Goal: Task Accomplishment & Management: Manage account settings

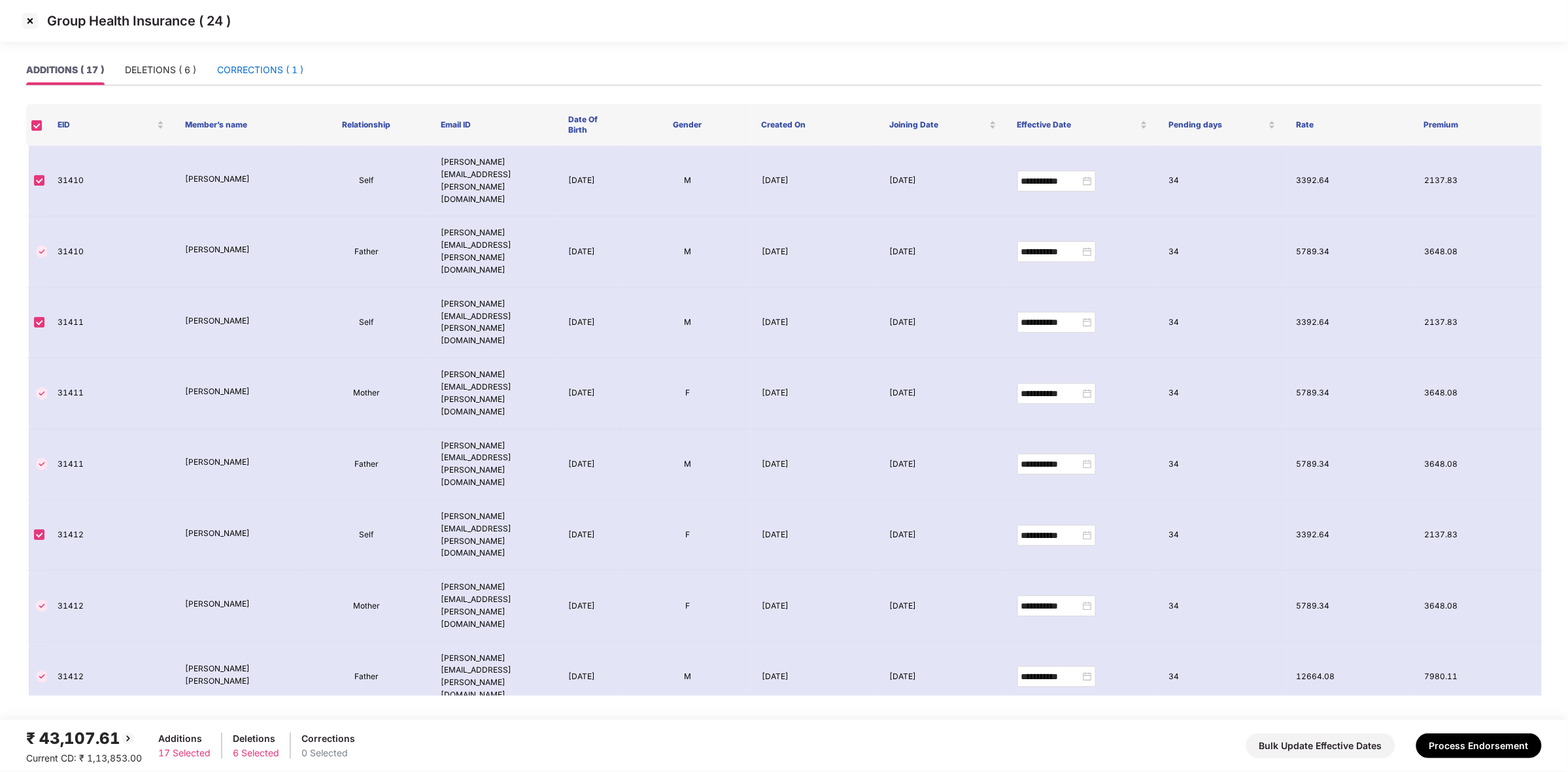
click at [256, 67] on div "CORRECTIONS ( 1 )" at bounding box center [260, 70] width 87 height 14
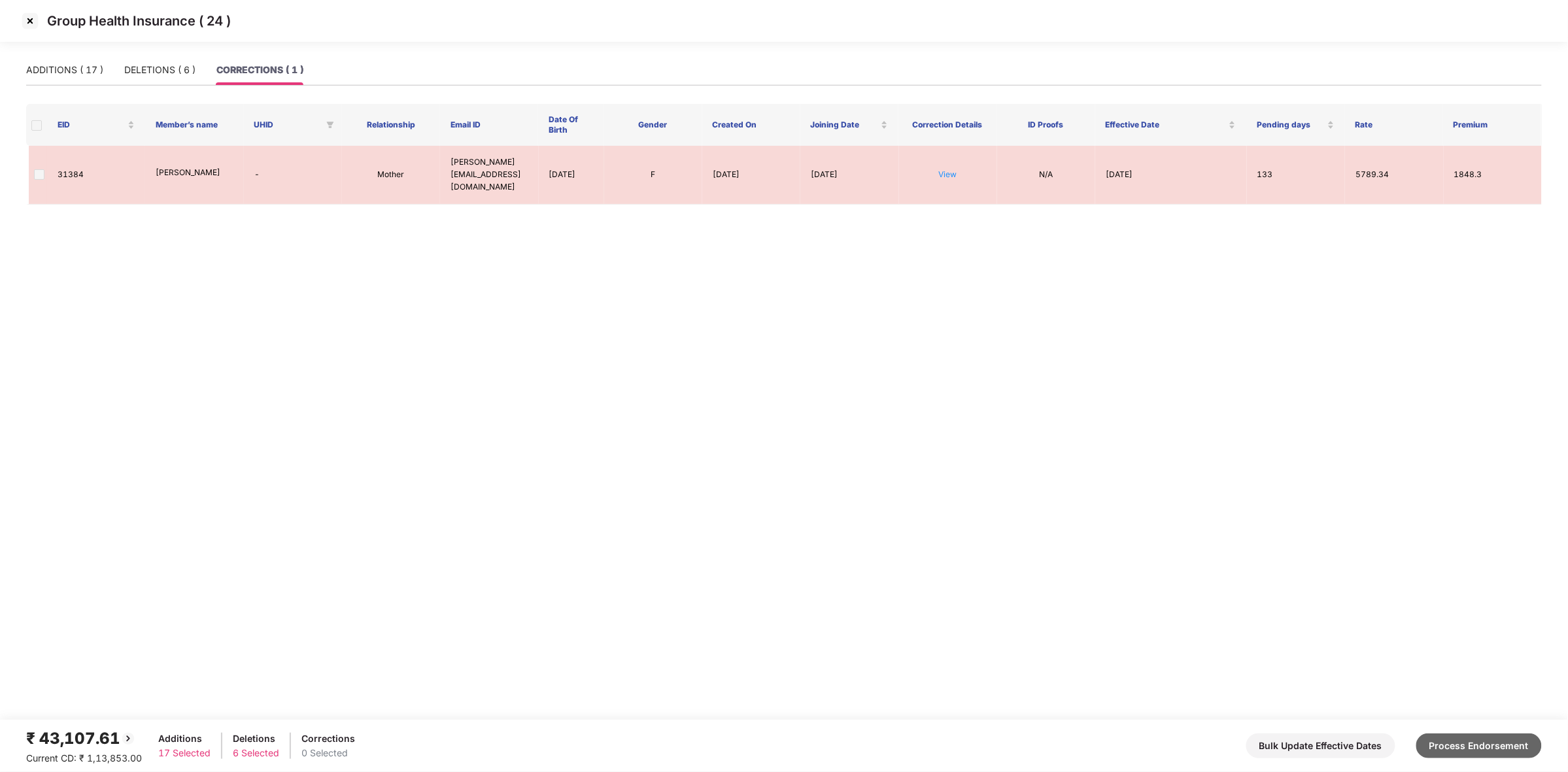
click at [1523, 750] on button "Process Endorsement" at bounding box center [1479, 746] width 125 height 25
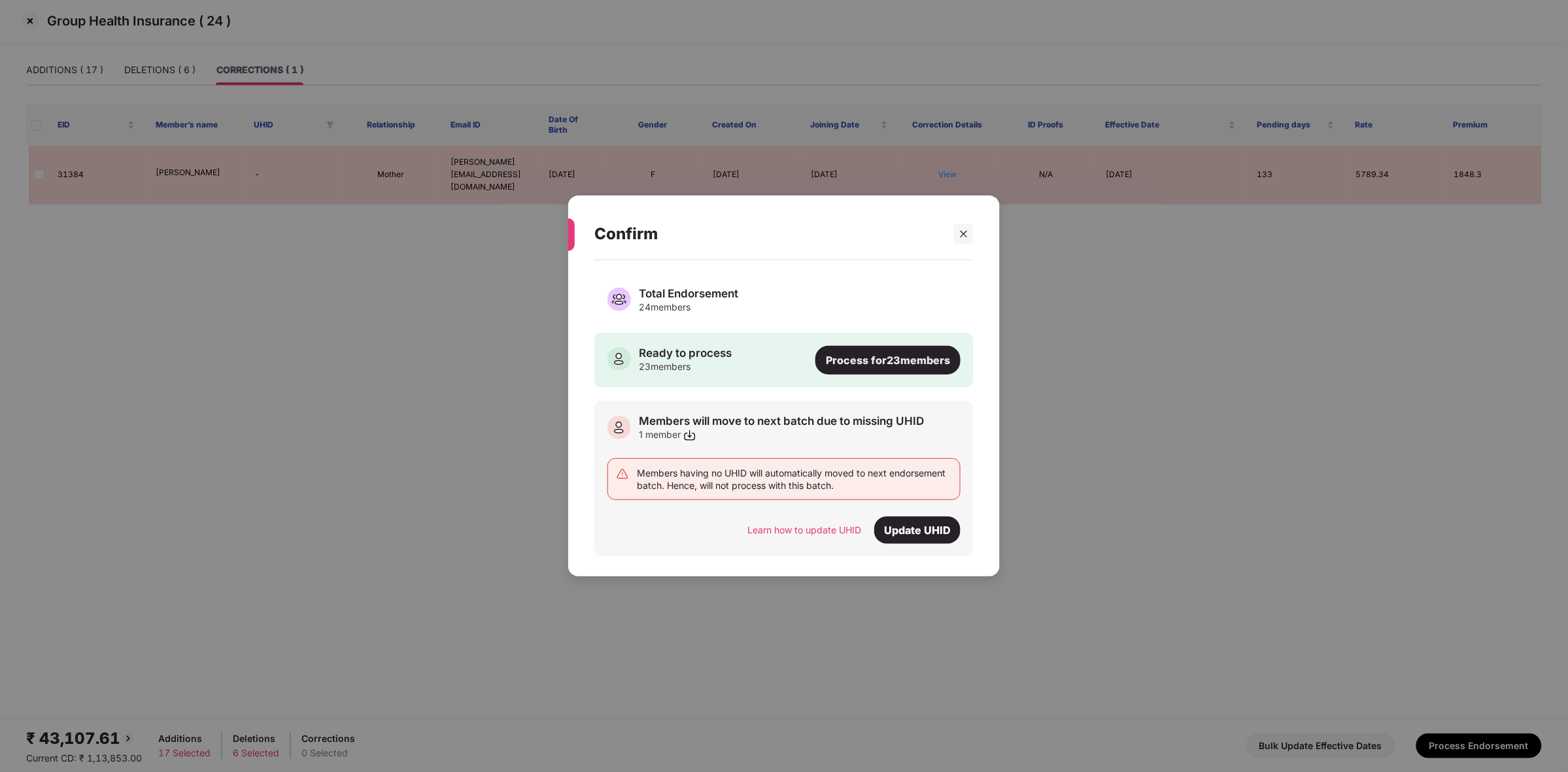
click at [857, 362] on div "Process for 23 members" at bounding box center [887, 360] width 146 height 29
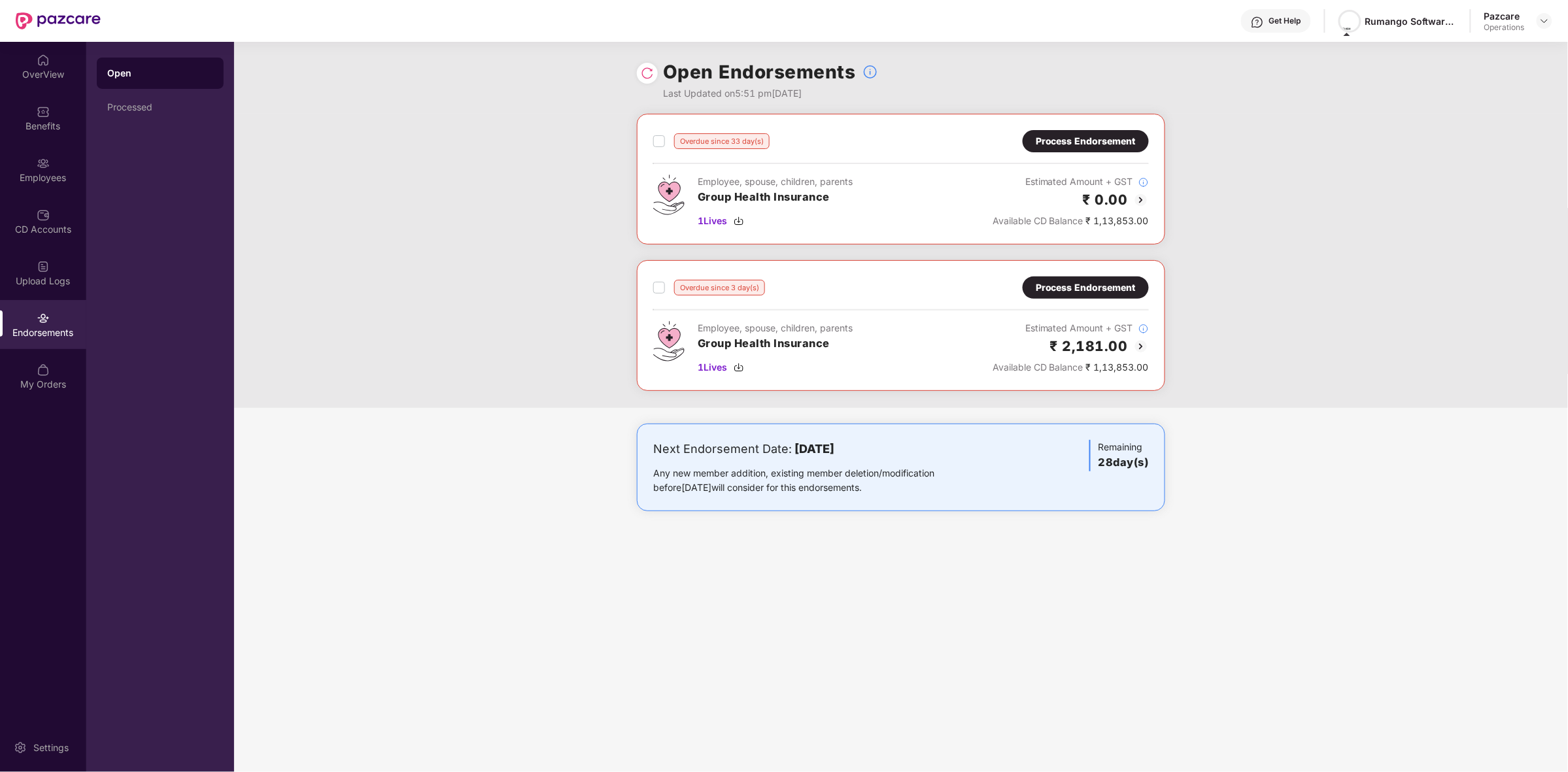
click at [1347, 28] on img at bounding box center [1350, 21] width 19 height 19
click at [1350, 23] on img at bounding box center [1350, 21] width 19 height 19
drag, startPoint x: 1445, startPoint y: 56, endPoint x: 1341, endPoint y: 43, distance: 104.8
click at [1341, 43] on div "Rumango Software And Consulting Services Private Limited" at bounding box center [1420, 50] width 163 height 31
copy div "Rumango Software And Consulting Services Private Limited"
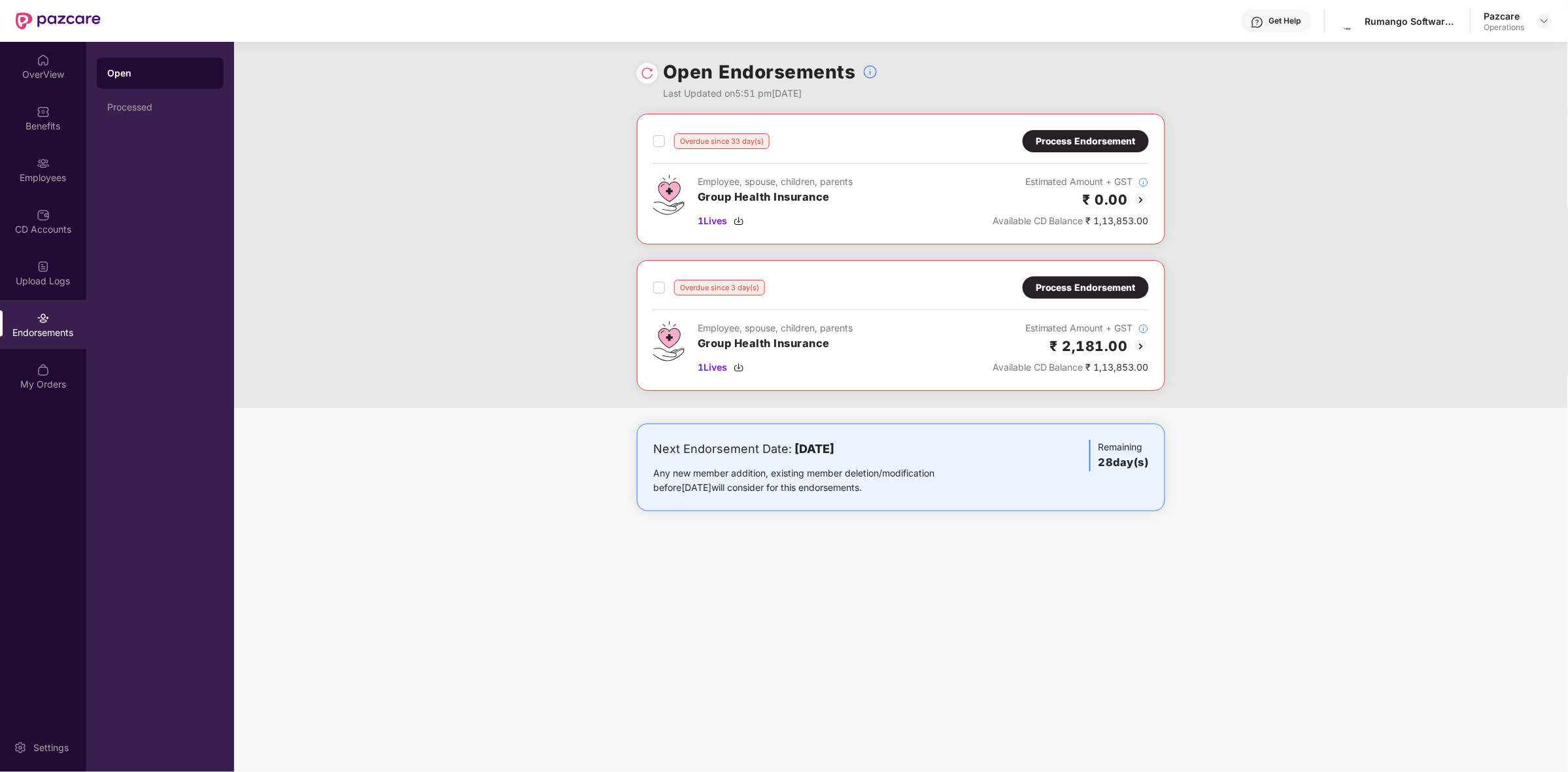
click at [1142, 346] on img at bounding box center [1141, 346] width 16 height 16
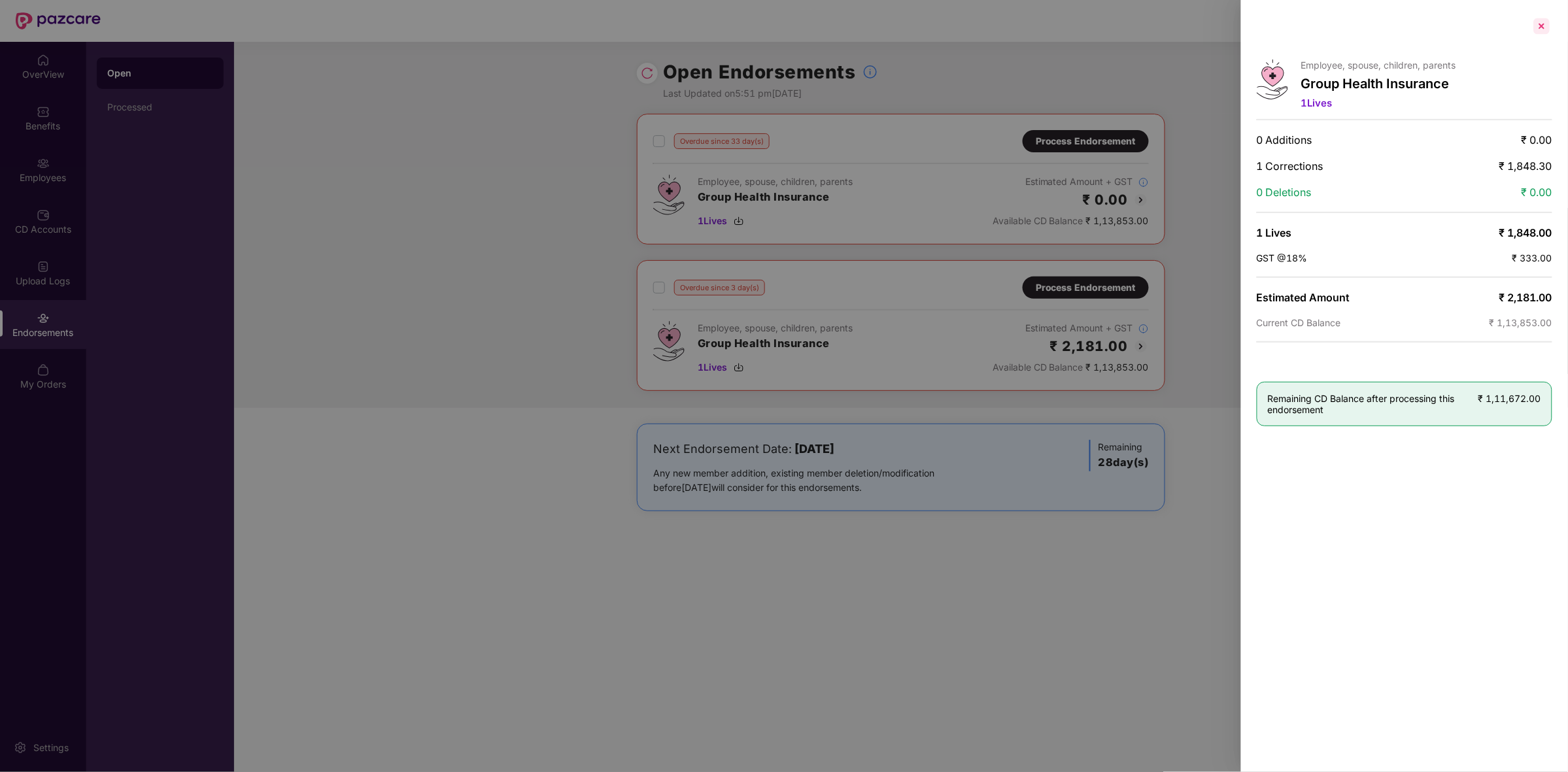
click at [1547, 27] on div at bounding box center [1541, 26] width 21 height 21
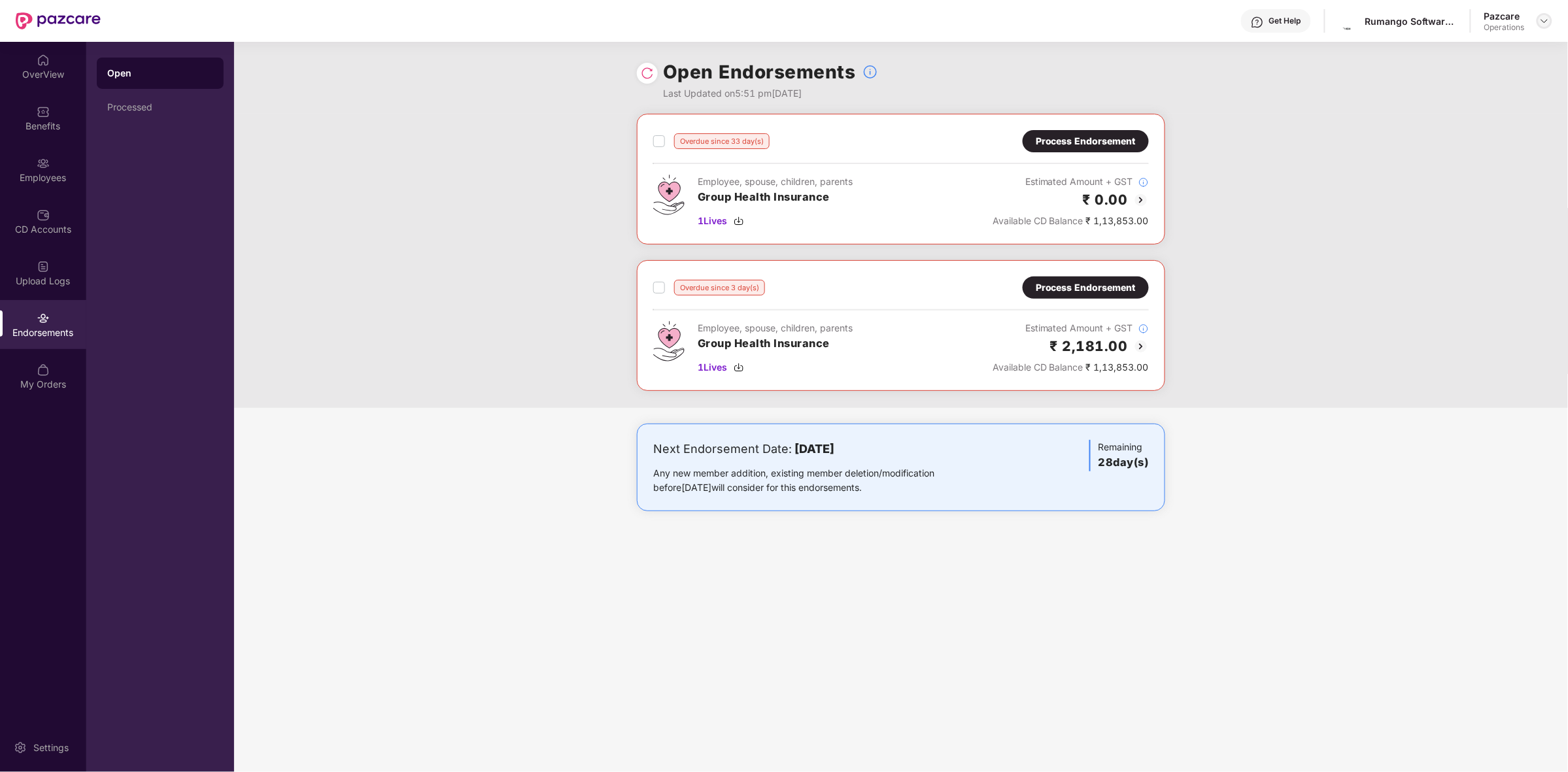
click at [1544, 24] on img at bounding box center [1544, 21] width 10 height 10
click at [1466, 71] on div "Switch to User view" at bounding box center [1483, 77] width 170 height 25
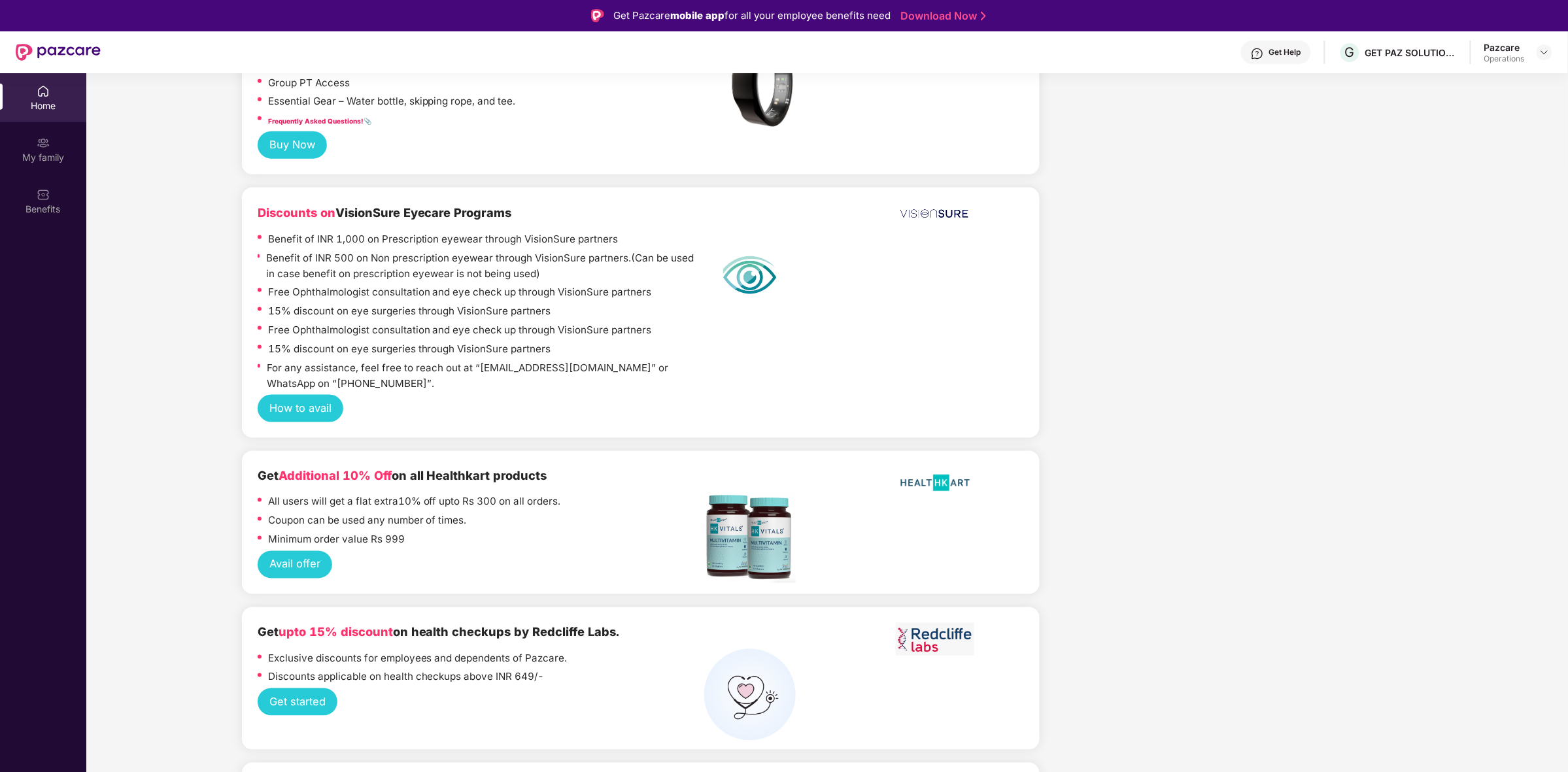
scroll to position [2779, 0]
click at [522, 544] on div "Minimum order value Rs 999" at bounding box center [481, 540] width 448 height 19
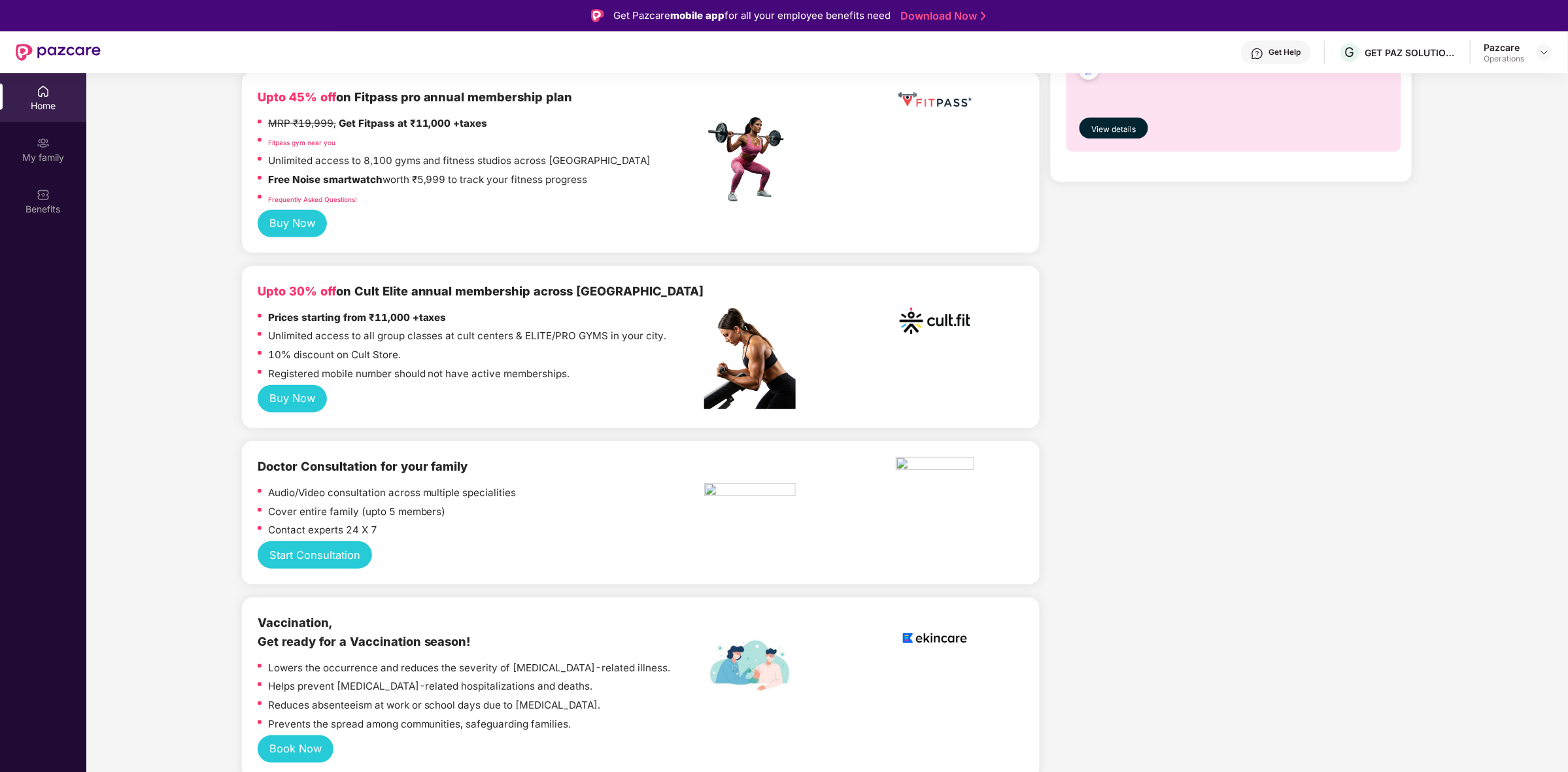
scroll to position [0, 0]
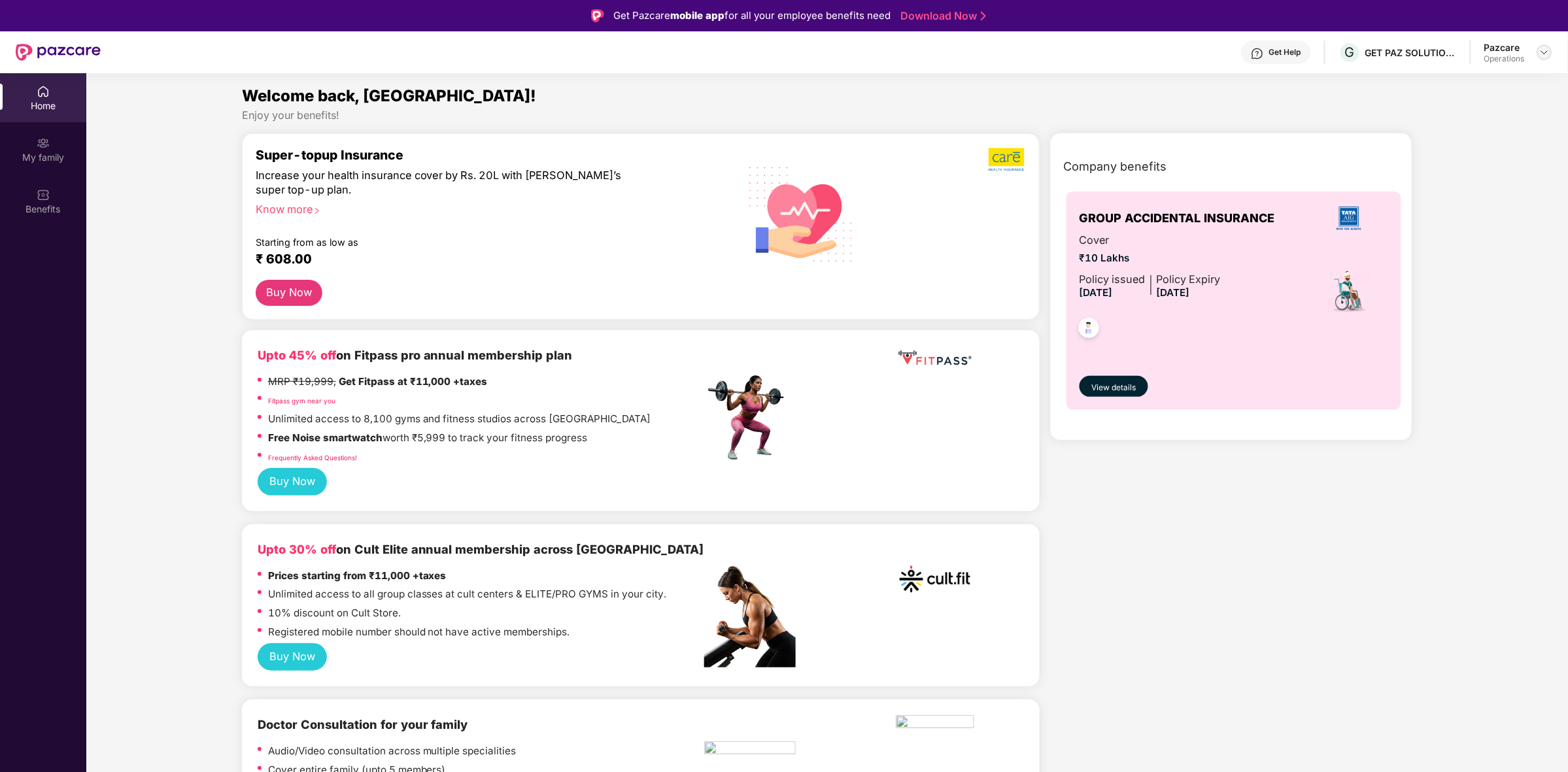
click at [1546, 48] on img at bounding box center [1544, 52] width 10 height 10
click at [1478, 85] on div "Switch to partner view" at bounding box center [1483, 82] width 170 height 25
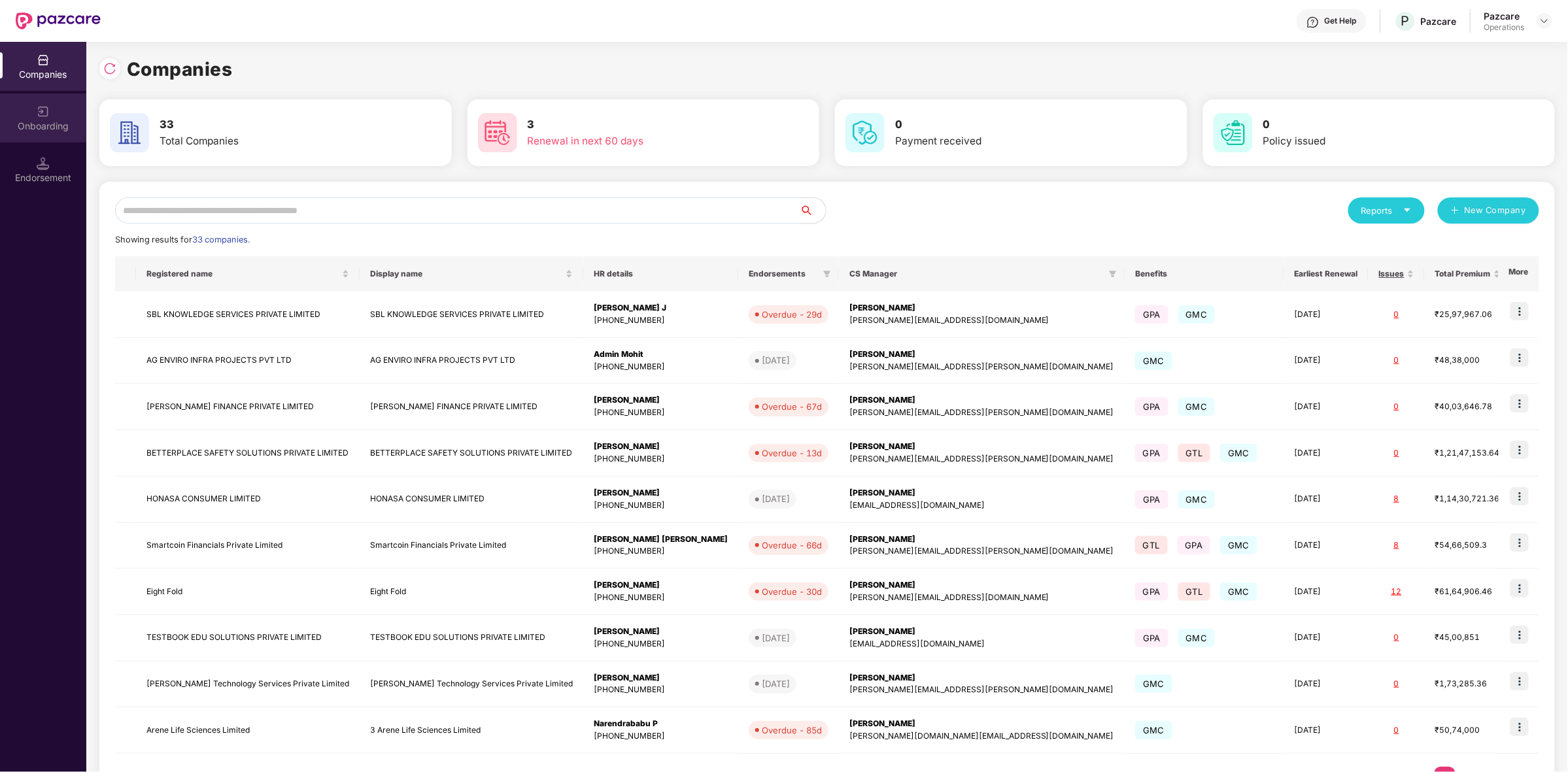
click at [28, 128] on div "Onboarding" at bounding box center [43, 126] width 87 height 13
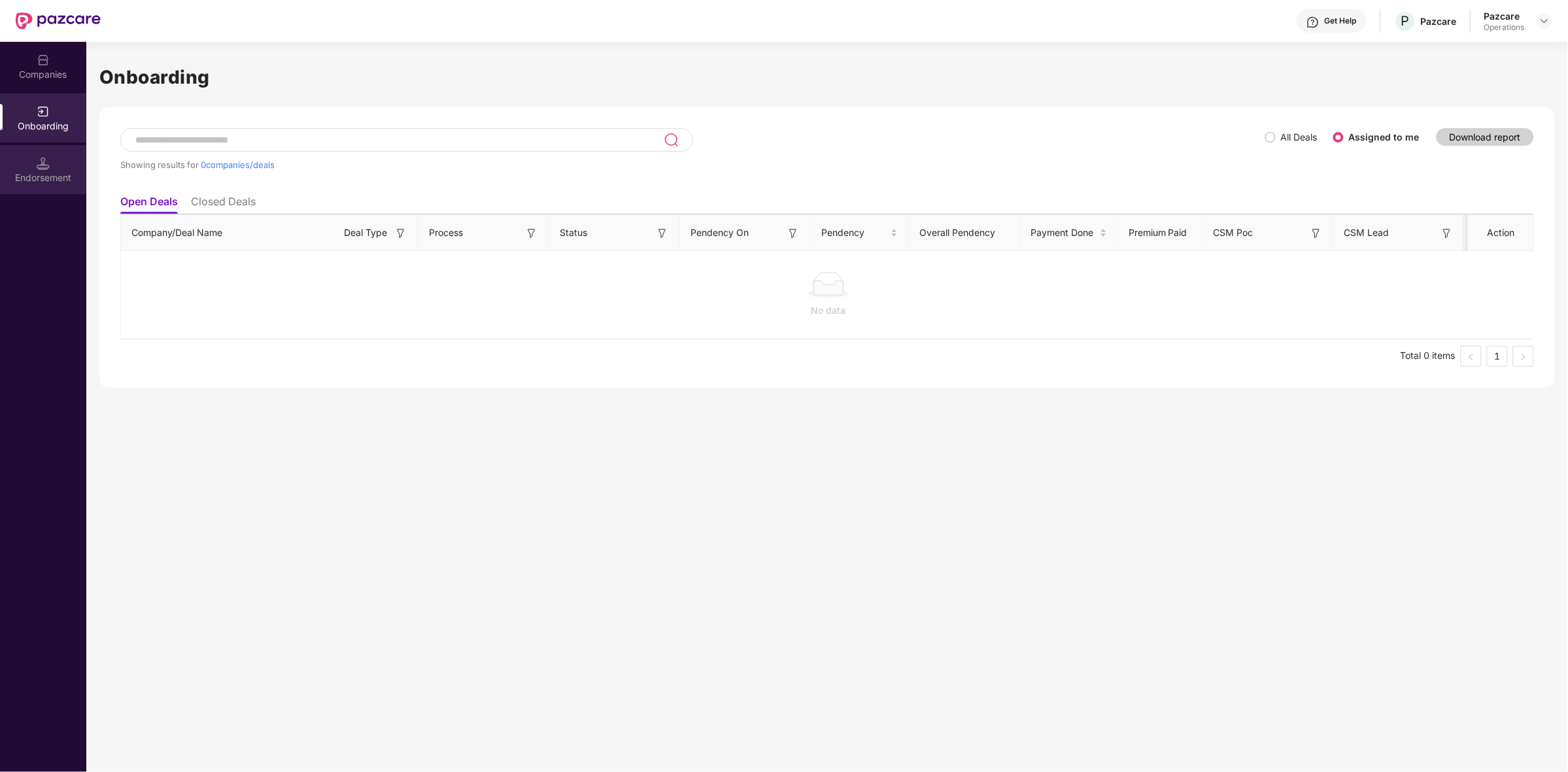
click at [41, 170] on div "Endorsement" at bounding box center [43, 170] width 87 height 49
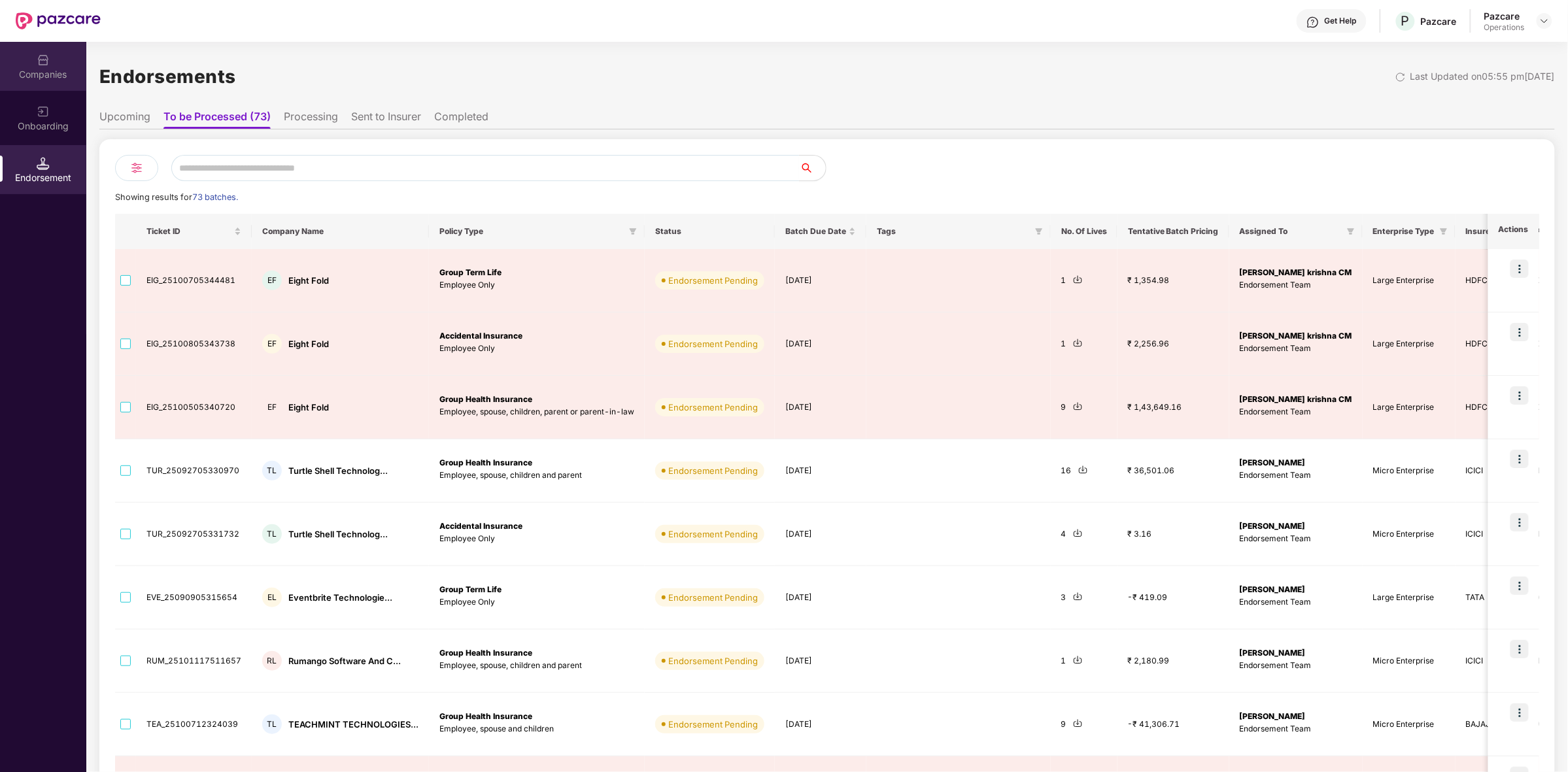
click at [34, 69] on div "Companies" at bounding box center [43, 75] width 87 height 13
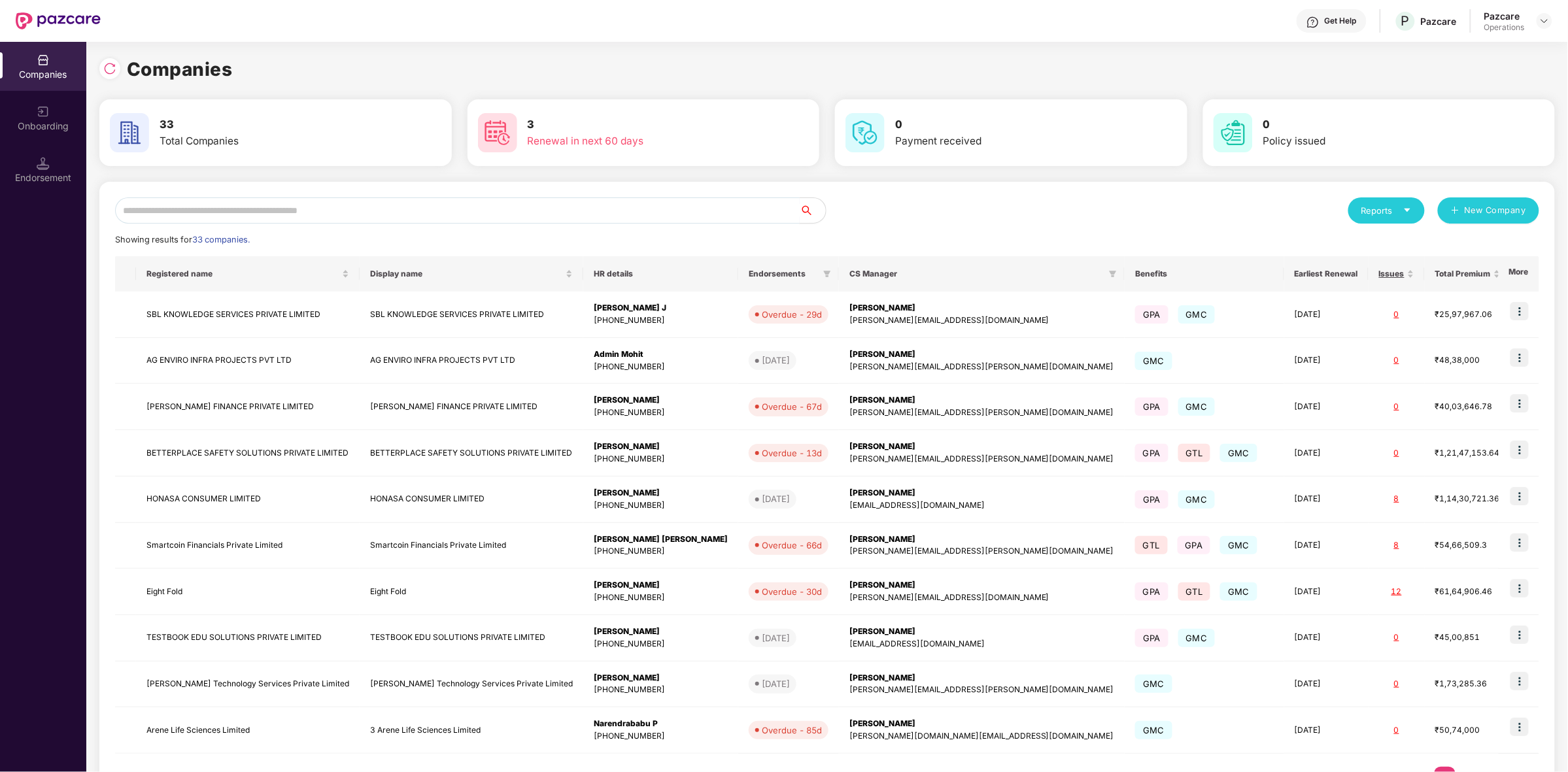
click at [203, 213] on input "text" at bounding box center [458, 210] width 685 height 26
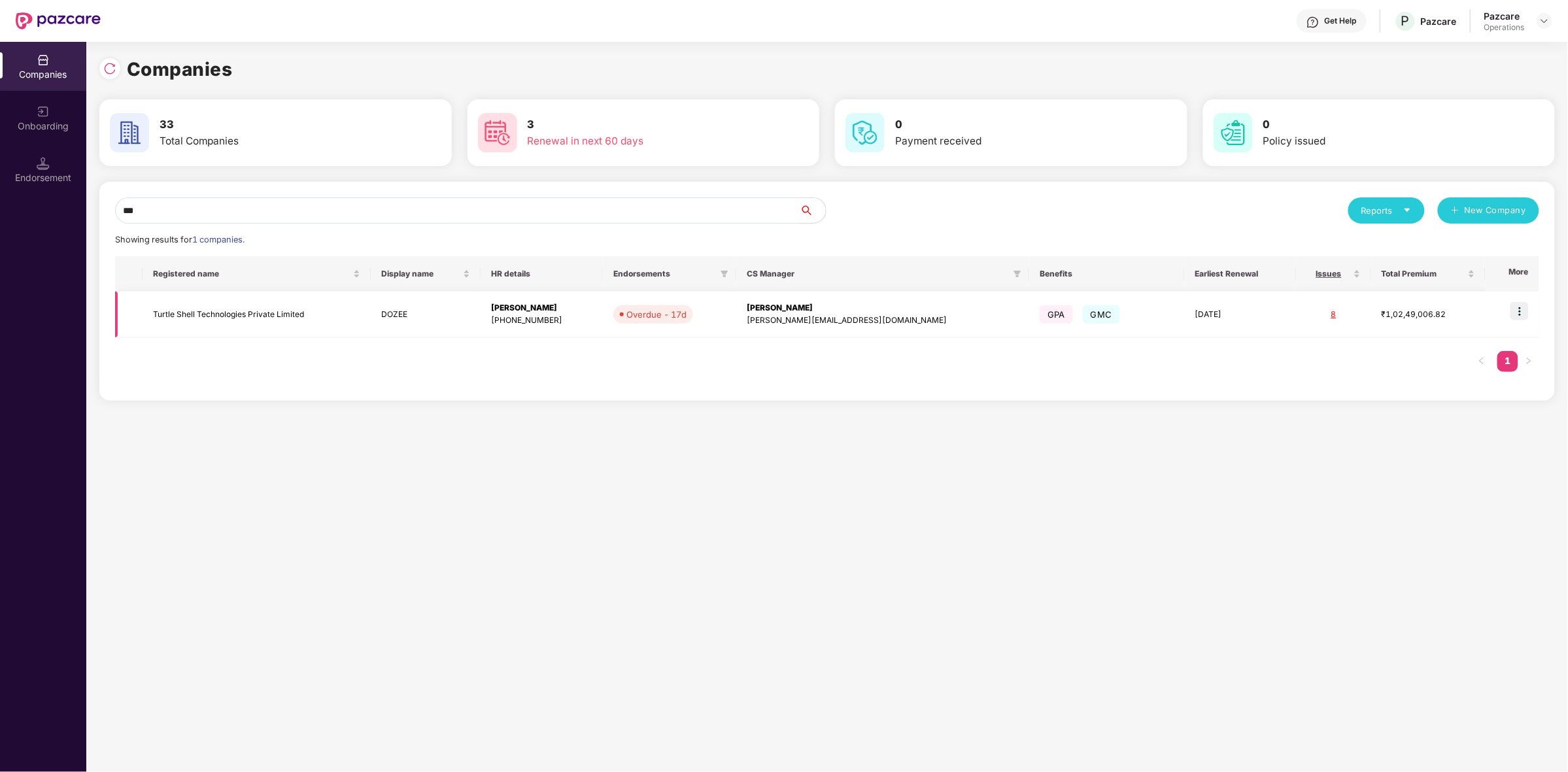
type input "***"
click at [1531, 307] on td at bounding box center [1512, 315] width 54 height 46
click at [1523, 315] on img at bounding box center [1520, 311] width 19 height 19
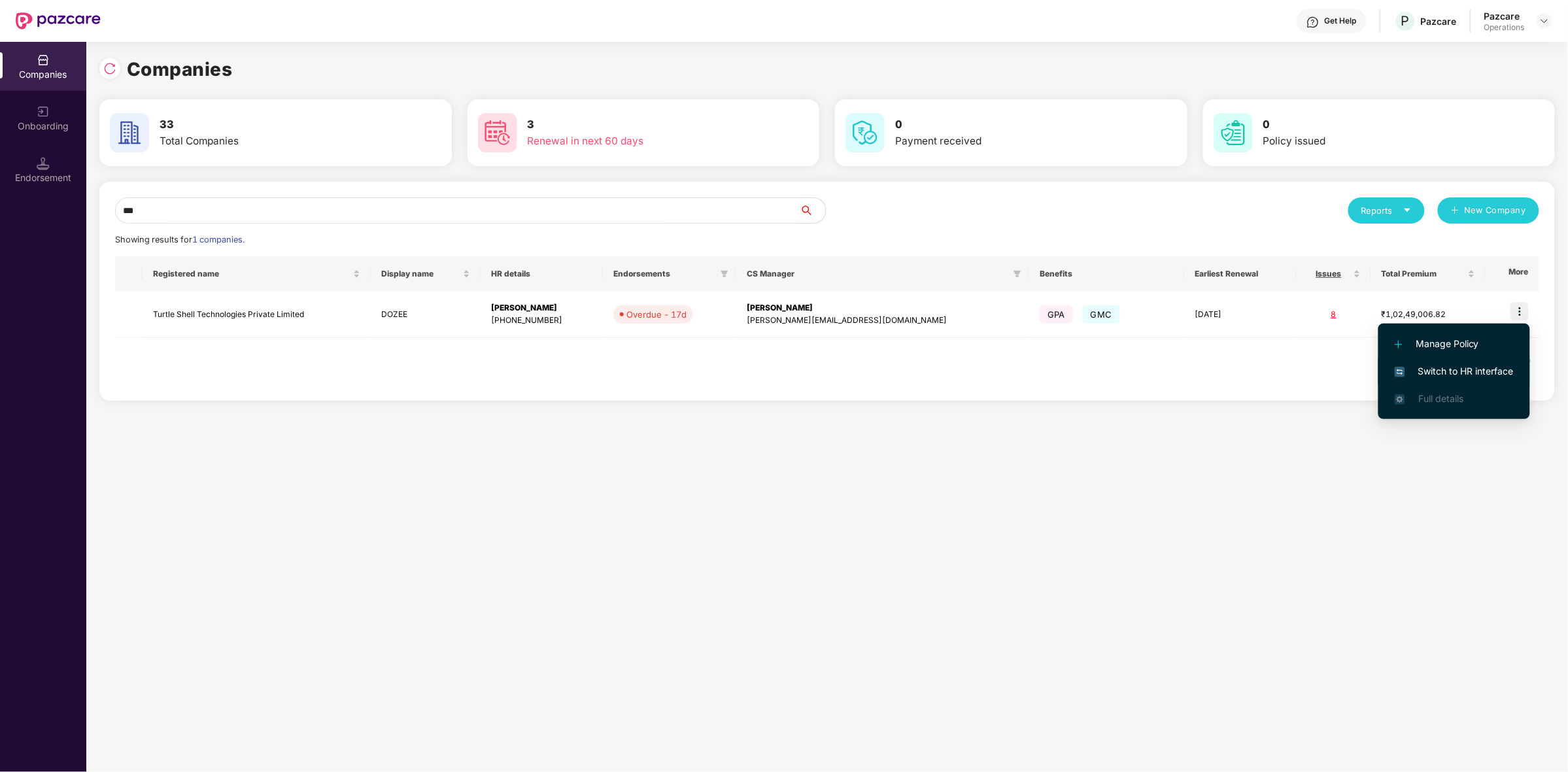
click at [1442, 367] on span "Switch to HR interface" at bounding box center [1454, 371] width 119 height 14
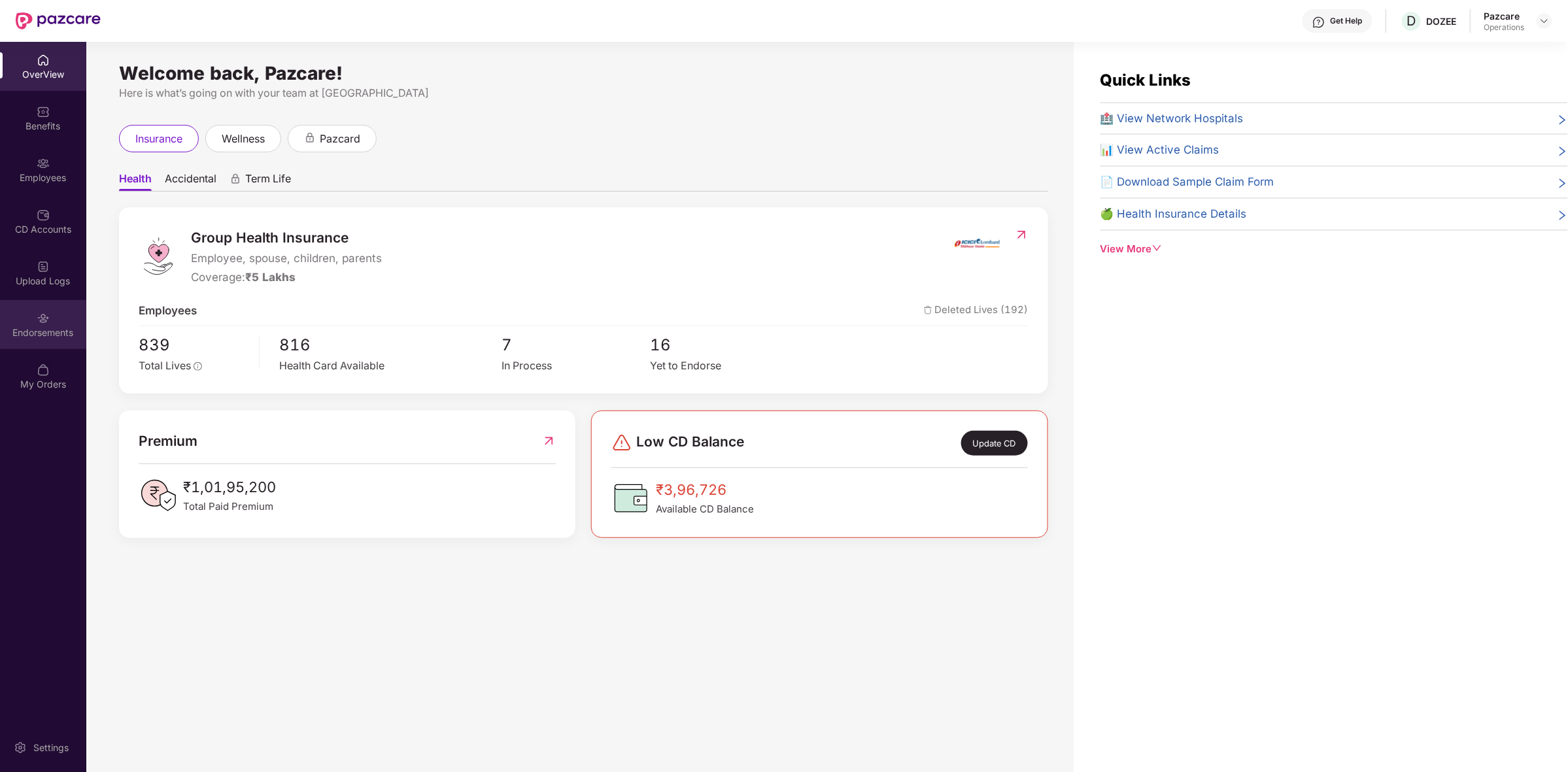
click at [55, 335] on div "Endorsements" at bounding box center [43, 333] width 87 height 13
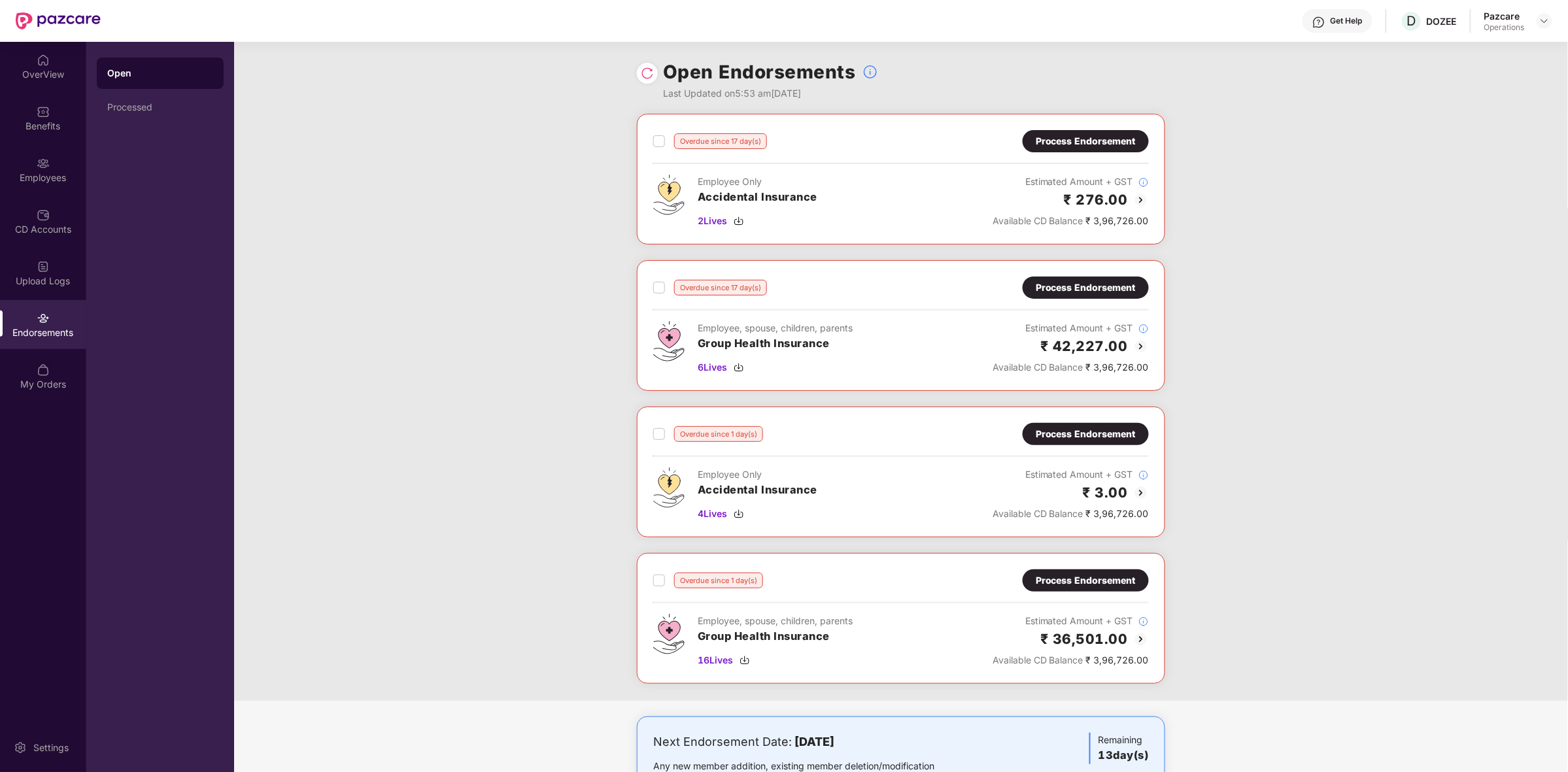
click at [1110, 142] on div "Process Endorsement" at bounding box center [1085, 140] width 100 height 14
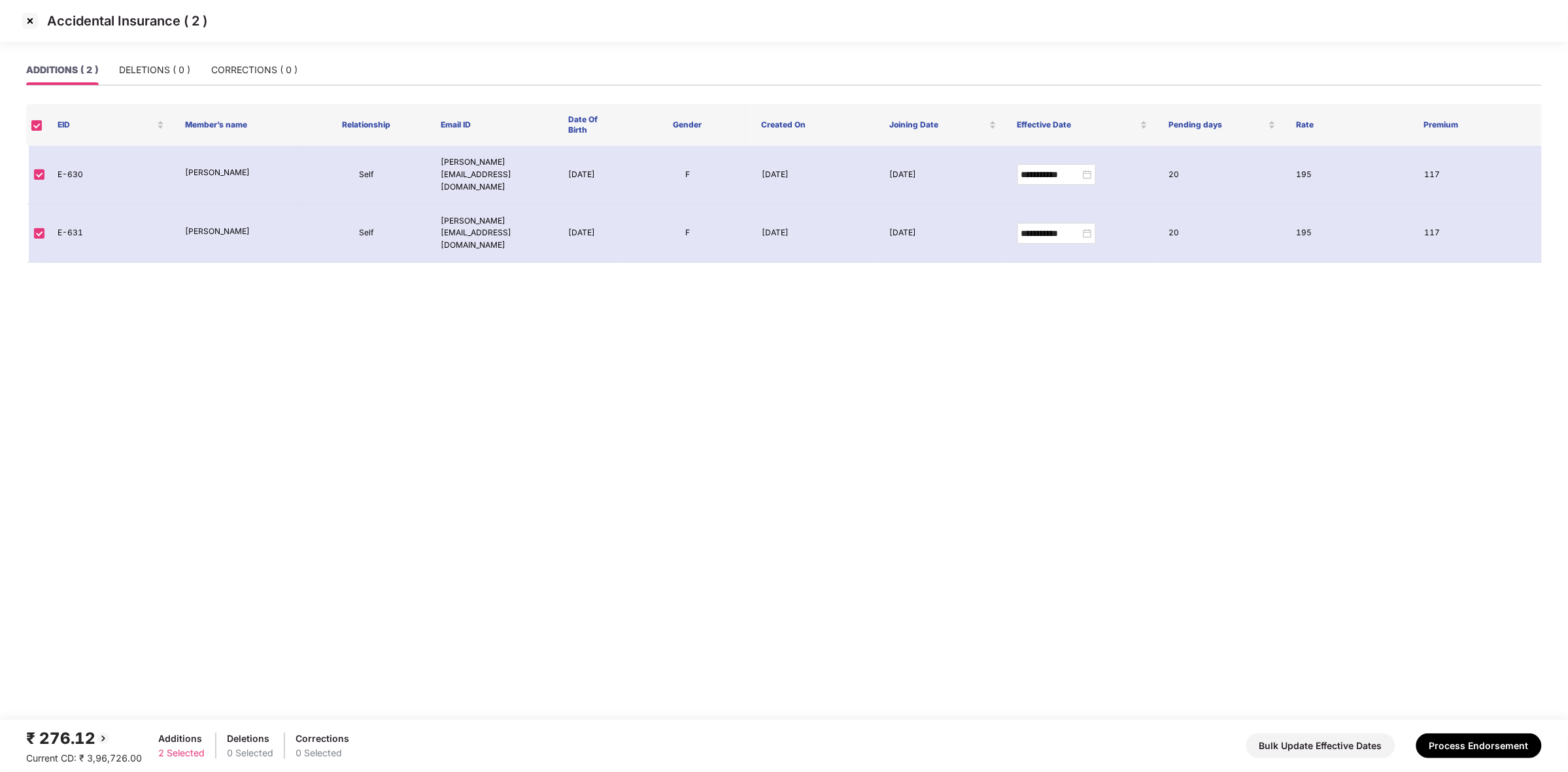
click at [31, 22] on img at bounding box center [29, 20] width 21 height 21
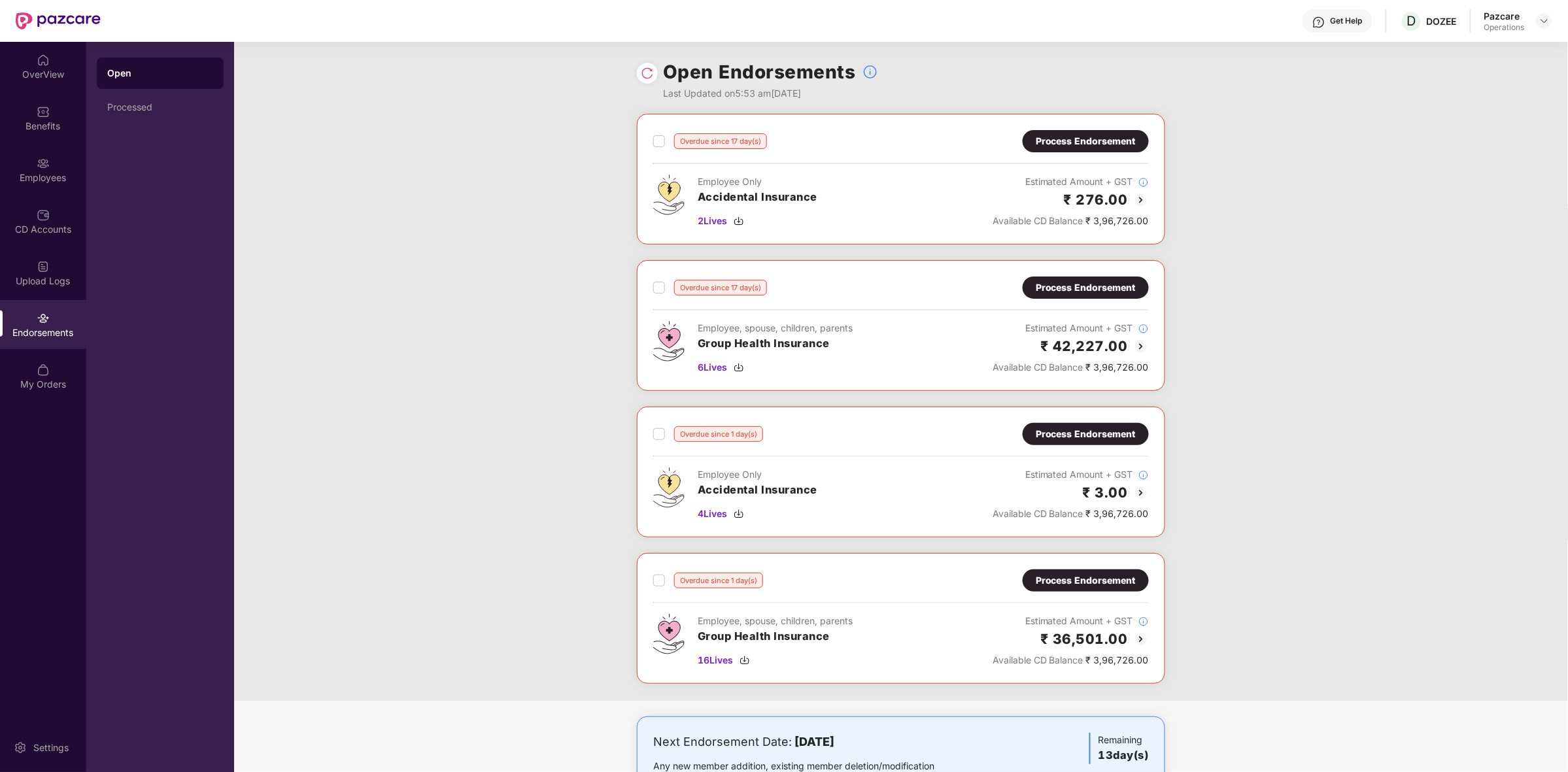
scroll to position [61, 0]
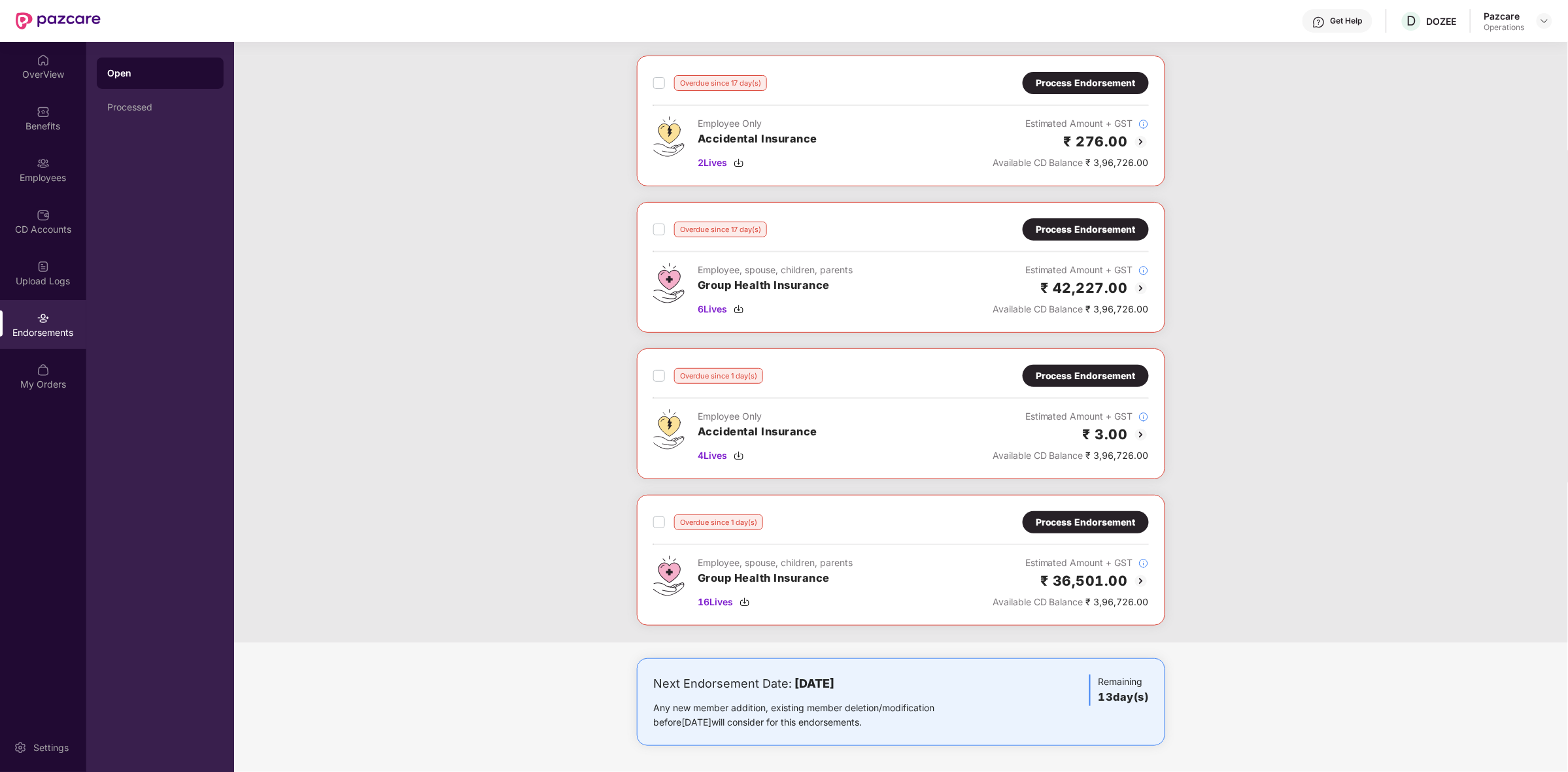
click at [1295, 395] on div "Overdue since 17 day(s) Process Endorsement Employee Only Accidental Insurance …" at bounding box center [901, 349] width 1334 height 587
drag, startPoint x: 1406, startPoint y: 45, endPoint x: 1447, endPoint y: 45, distance: 41.0
click at [1447, 45] on div "Get Help D DOZEE Pazcare Operations OverView Benefits Employees CD Accounts Upl…" at bounding box center [784, 386] width 1568 height 772
click at [1412, 24] on span "D" at bounding box center [1412, 21] width 9 height 16
drag, startPoint x: 1405, startPoint y: 45, endPoint x: 1438, endPoint y: 50, distance: 33.4
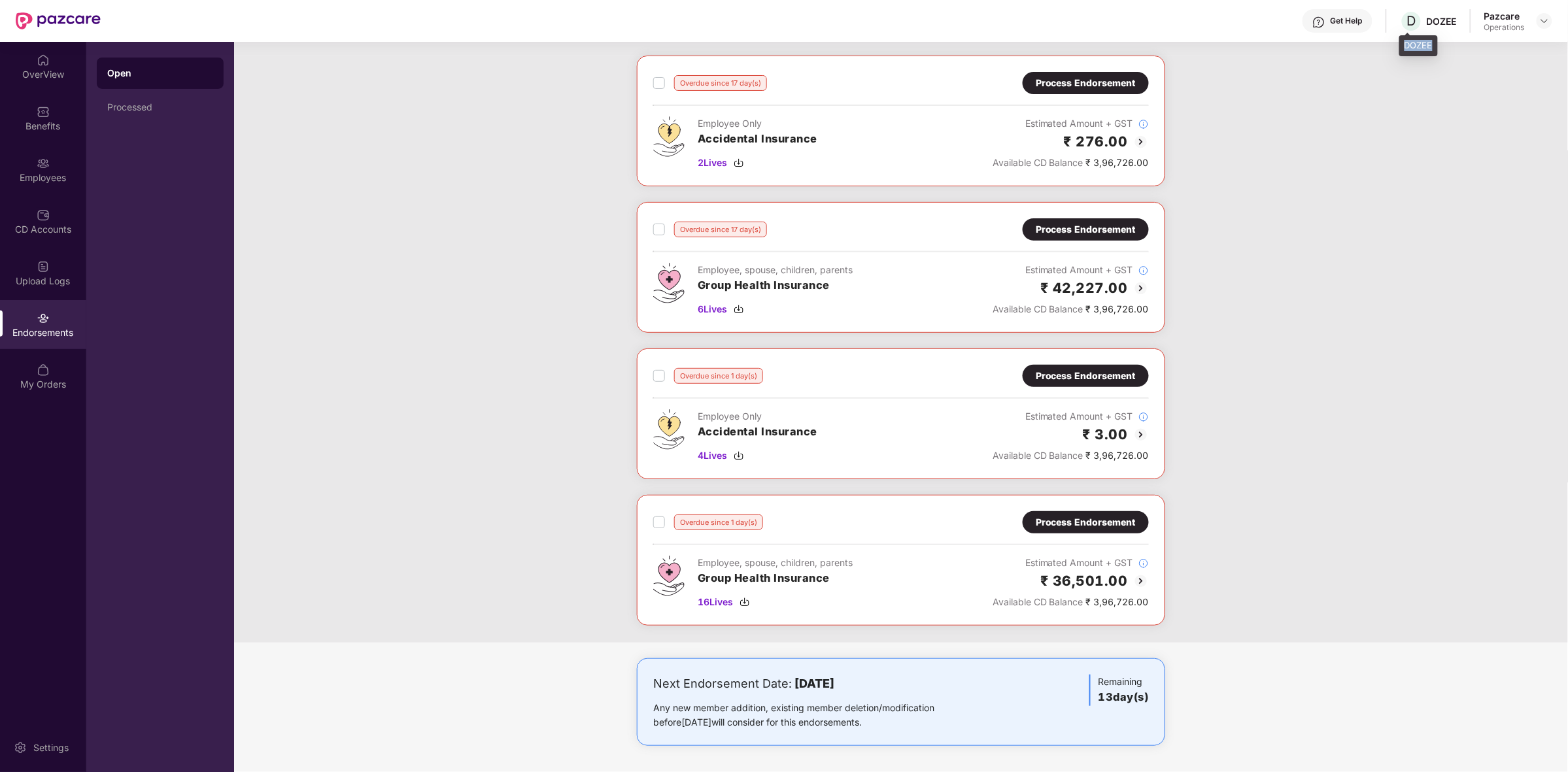
click at [1438, 50] on div "DOZEE" at bounding box center [1418, 45] width 39 height 21
copy div "DOZEE"
click at [1109, 373] on div "Process Endorsement" at bounding box center [1085, 375] width 100 height 14
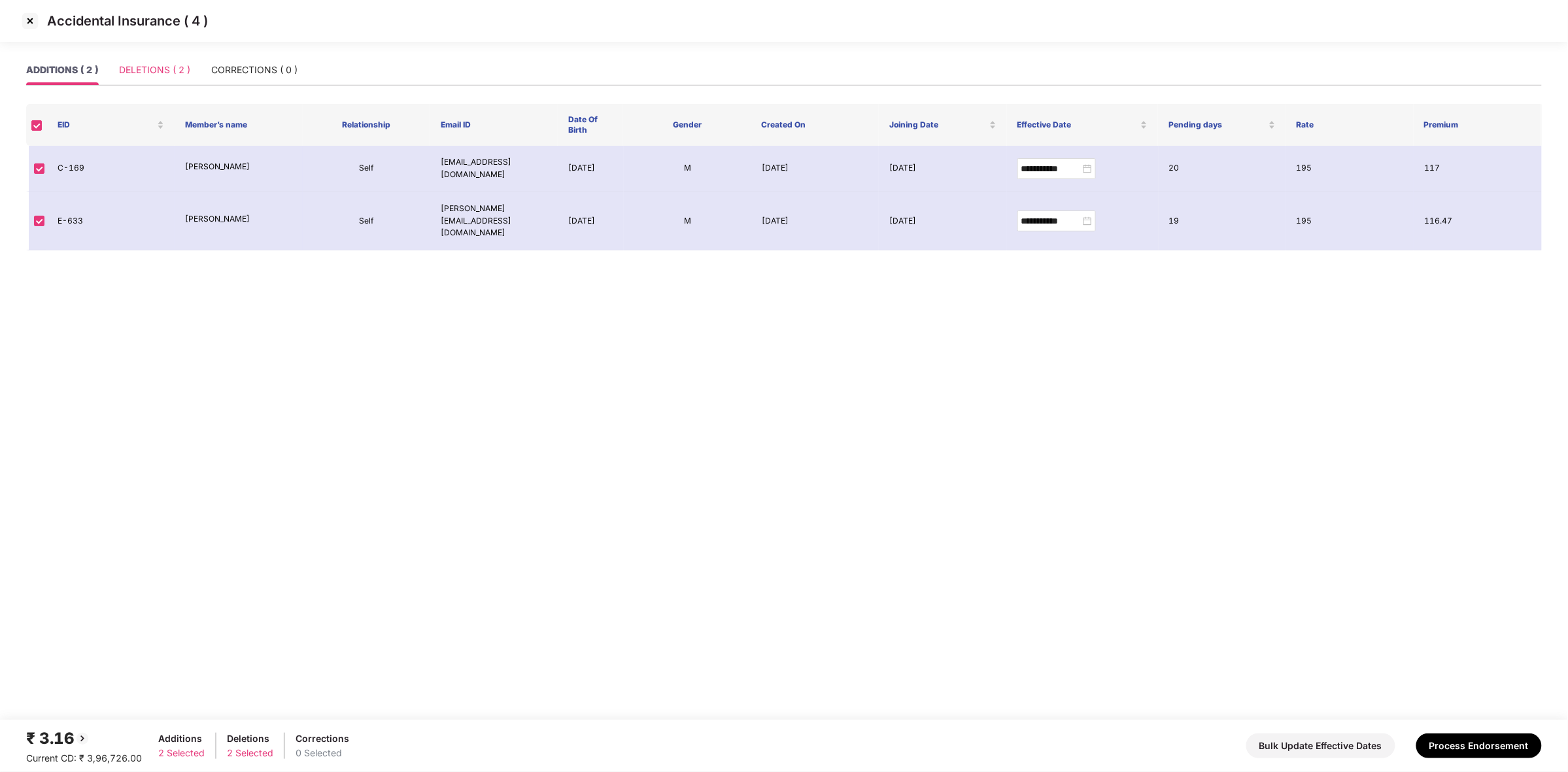
click at [174, 78] on div "DELETIONS ( 2 )" at bounding box center [154, 70] width 72 height 30
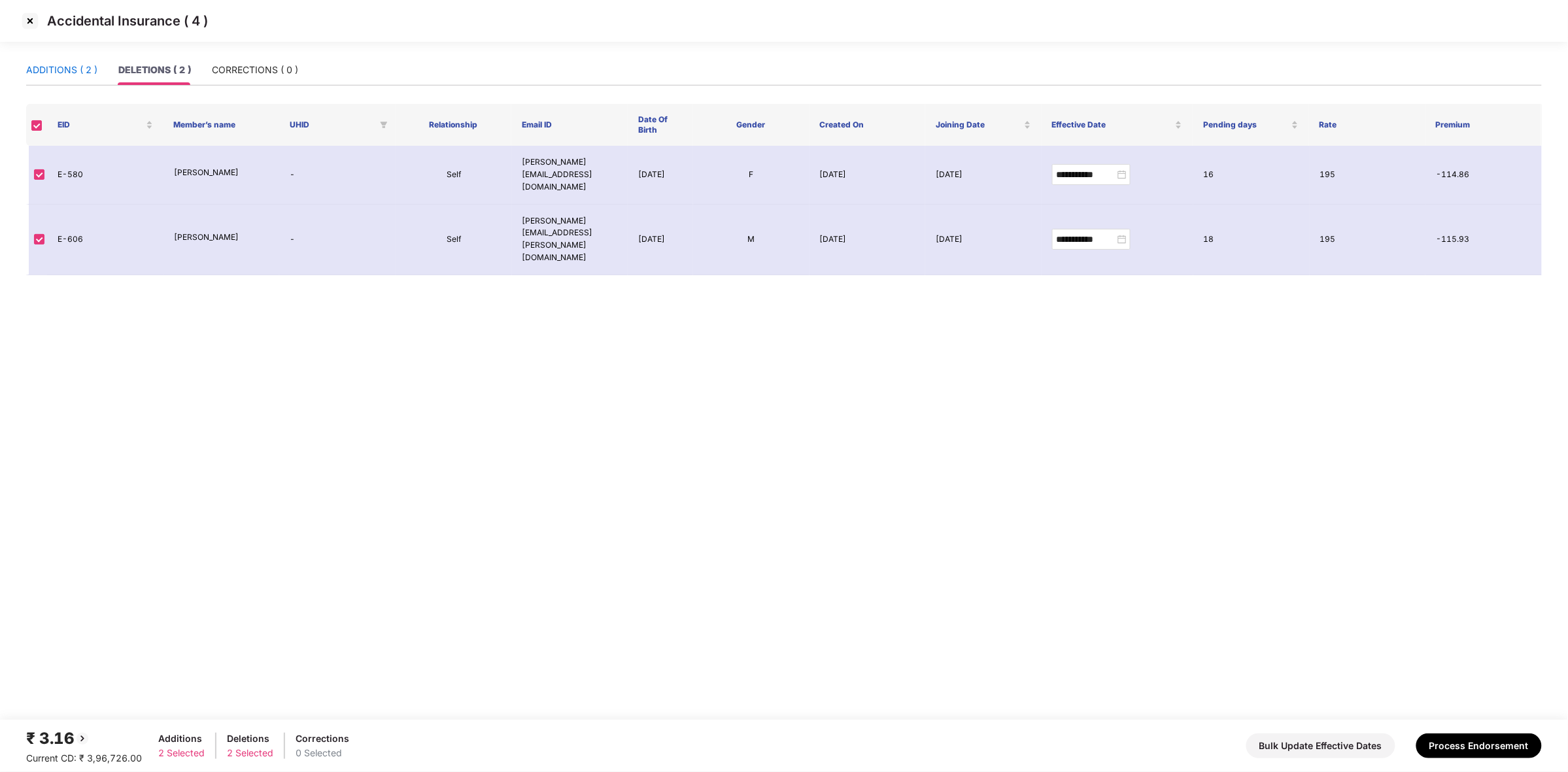
click at [62, 63] on div "ADDITIONS ( 2 )" at bounding box center [61, 70] width 72 height 14
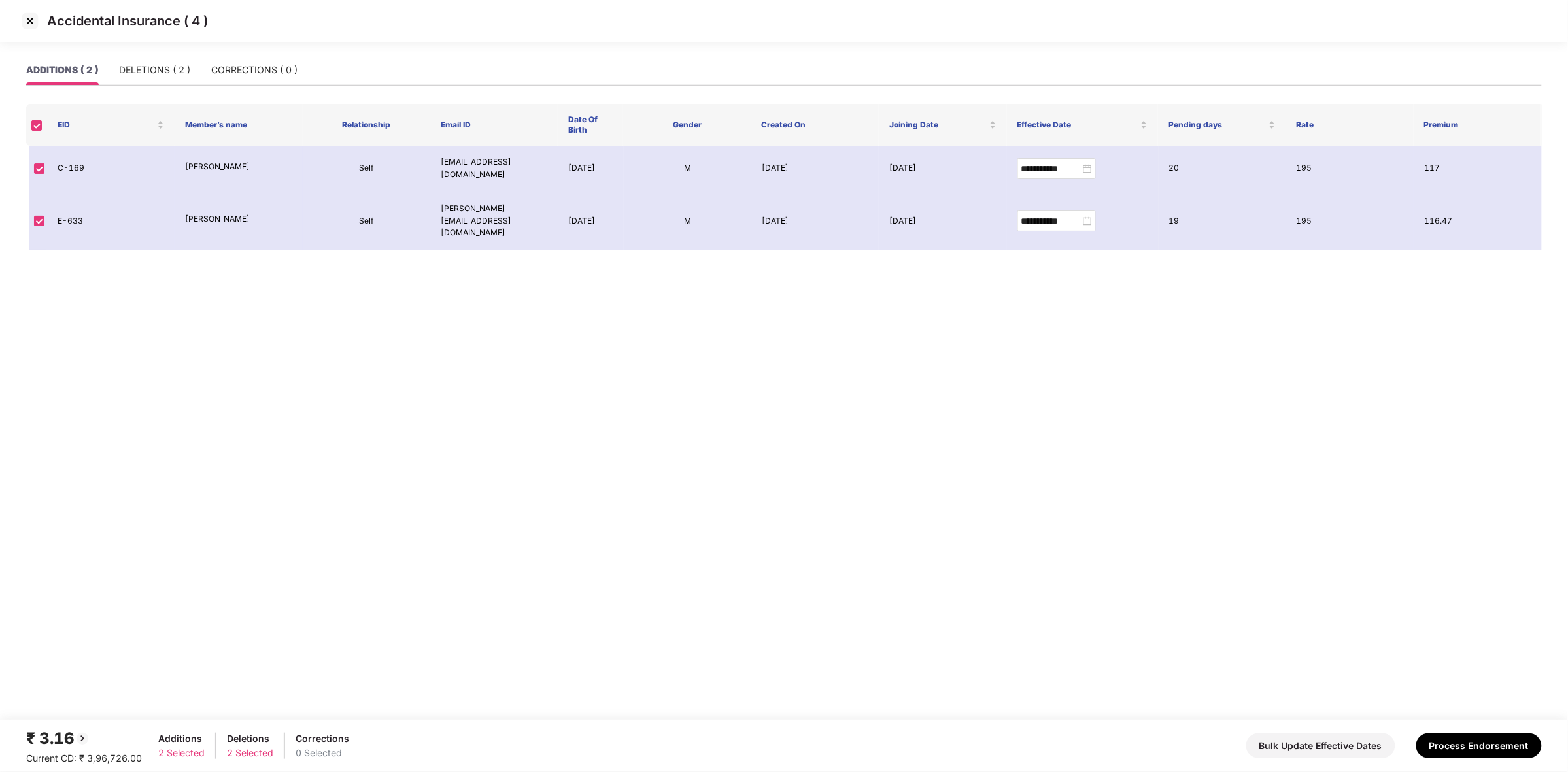
click at [29, 23] on img at bounding box center [29, 20] width 21 height 21
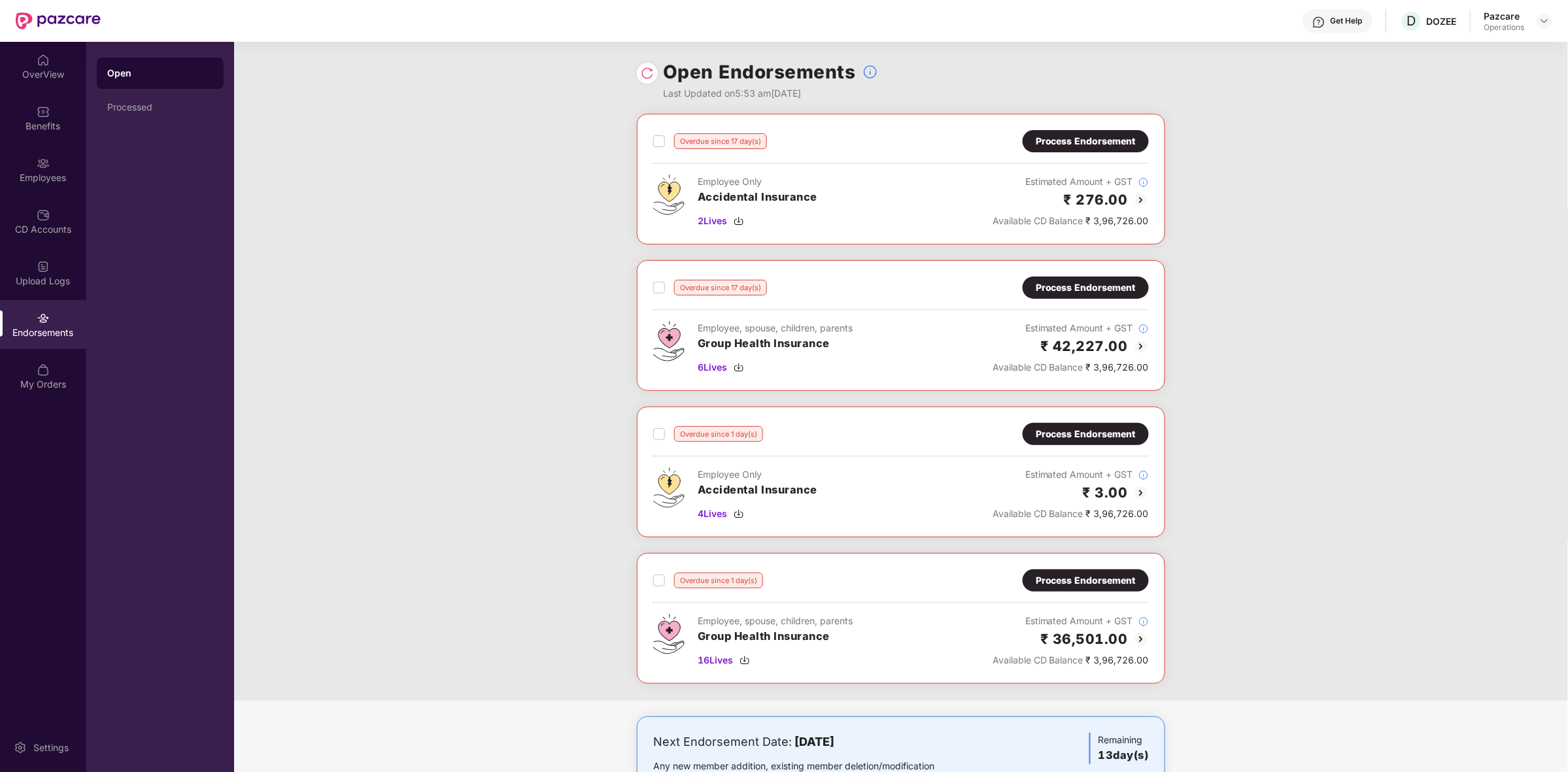
scroll to position [61, 0]
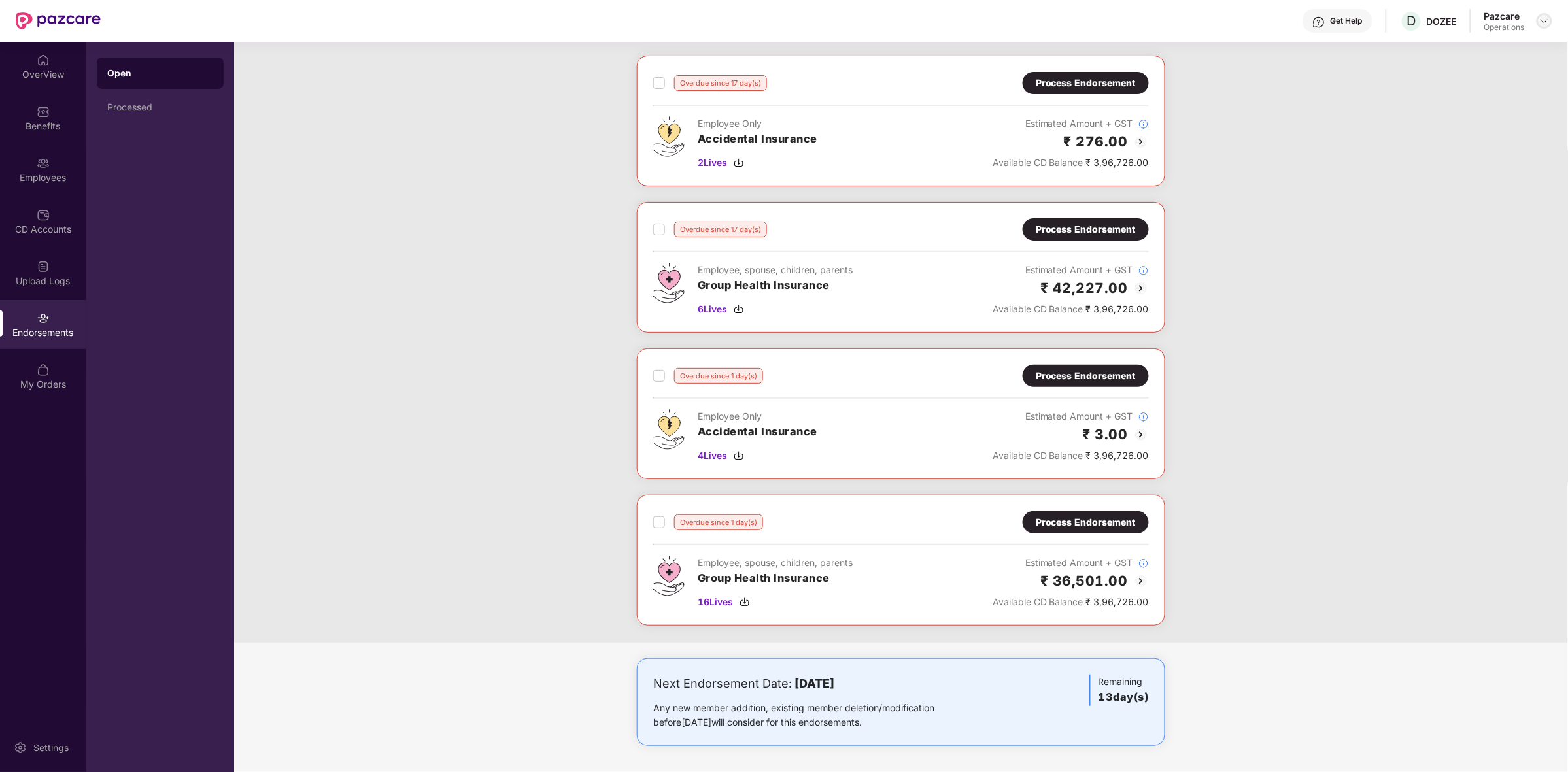
click at [1545, 21] on img at bounding box center [1544, 21] width 10 height 10
click at [1456, 55] on div "Switch to partner view" at bounding box center [1483, 51] width 170 height 25
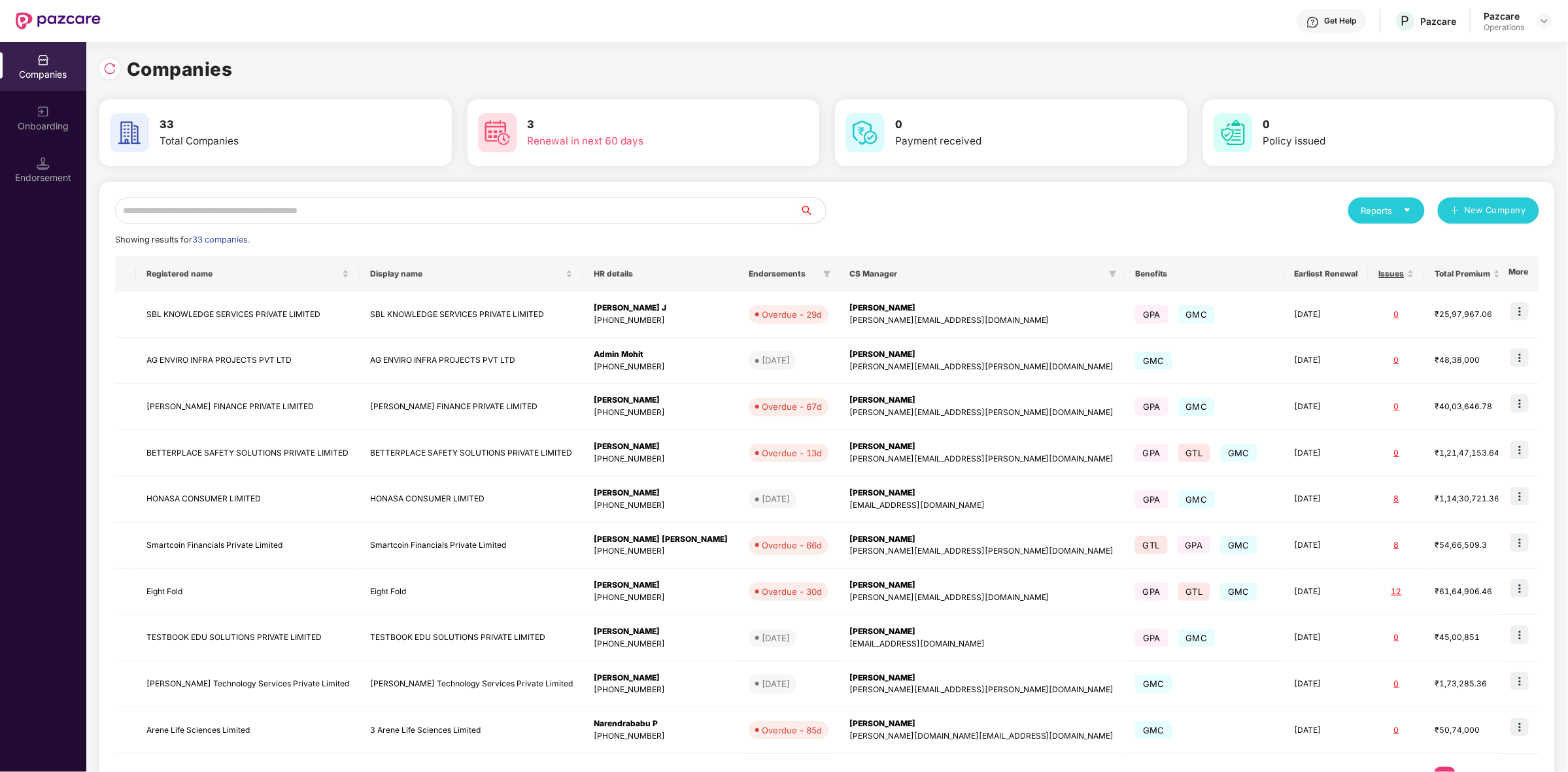
click at [43, 192] on div "Endorsement" at bounding box center [43, 170] width 87 height 49
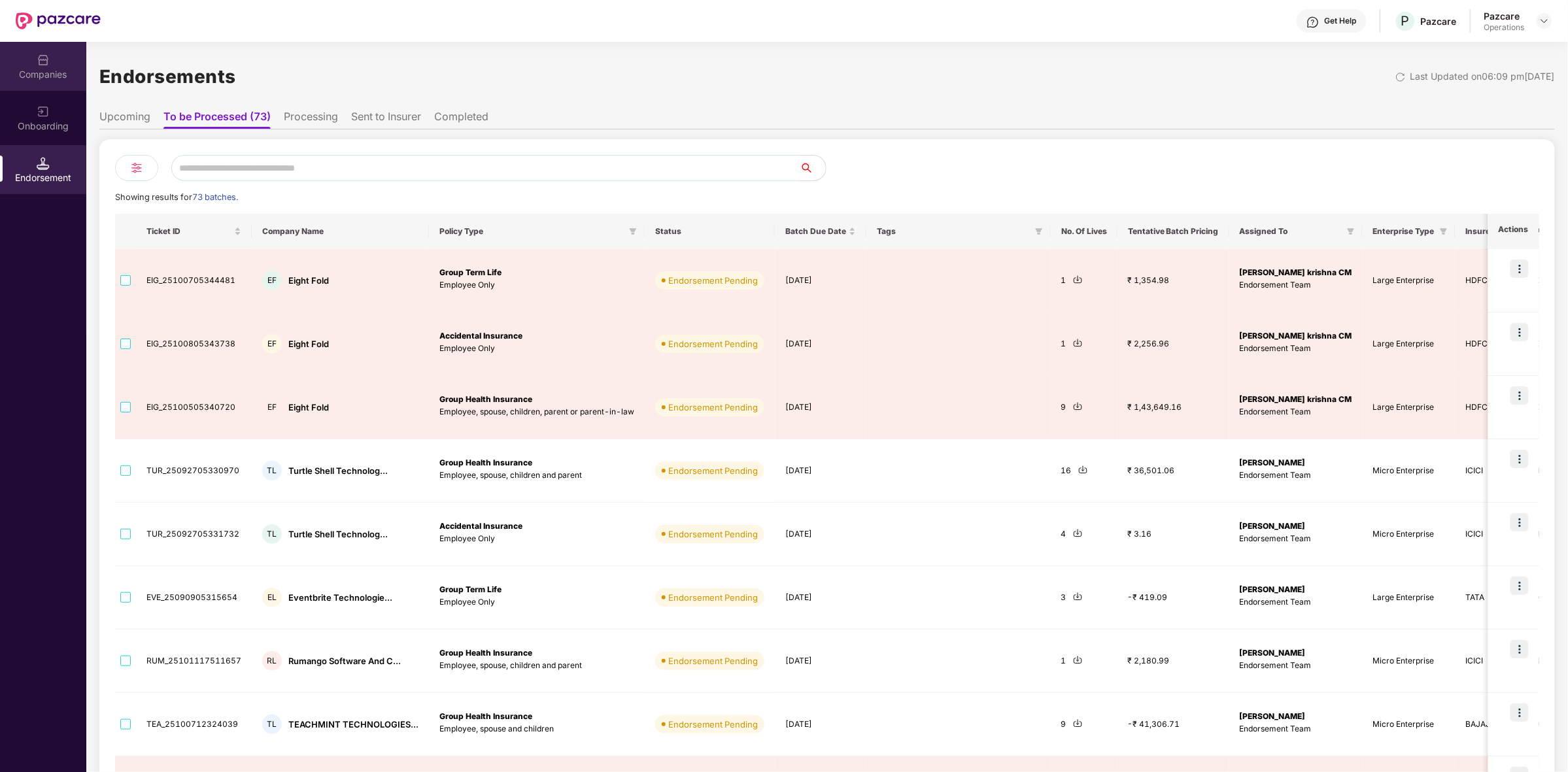
click at [56, 76] on div "Companies" at bounding box center [43, 75] width 87 height 13
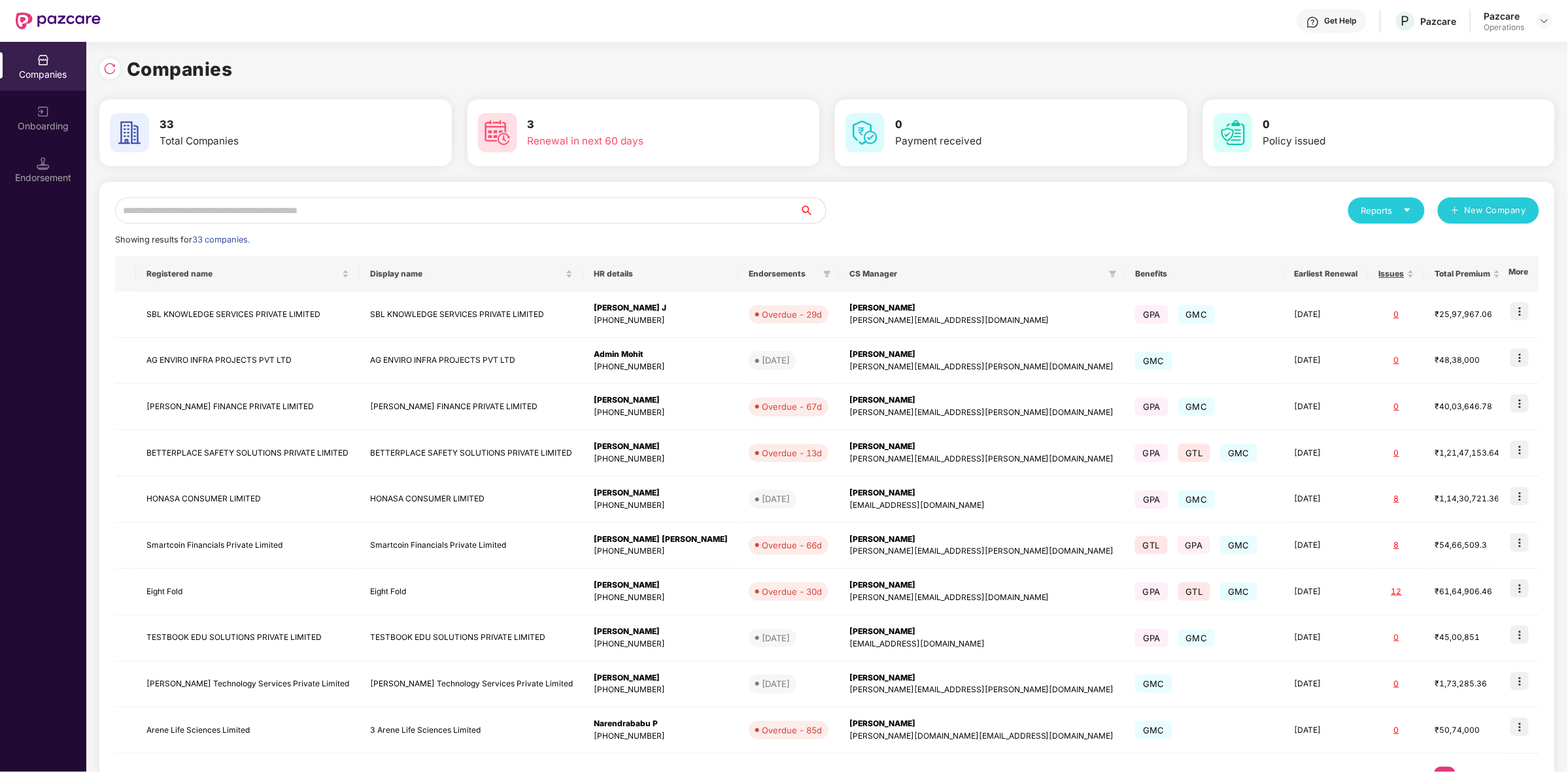
click at [243, 214] on input "text" at bounding box center [458, 210] width 685 height 26
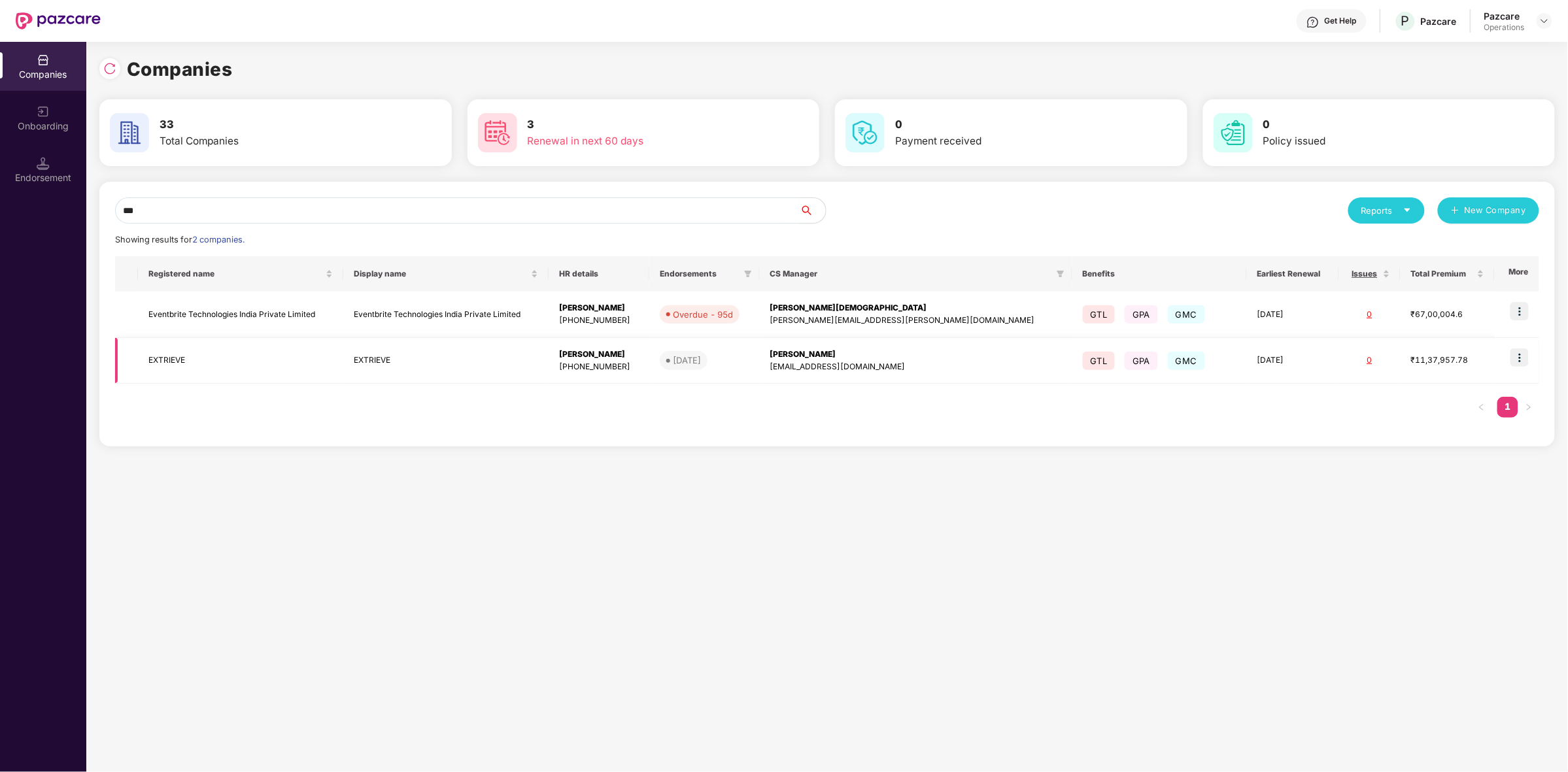
type input "***"
click at [1525, 355] on img at bounding box center [1520, 357] width 19 height 19
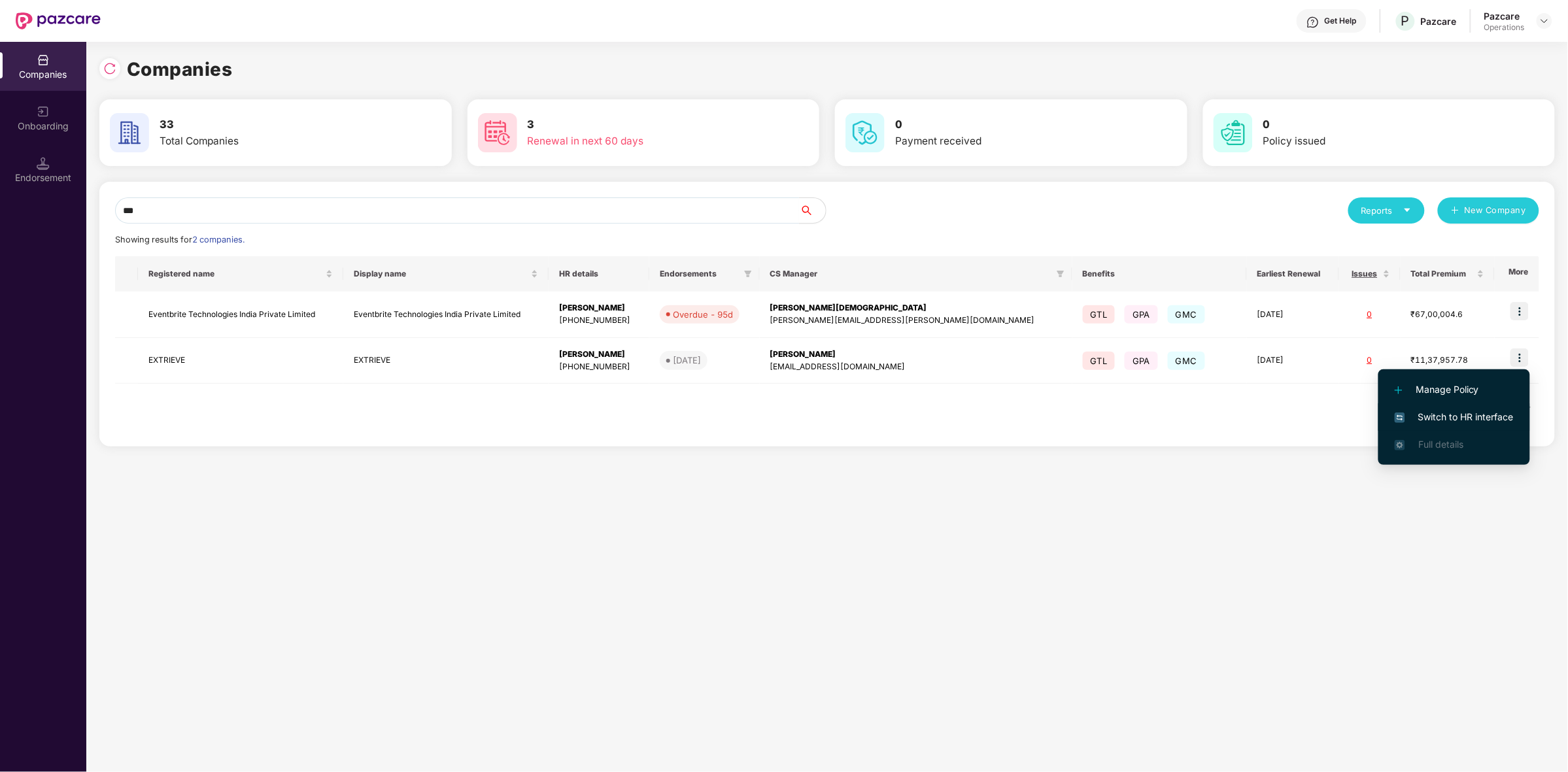
click at [1450, 418] on span "Switch to HR interface" at bounding box center [1454, 416] width 119 height 14
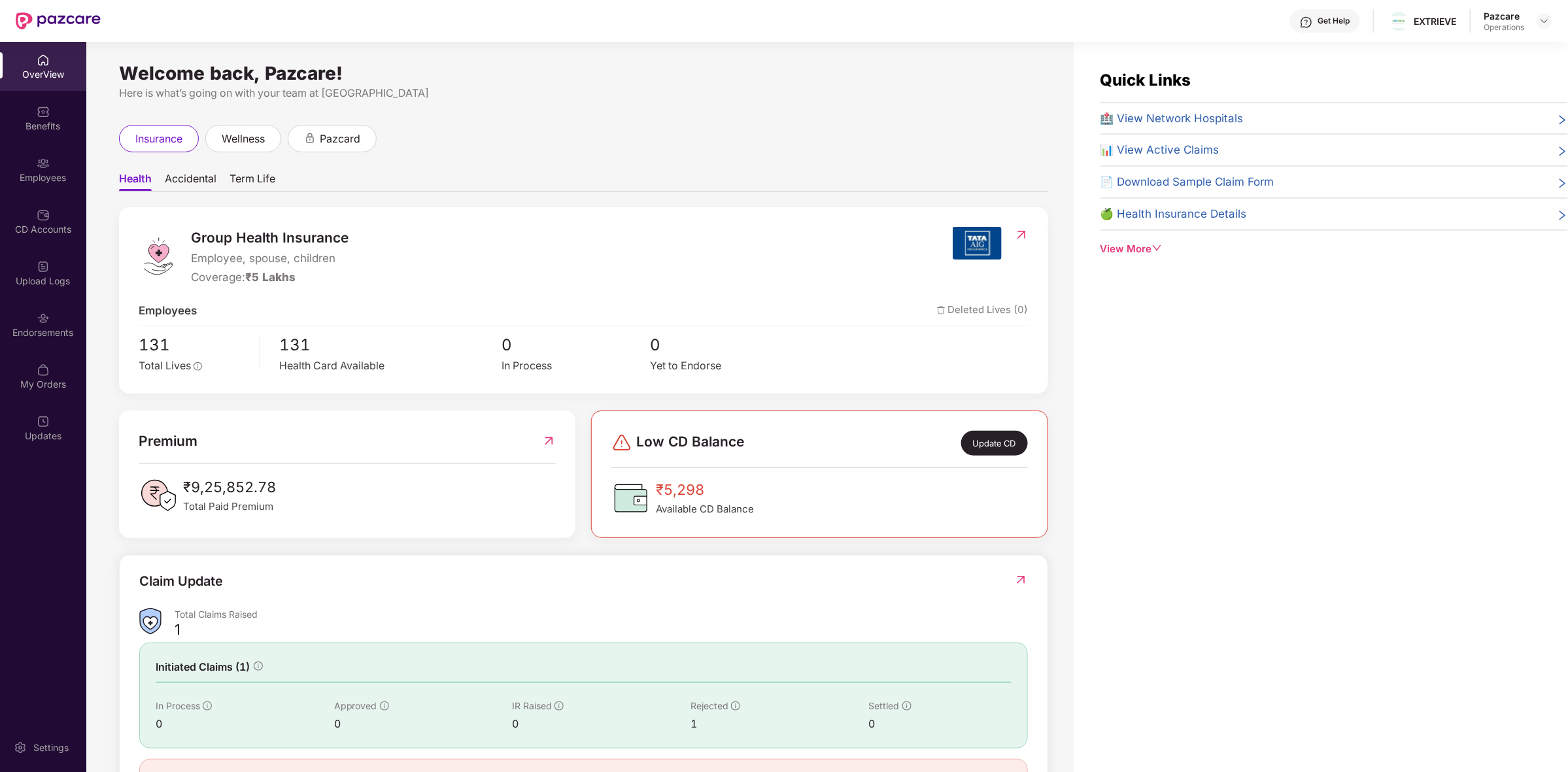
click at [247, 183] on span "Term Life" at bounding box center [252, 181] width 45 height 19
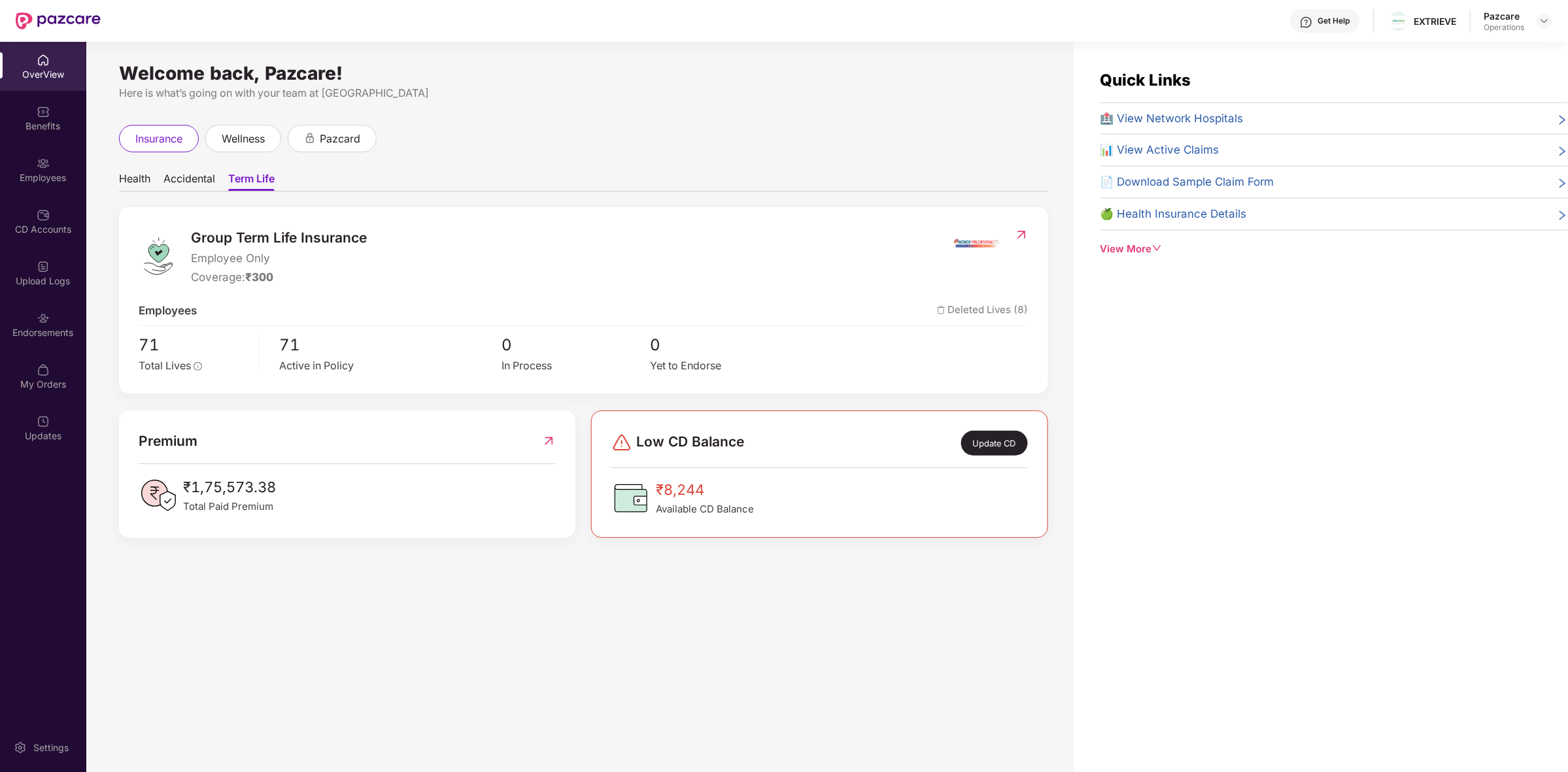
click at [193, 173] on span "Accidental" at bounding box center [188, 181] width 51 height 19
click at [133, 174] on span "Health" at bounding box center [134, 181] width 31 height 19
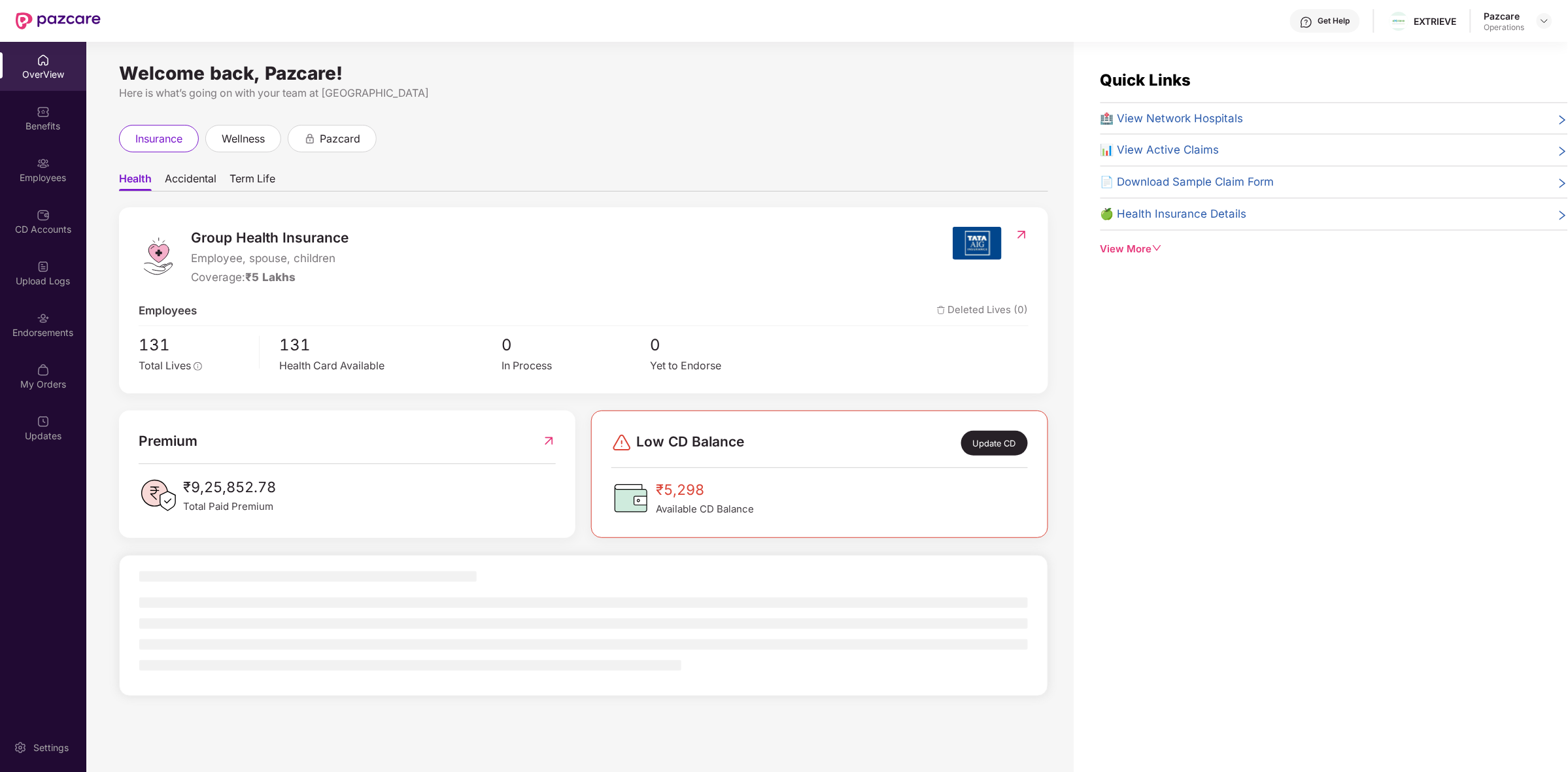
click at [257, 177] on span "Term Life" at bounding box center [252, 181] width 45 height 19
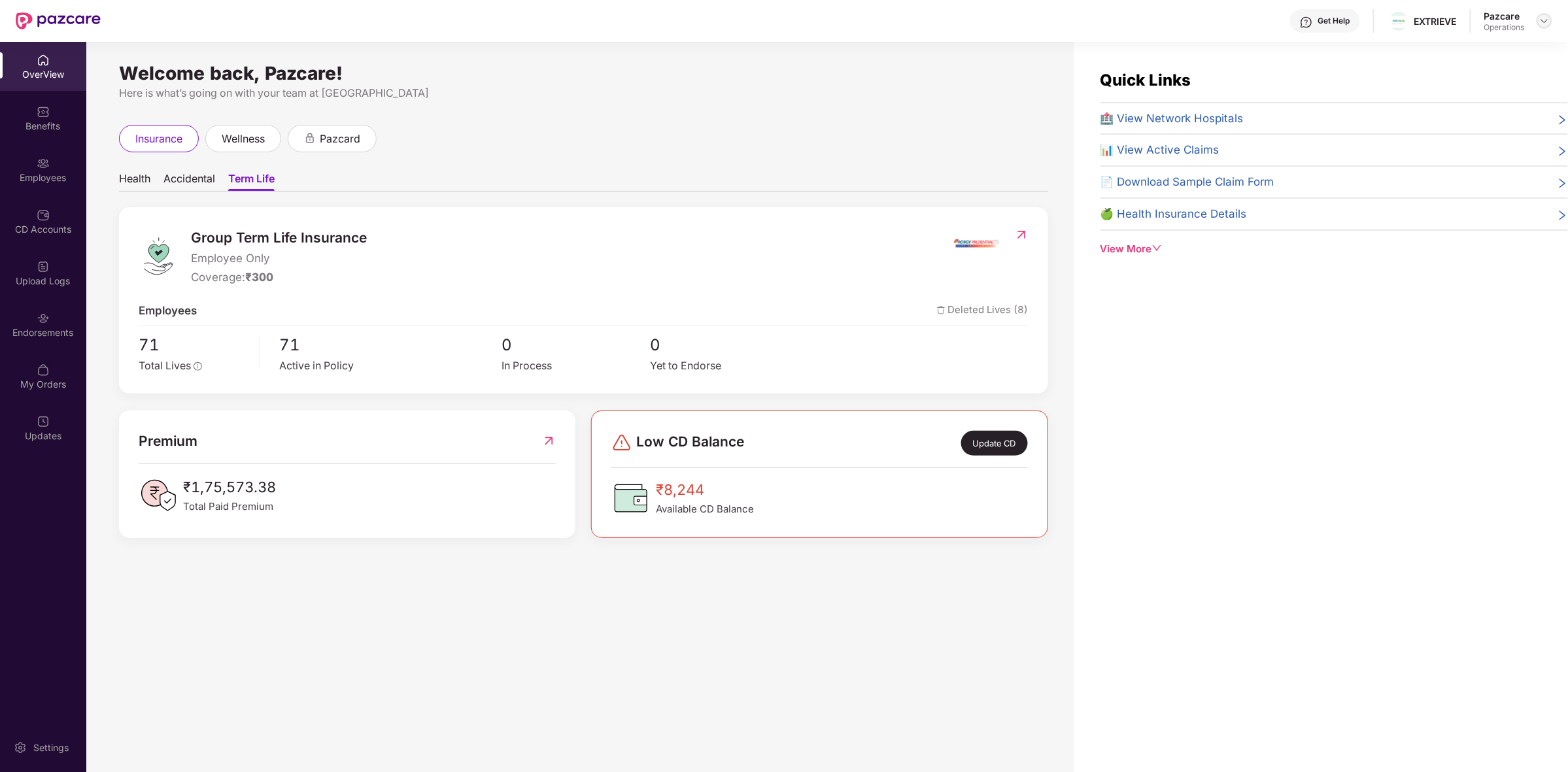
click at [1545, 24] on img at bounding box center [1544, 21] width 10 height 10
click at [1475, 55] on div "Switch to partner view" at bounding box center [1483, 51] width 170 height 25
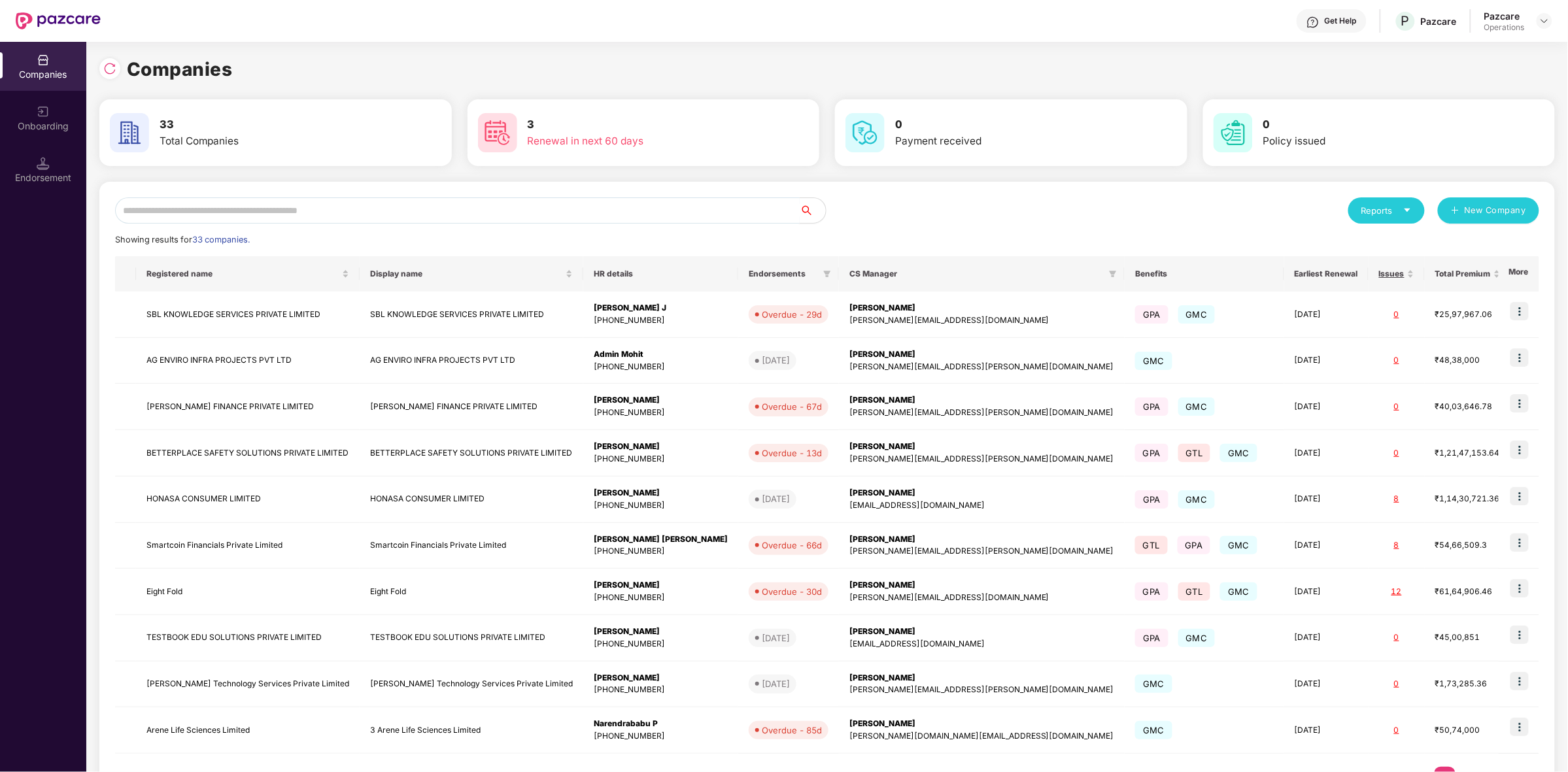
click at [318, 209] on input "text" at bounding box center [458, 210] width 685 height 26
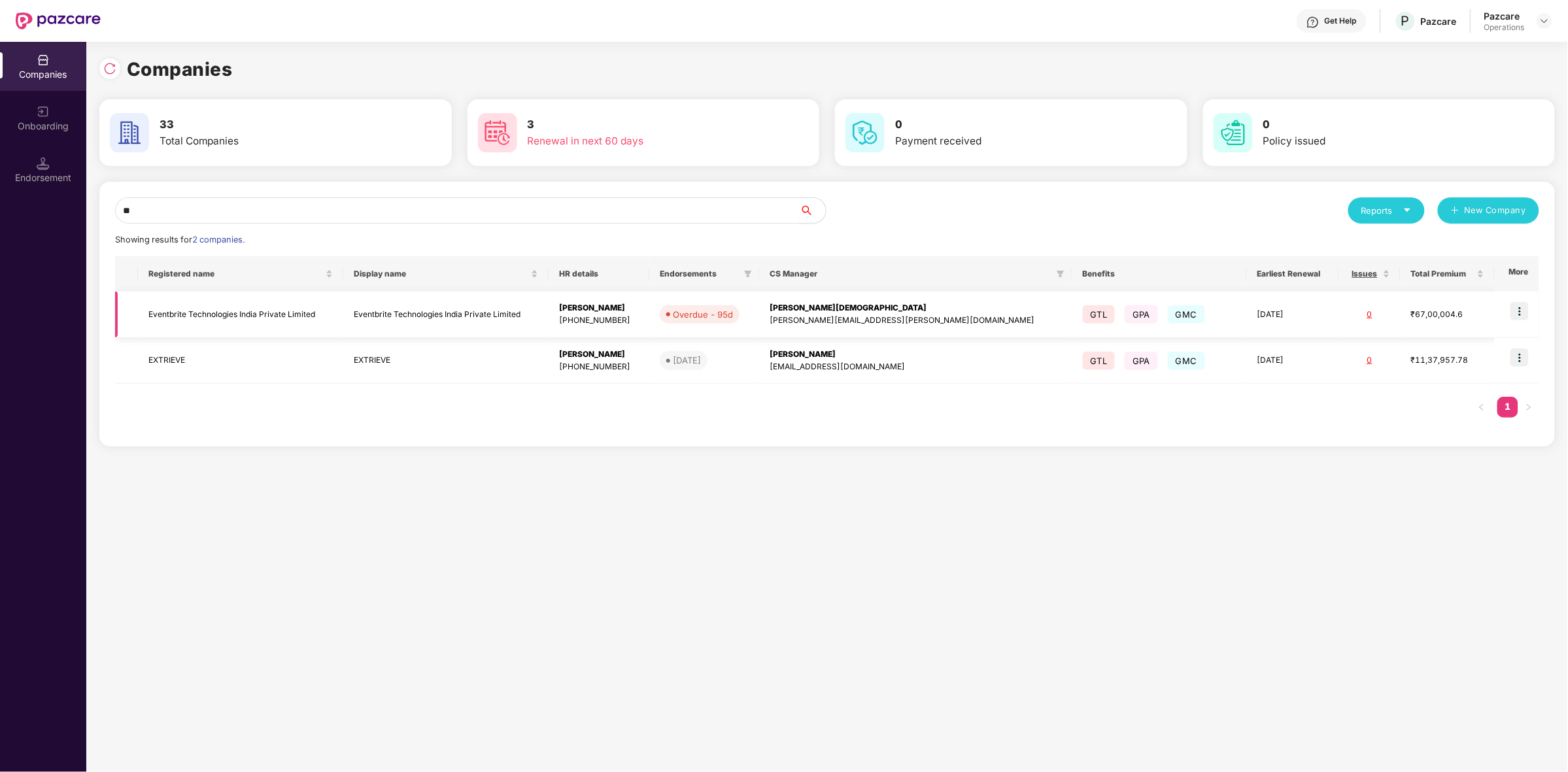
type input "**"
click at [525, 322] on td "Eventbrite Technologies India Private Limited" at bounding box center [446, 315] width 205 height 46
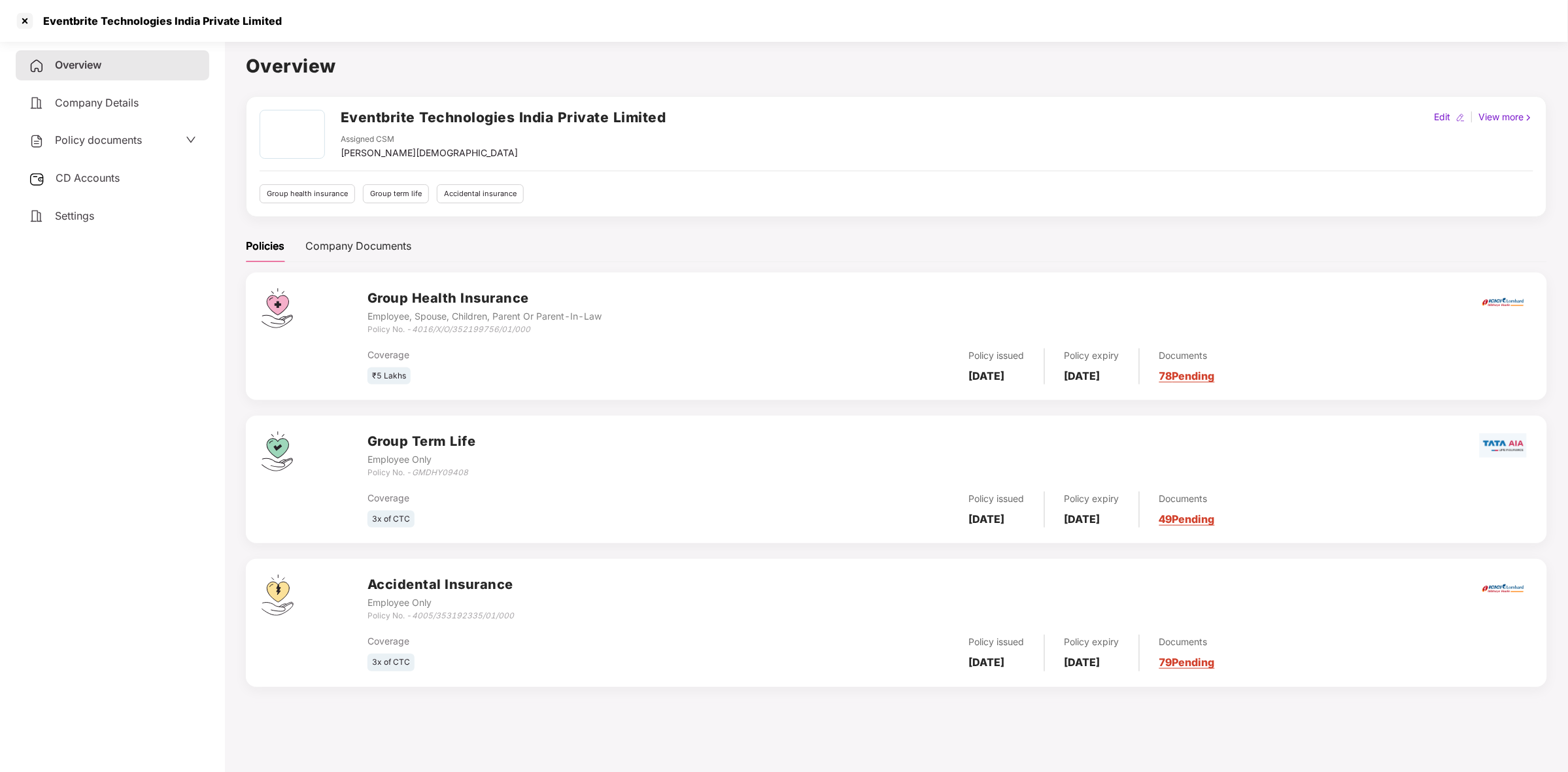
click at [114, 100] on span "Company Details" at bounding box center [96, 103] width 83 height 13
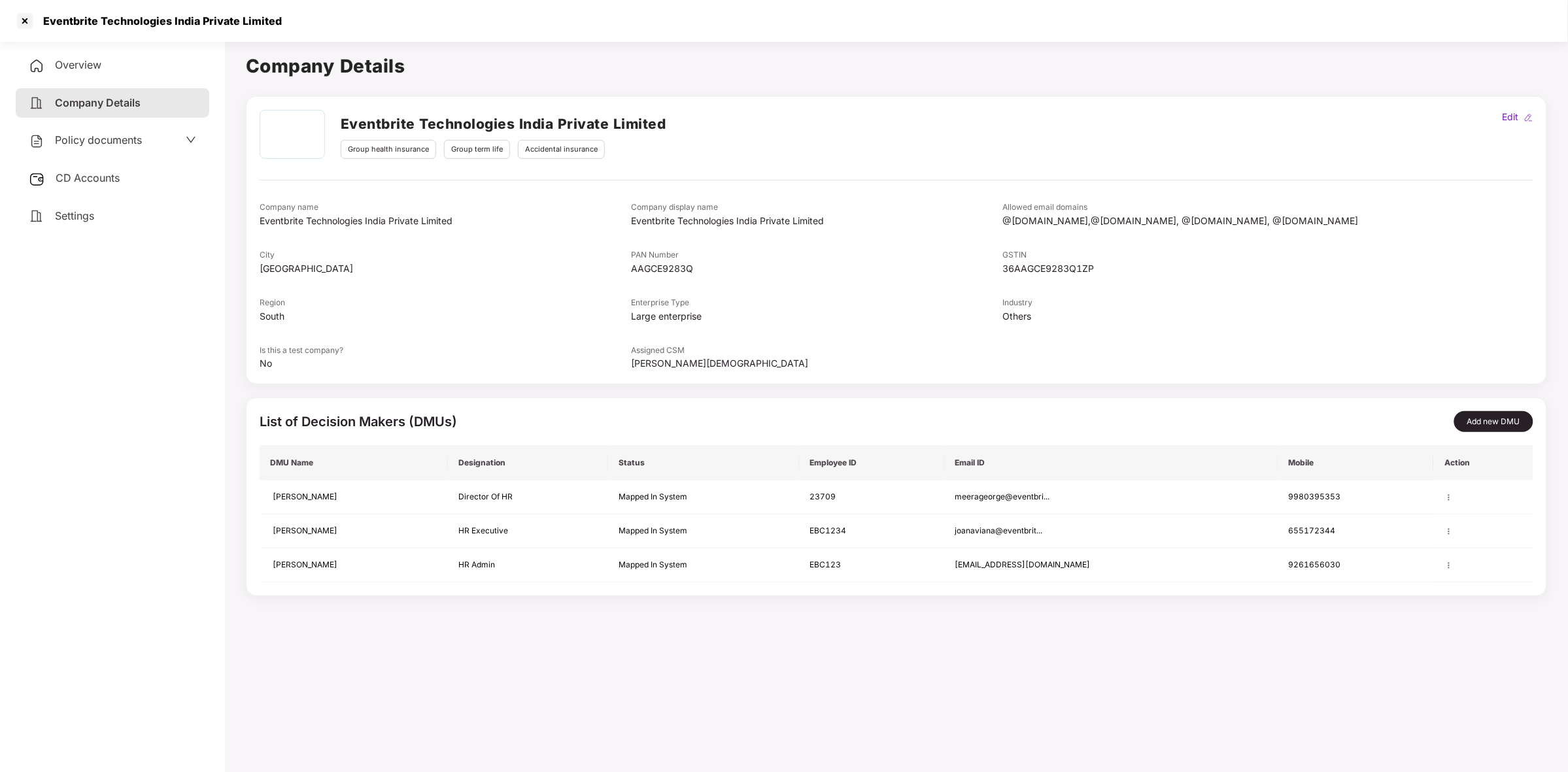
click at [104, 75] on div "Overview" at bounding box center [113, 66] width 193 height 30
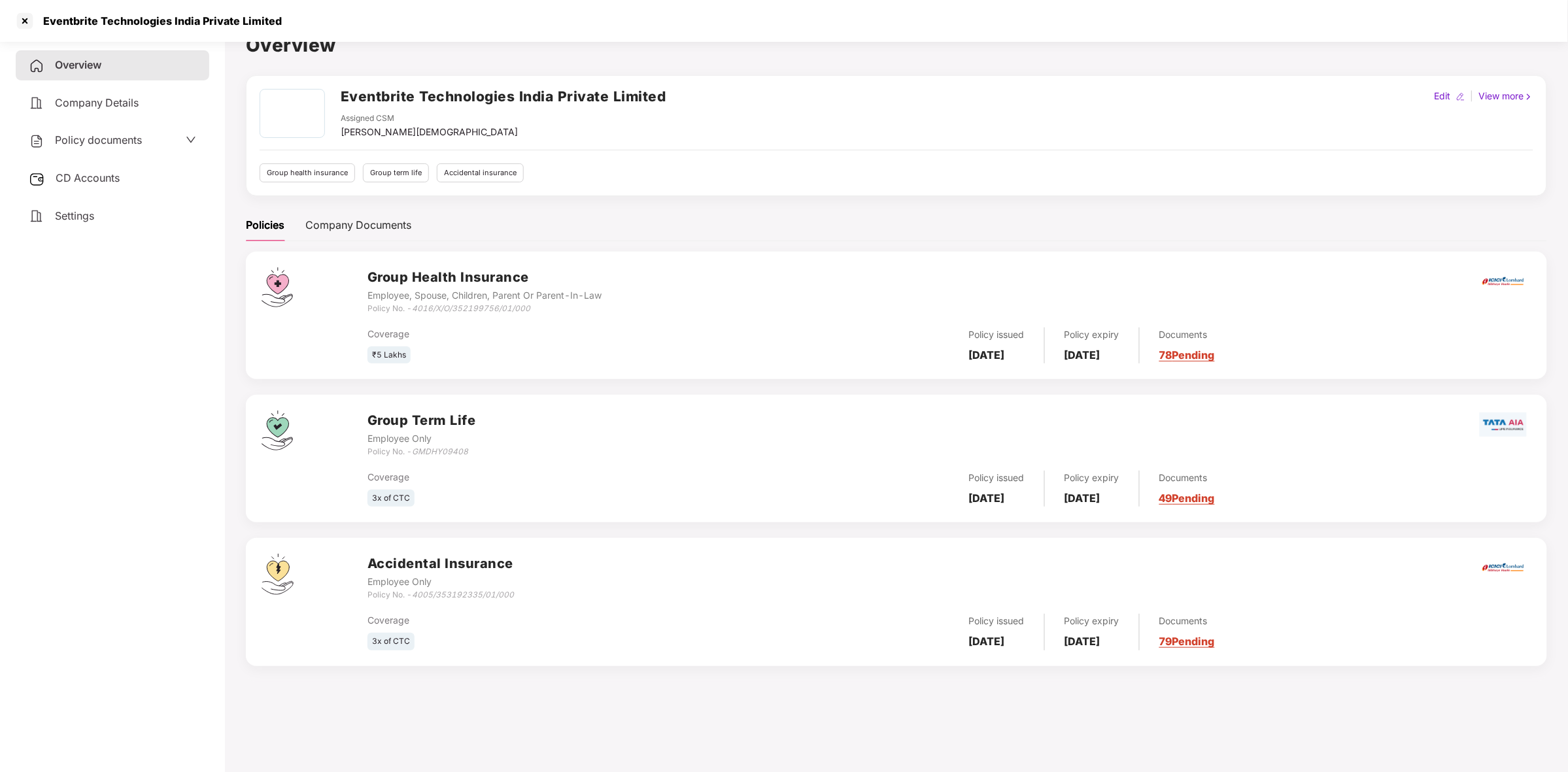
scroll to position [36, 0]
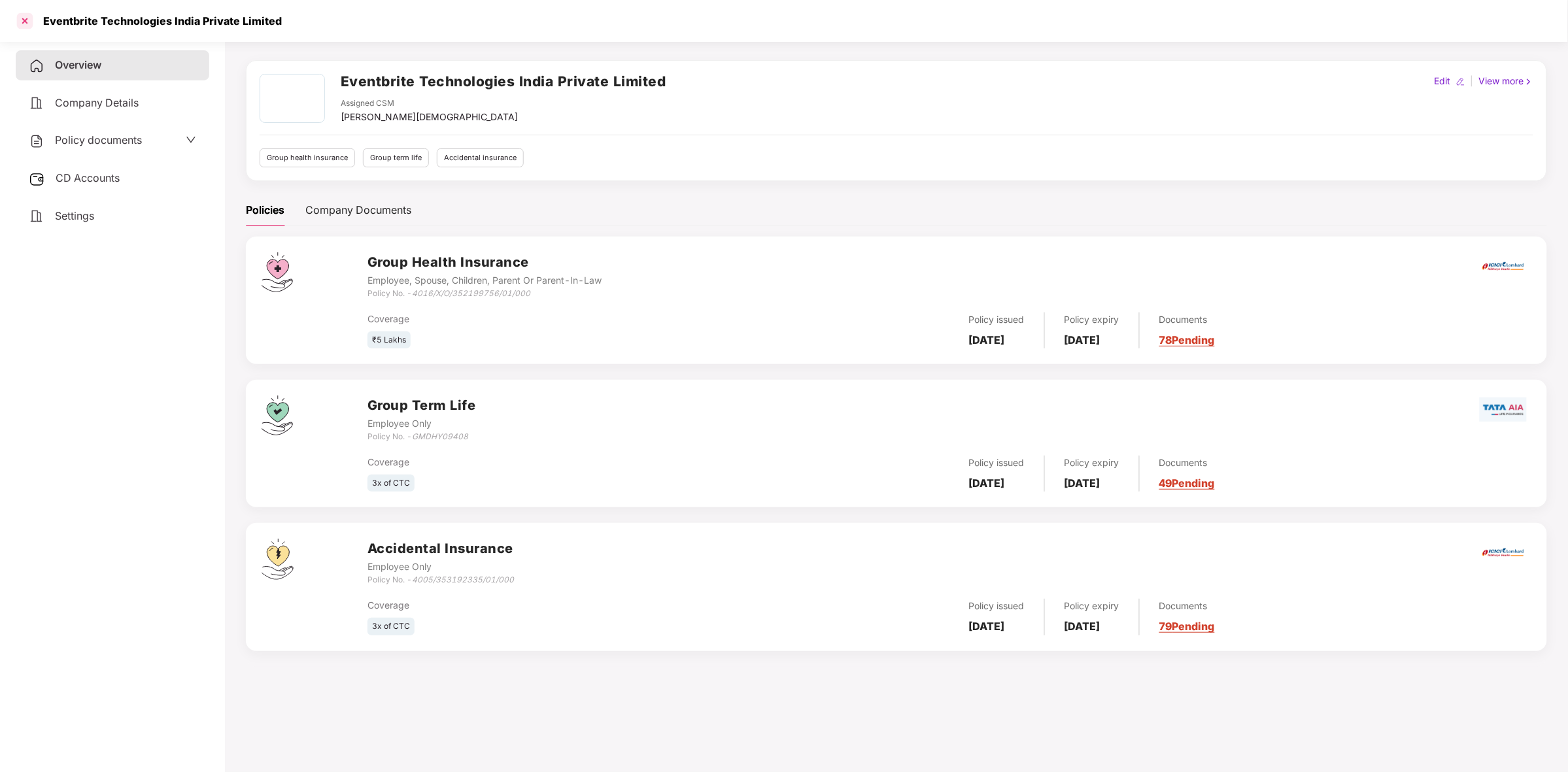
click at [21, 20] on div at bounding box center [24, 20] width 21 height 21
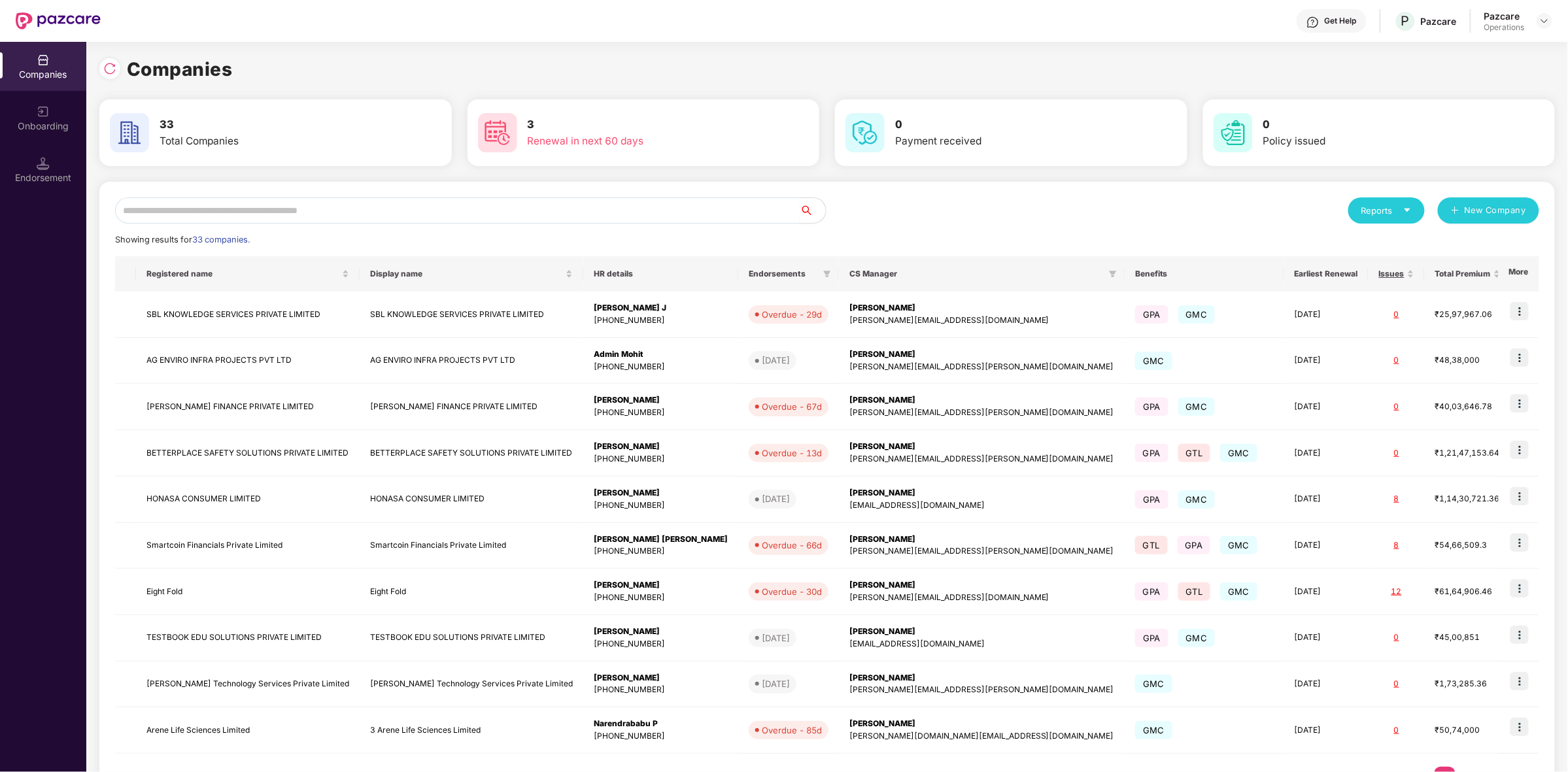
click at [285, 213] on input "text" at bounding box center [458, 210] width 685 height 26
click at [47, 174] on div "Endorsement" at bounding box center [43, 178] width 87 height 13
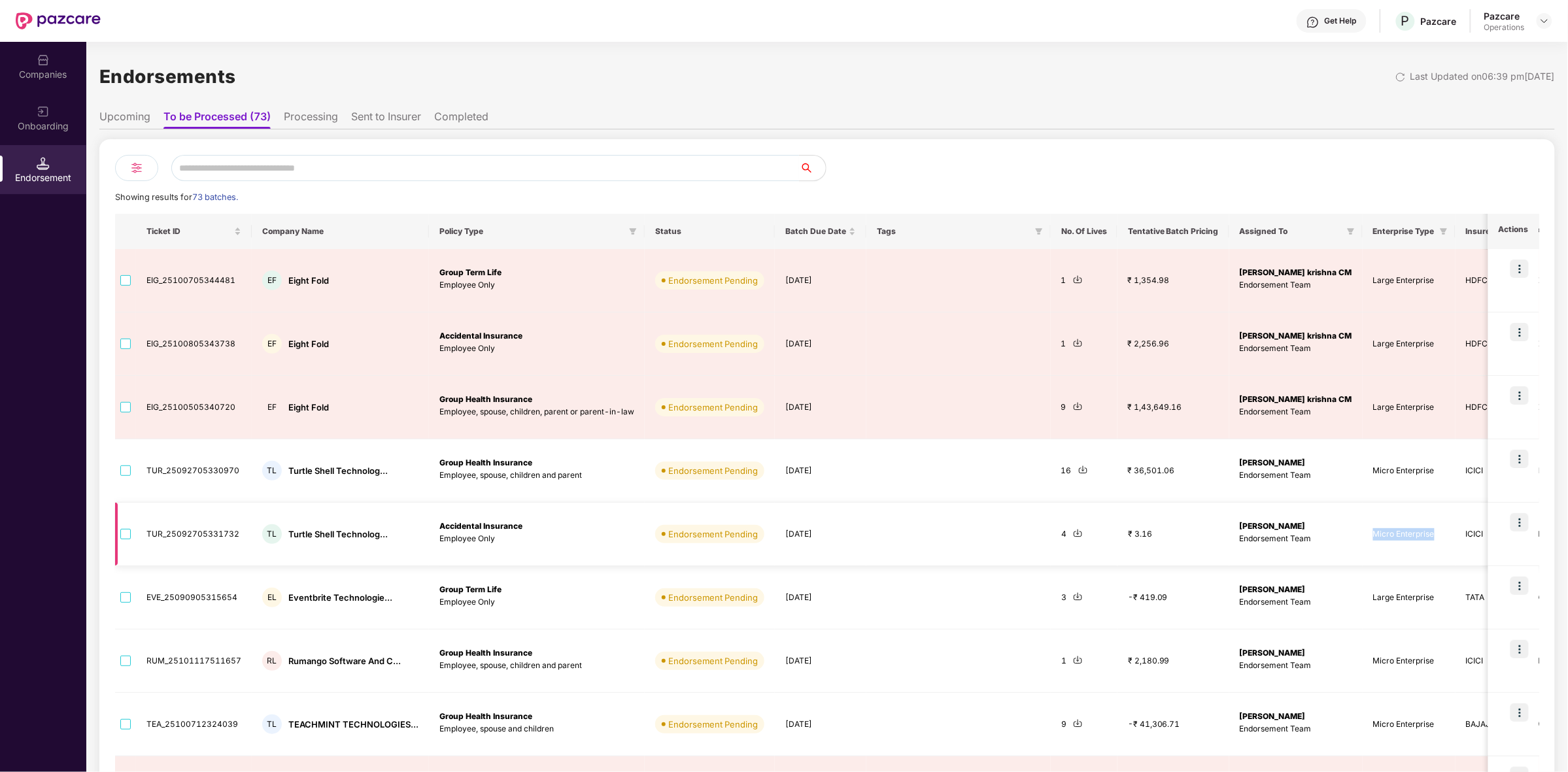
drag, startPoint x: 1338, startPoint y: 534, endPoint x: 1405, endPoint y: 536, distance: 67.0
click at [1405, 536] on td "Micro Enterprise" at bounding box center [1409, 534] width 93 height 63
copy td "Micro Enterprise"
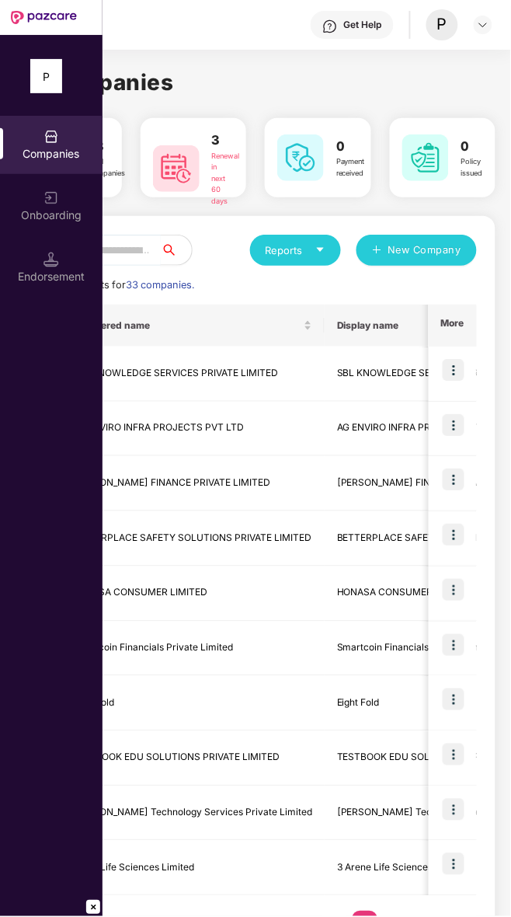
click at [161, 254] on input "text" at bounding box center [97, 250] width 127 height 31
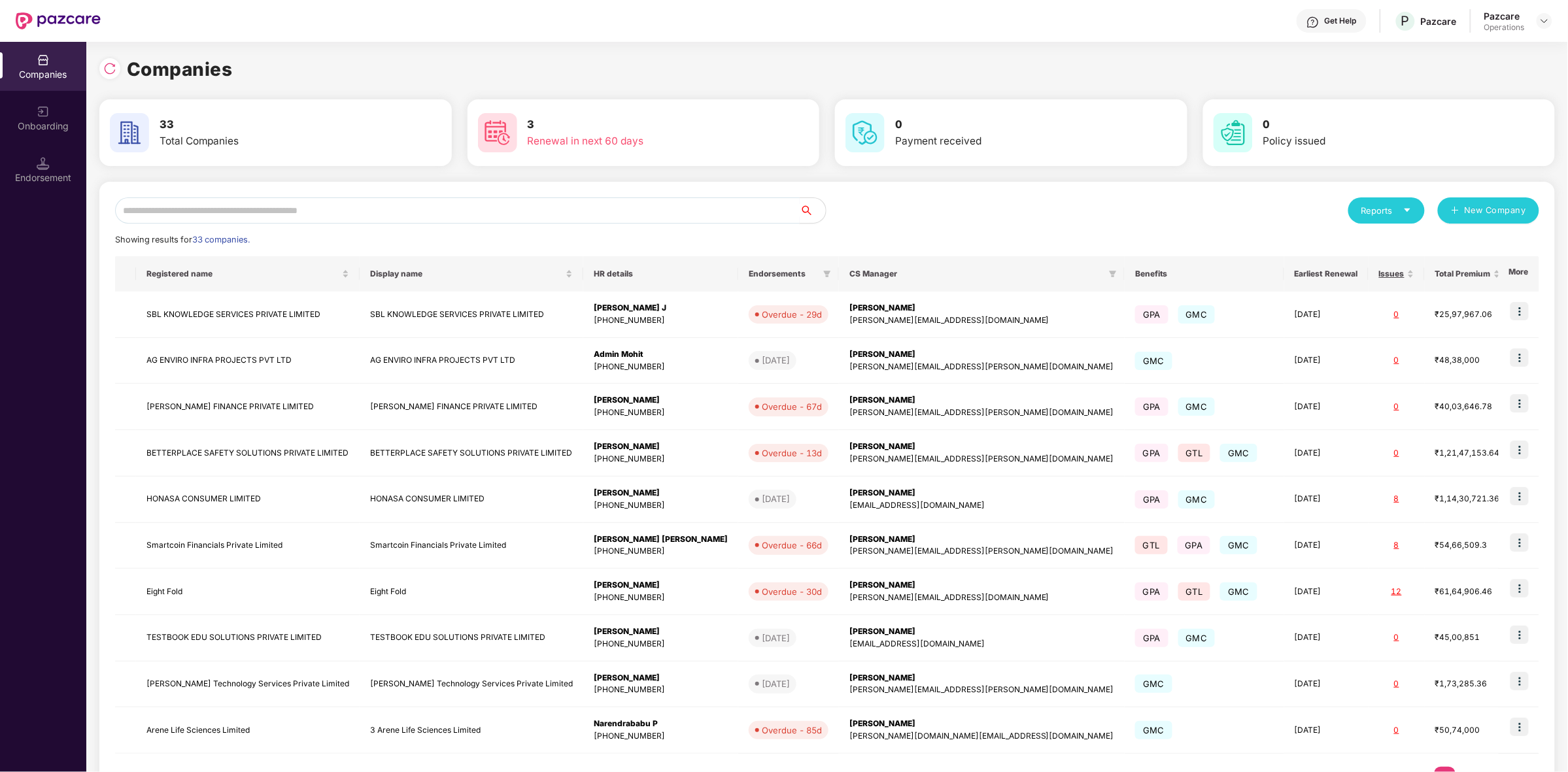
click at [521, 204] on input "text" at bounding box center [458, 210] width 685 height 26
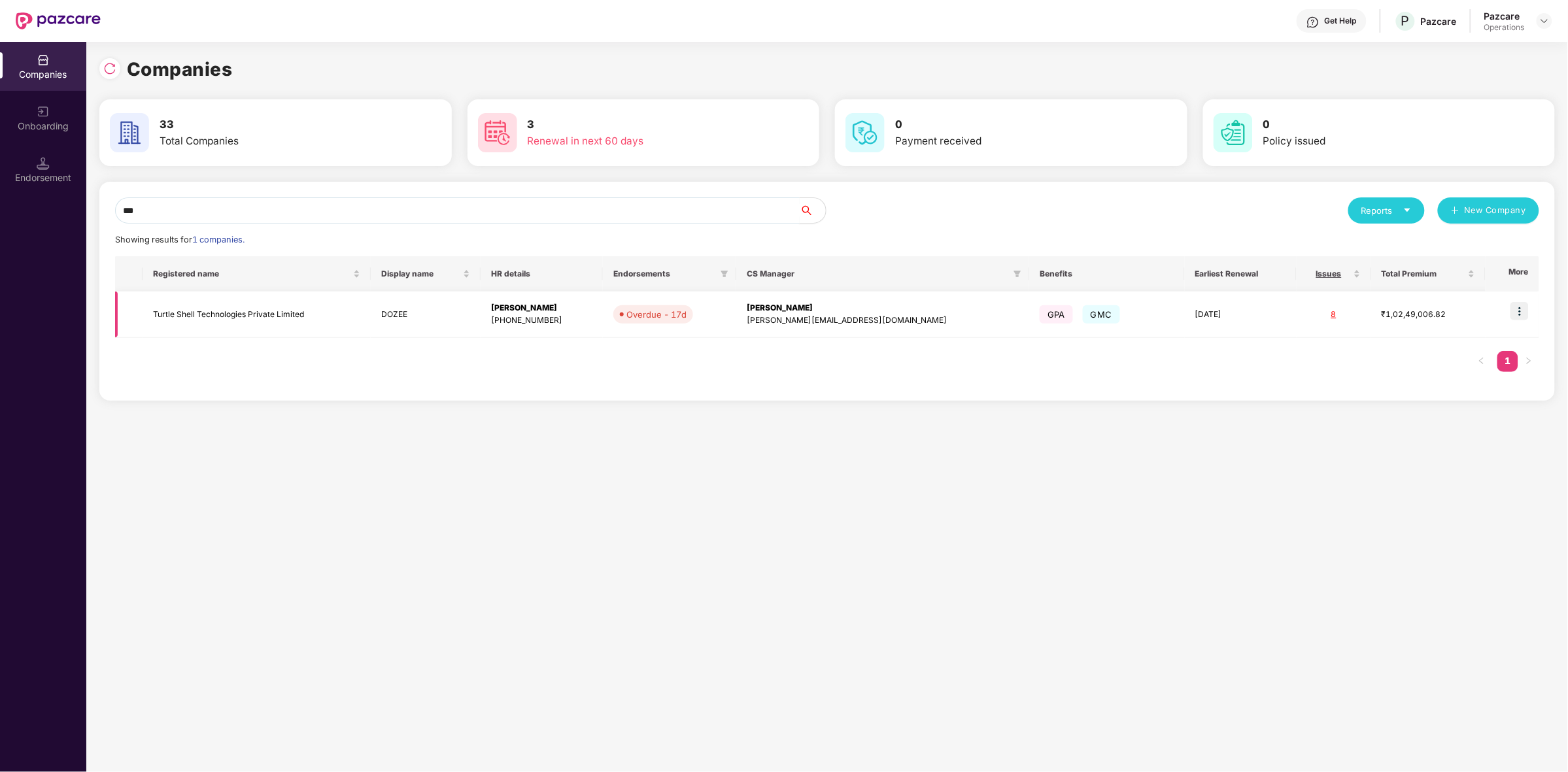
type input "***"
click at [1511, 305] on td at bounding box center [1512, 315] width 54 height 46
click at [1513, 306] on img at bounding box center [1520, 311] width 19 height 19
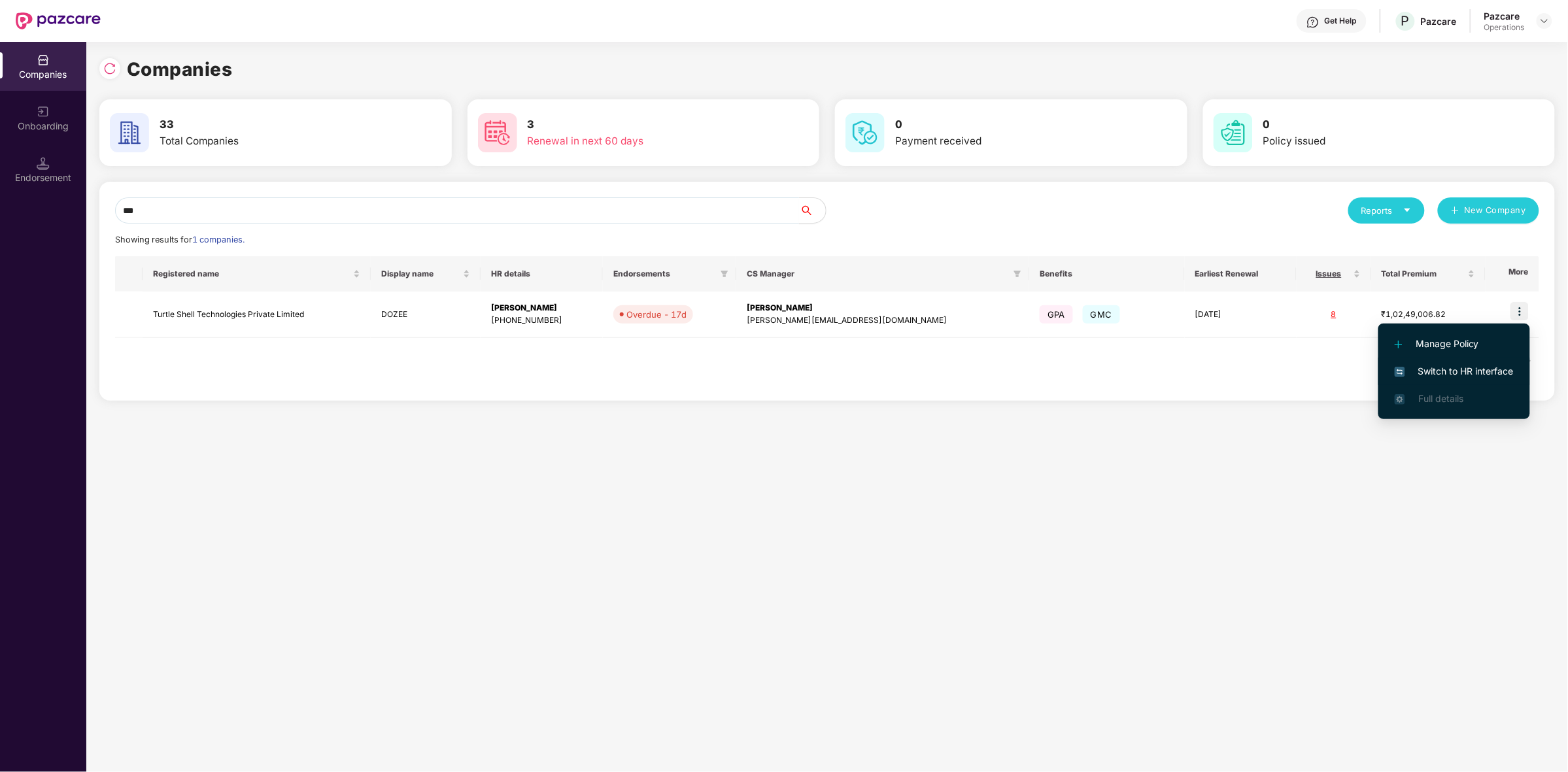
click at [1417, 370] on span "Switch to HR interface" at bounding box center [1454, 371] width 119 height 14
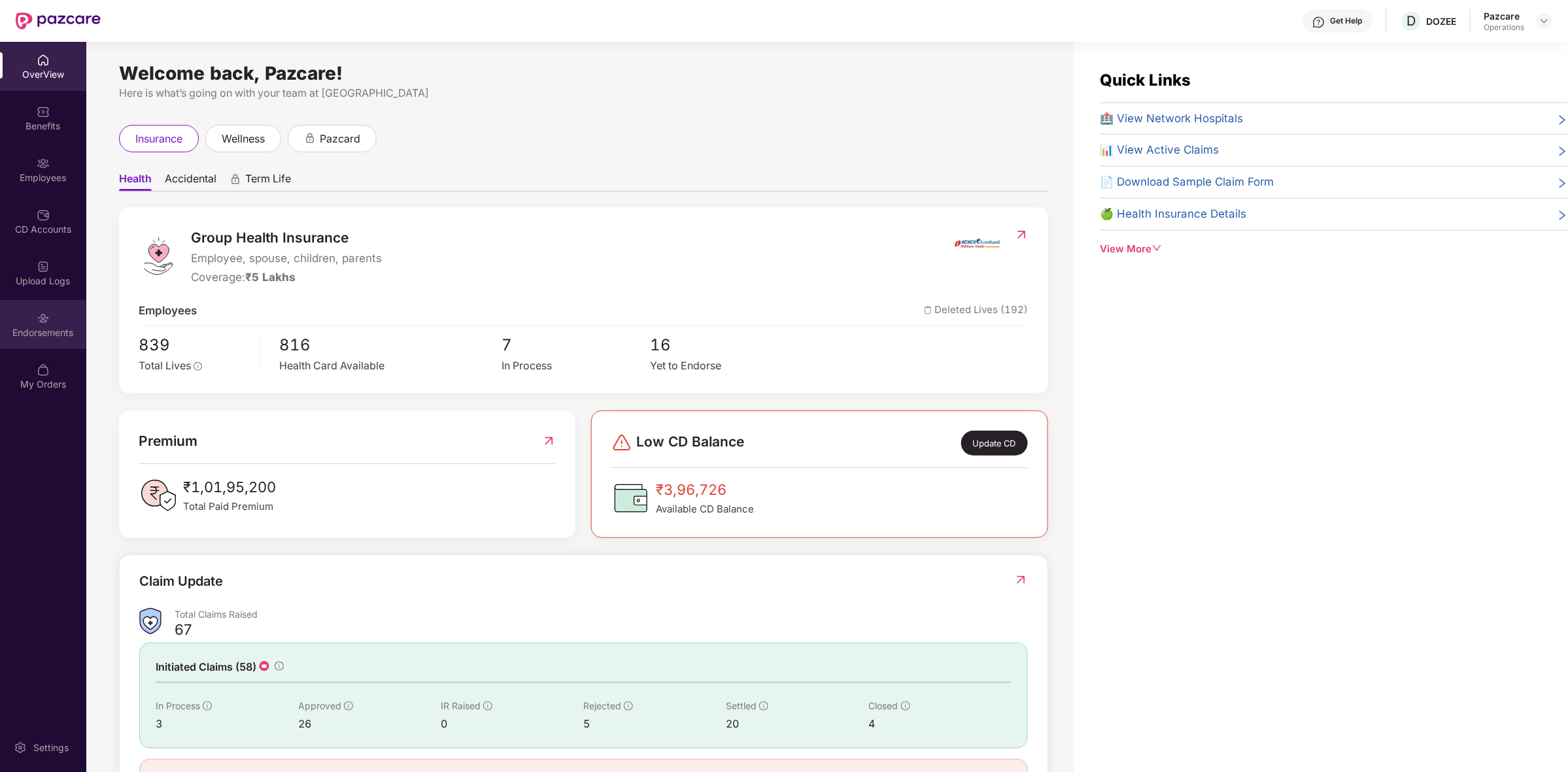
click at [12, 309] on div "Endorsements" at bounding box center [43, 325] width 87 height 49
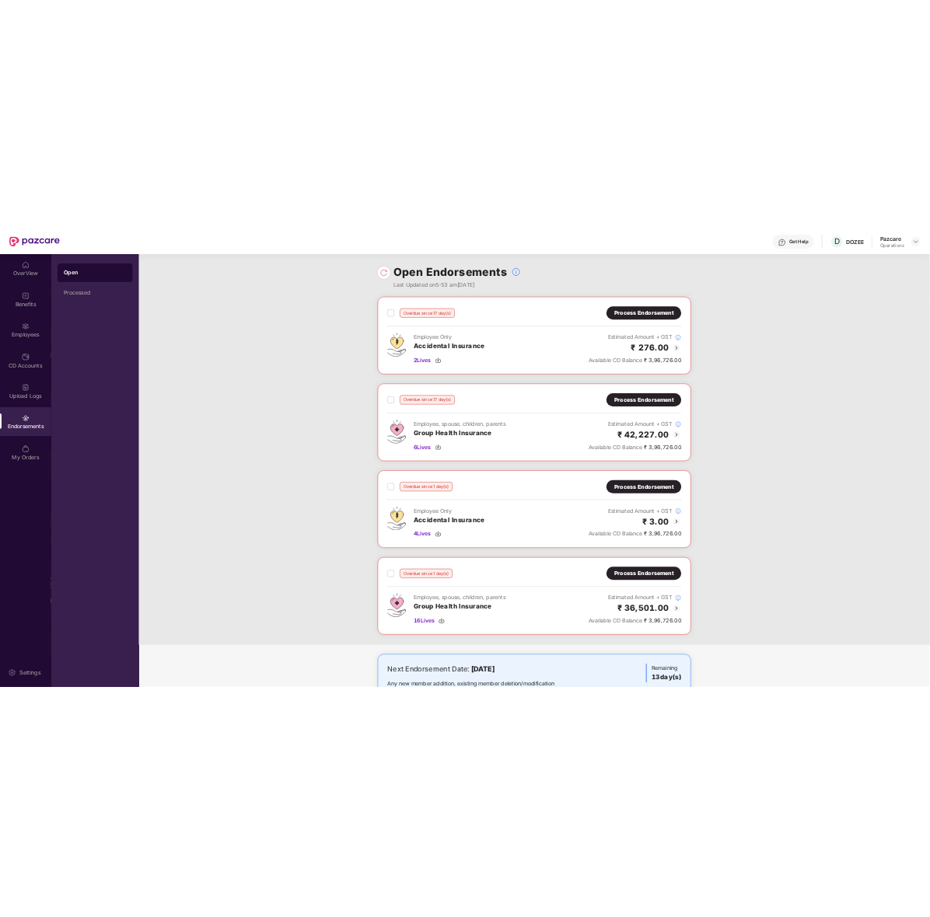
scroll to position [72, 0]
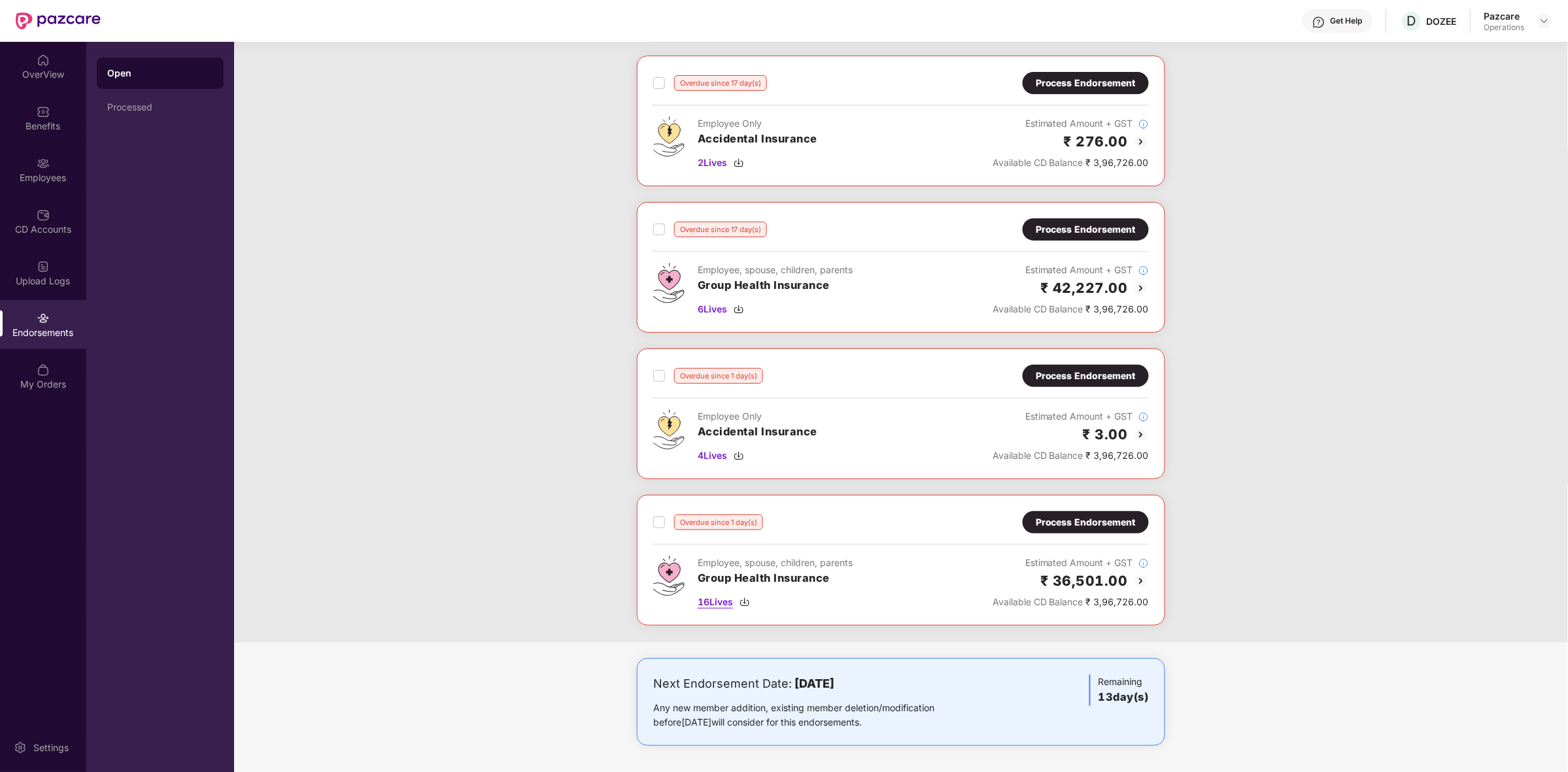
click at [746, 600] on img at bounding box center [744, 602] width 10 height 10
click at [1076, 228] on div "Process Endorsement" at bounding box center [1085, 229] width 100 height 14
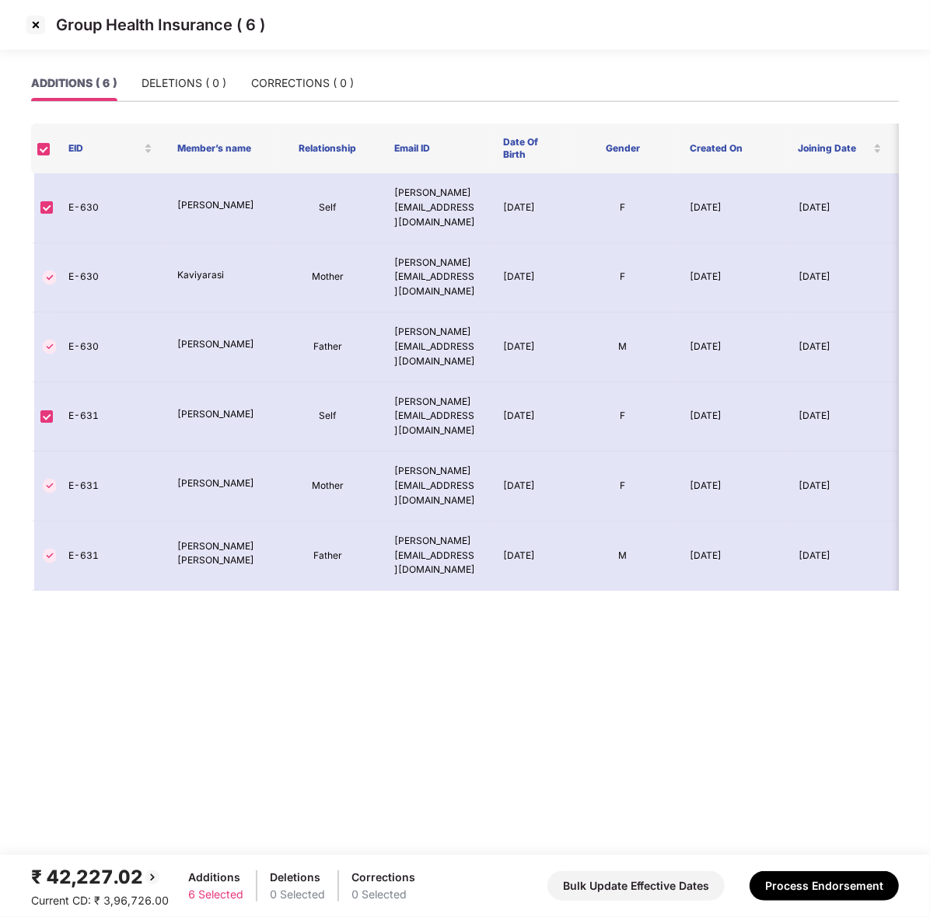
click at [39, 29] on img at bounding box center [35, 24] width 25 height 25
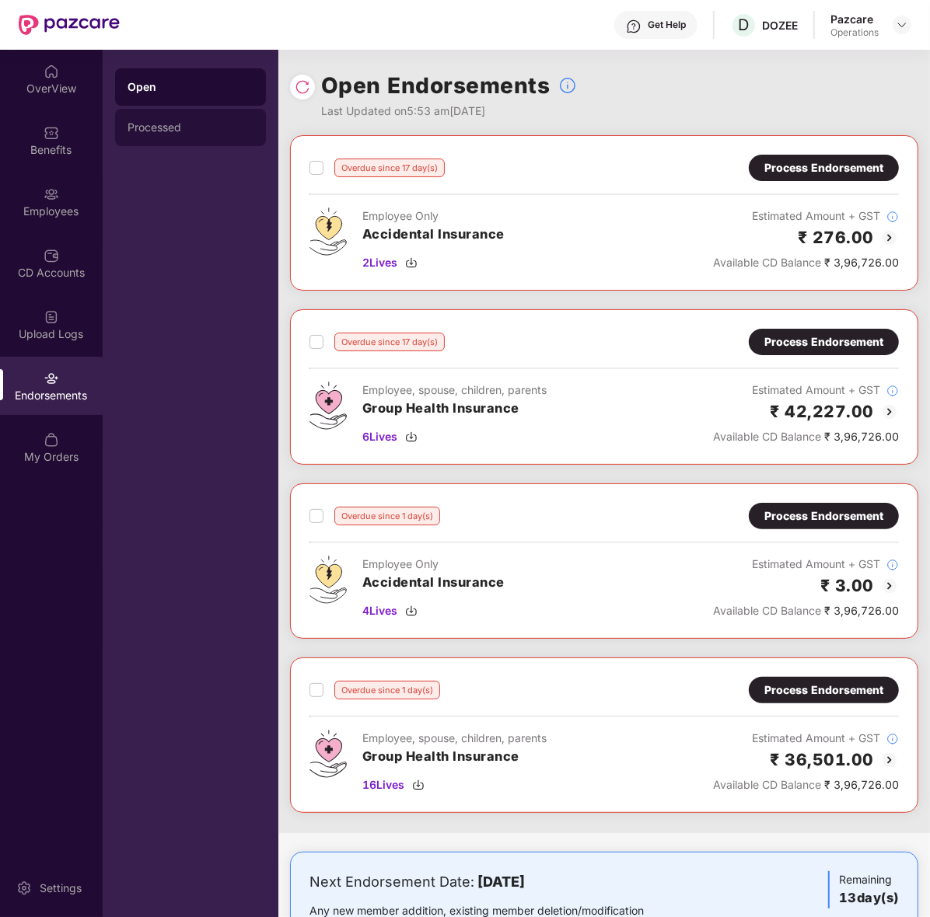
click at [200, 138] on div "Processed" at bounding box center [190, 127] width 151 height 37
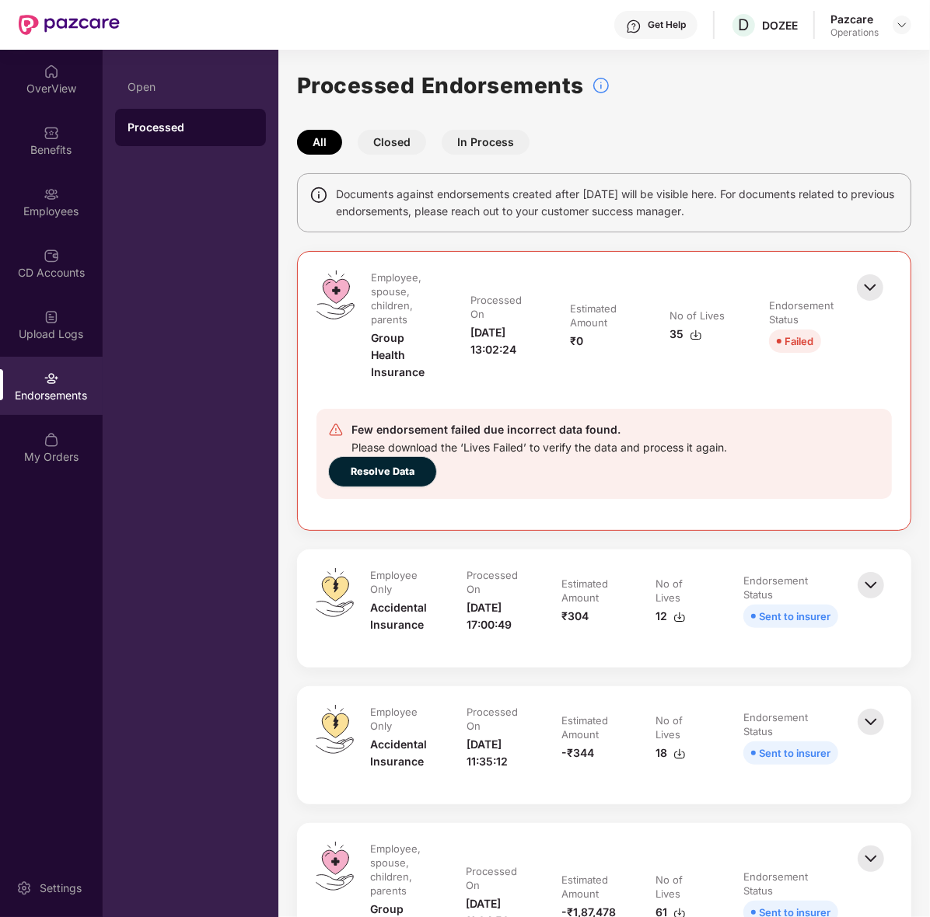
click at [403, 141] on button "Closed" at bounding box center [392, 142] width 68 height 25
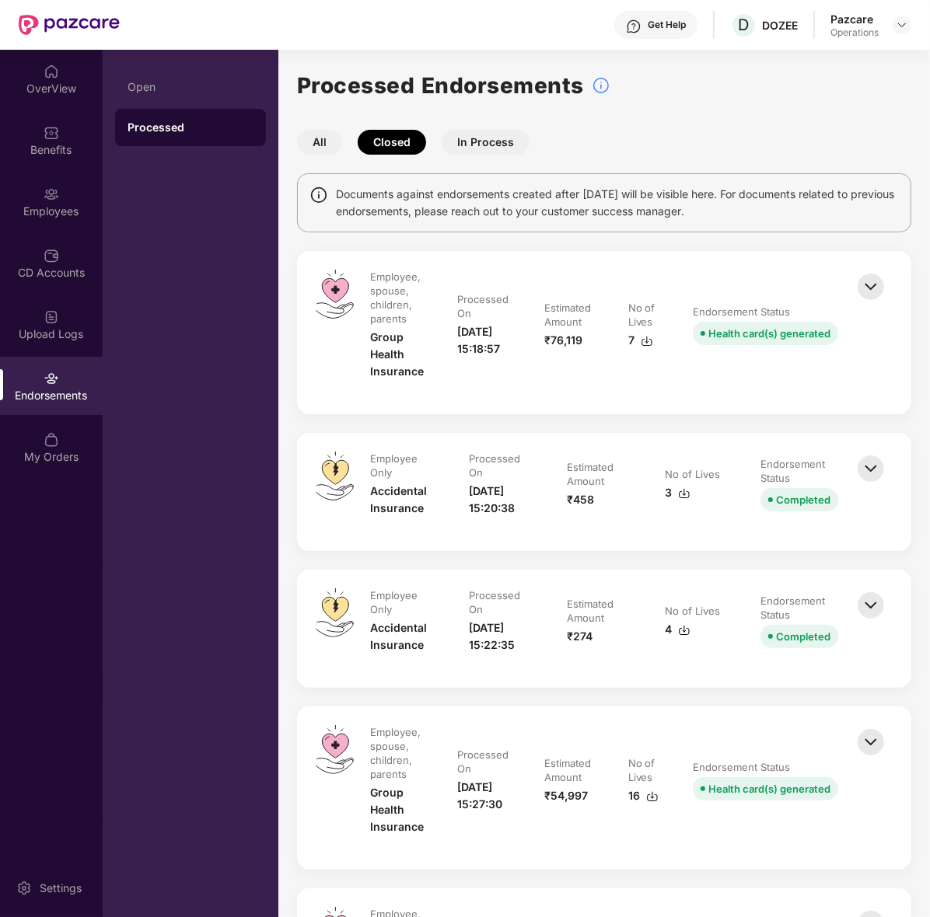
click at [869, 284] on img at bounding box center [870, 287] width 34 height 34
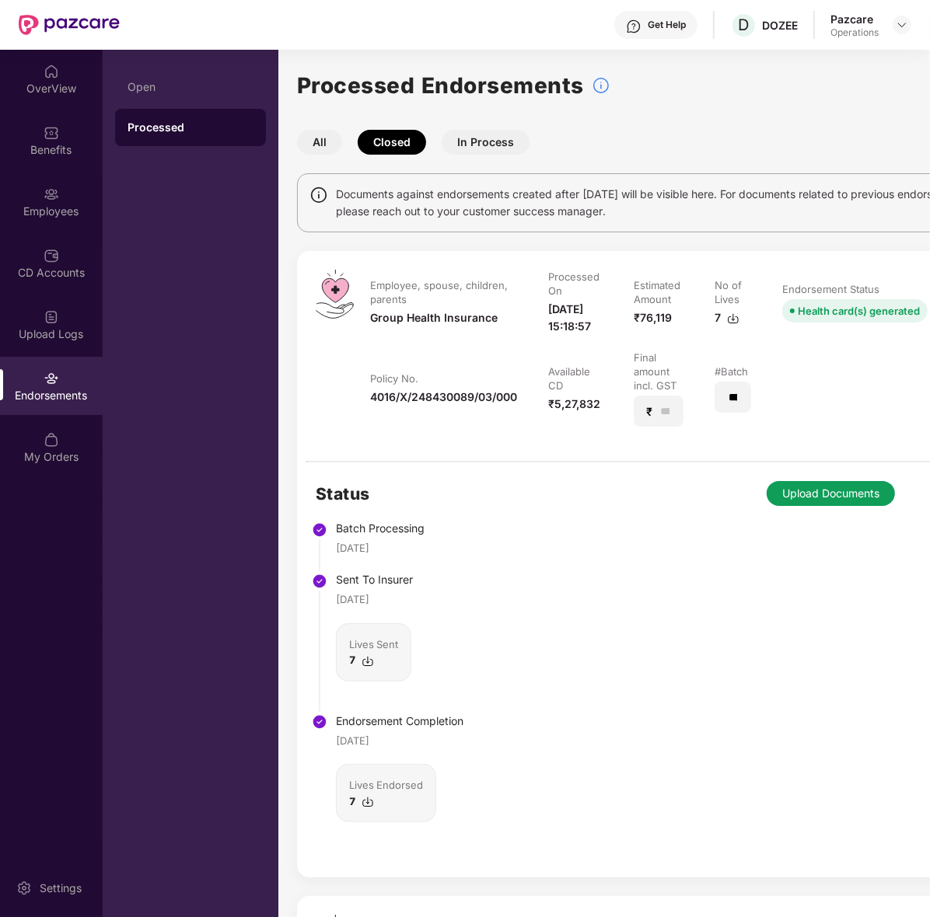
scroll to position [183, 0]
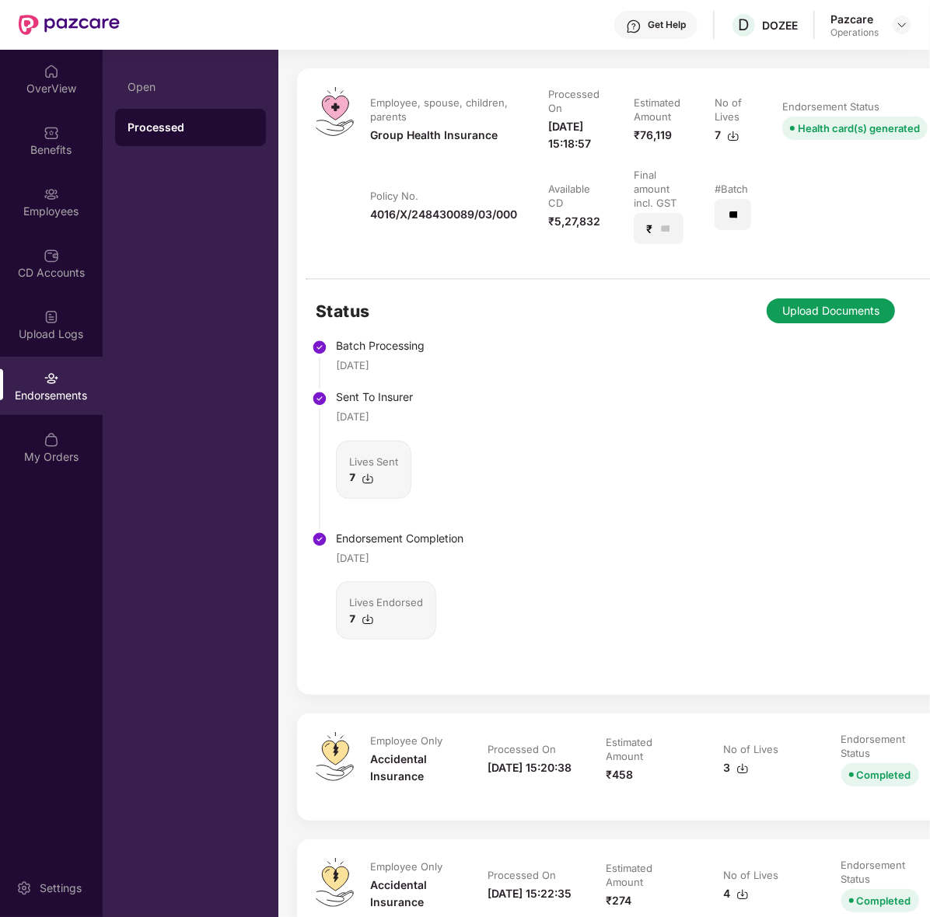
click at [363, 626] on img at bounding box center [367, 619] width 12 height 12
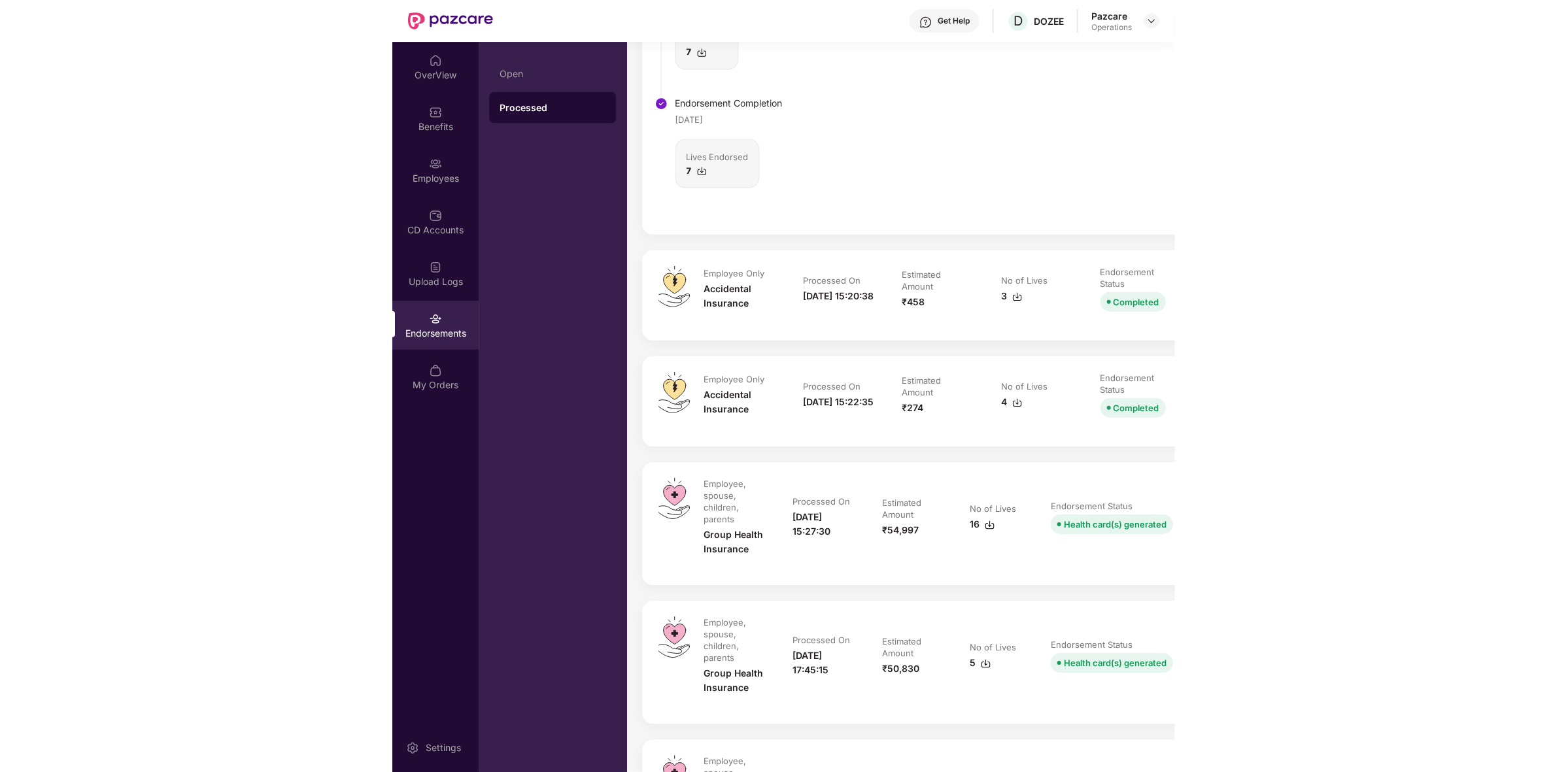
scroll to position [0, 0]
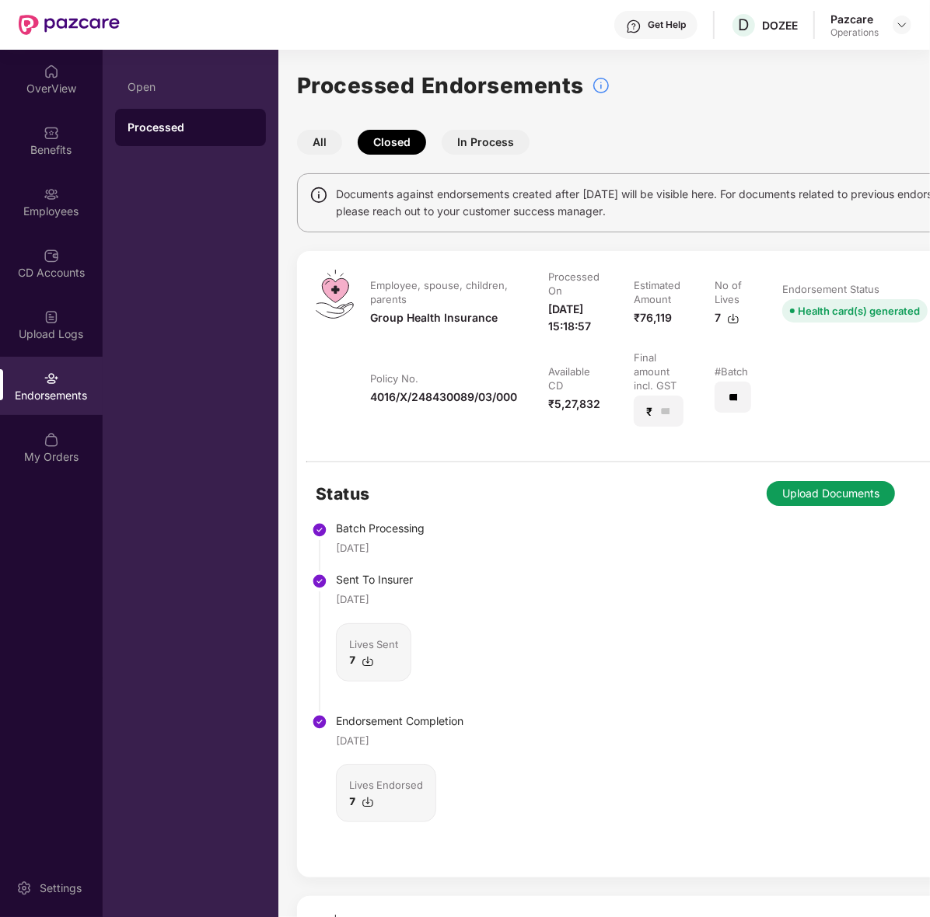
drag, startPoint x: 486, startPoint y: 152, endPoint x: 690, endPoint y: 9, distance: 249.9
click at [486, 152] on button "In Process" at bounding box center [486, 142] width 88 height 25
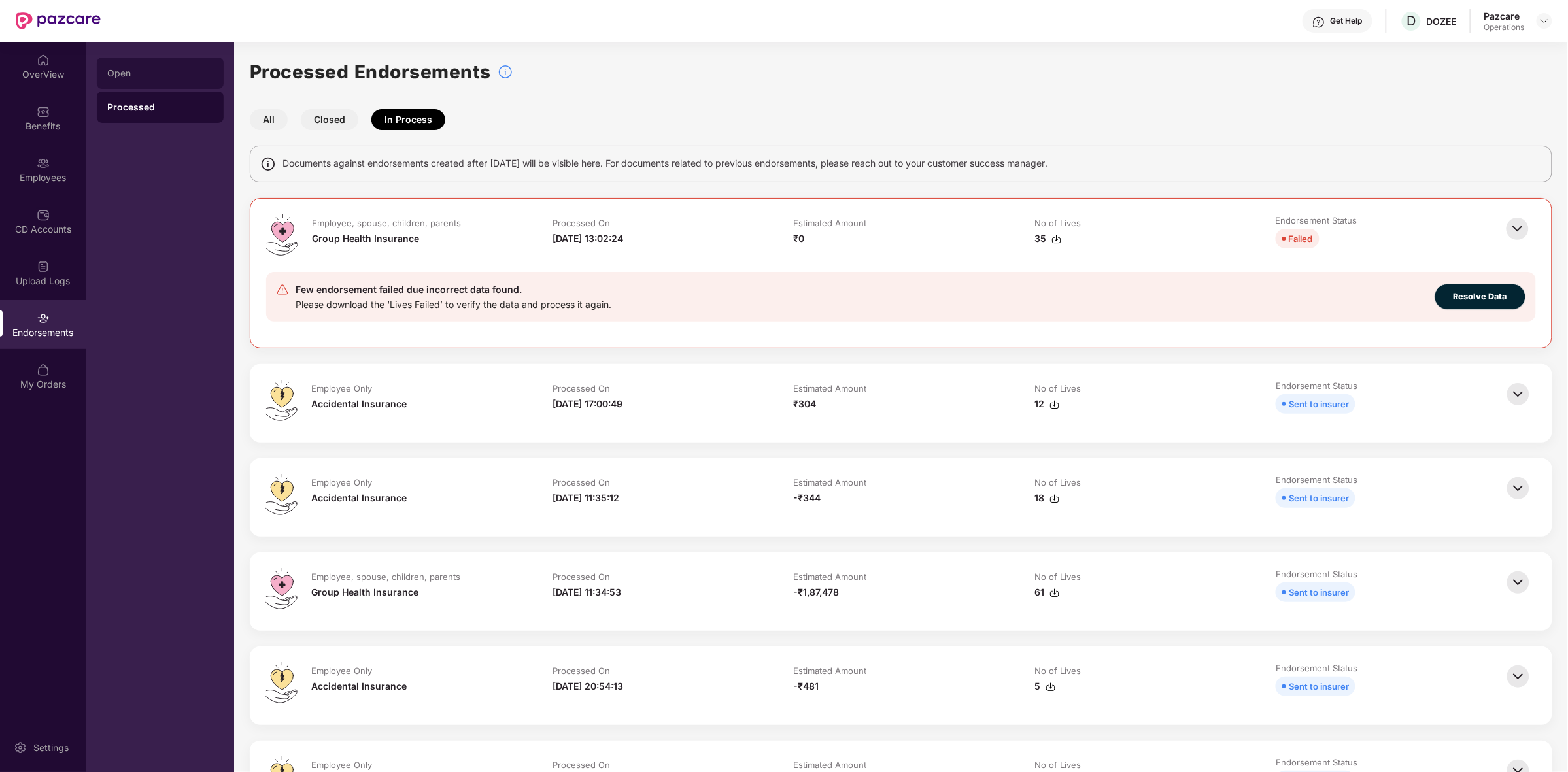
click at [119, 71] on div "Open" at bounding box center [160, 73] width 106 height 10
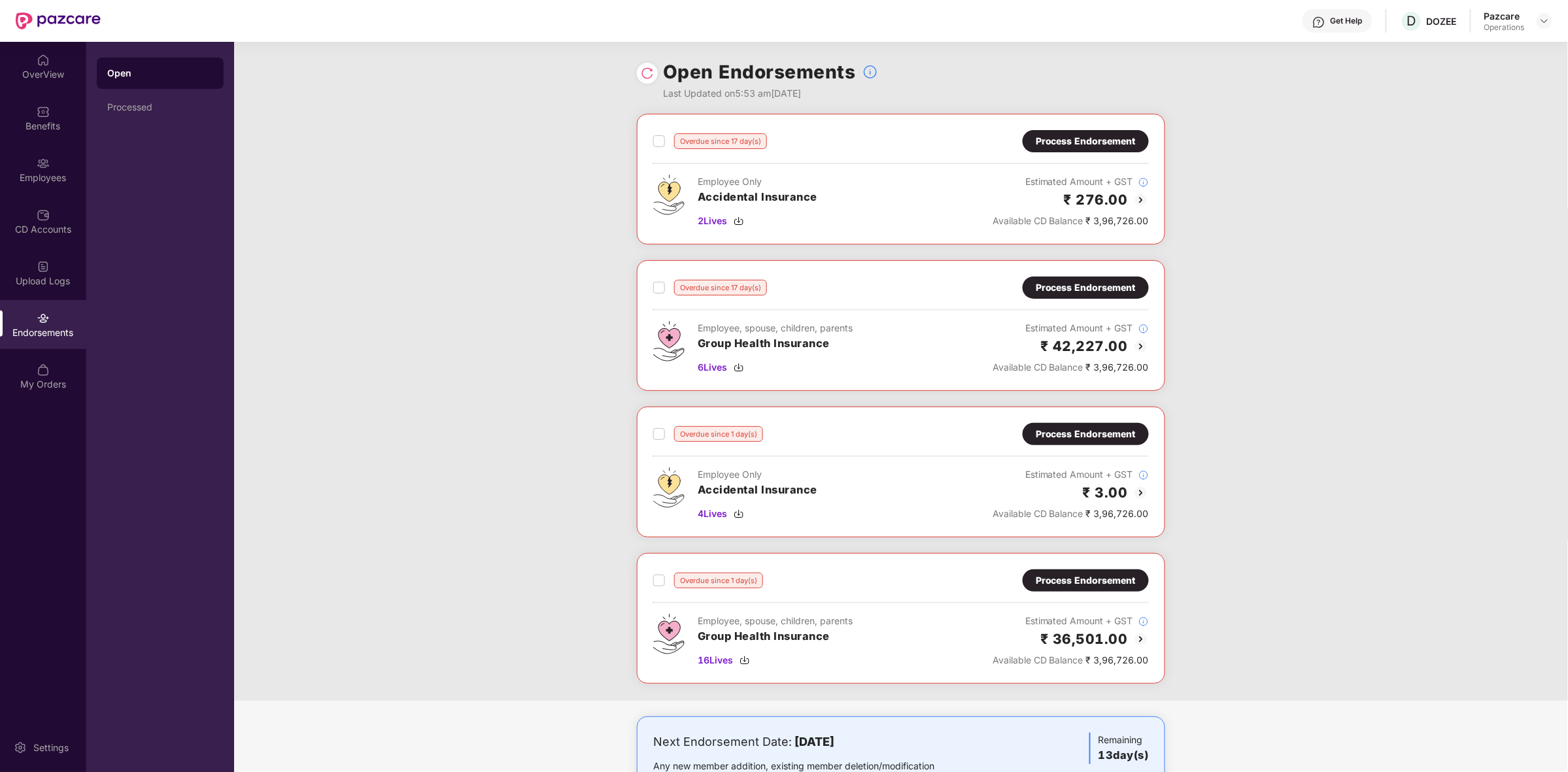
scroll to position [61, 0]
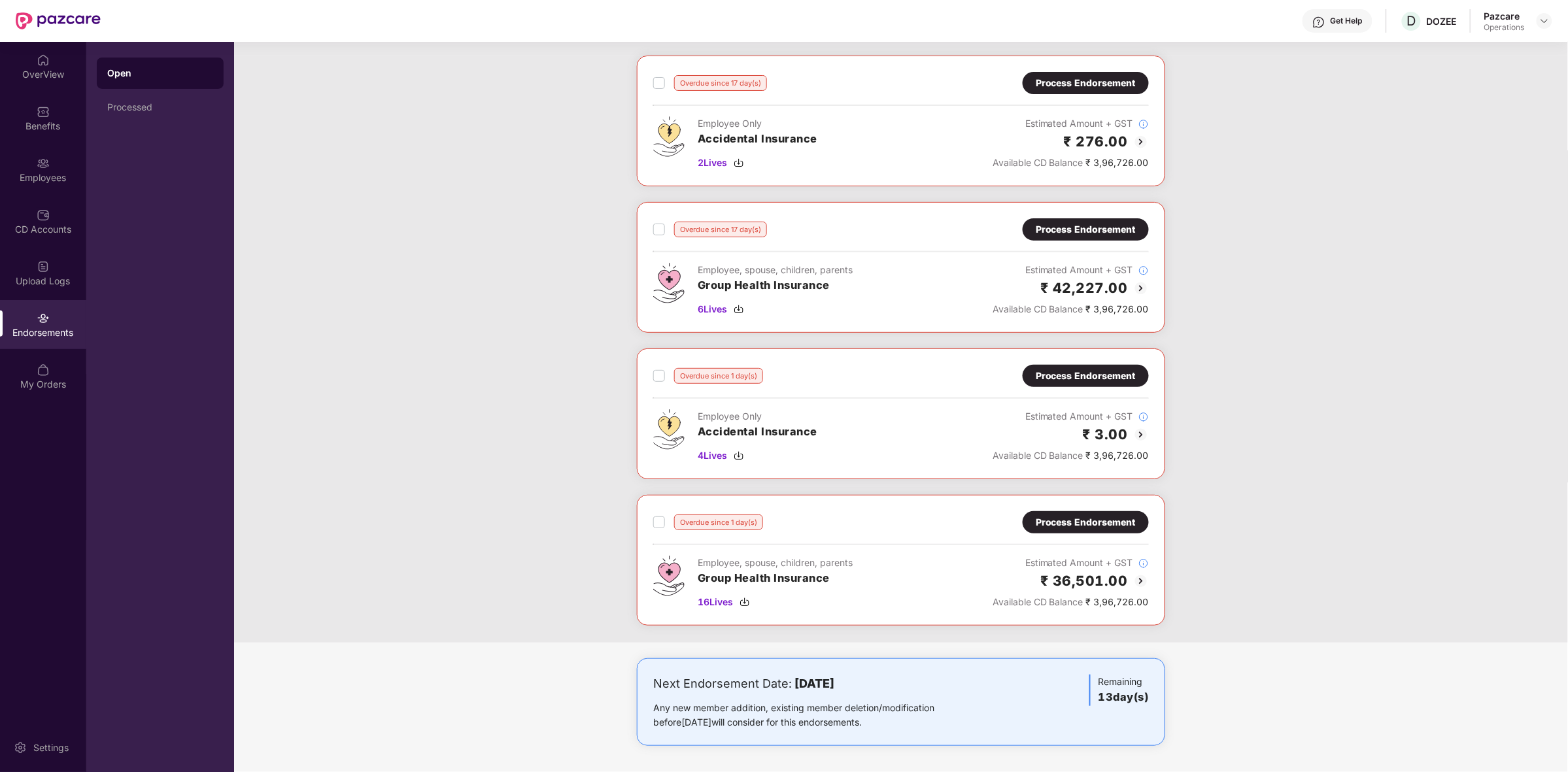
click at [1091, 517] on div "Process Endorsement" at bounding box center [1085, 522] width 100 height 14
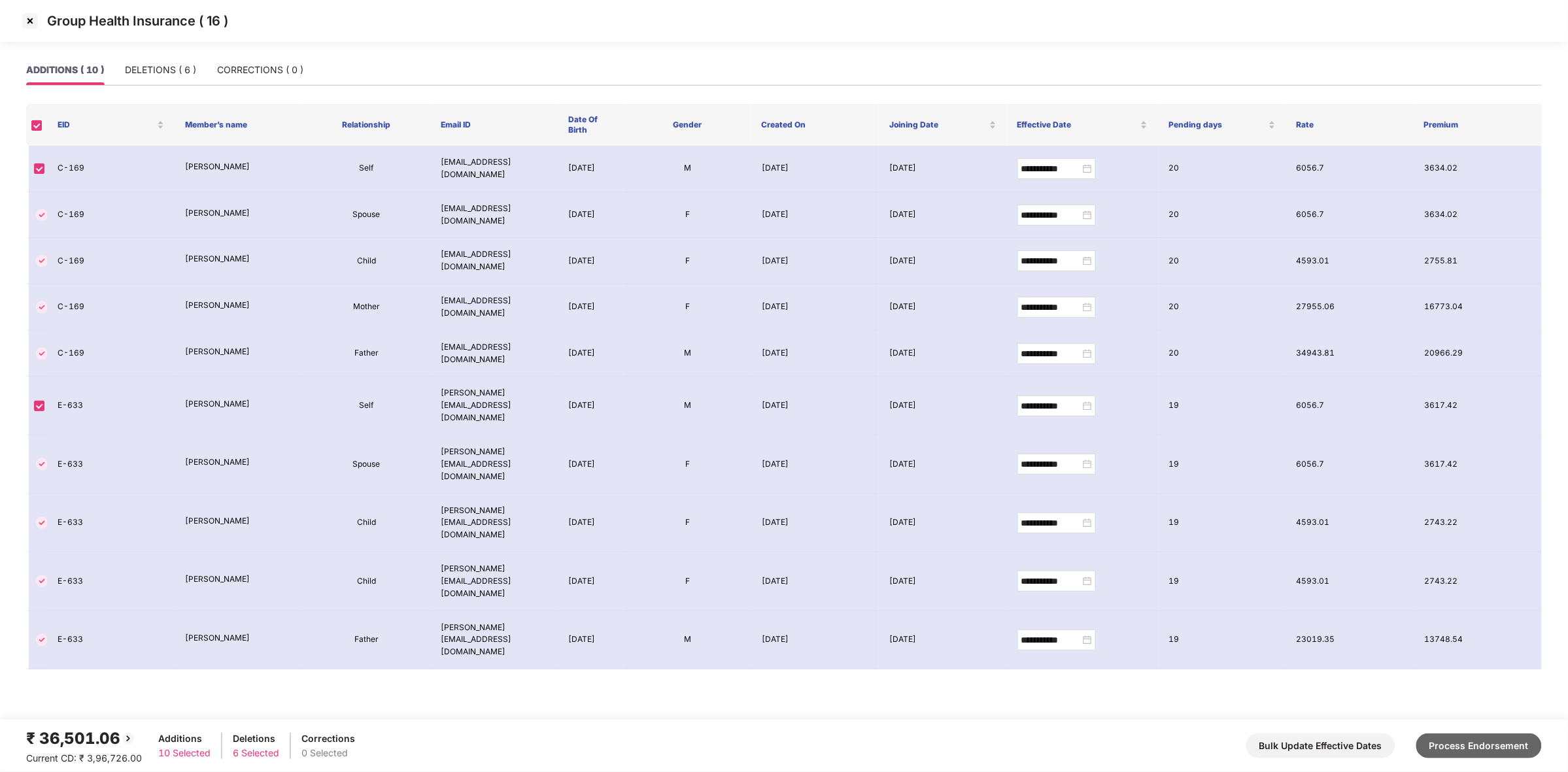
click at [1469, 740] on button "Process Endorsement" at bounding box center [1479, 746] width 125 height 25
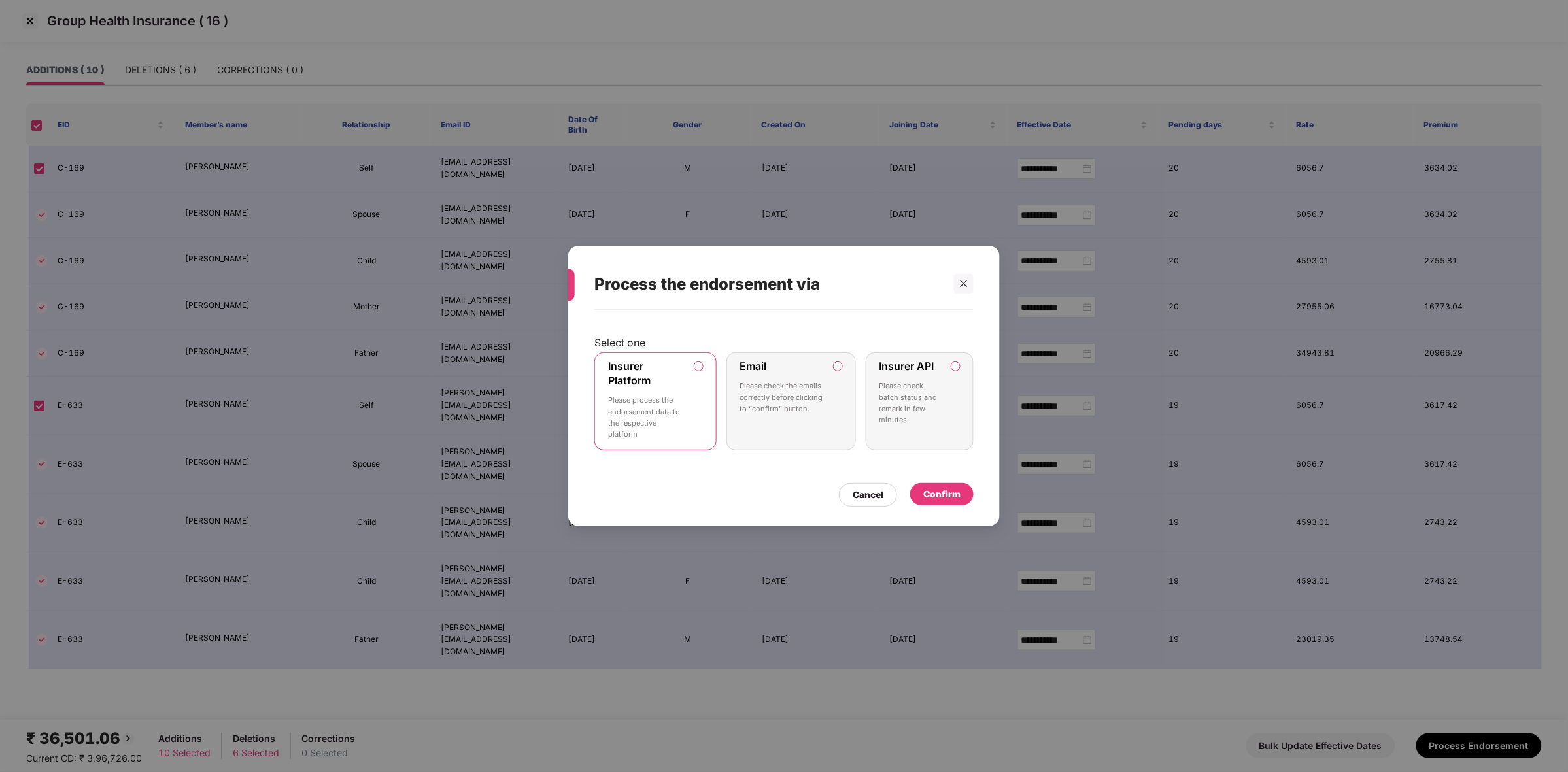
click at [958, 494] on div "Confirm" at bounding box center [942, 494] width 37 height 14
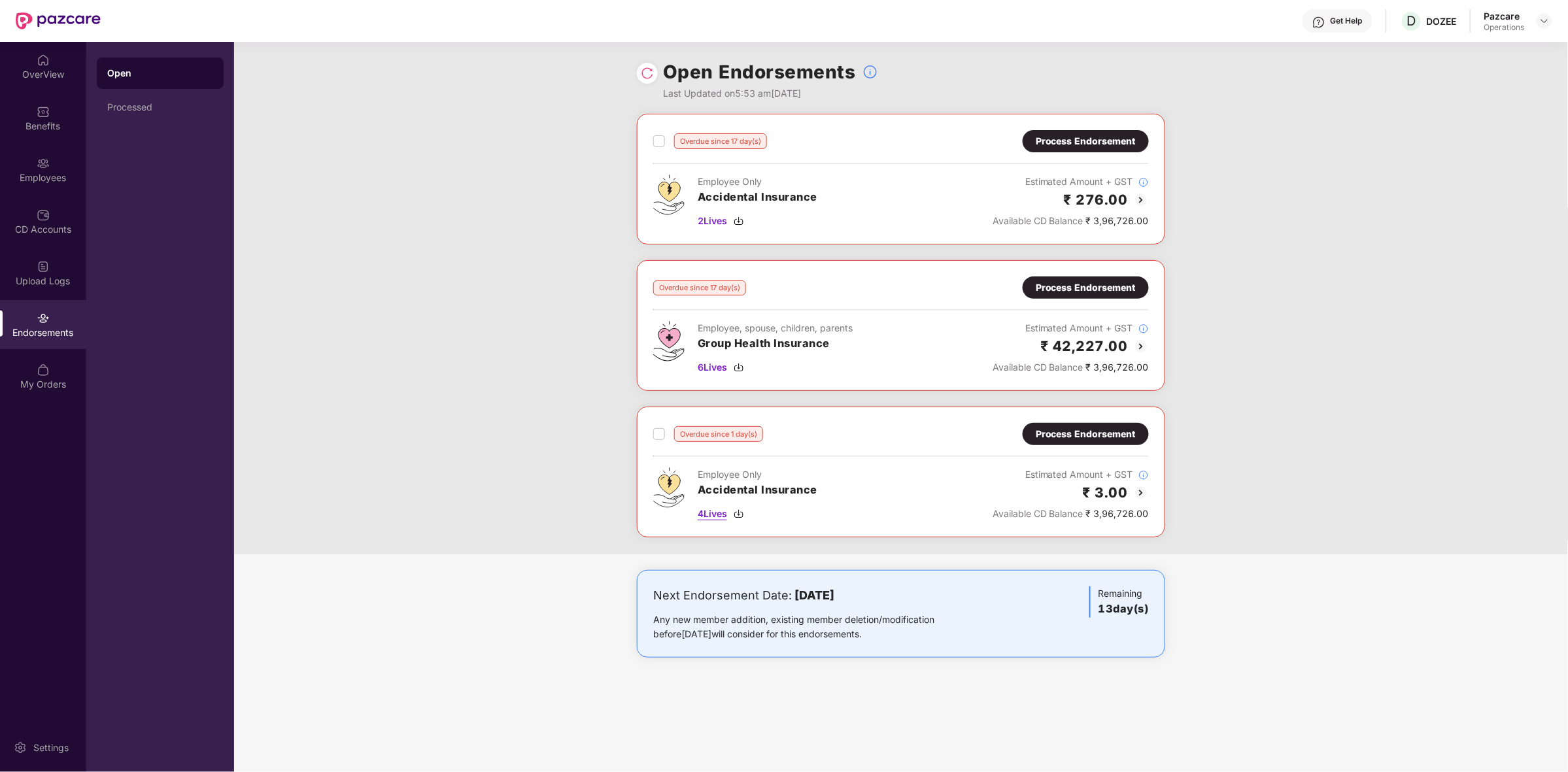
click at [736, 511] on img at bounding box center [739, 514] width 10 height 10
click at [1475, 100] on div "Open Endorsements Last Updated on 5:53 am[DATE]" at bounding box center [901, 78] width 1334 height 72
click at [41, 125] on div "Benefits" at bounding box center [43, 126] width 87 height 13
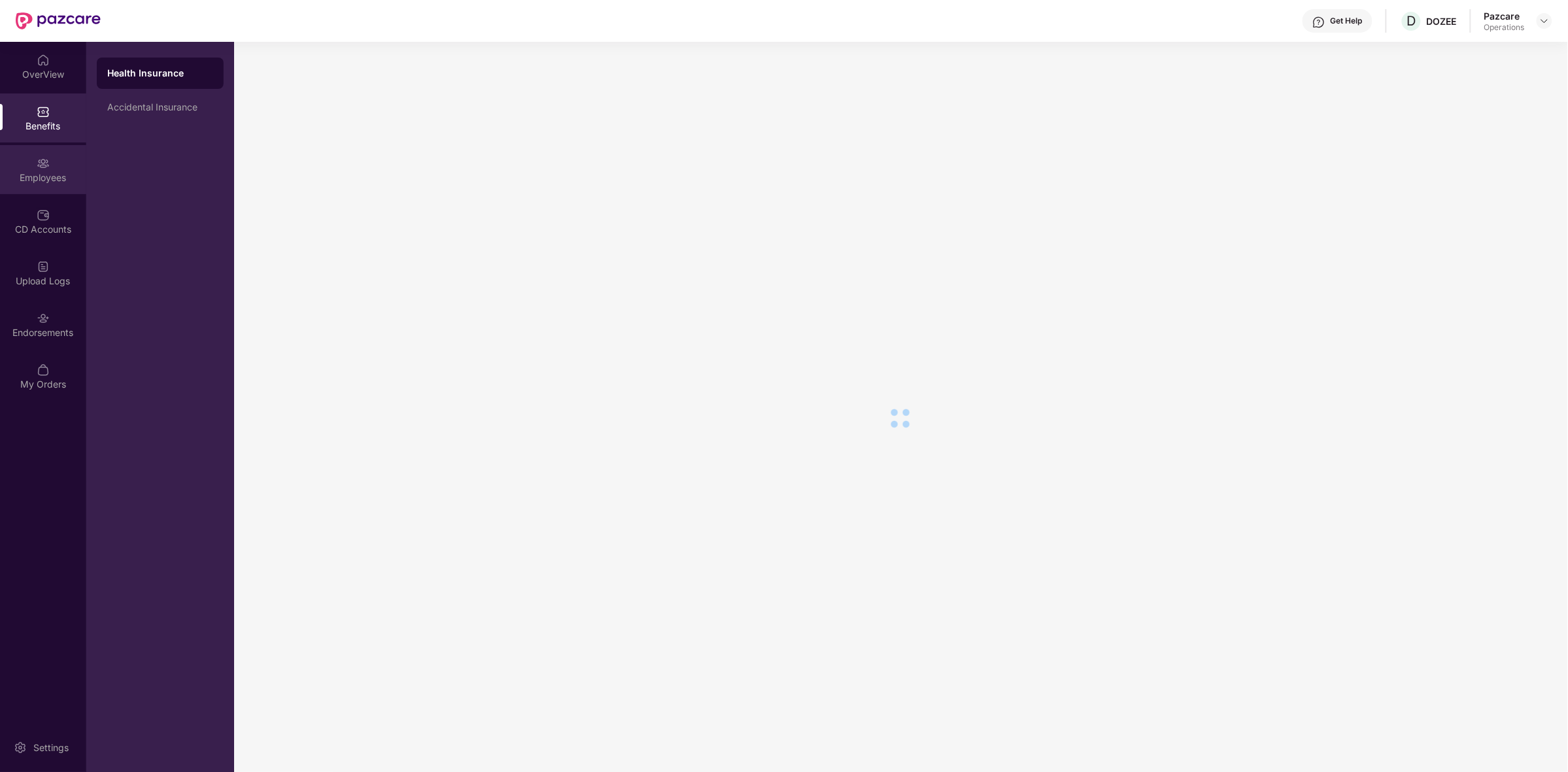
click at [44, 187] on div "Employees" at bounding box center [43, 170] width 87 height 49
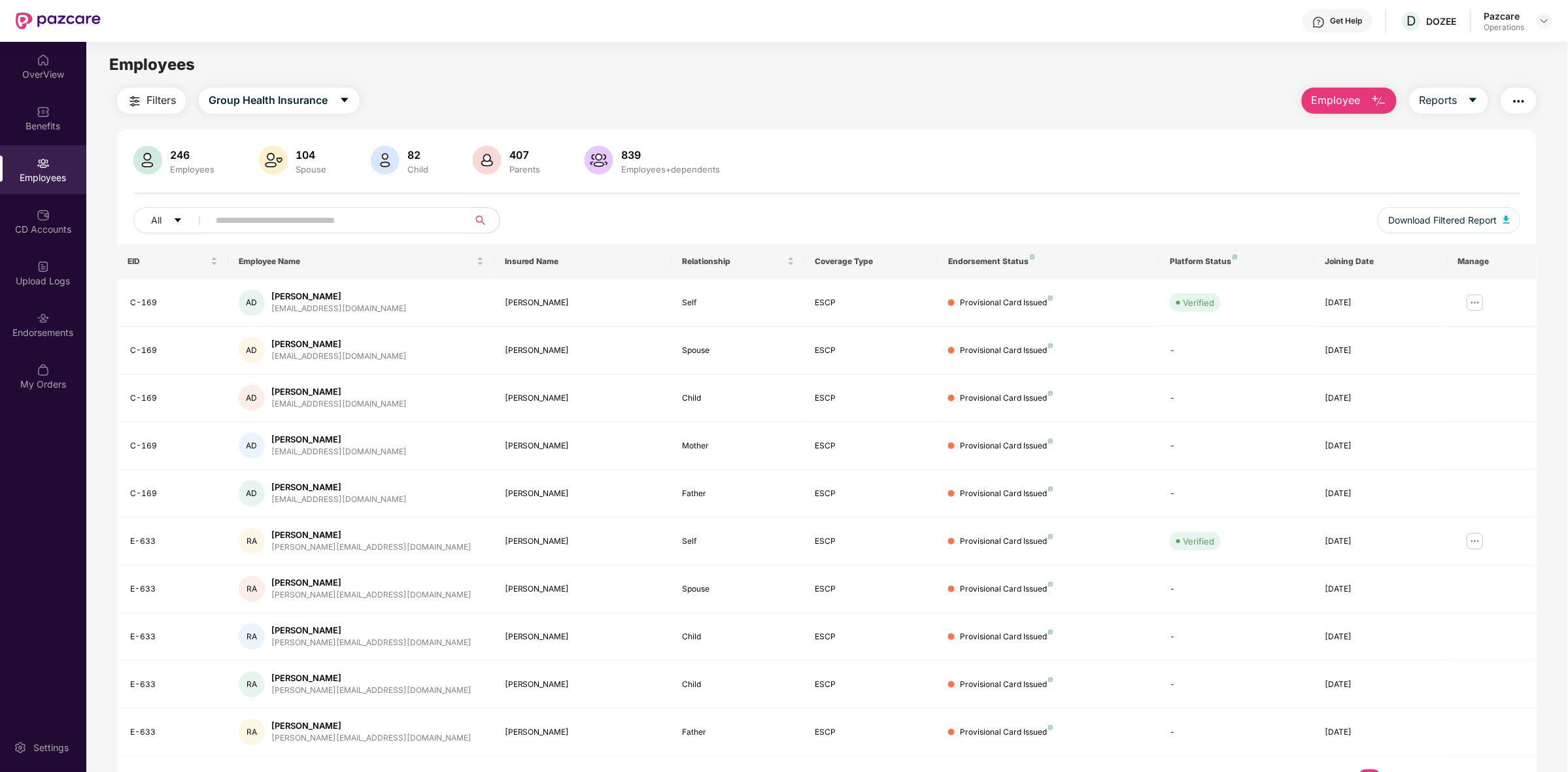
click at [273, 216] on input "text" at bounding box center [333, 219] width 235 height 19
paste input "*****"
type input "*****"
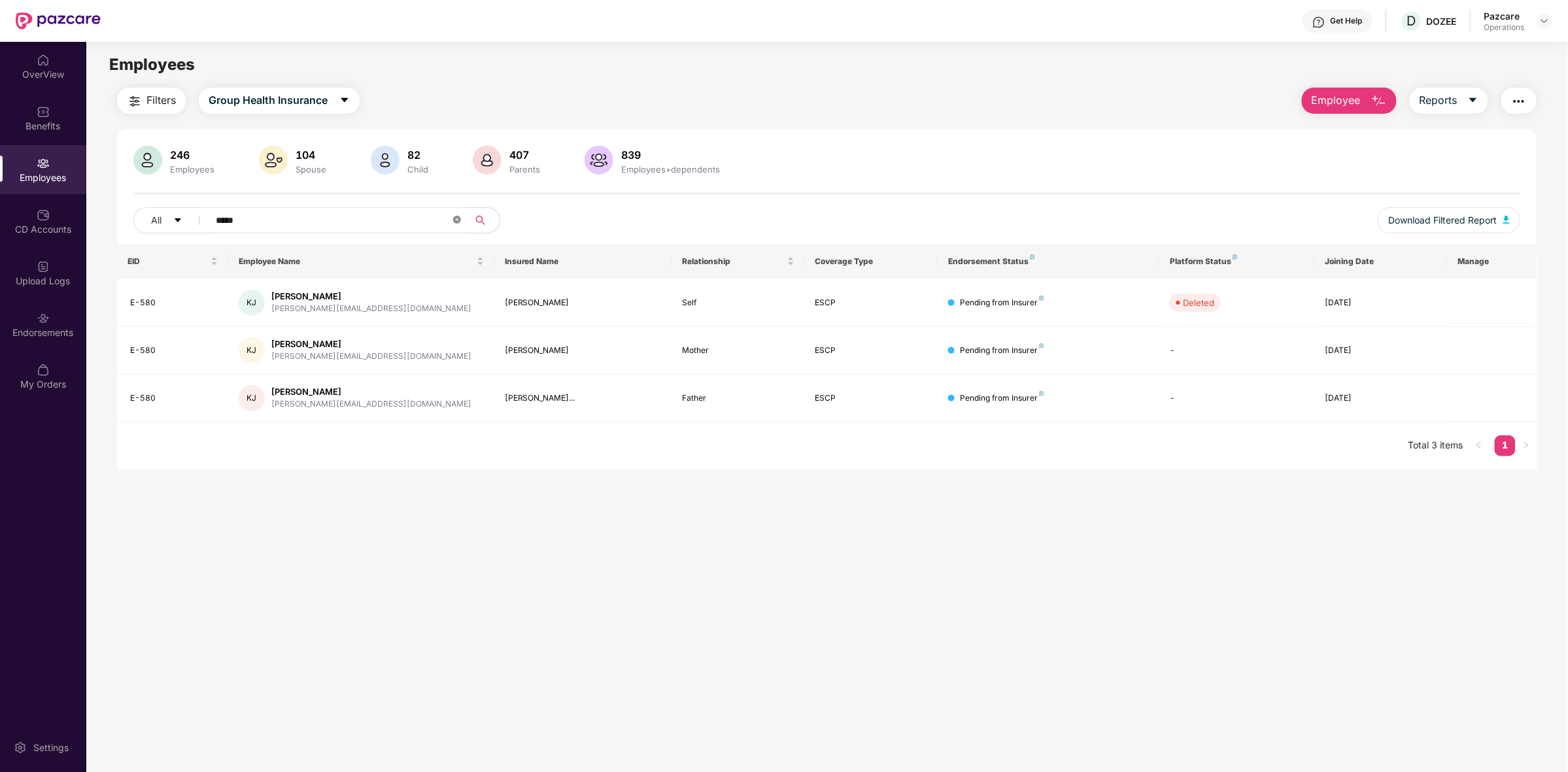
click at [461, 221] on icon "close-circle" at bounding box center [457, 219] width 8 height 8
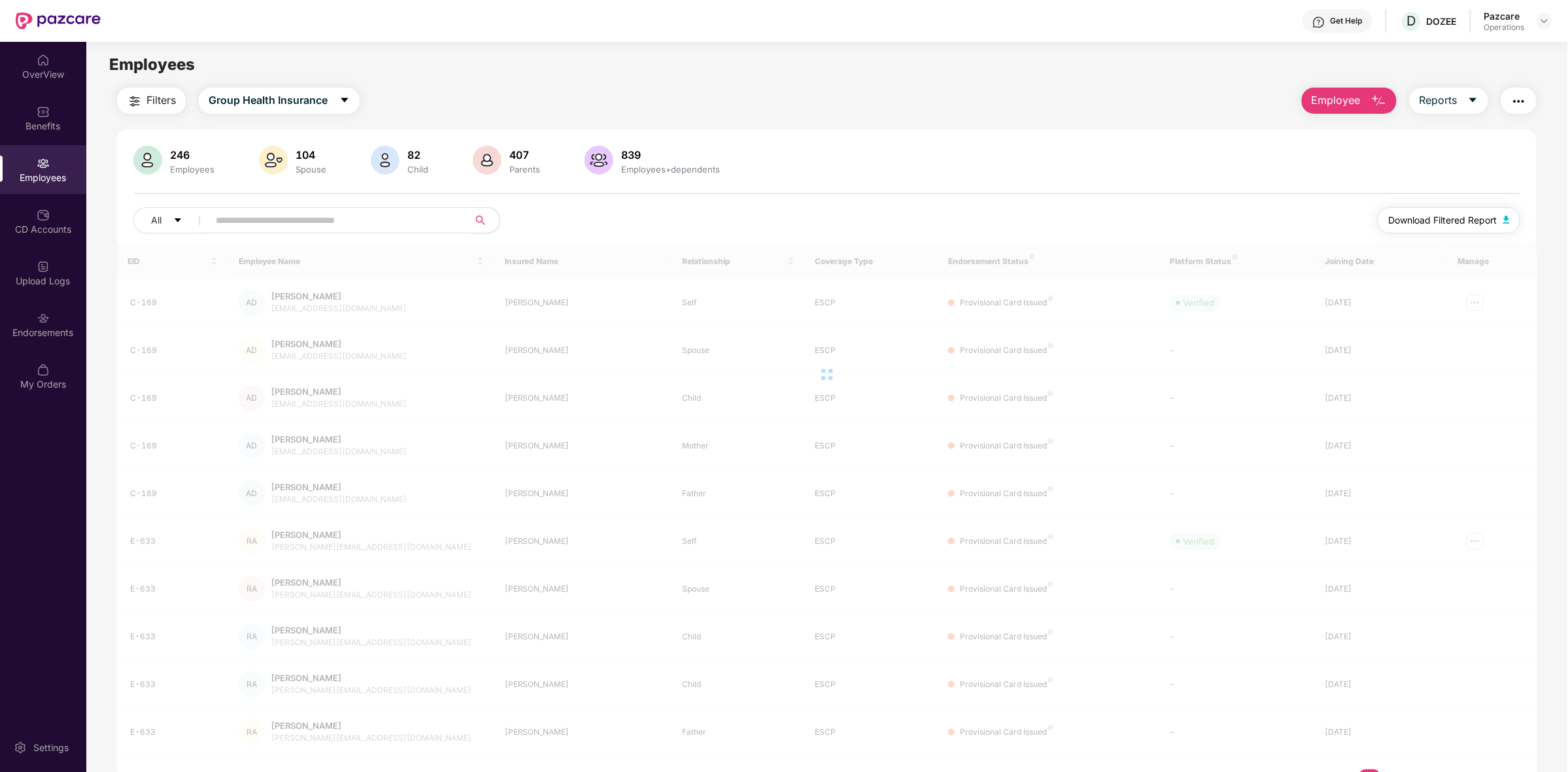
click at [1465, 220] on span "Download Filtered Report" at bounding box center [1442, 219] width 109 height 14
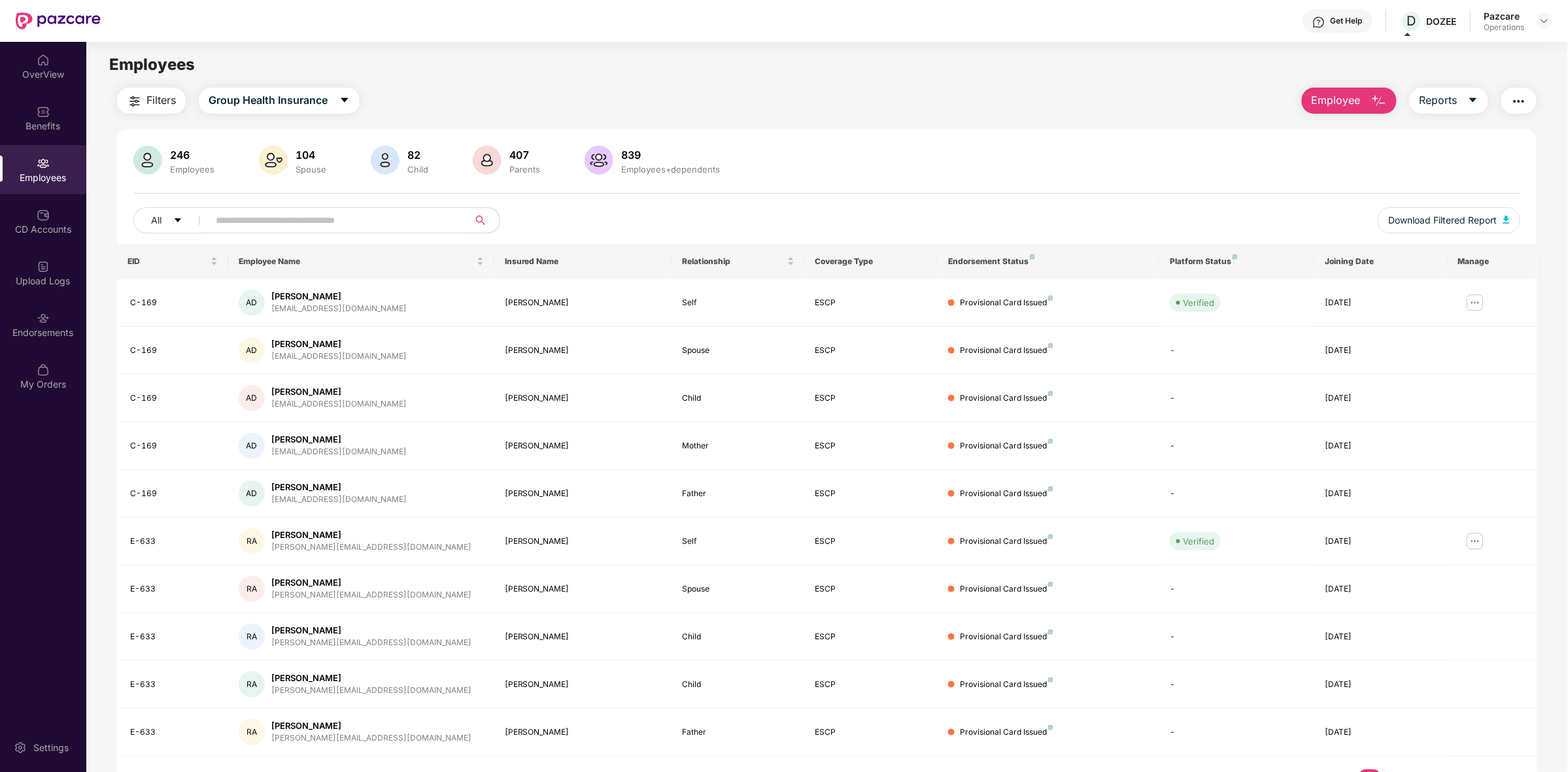
click at [428, 83] on main "Employees Filters Group Health Insurance Employee Reports 246 Employees 104 Spo…" at bounding box center [827, 428] width 1481 height 772
click at [1464, 102] on button "Reports" at bounding box center [1449, 100] width 78 height 26
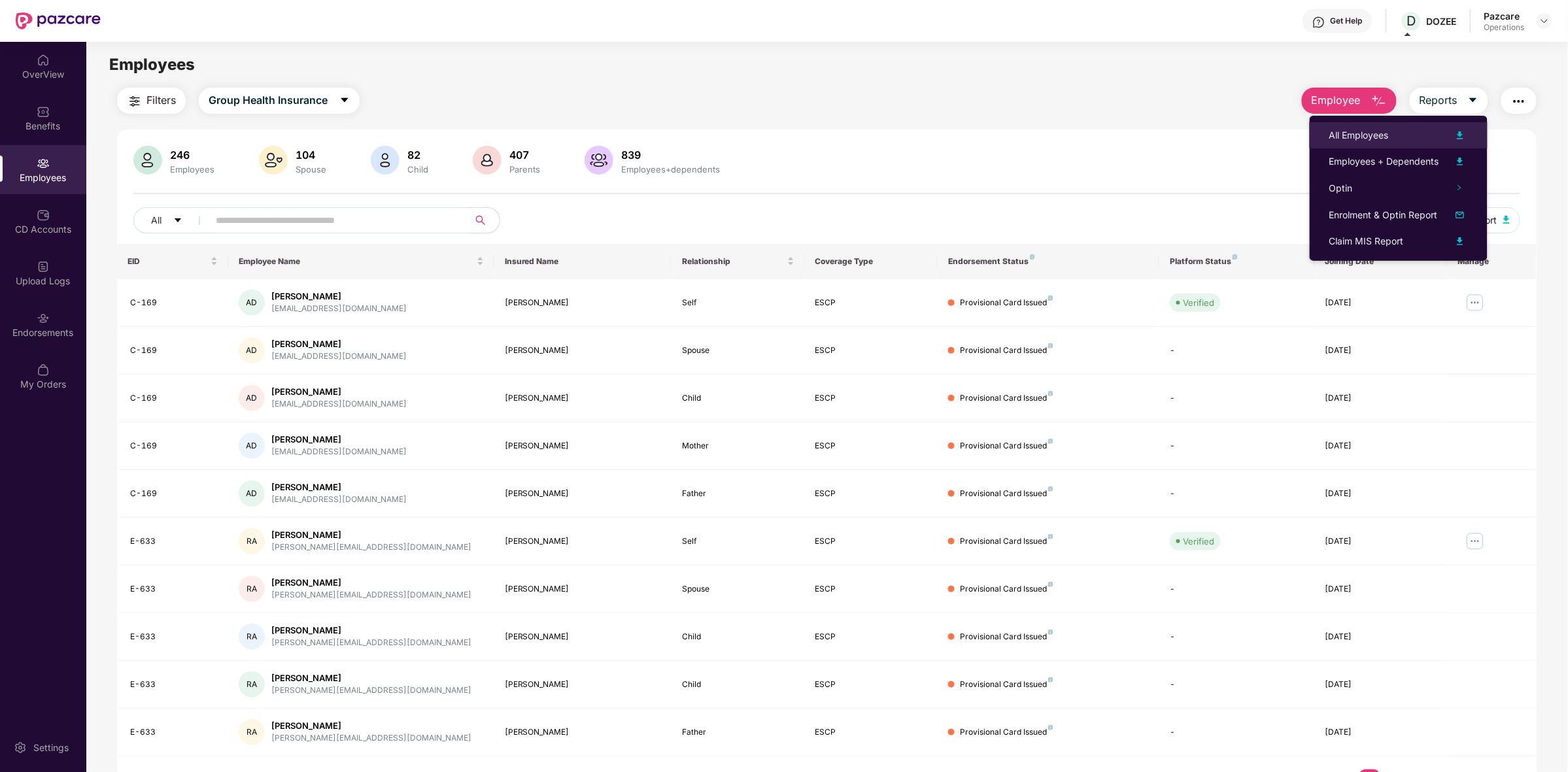
click at [1460, 137] on img at bounding box center [1459, 135] width 16 height 16
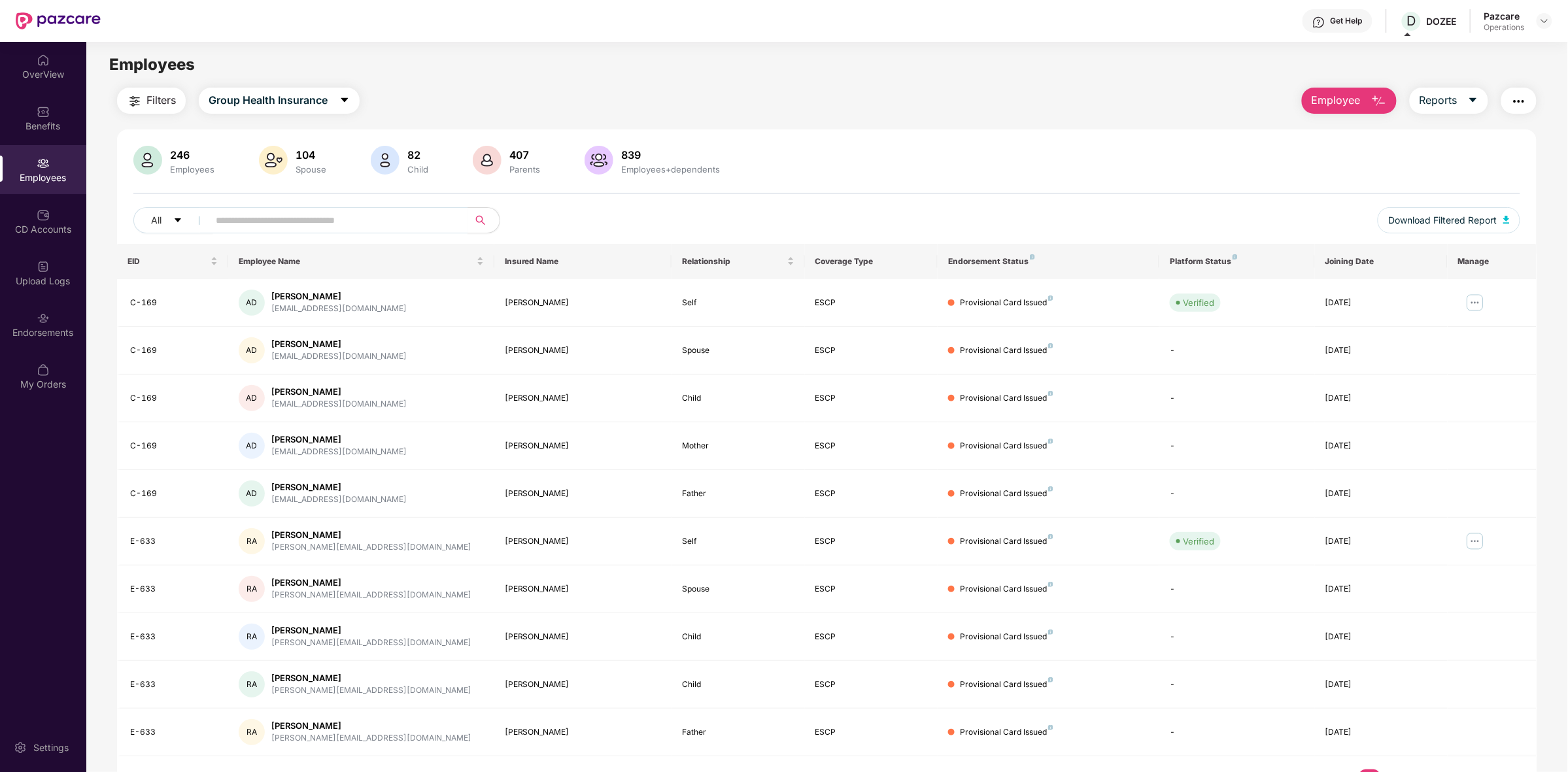
click at [1040, 141] on div "246 Employees 104 Spouse 82 Child 407 Parents 839 Employees+dependents All Down…" at bounding box center [827, 466] width 1420 height 674
click at [1518, 106] on img "button" at bounding box center [1518, 101] width 16 height 16
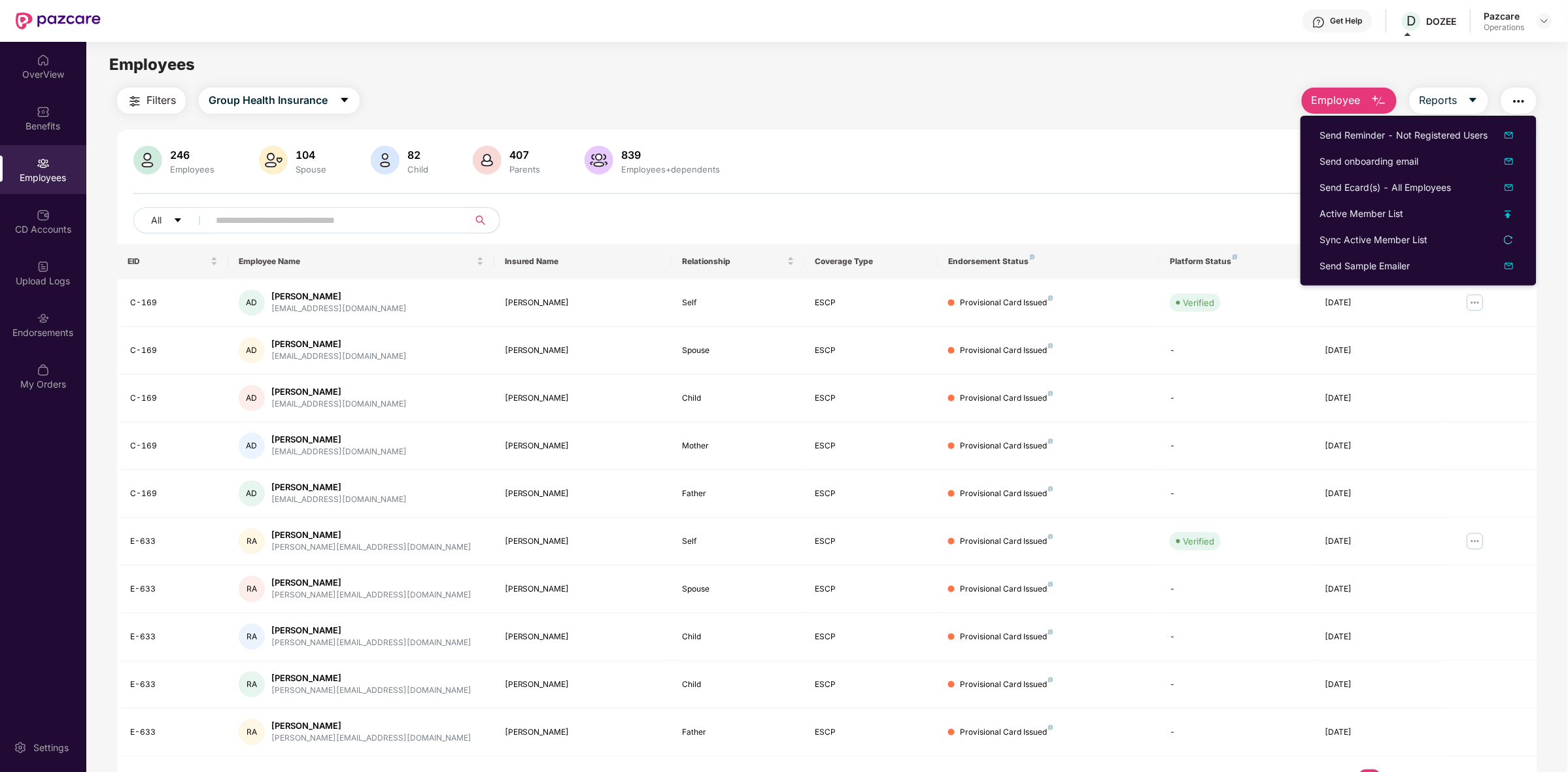
click at [1530, 99] on button "button" at bounding box center [1519, 100] width 35 height 26
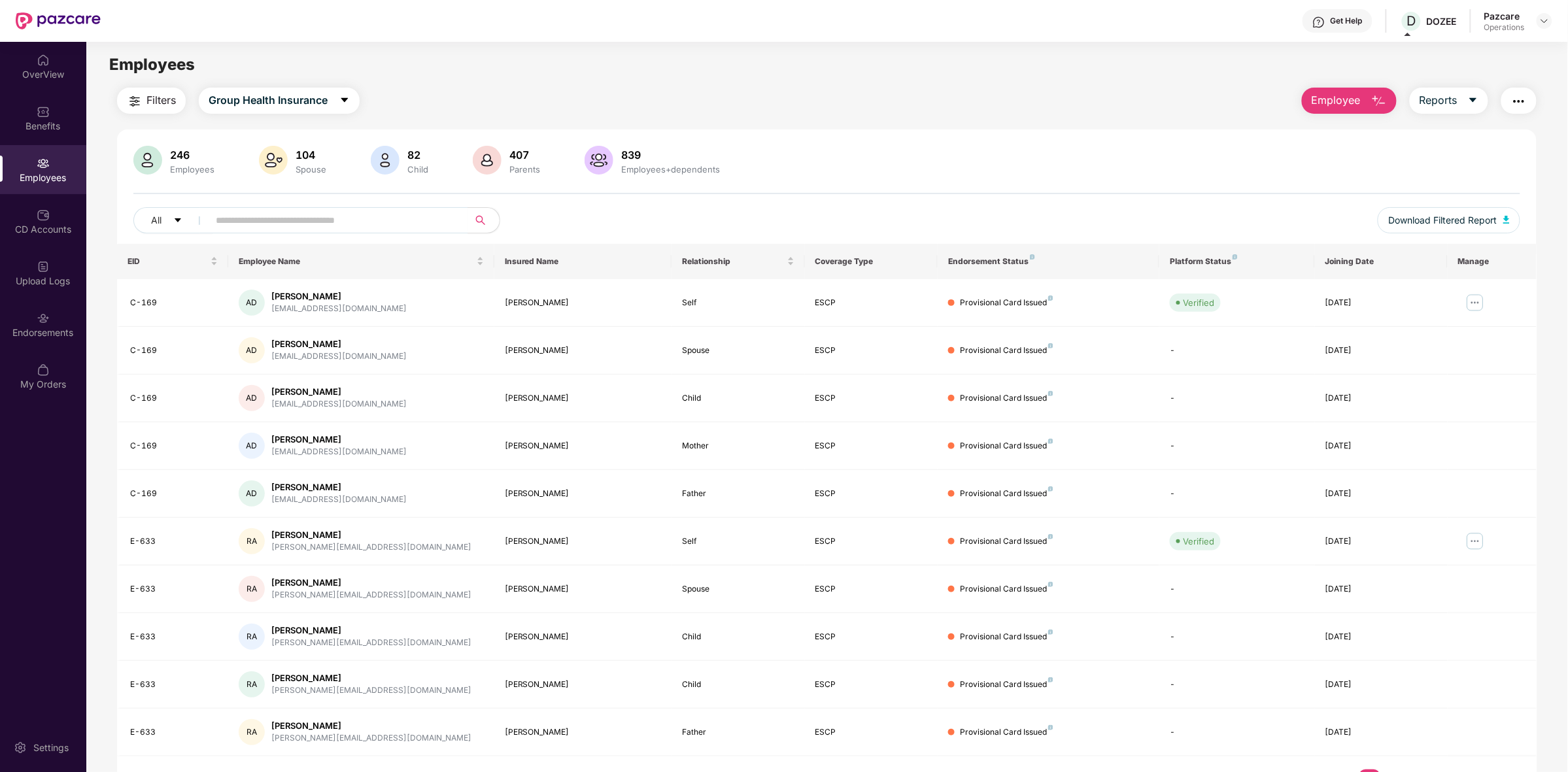
click at [1530, 99] on button "button" at bounding box center [1519, 100] width 35 height 26
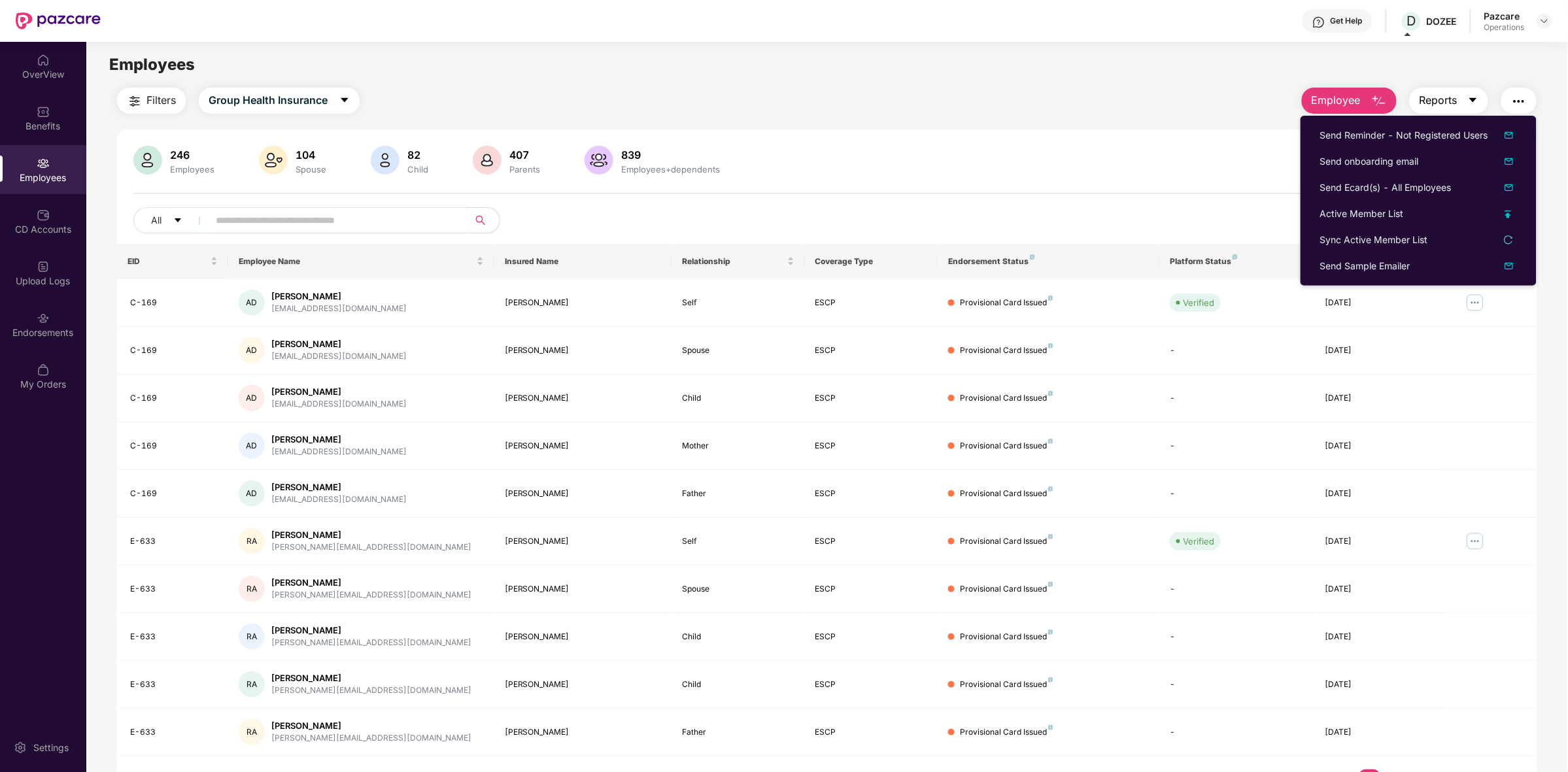
click at [1478, 96] on icon "caret-down" at bounding box center [1473, 100] width 10 height 10
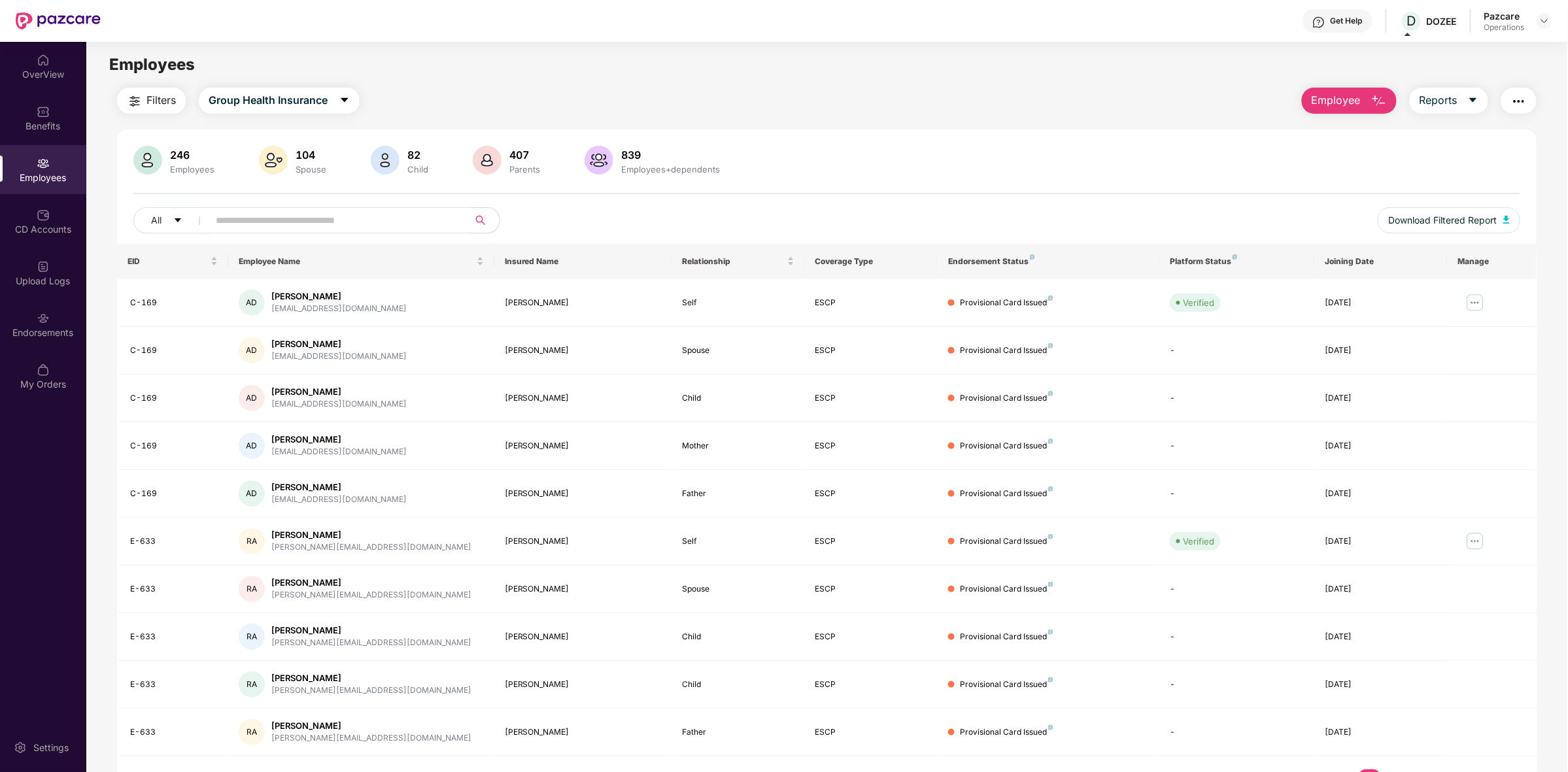
click at [1019, 80] on main "Employees Filters Group Health Insurance Employee Reports 246 Employees 104 Spo…" at bounding box center [827, 428] width 1481 height 772
click at [296, 107] on span "Group Health Insurance" at bounding box center [268, 100] width 119 height 16
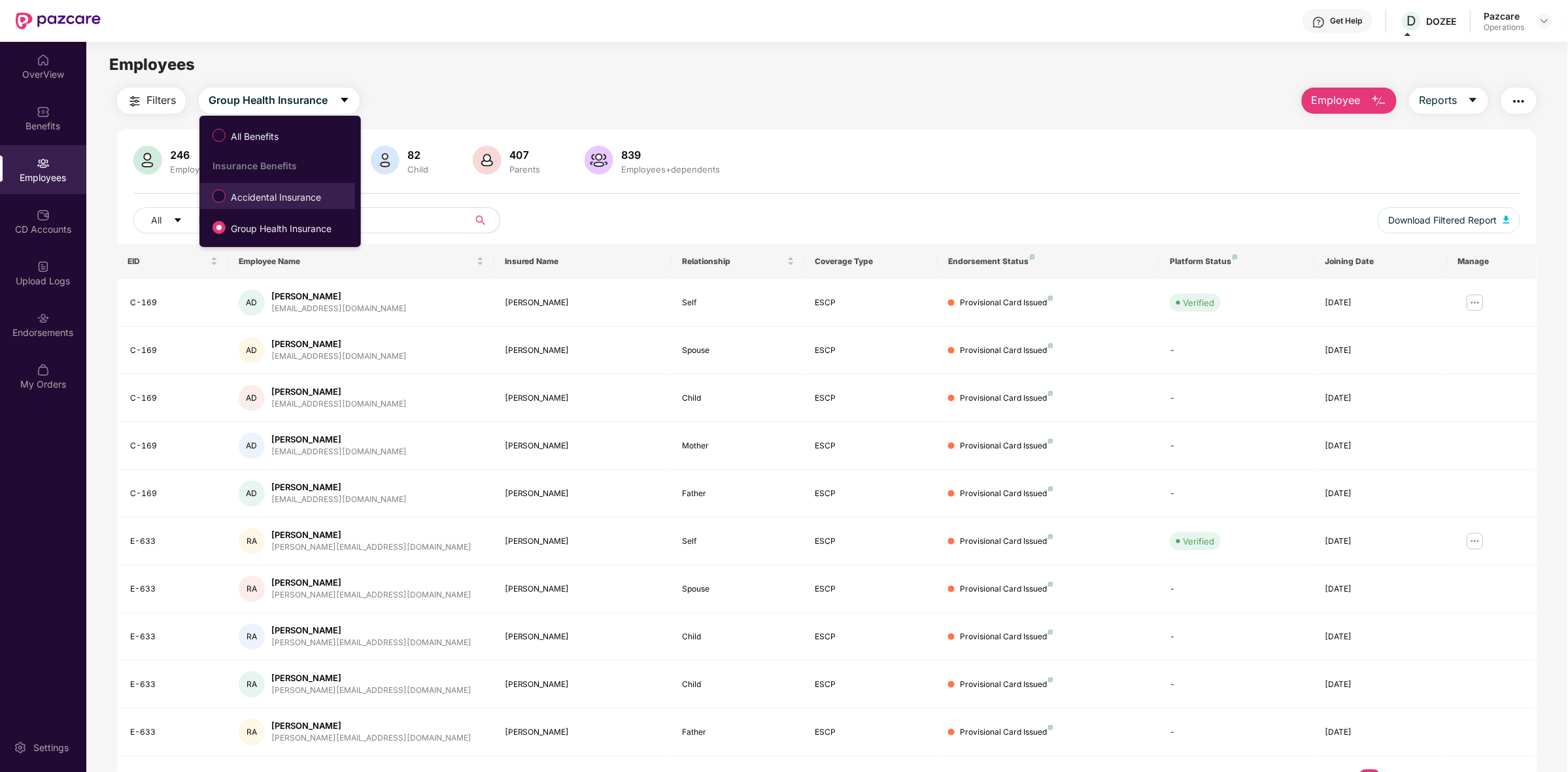
click at [268, 198] on span "Accidental Insurance" at bounding box center [276, 197] width 101 height 14
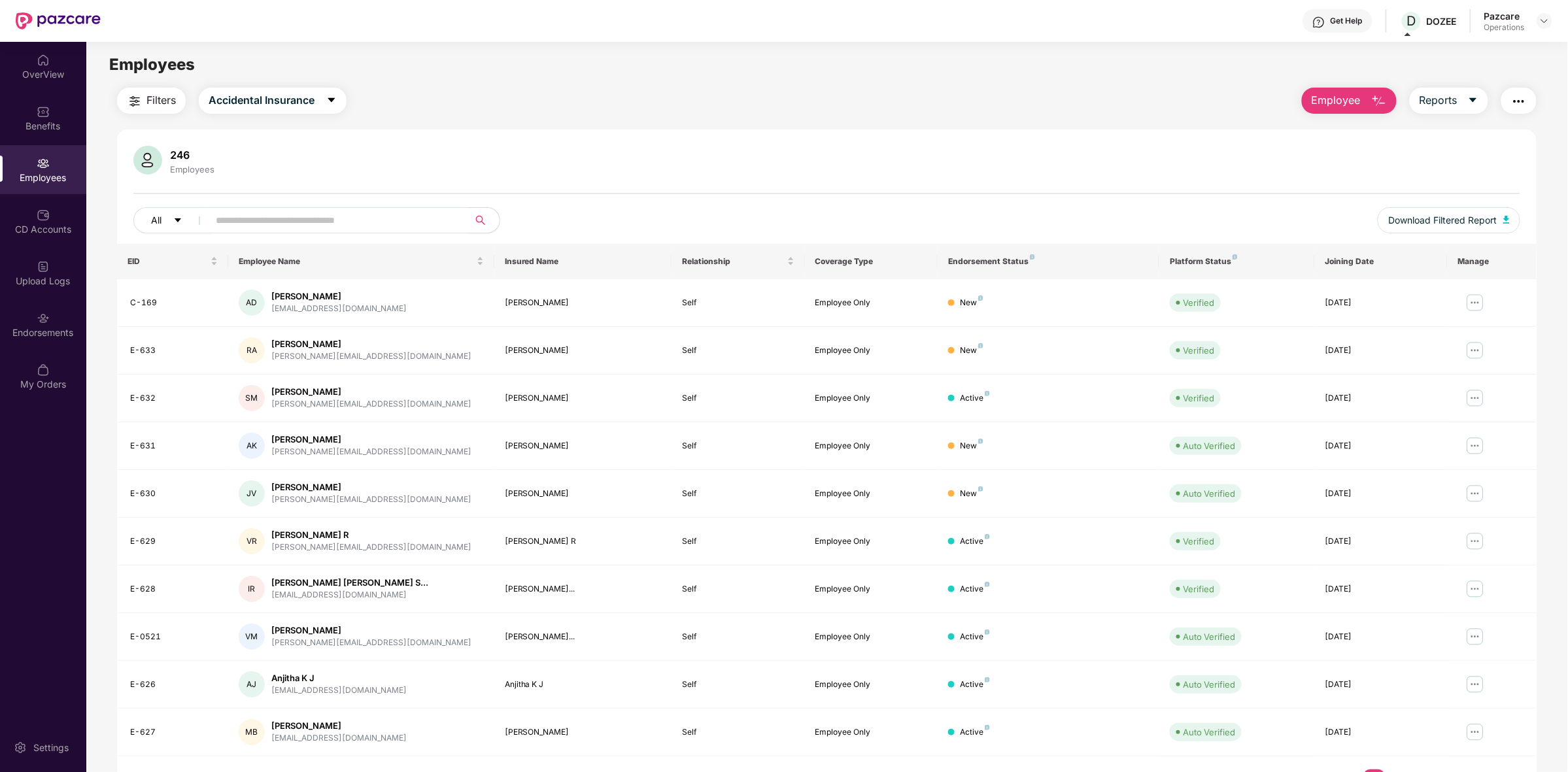
click at [177, 216] on icon "caret-down" at bounding box center [177, 220] width 9 height 9
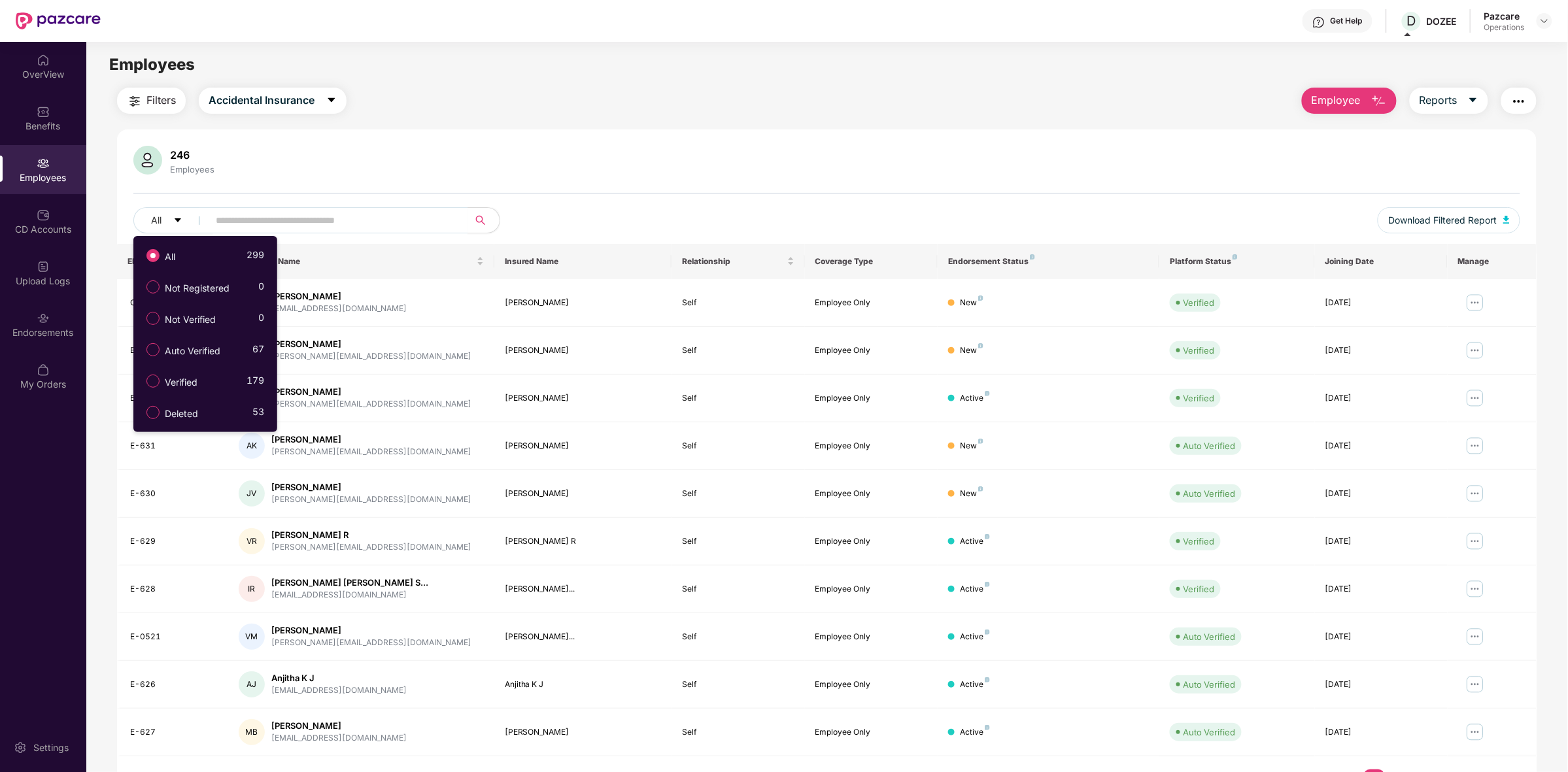
click at [439, 130] on div "246 Employees All Download Filtered Report EID Employee Name Insured Name Relat…" at bounding box center [827, 466] width 1420 height 674
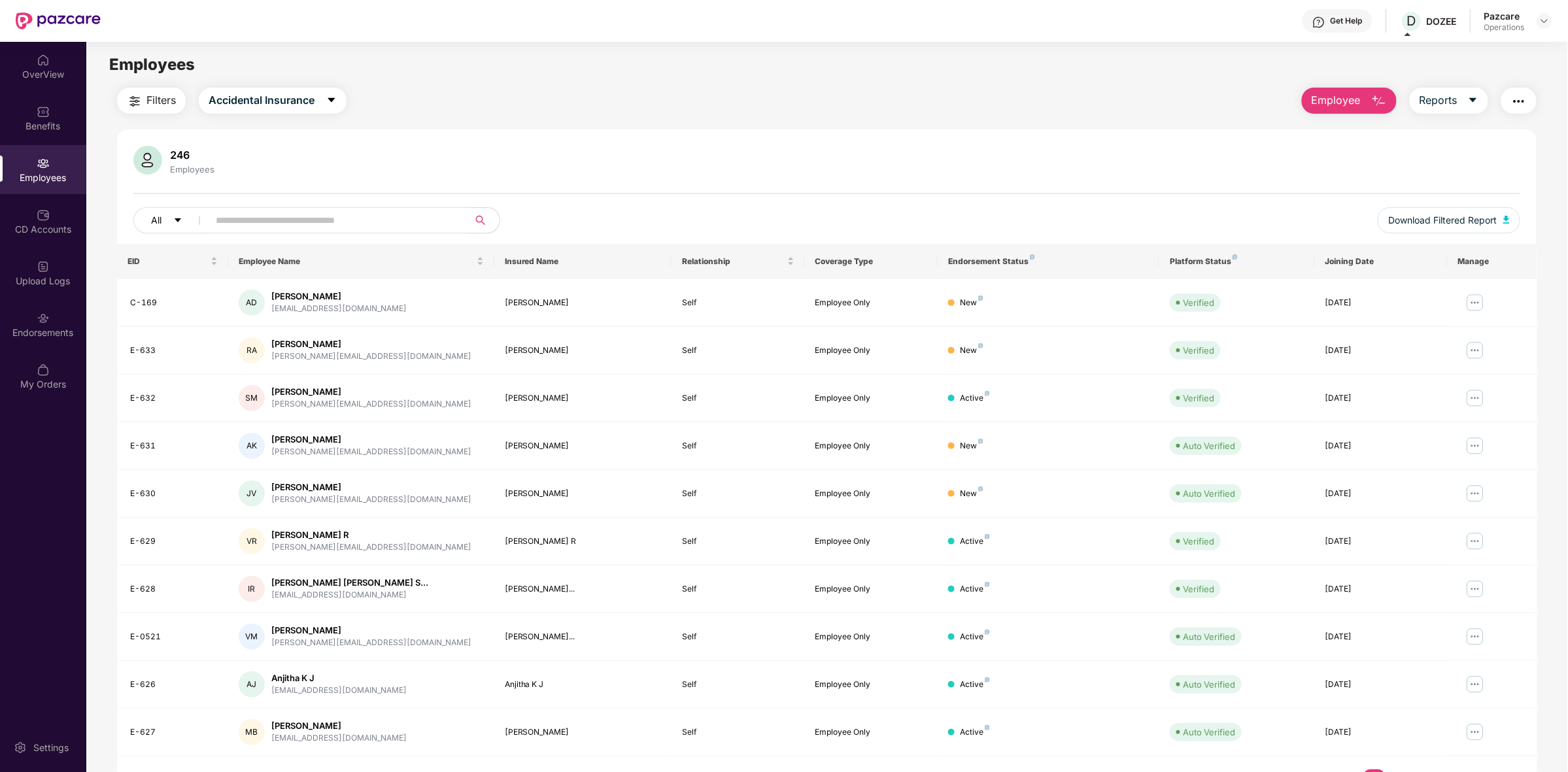
click at [171, 214] on button "All" at bounding box center [173, 219] width 80 height 26
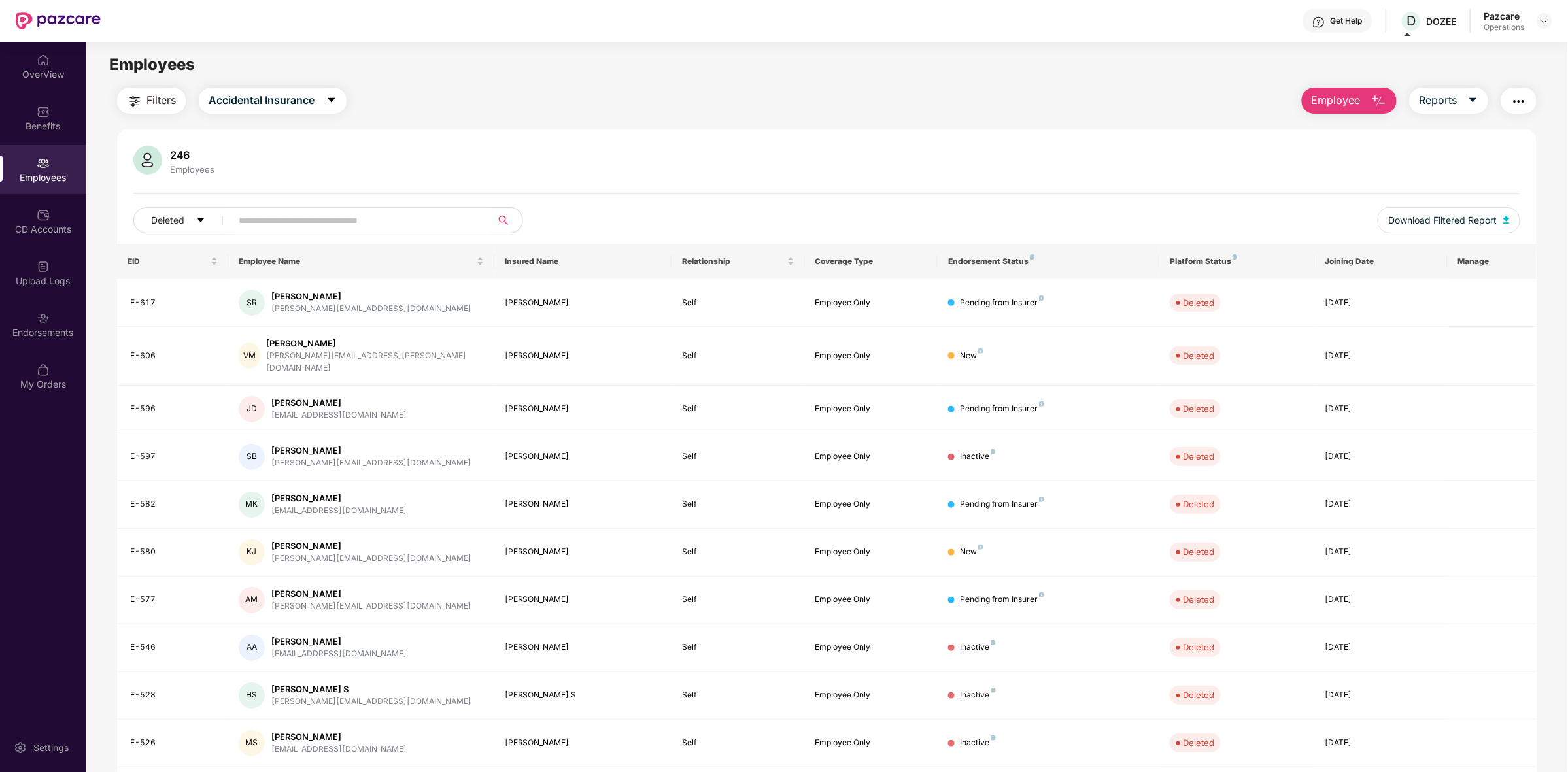
click at [166, 96] on span "Filters" at bounding box center [161, 100] width 29 height 16
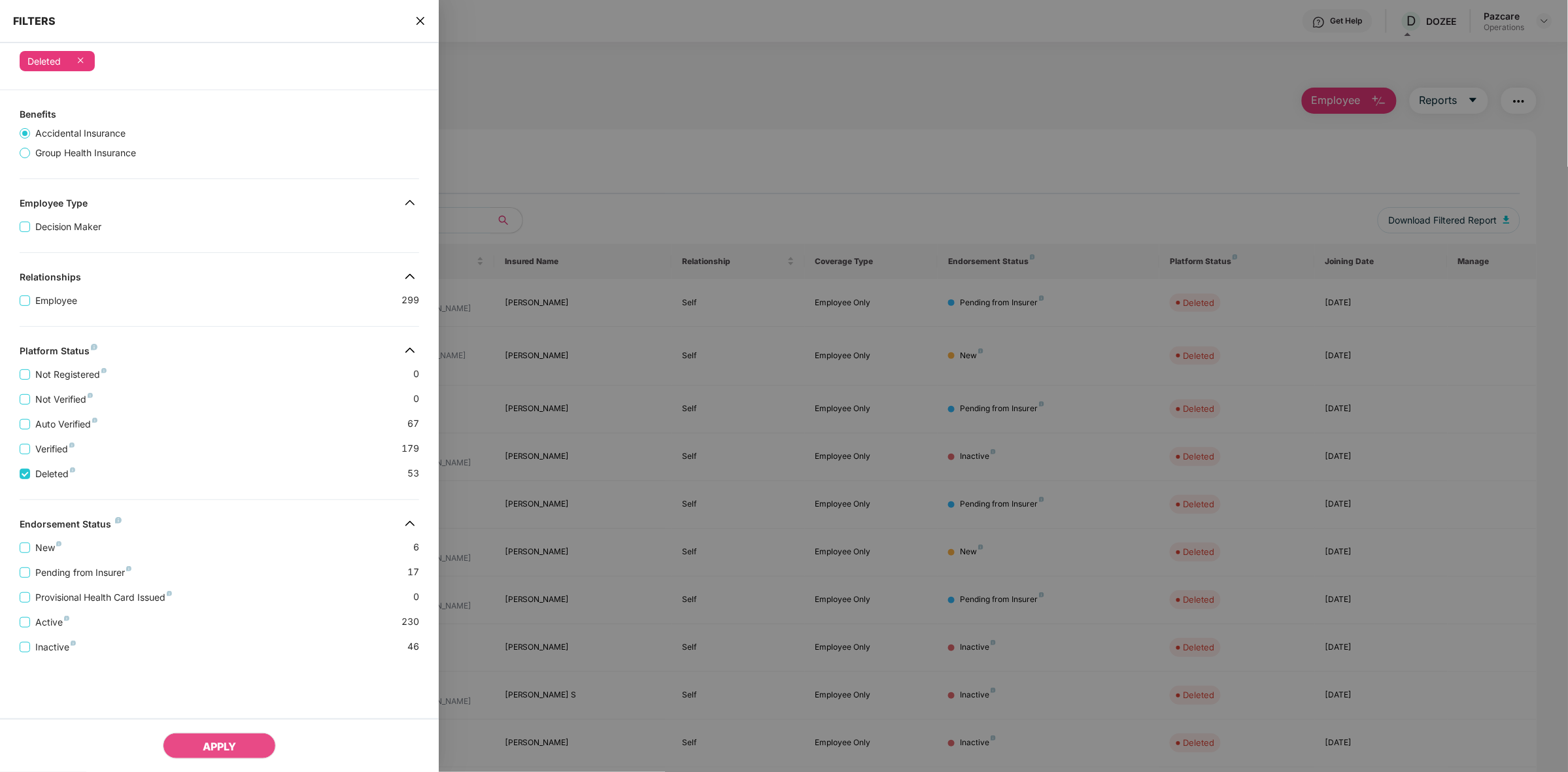
scroll to position [95, 0]
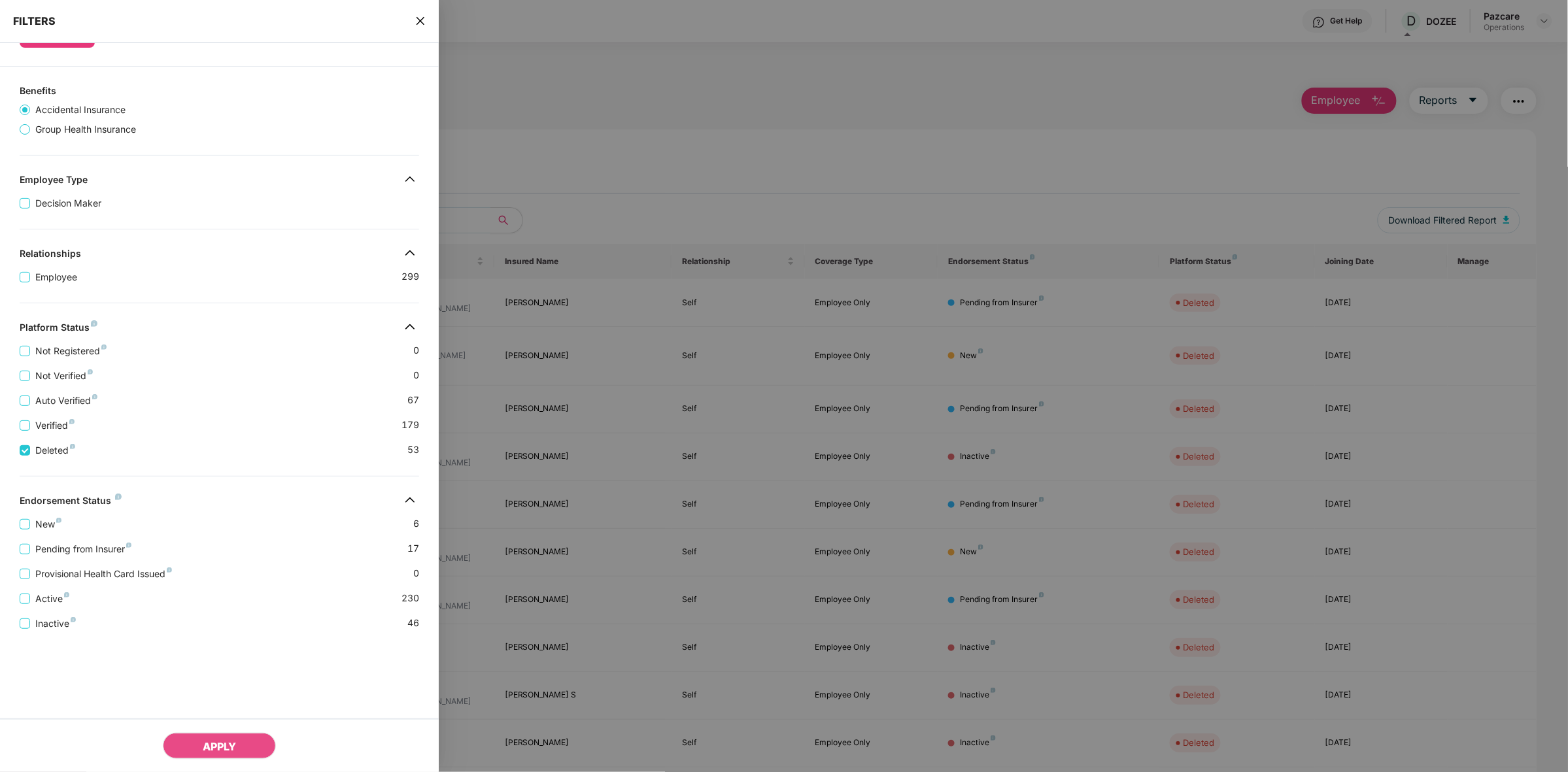
click at [764, 452] on div at bounding box center [784, 386] width 1568 height 772
click at [195, 745] on button "APPLY" at bounding box center [220, 745] width 113 height 26
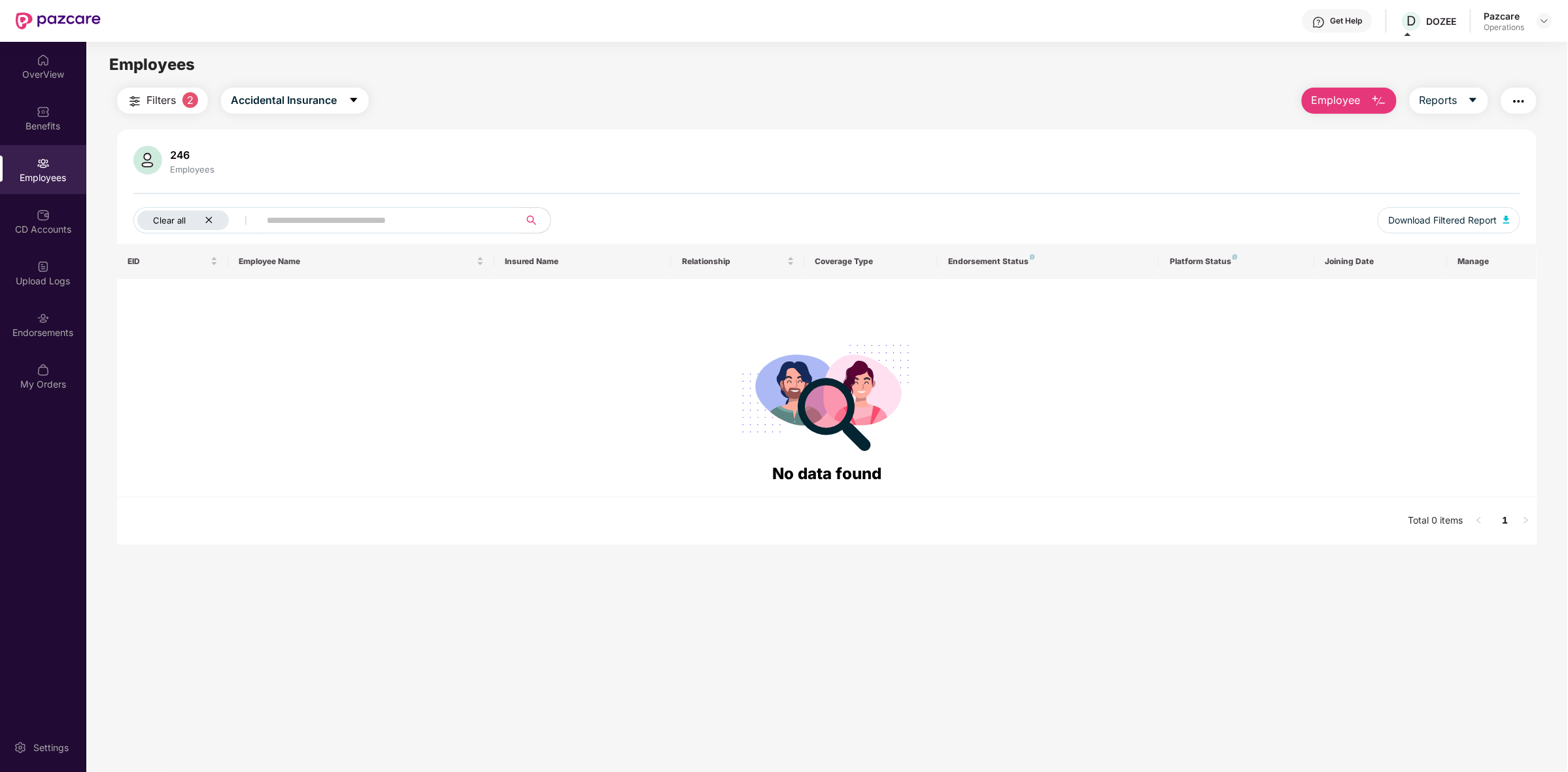
click at [211, 211] on div "Clear all" at bounding box center [183, 219] width 92 height 19
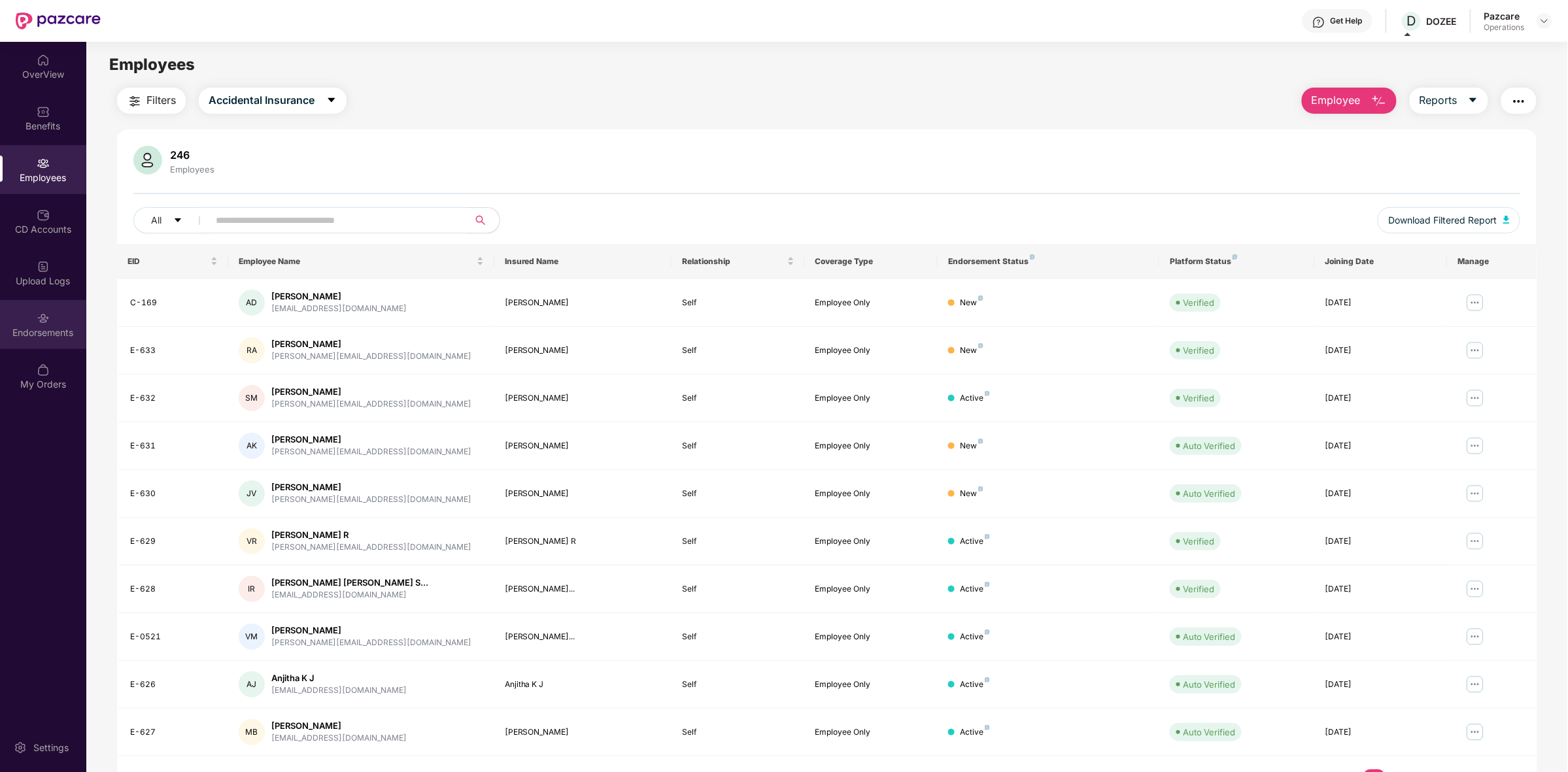
click at [45, 322] on img at bounding box center [44, 319] width 13 height 13
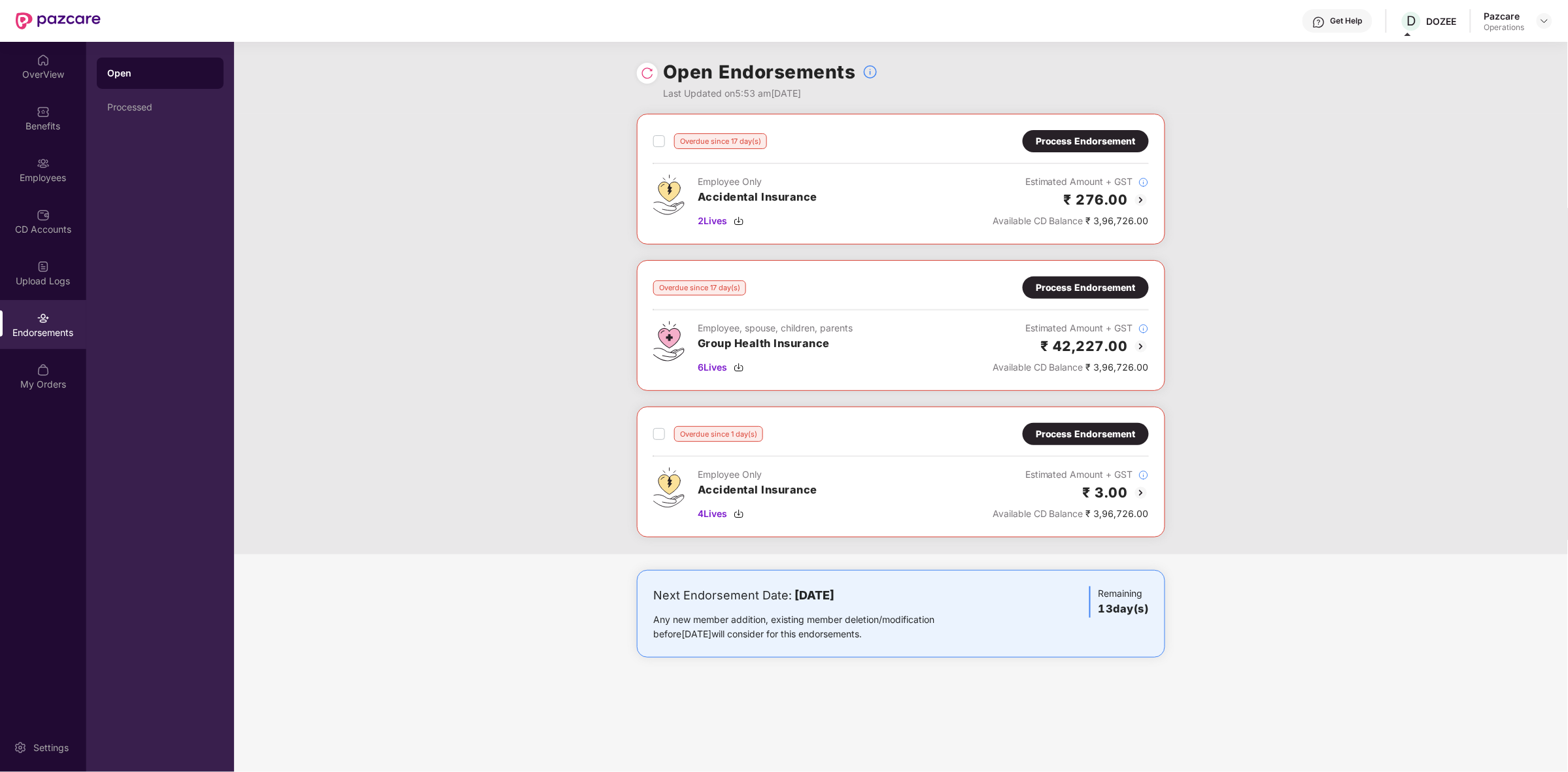
click at [1091, 428] on div "Process Endorsement" at bounding box center [1085, 434] width 100 height 14
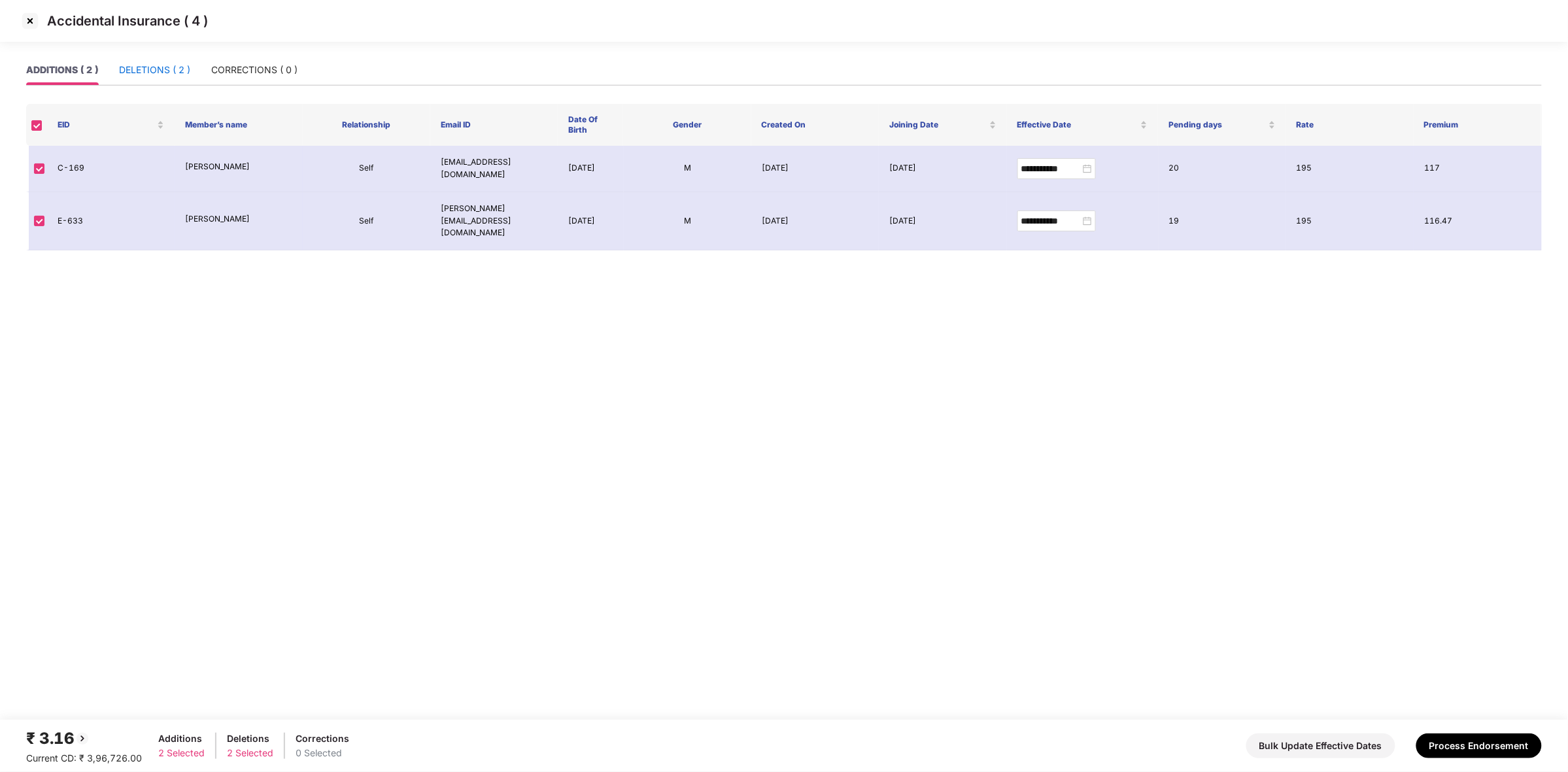
click at [166, 66] on div "DELETIONS ( 2 )" at bounding box center [154, 70] width 72 height 14
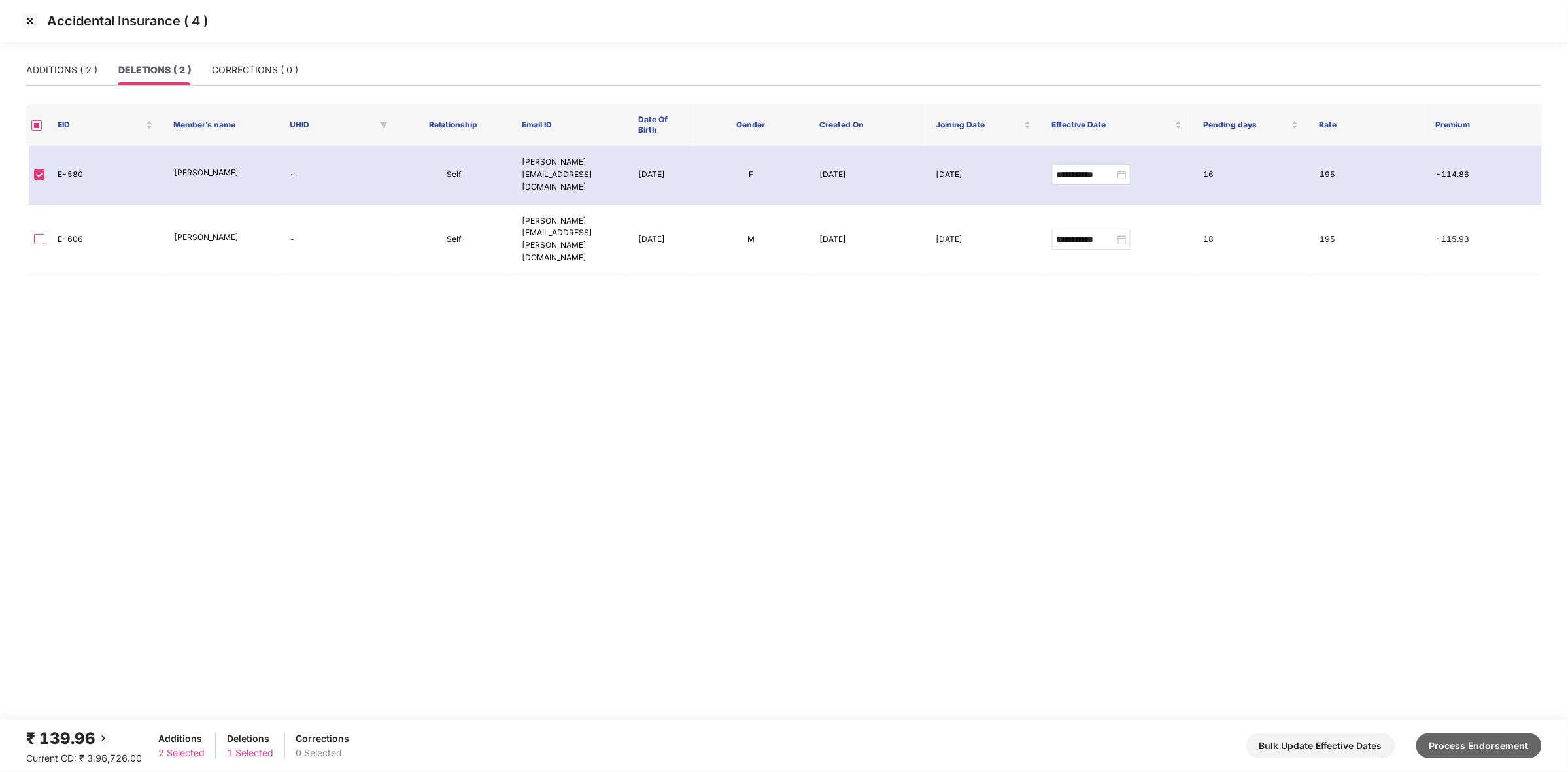
click at [1447, 739] on button "Process Endorsement" at bounding box center [1479, 746] width 125 height 25
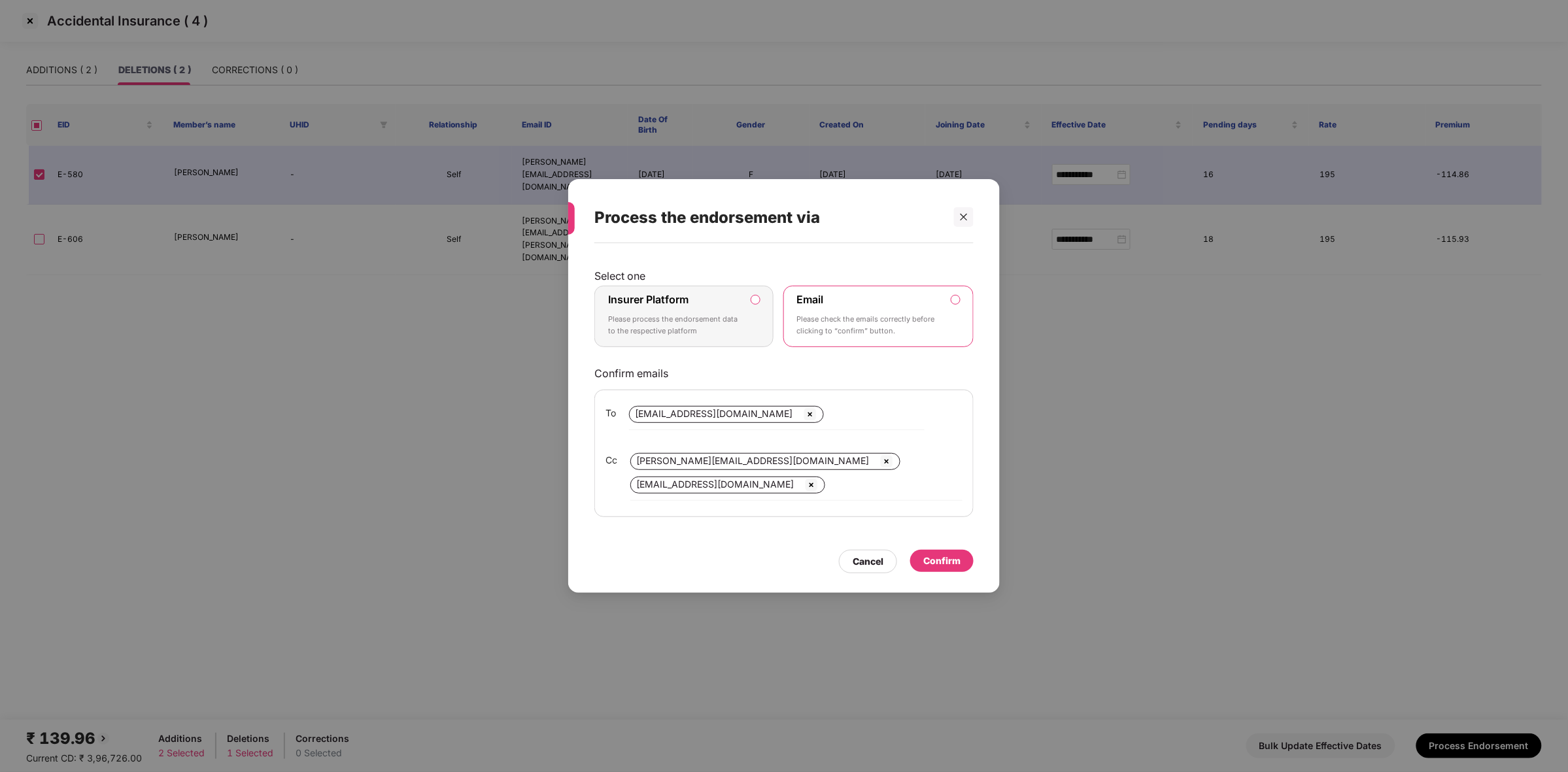
click at [701, 312] on div "Insurer Platform Please process the endorsement data to the respective platform" at bounding box center [675, 316] width 134 height 47
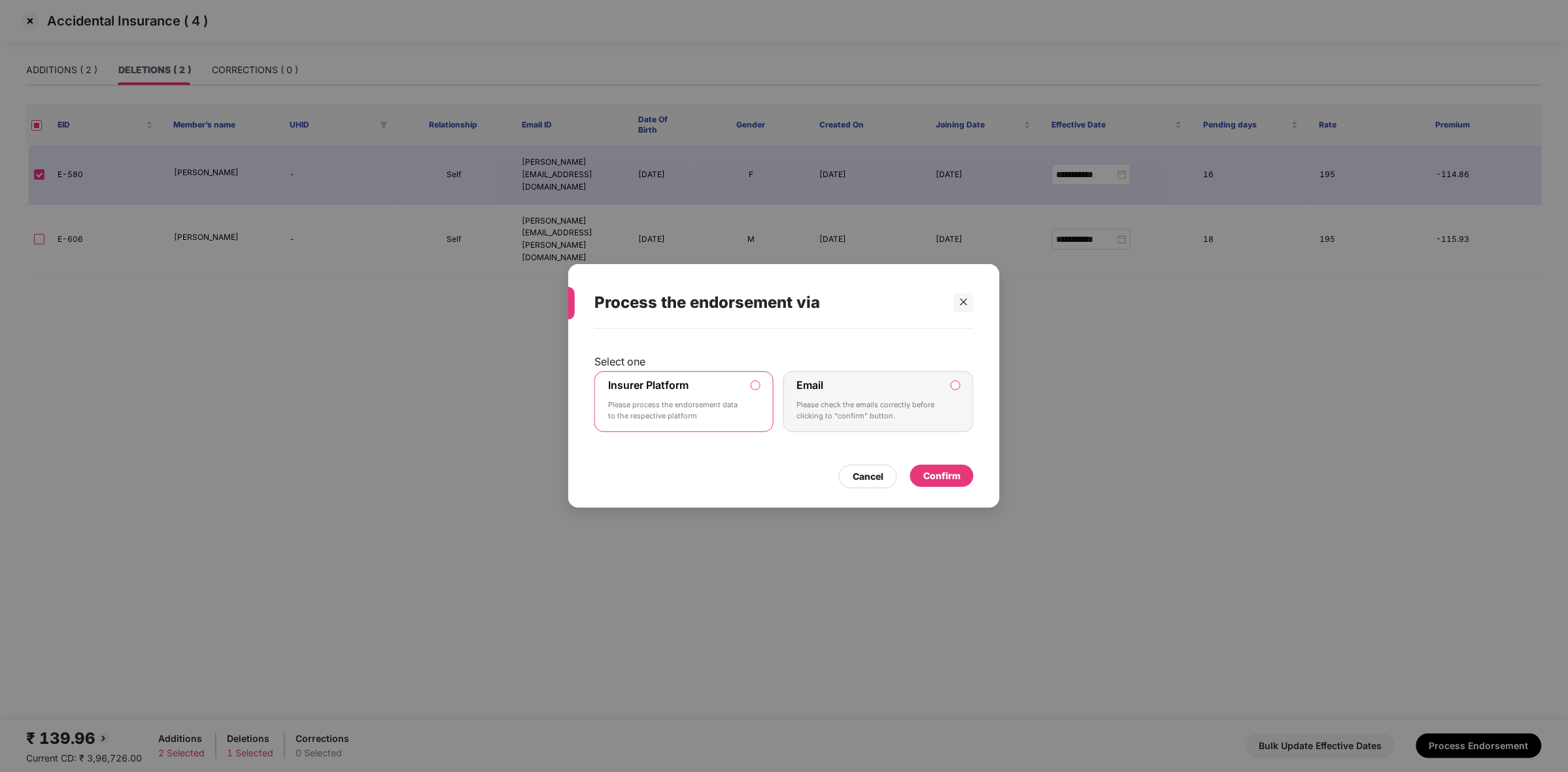
click at [932, 474] on div "Confirm" at bounding box center [942, 475] width 37 height 14
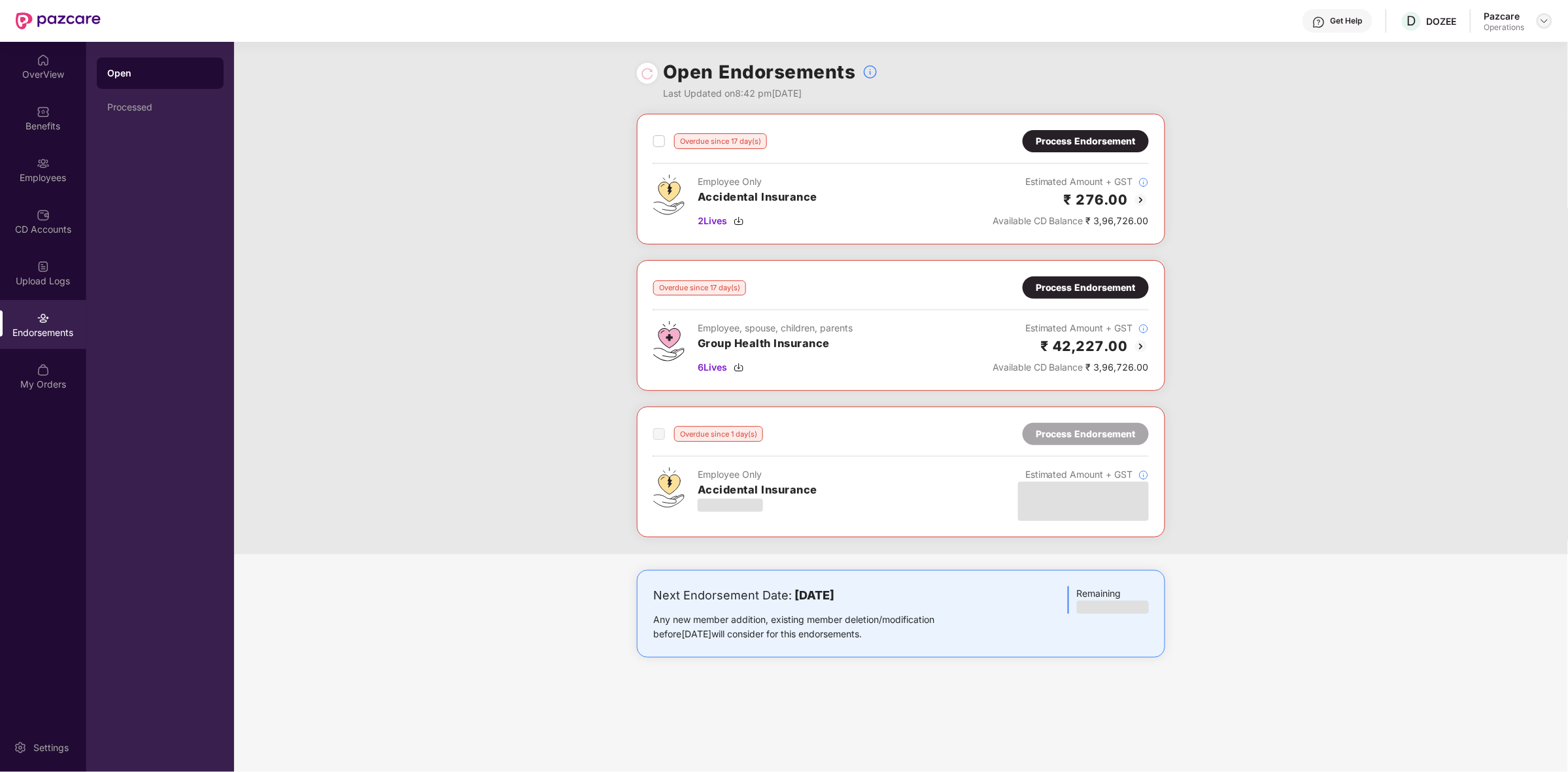
click at [1549, 22] on img at bounding box center [1544, 21] width 10 height 10
click at [1455, 54] on div "Switch to partner view" at bounding box center [1483, 51] width 170 height 25
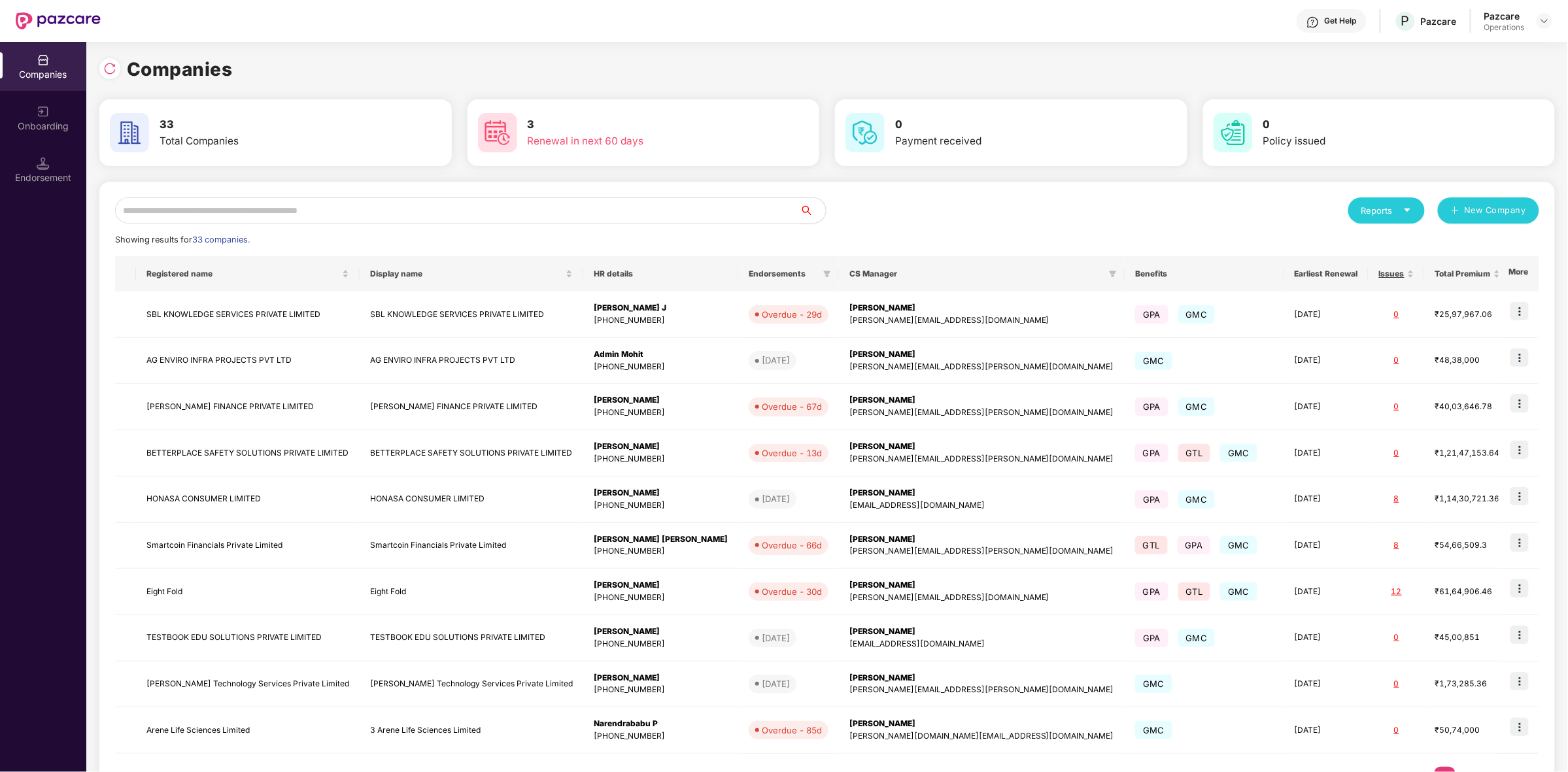
click at [38, 172] on div "Endorsement" at bounding box center [43, 178] width 87 height 13
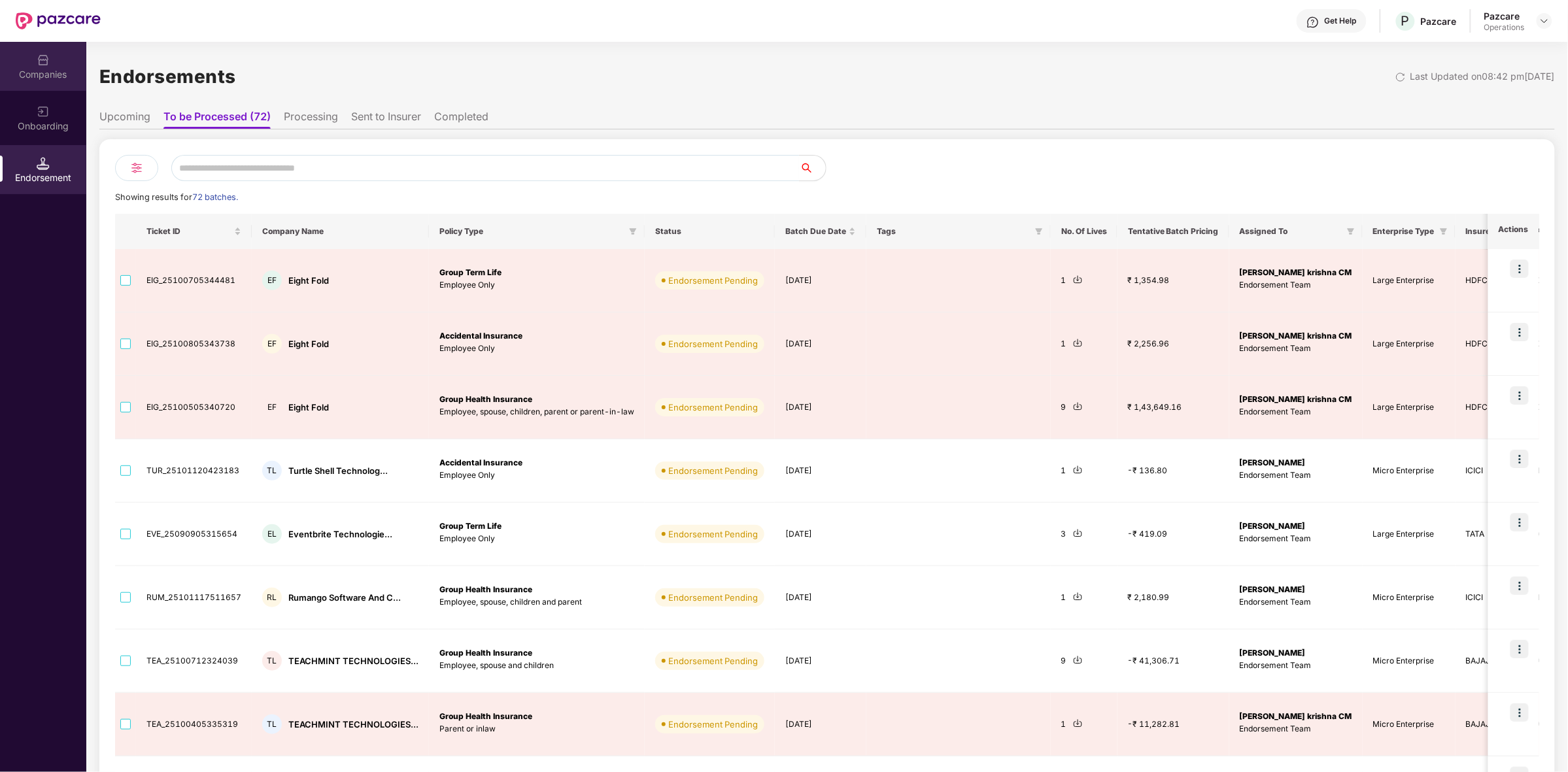
click at [16, 66] on div "Companies" at bounding box center [43, 66] width 87 height 49
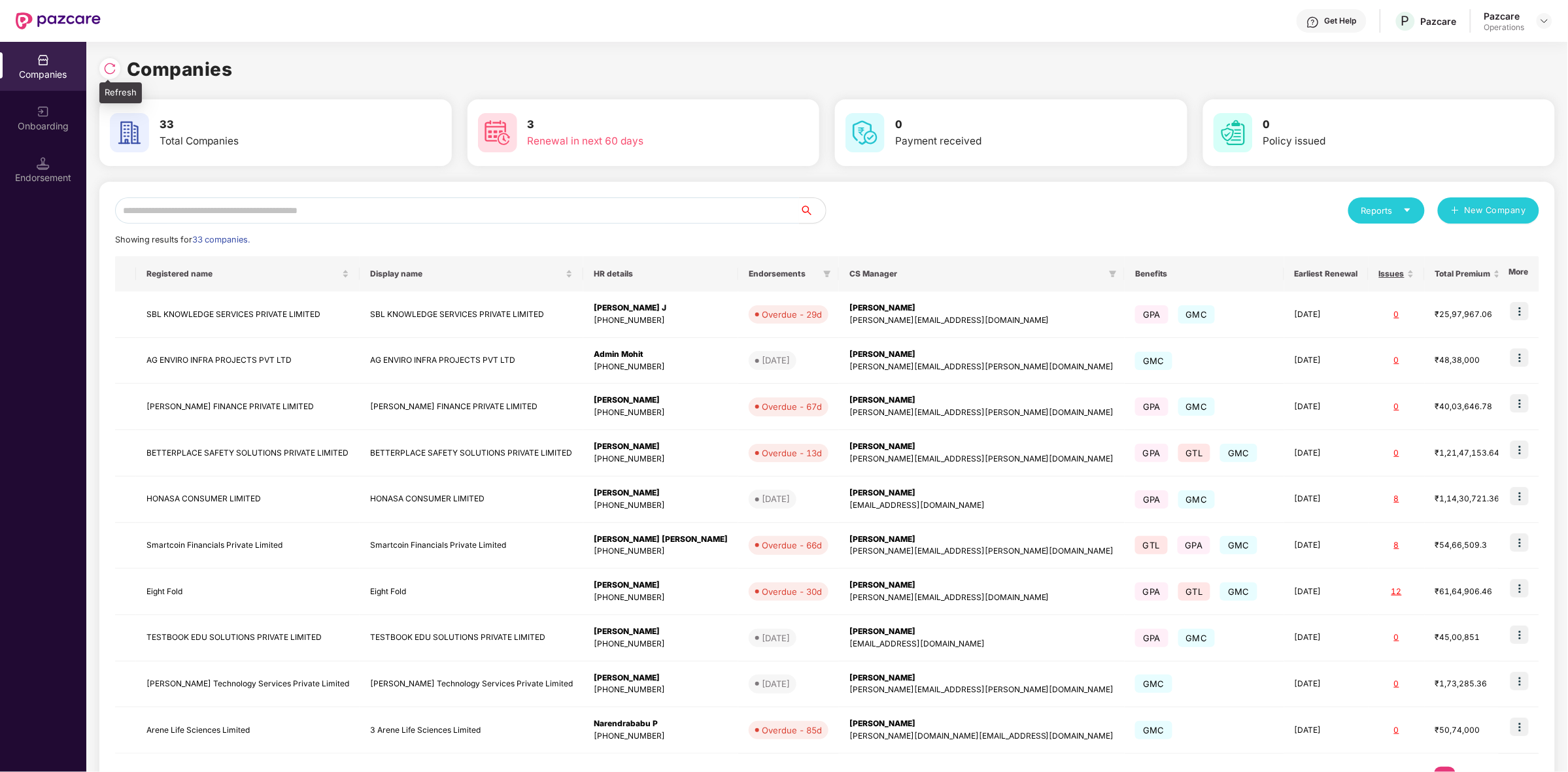
click at [106, 66] on img at bounding box center [110, 69] width 13 height 13
click at [36, 172] on div "Endorsement" at bounding box center [43, 178] width 87 height 13
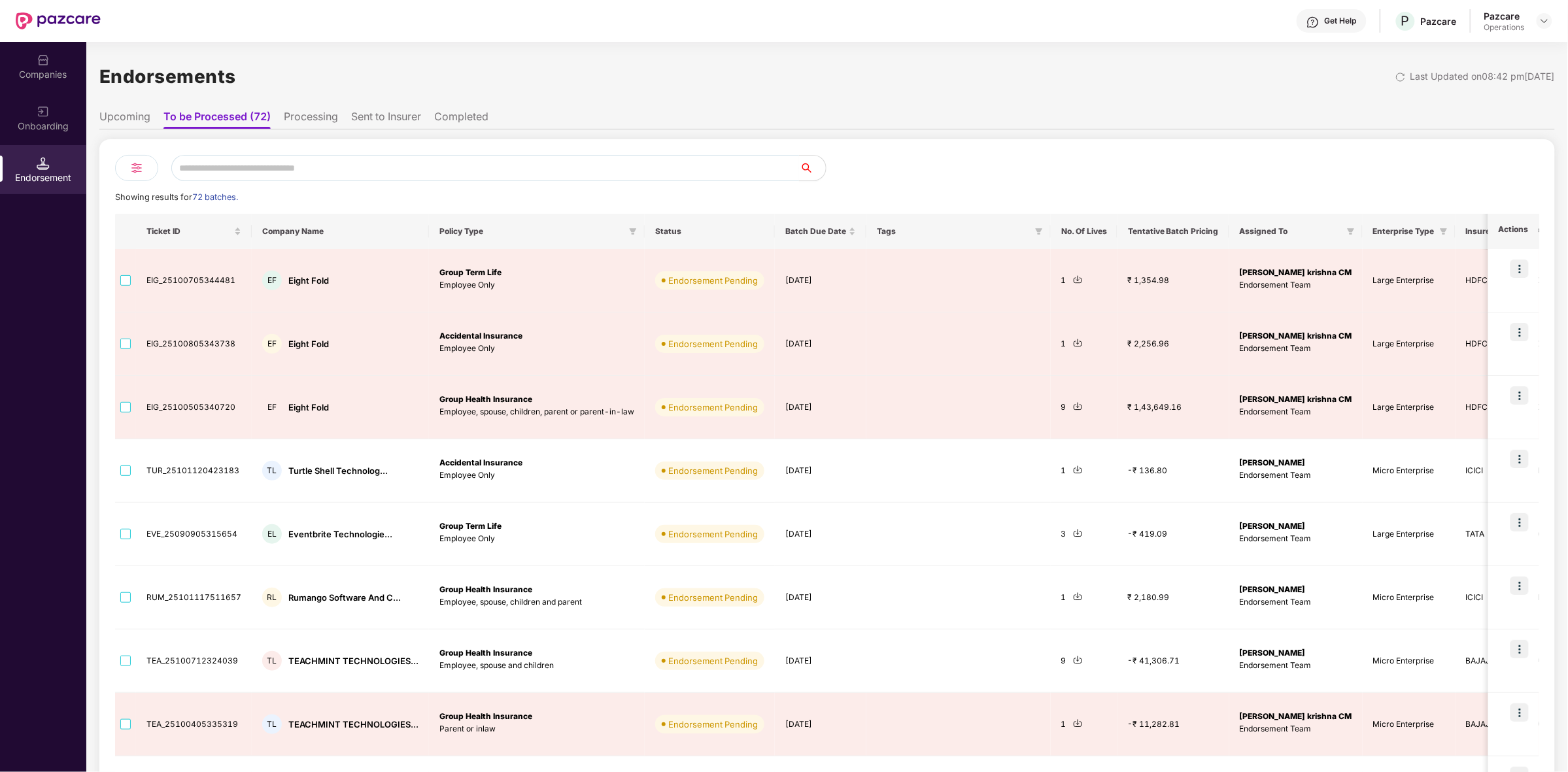
click at [139, 116] on li "Upcoming" at bounding box center [124, 119] width 51 height 19
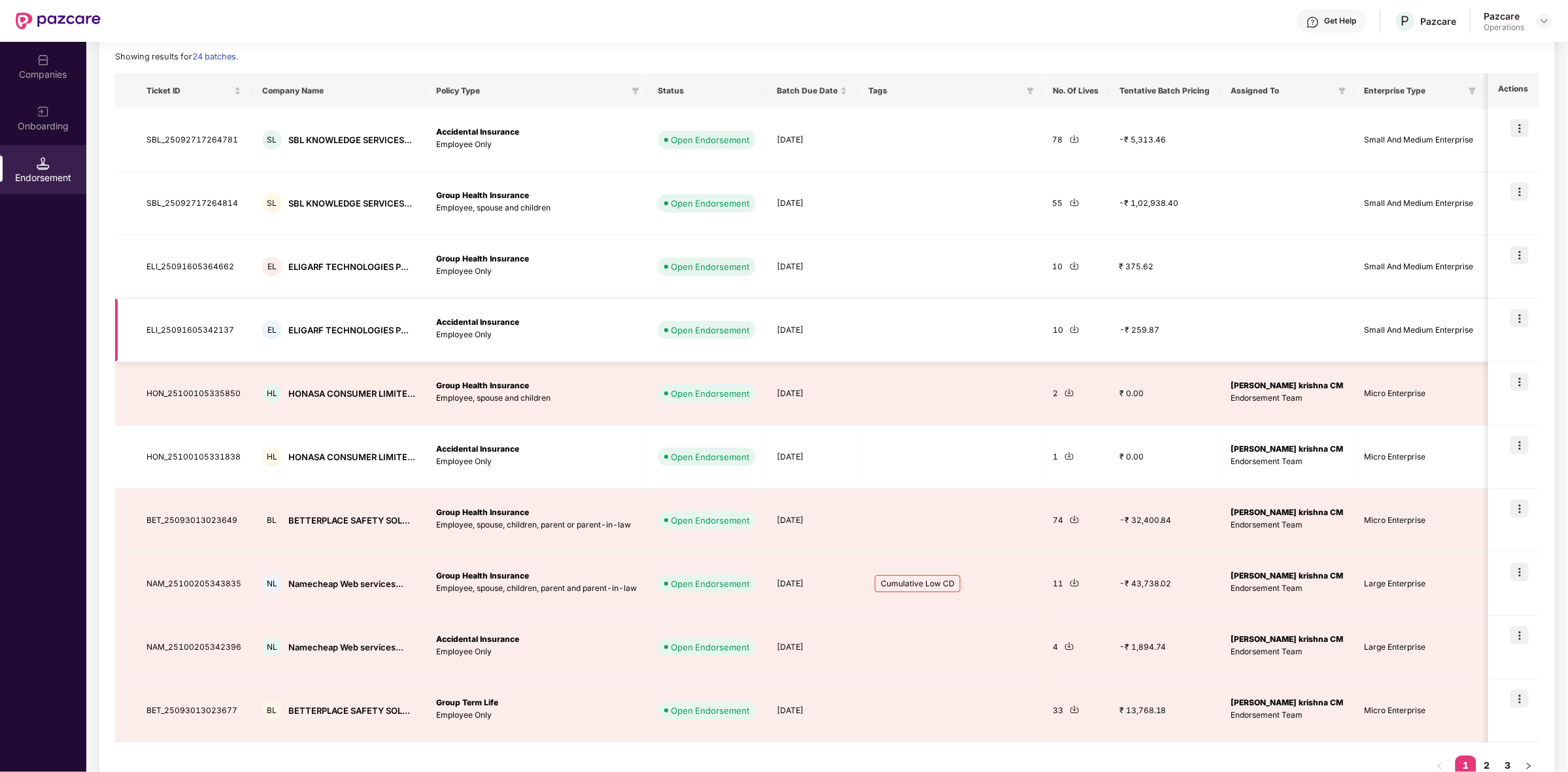
scroll to position [175, 0]
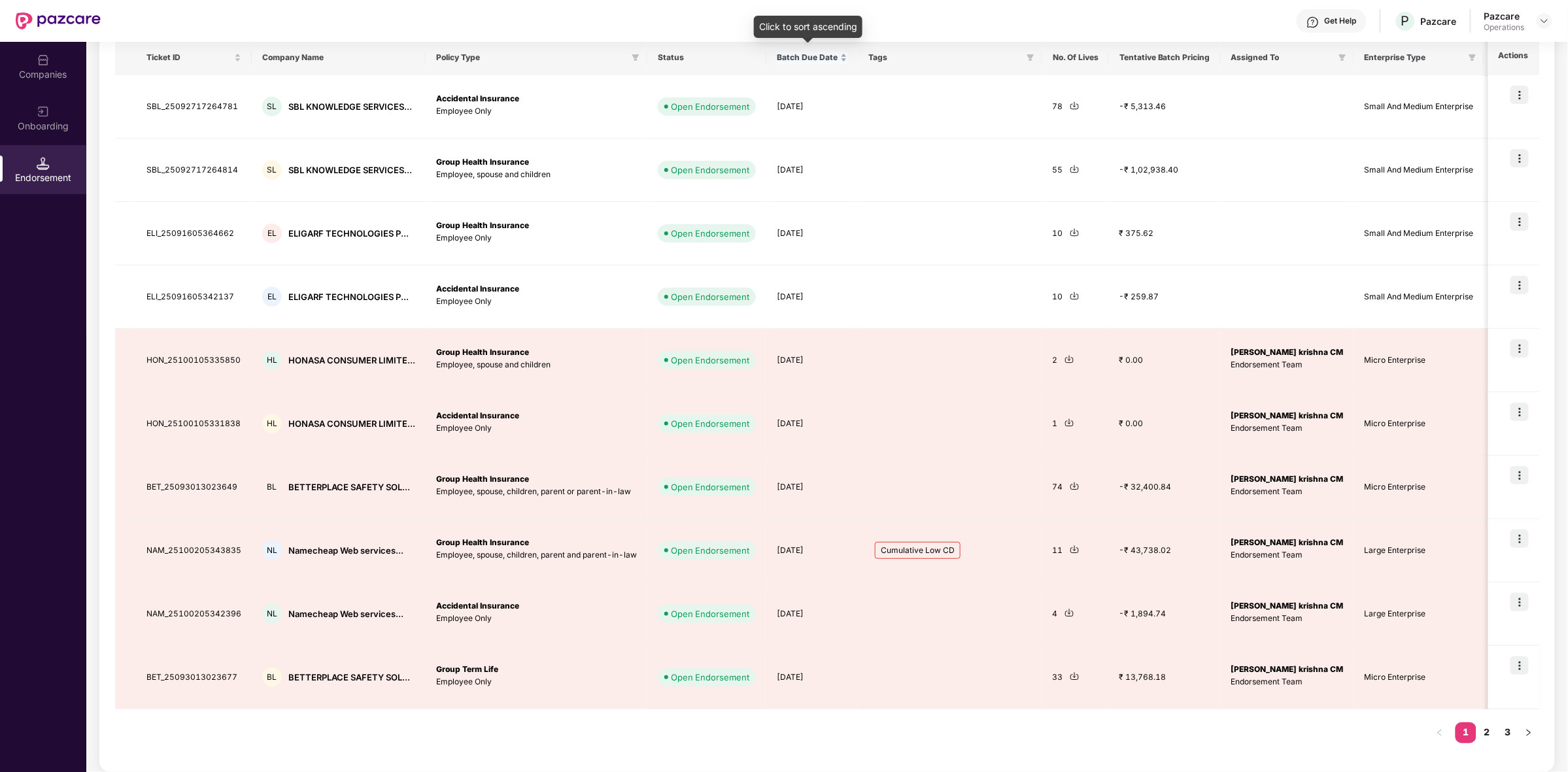
click at [835, 57] on div "Batch Due Date" at bounding box center [812, 57] width 71 height 13
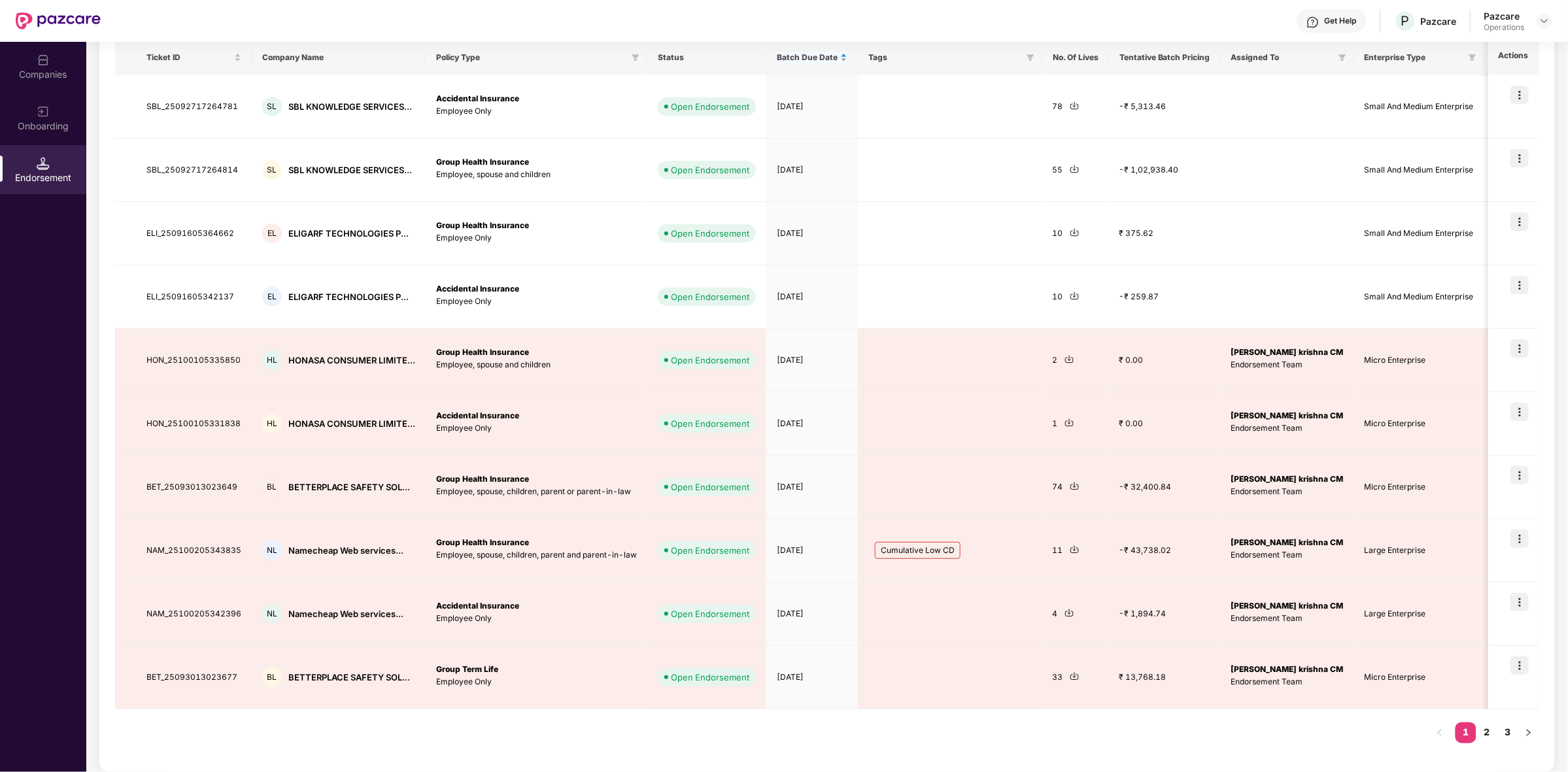
click at [834, 61] on div "Batch Due Date" at bounding box center [812, 57] width 71 height 13
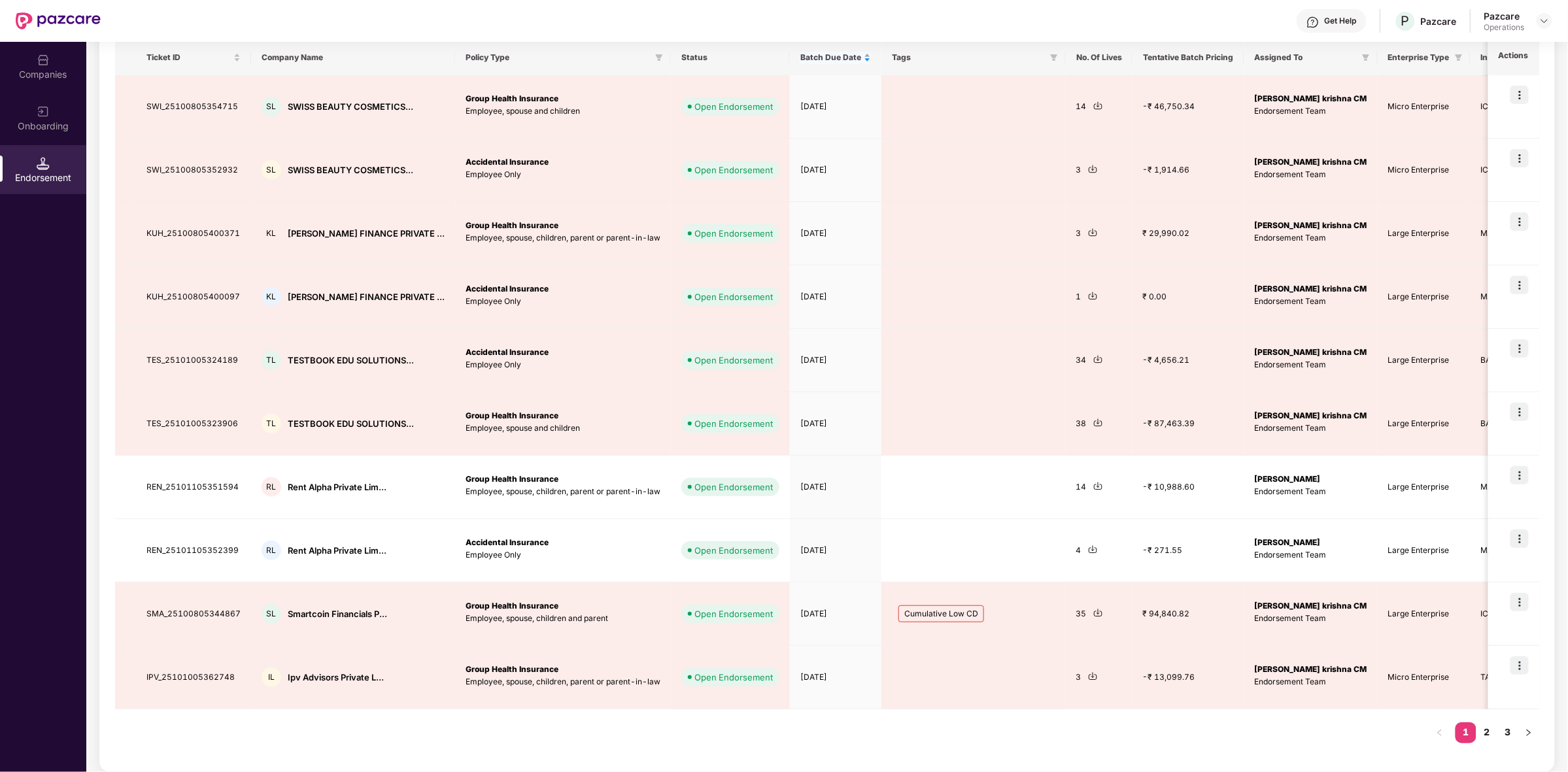
click at [834, 61] on div "Batch Due Date" at bounding box center [835, 57] width 71 height 13
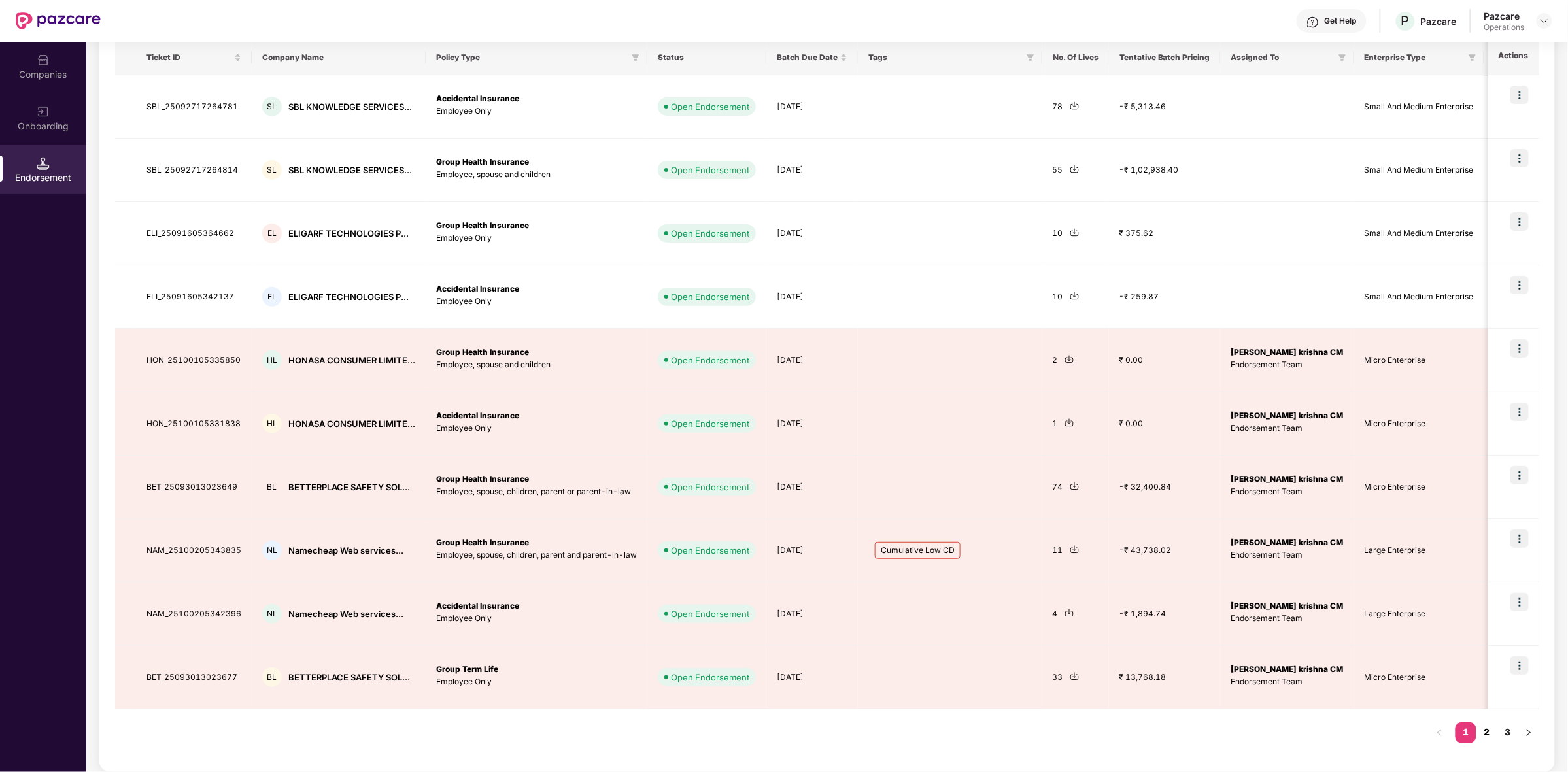
click at [1487, 735] on link "2" at bounding box center [1486, 732] width 21 height 19
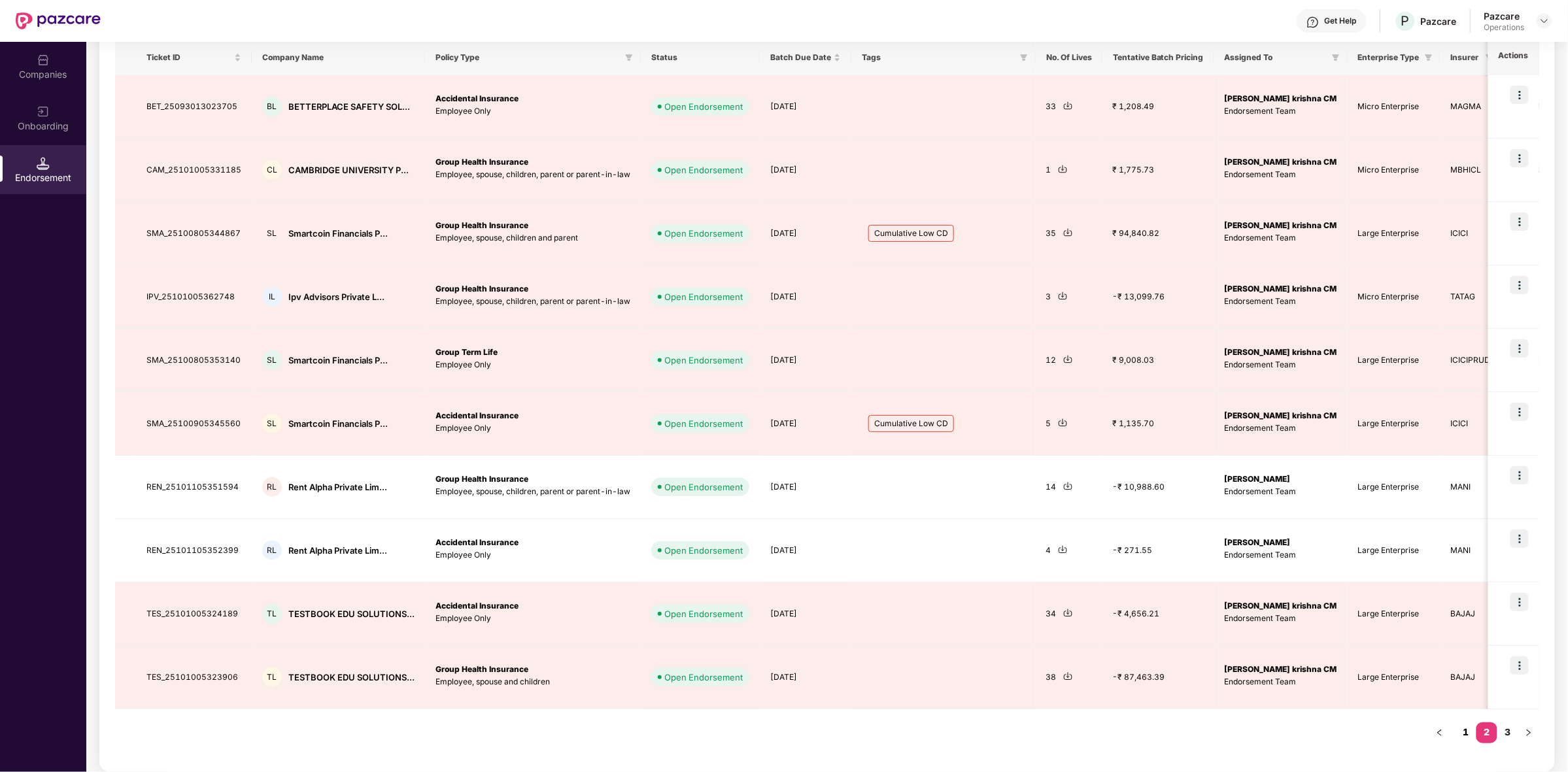
click at [1468, 737] on link "1" at bounding box center [1465, 732] width 21 height 19
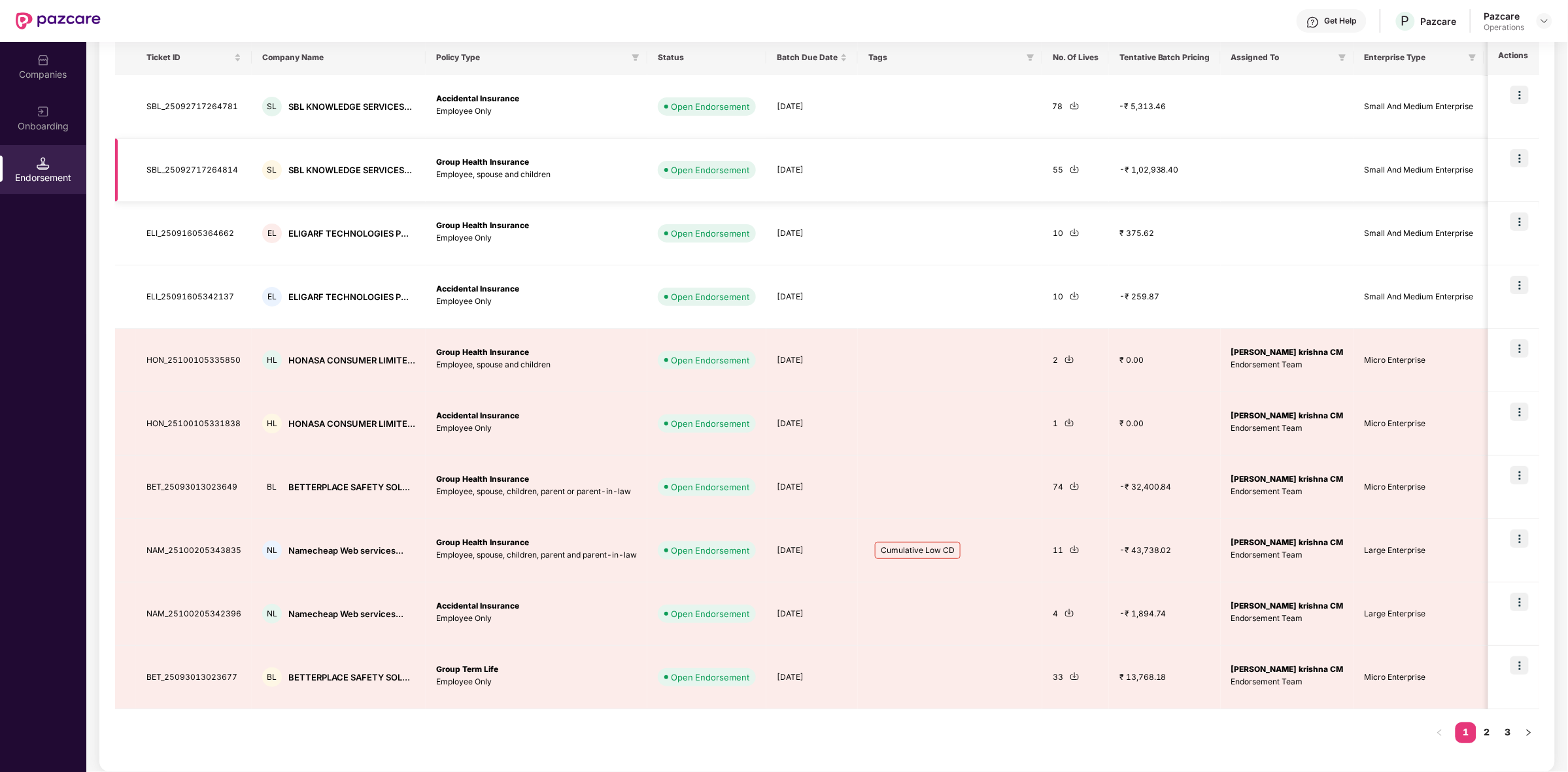
scroll to position [0, 69]
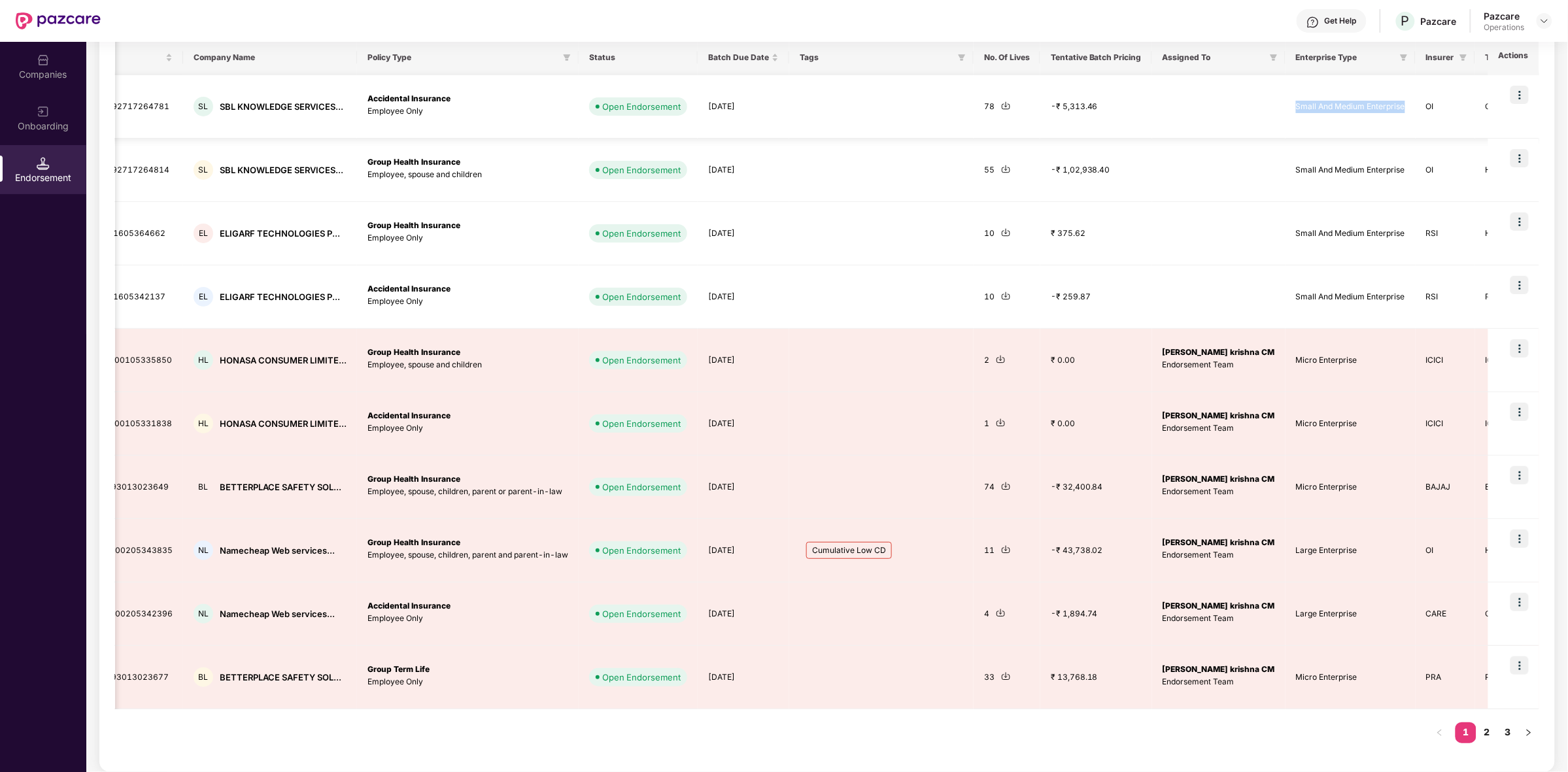
drag, startPoint x: 1258, startPoint y: 104, endPoint x: 1374, endPoint y: 113, distance: 116.3
click at [1374, 113] on td "Small And Medium Enterprise" at bounding box center [1350, 106] width 130 height 63
copy td "Small And Medium Enterprise"
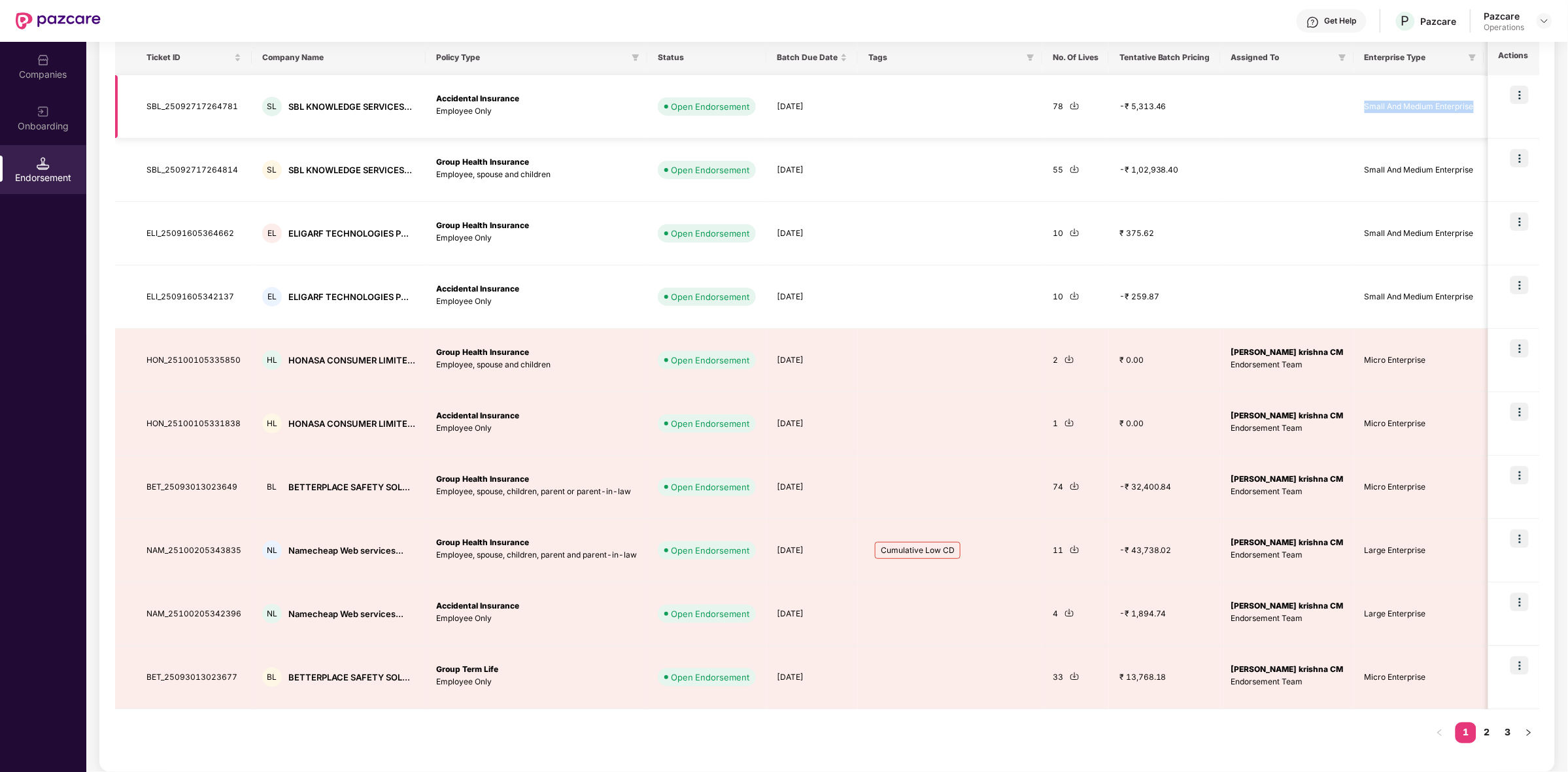
click at [1354, 109] on td "Small And Medium Enterprise" at bounding box center [1419, 106] width 130 height 63
drag, startPoint x: 1329, startPoint y: 105, endPoint x: 1440, endPoint y: 109, distance: 111.1
click at [1440, 109] on td "Small And Medium Enterprise" at bounding box center [1419, 106] width 130 height 63
copy td "Small And Medium Enterprise"
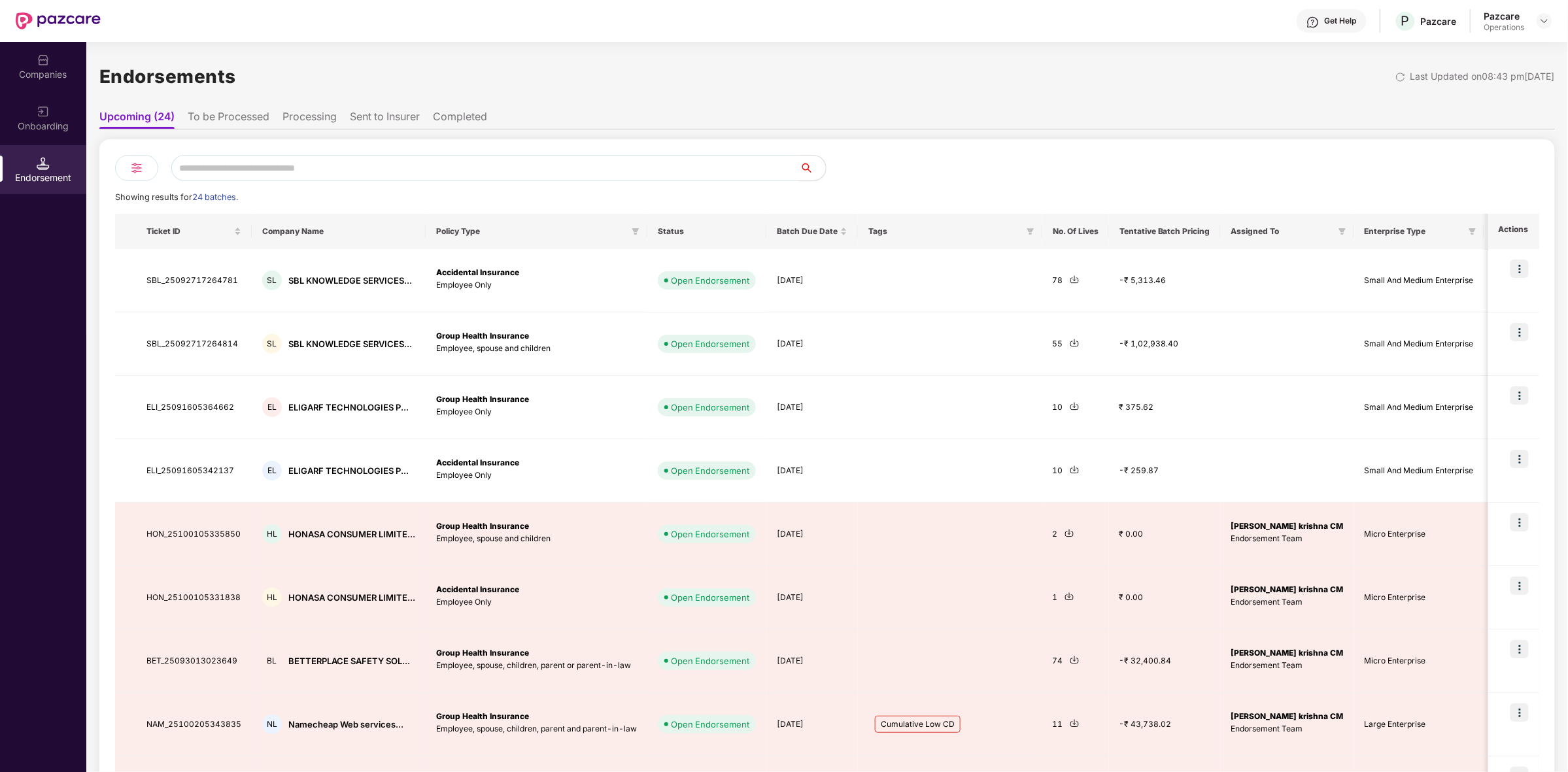
click at [262, 110] on li "To be Processed" at bounding box center [228, 119] width 82 height 19
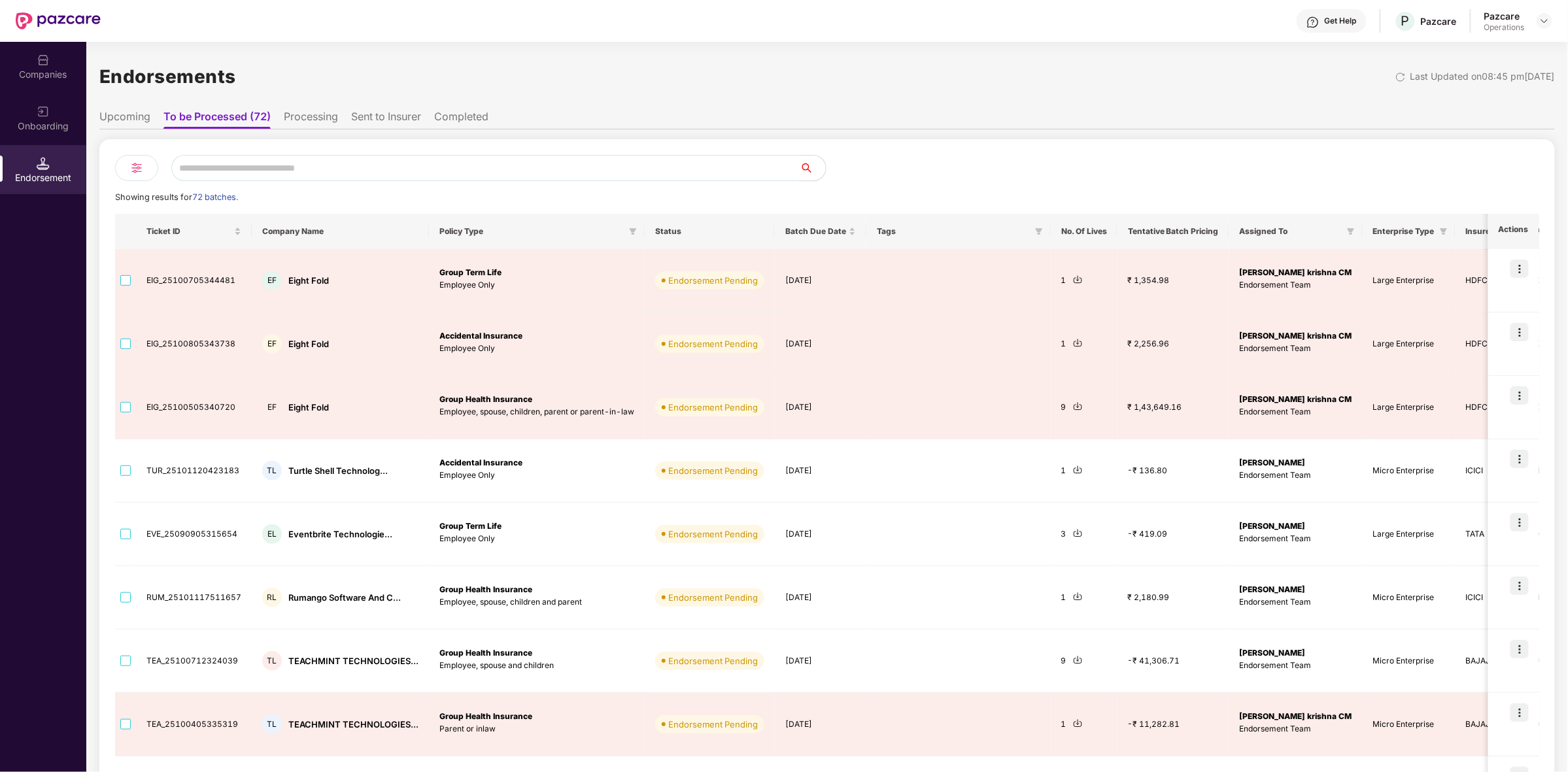
click at [1069, 112] on ul "Upcoming To be Processed (72) Processing Sent to Insurer Completed" at bounding box center [827, 116] width 1455 height 26
click at [44, 68] on div "Companies" at bounding box center [43, 75] width 87 height 13
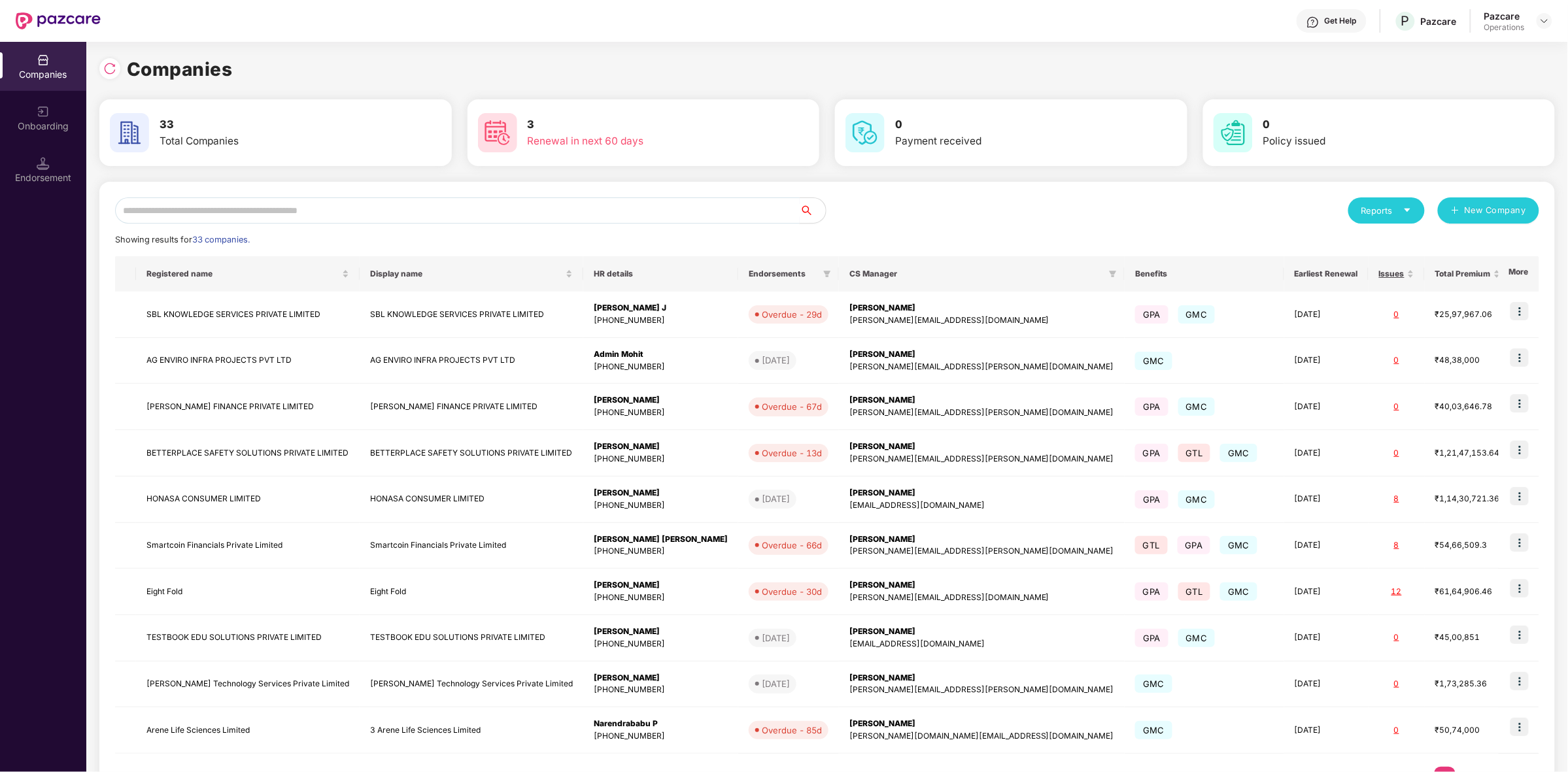
click at [232, 203] on input "text" at bounding box center [458, 210] width 685 height 26
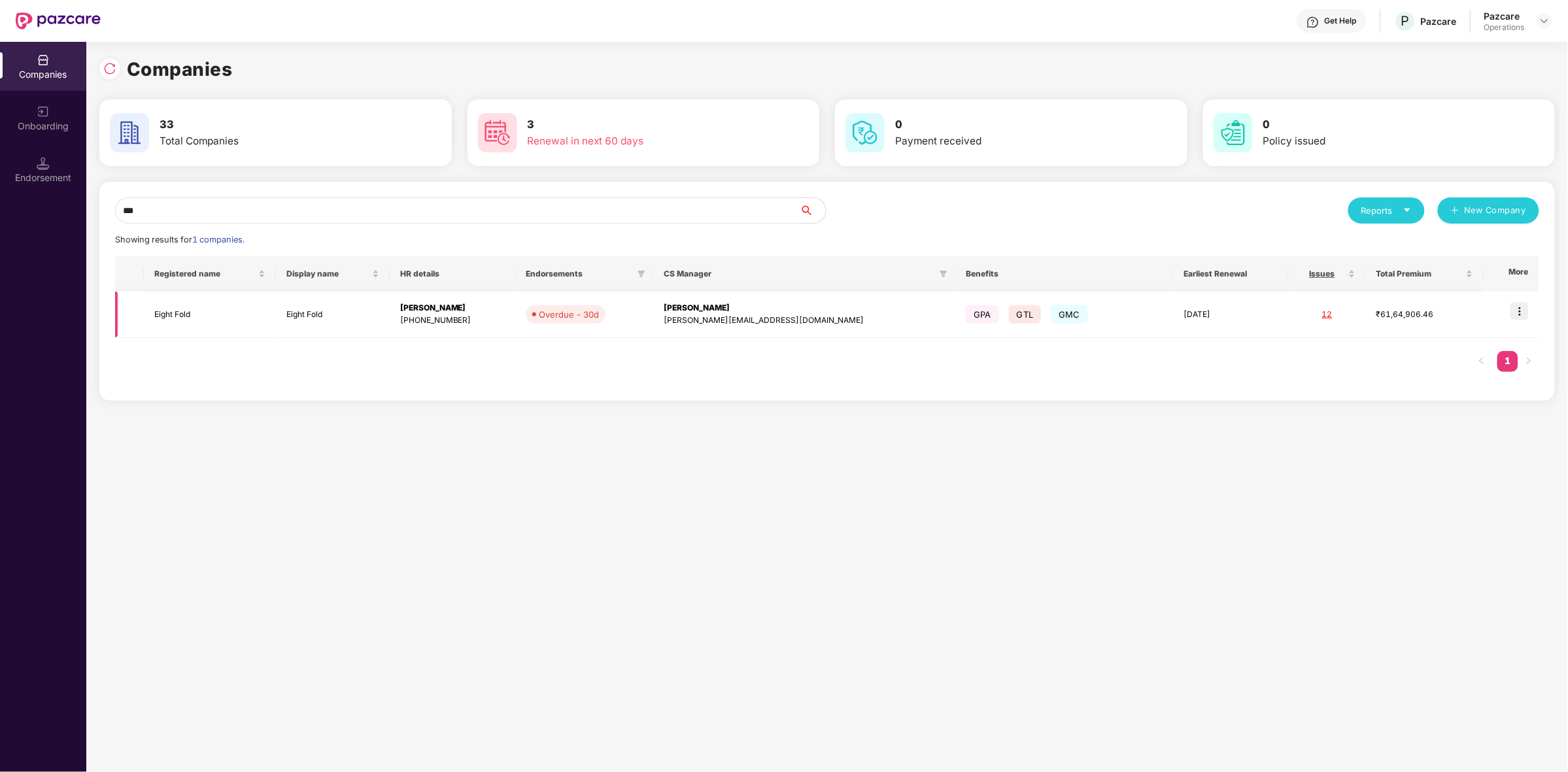
type input "***"
click at [1520, 315] on img at bounding box center [1520, 311] width 19 height 19
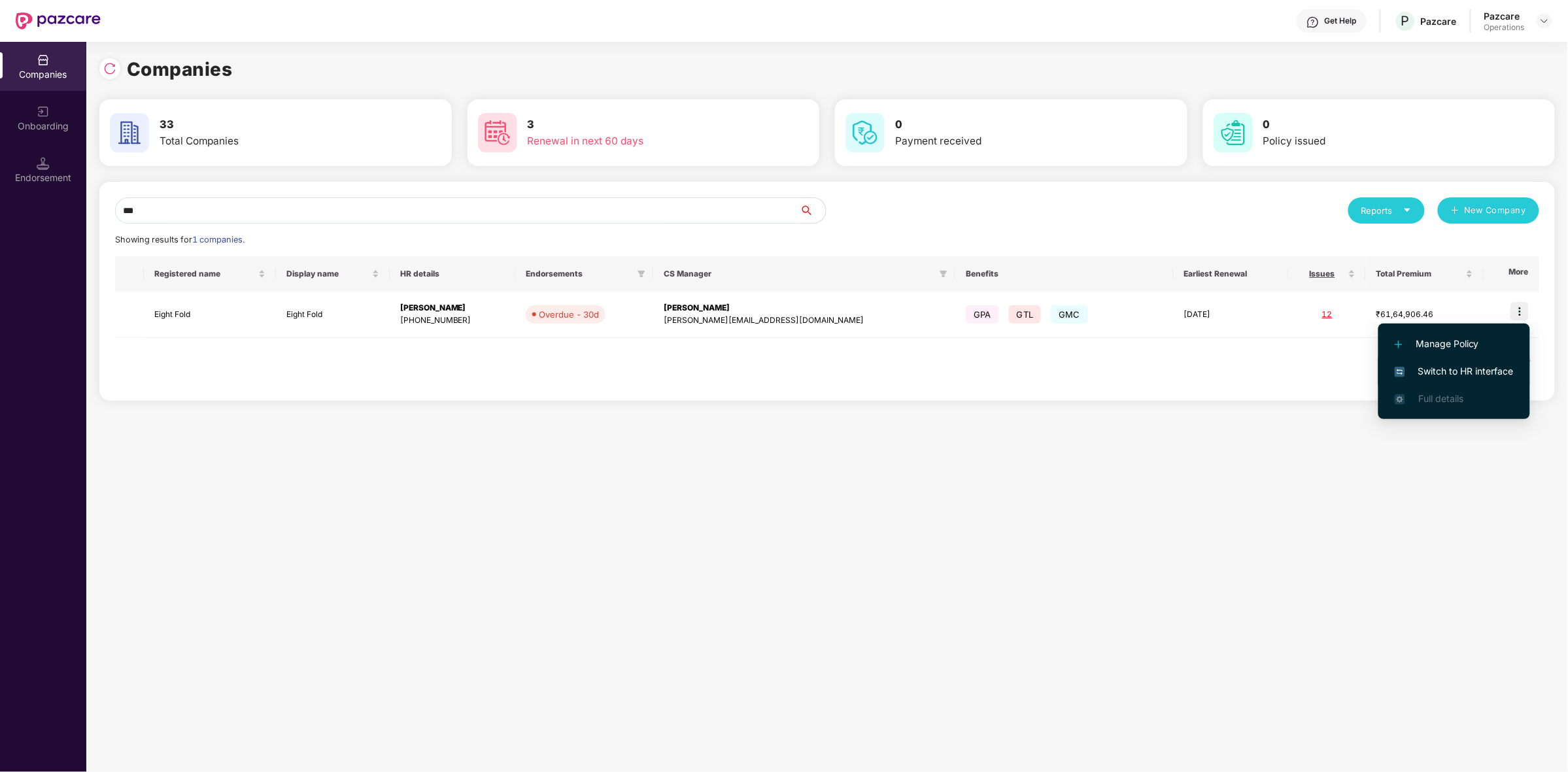
click at [1438, 370] on span "Switch to HR interface" at bounding box center [1454, 371] width 119 height 14
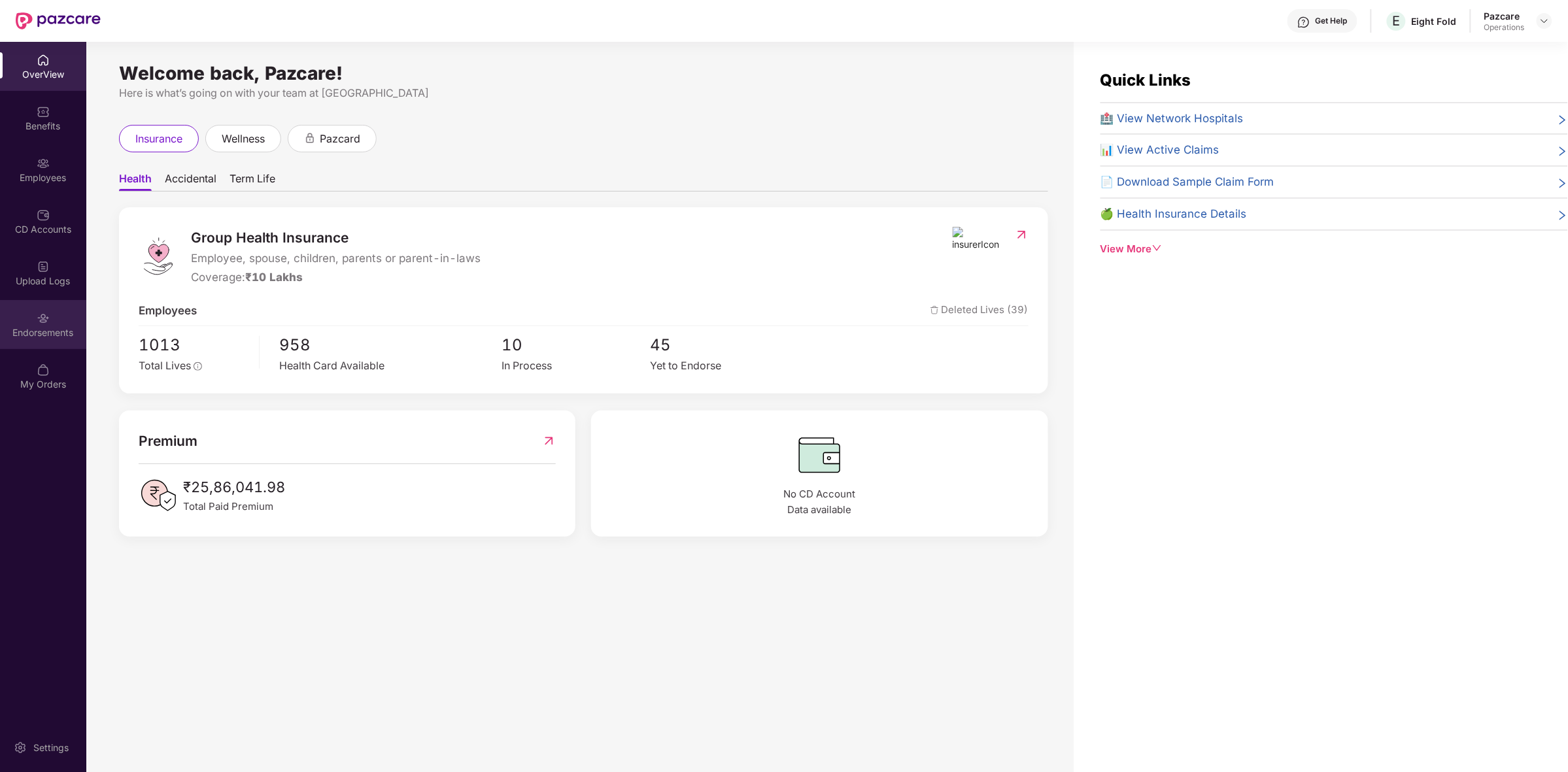
click at [28, 318] on div "Endorsements" at bounding box center [43, 325] width 87 height 49
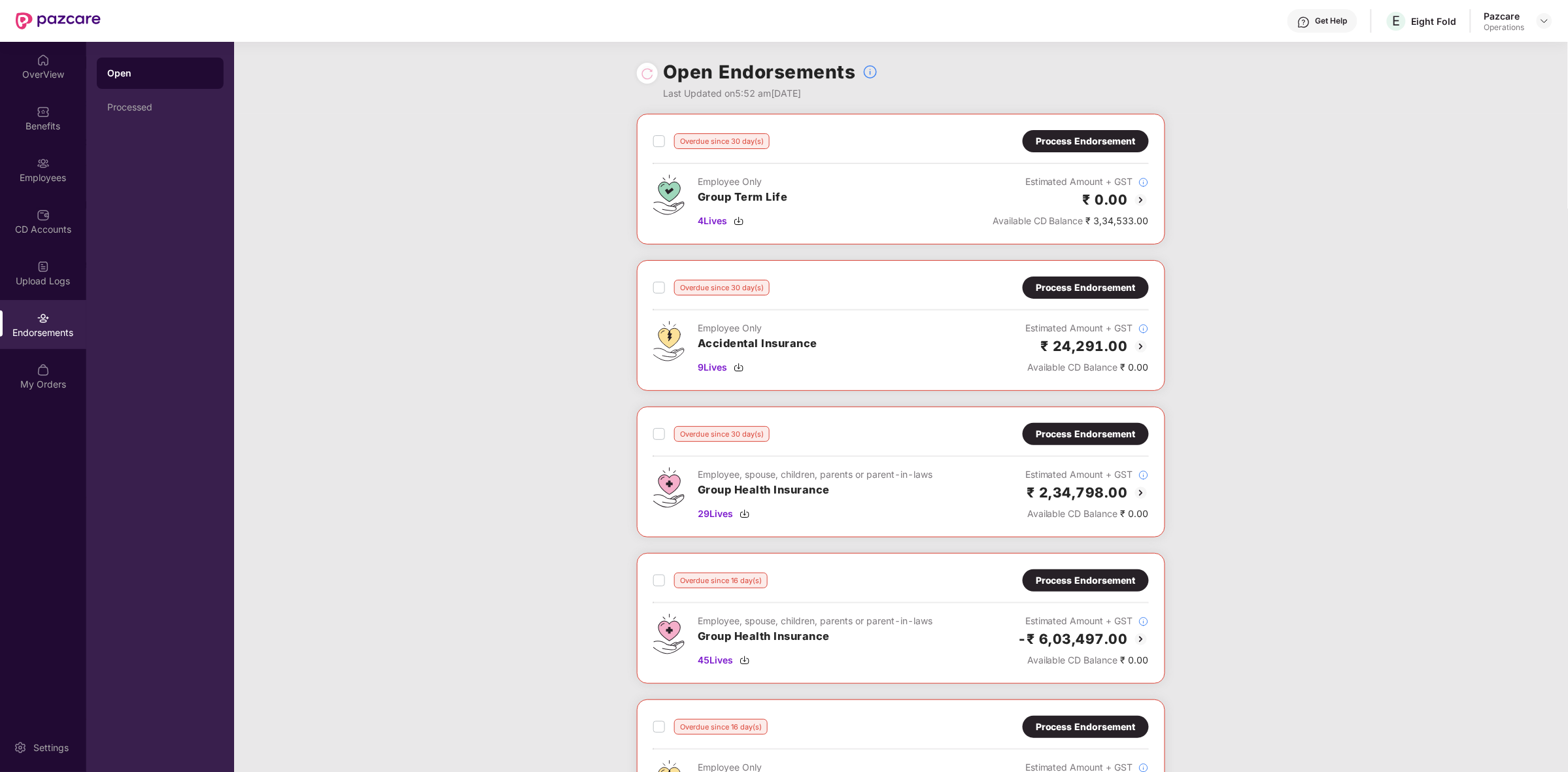
click at [1106, 145] on div "Process Endorsement" at bounding box center [1085, 140] width 100 height 14
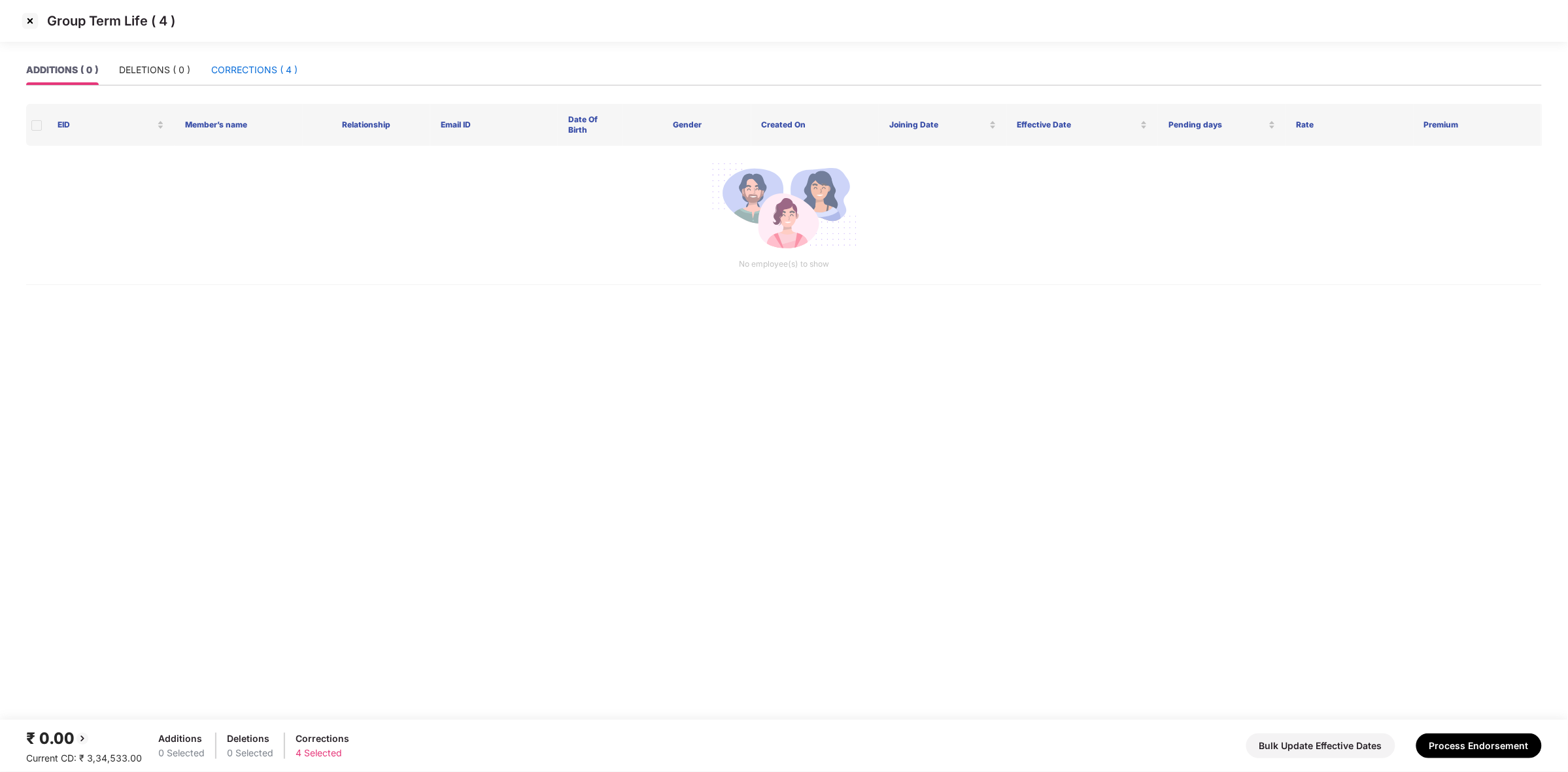
click at [248, 70] on div "CORRECTIONS ( 4 )" at bounding box center [254, 70] width 87 height 14
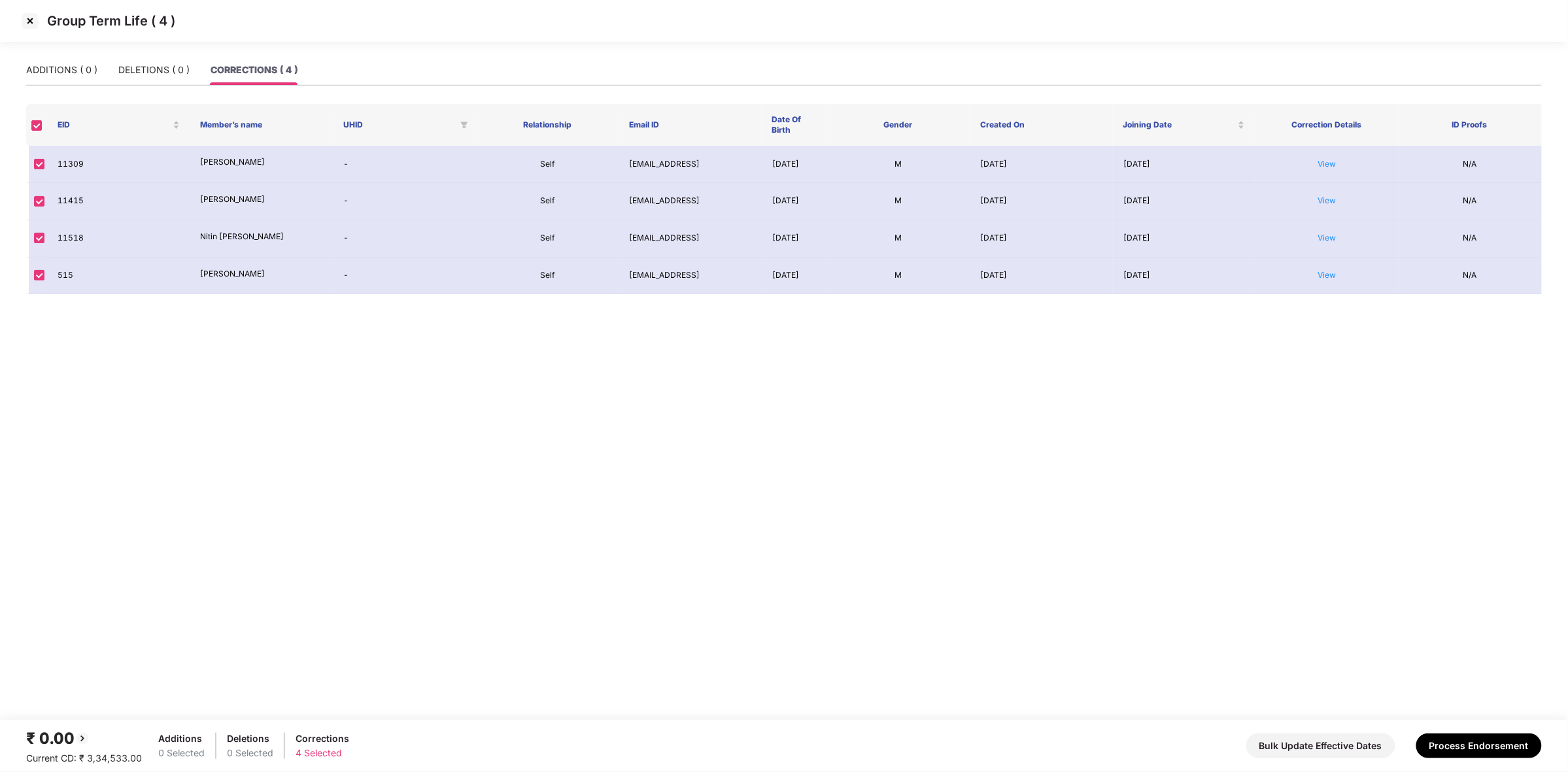
click at [26, 23] on img at bounding box center [29, 20] width 21 height 21
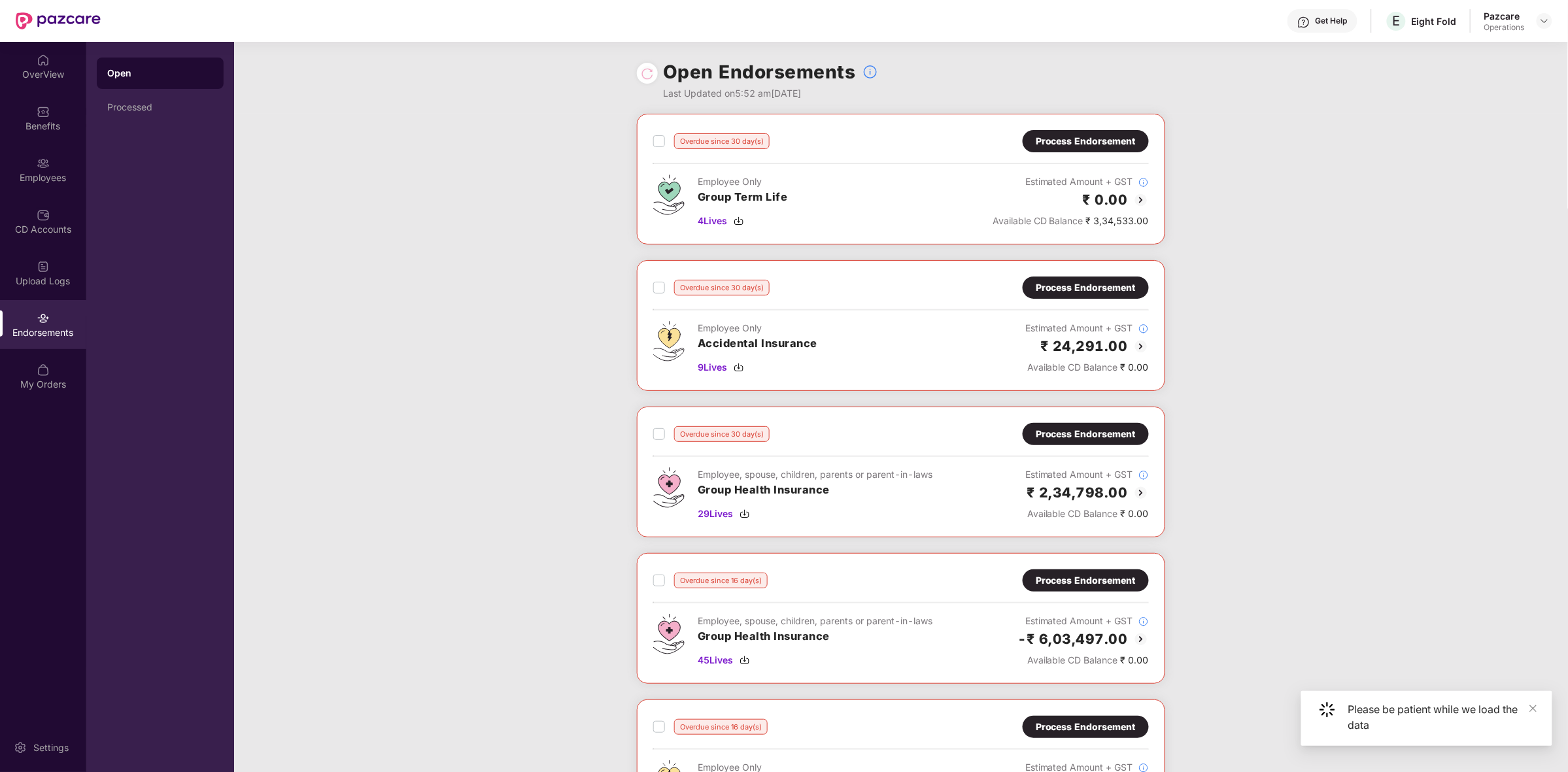
scroll to position [644, 0]
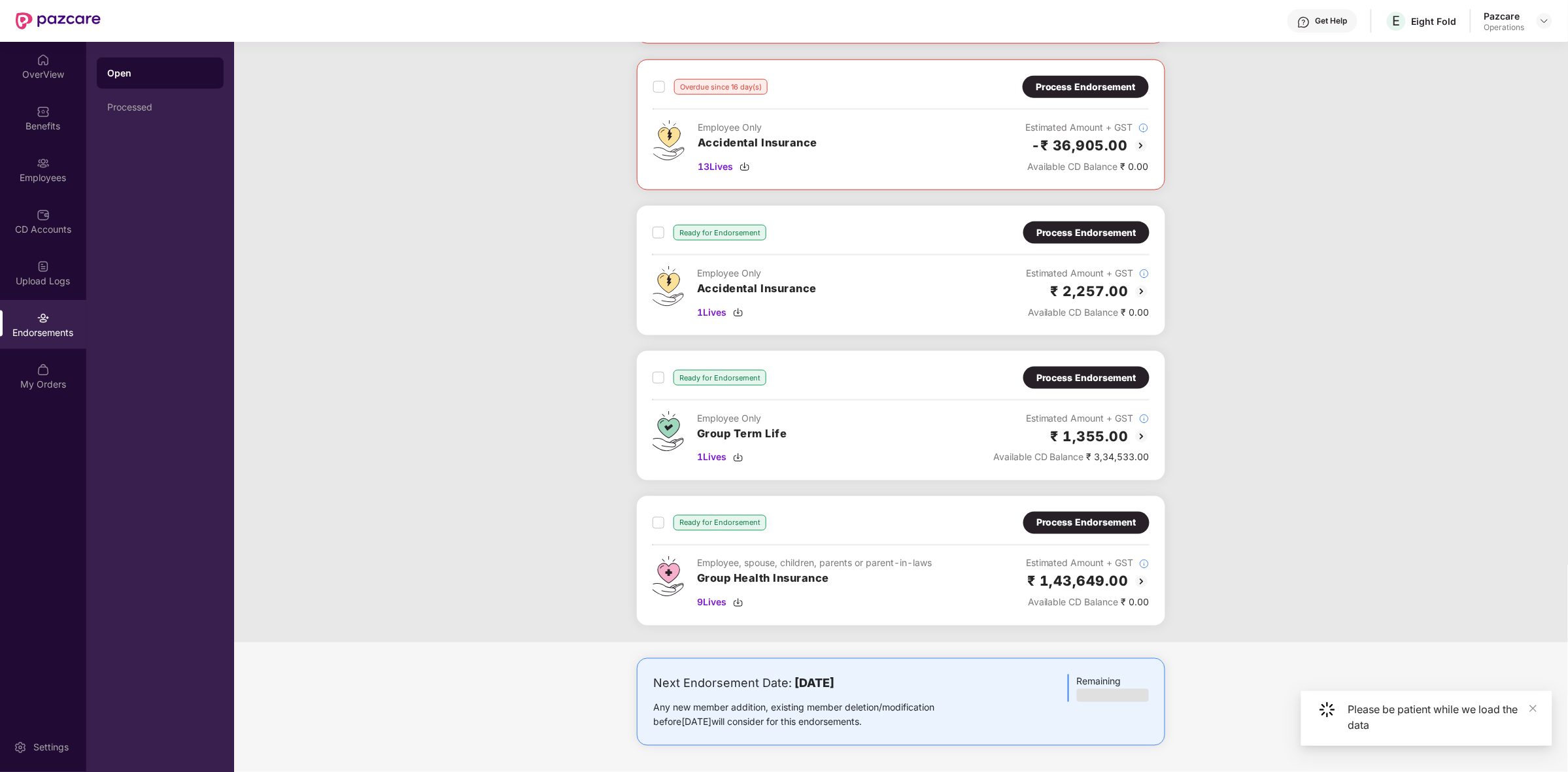
click at [1138, 288] on img at bounding box center [1142, 291] width 16 height 16
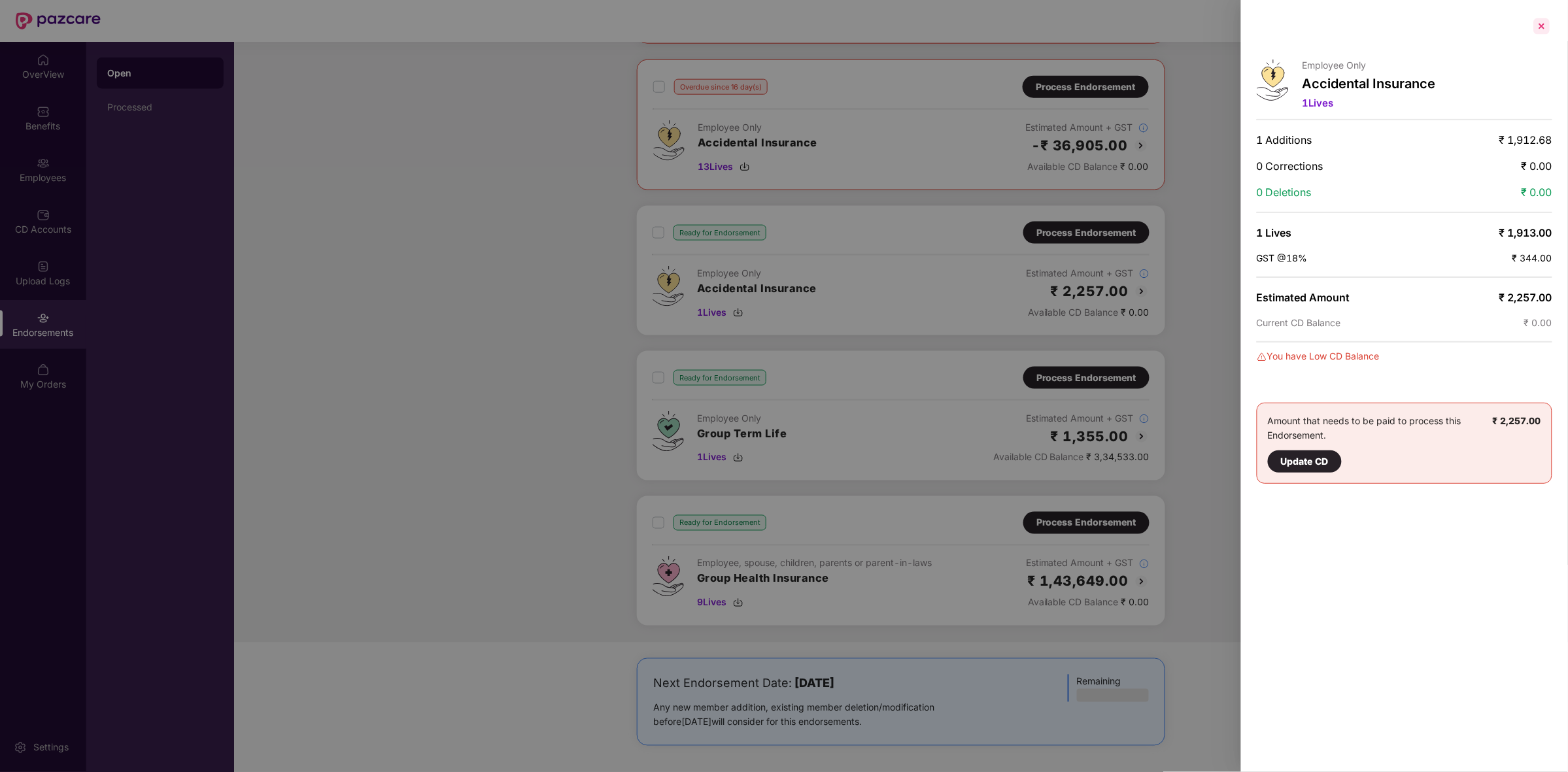
click at [1542, 29] on div at bounding box center [1541, 26] width 21 height 21
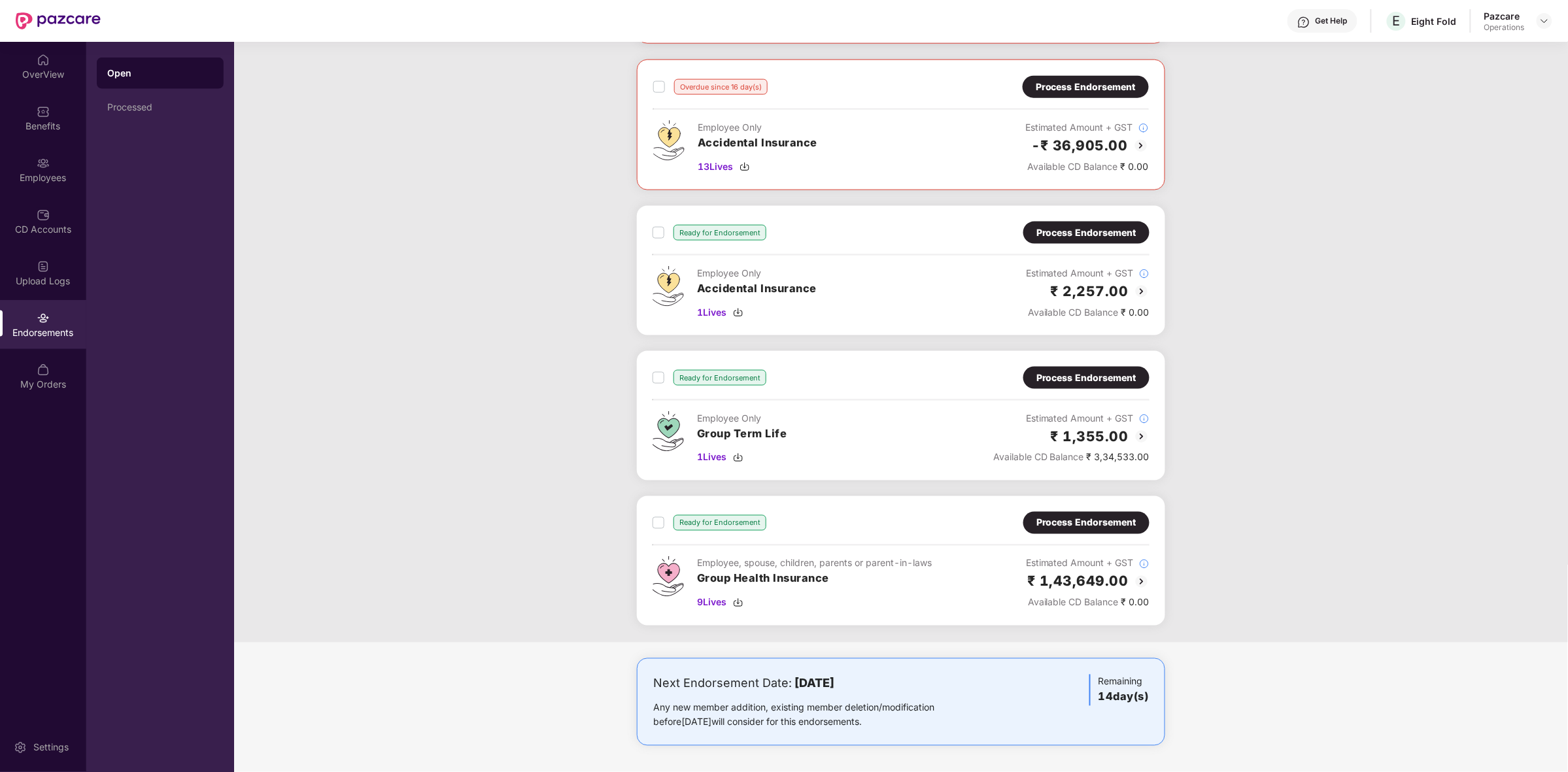
click at [1004, 416] on div "Estimated Amount + GST" at bounding box center [1072, 418] width 156 height 14
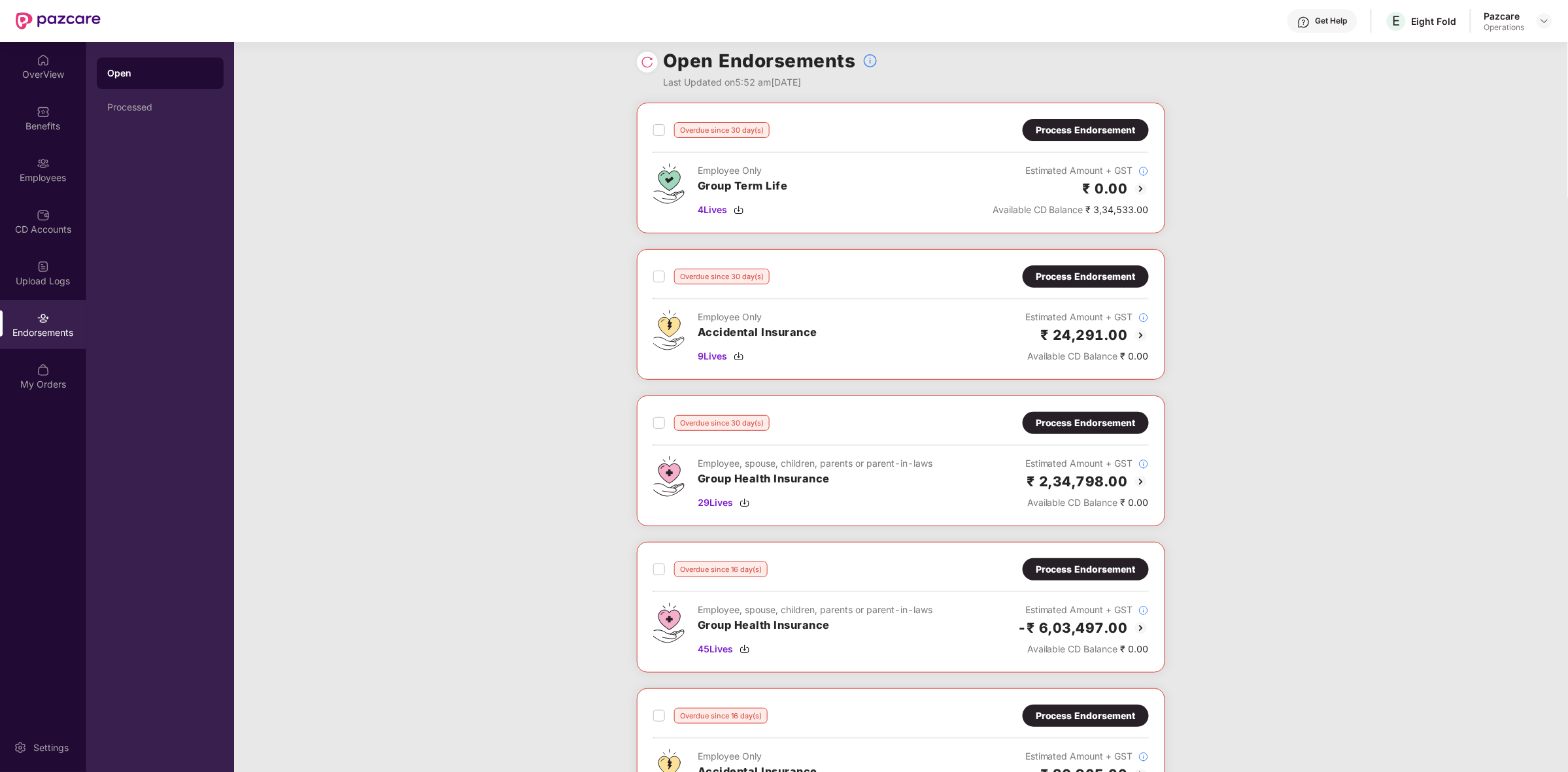
scroll to position [0, 0]
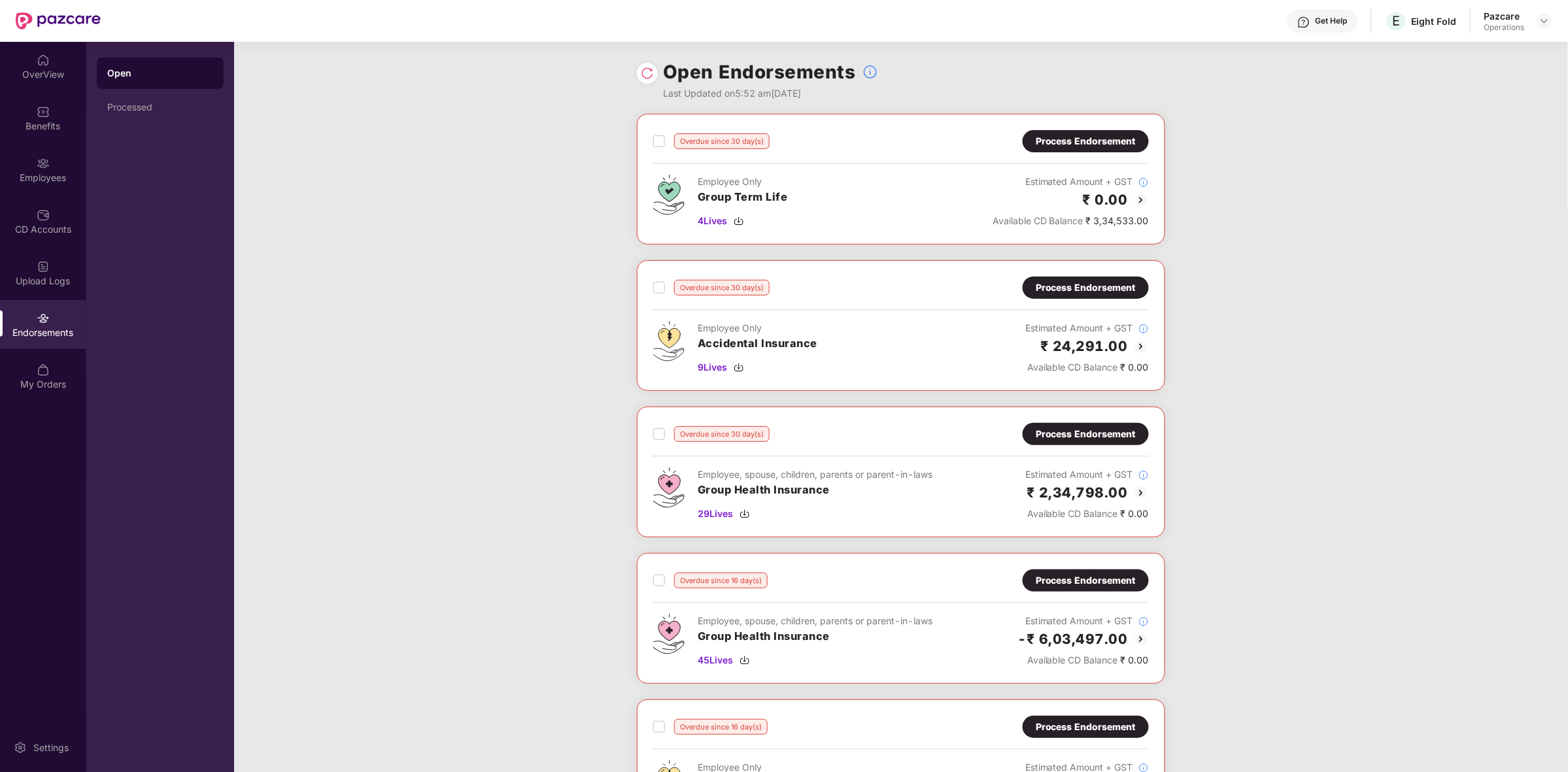
click at [1110, 428] on div "Process Endorsement" at bounding box center [1085, 434] width 100 height 14
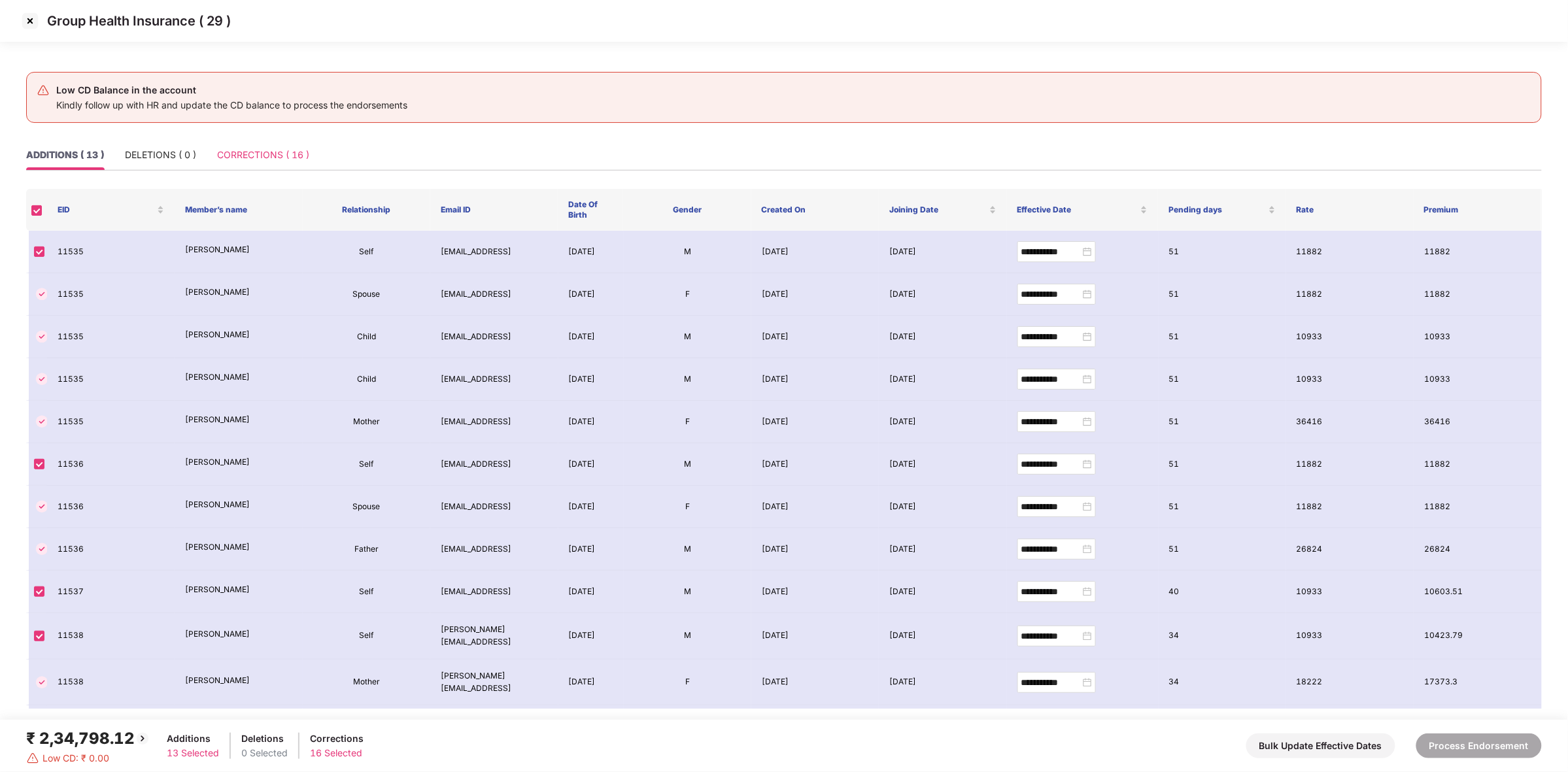
click at [237, 142] on div "CORRECTIONS ( 16 )" at bounding box center [263, 155] width 93 height 30
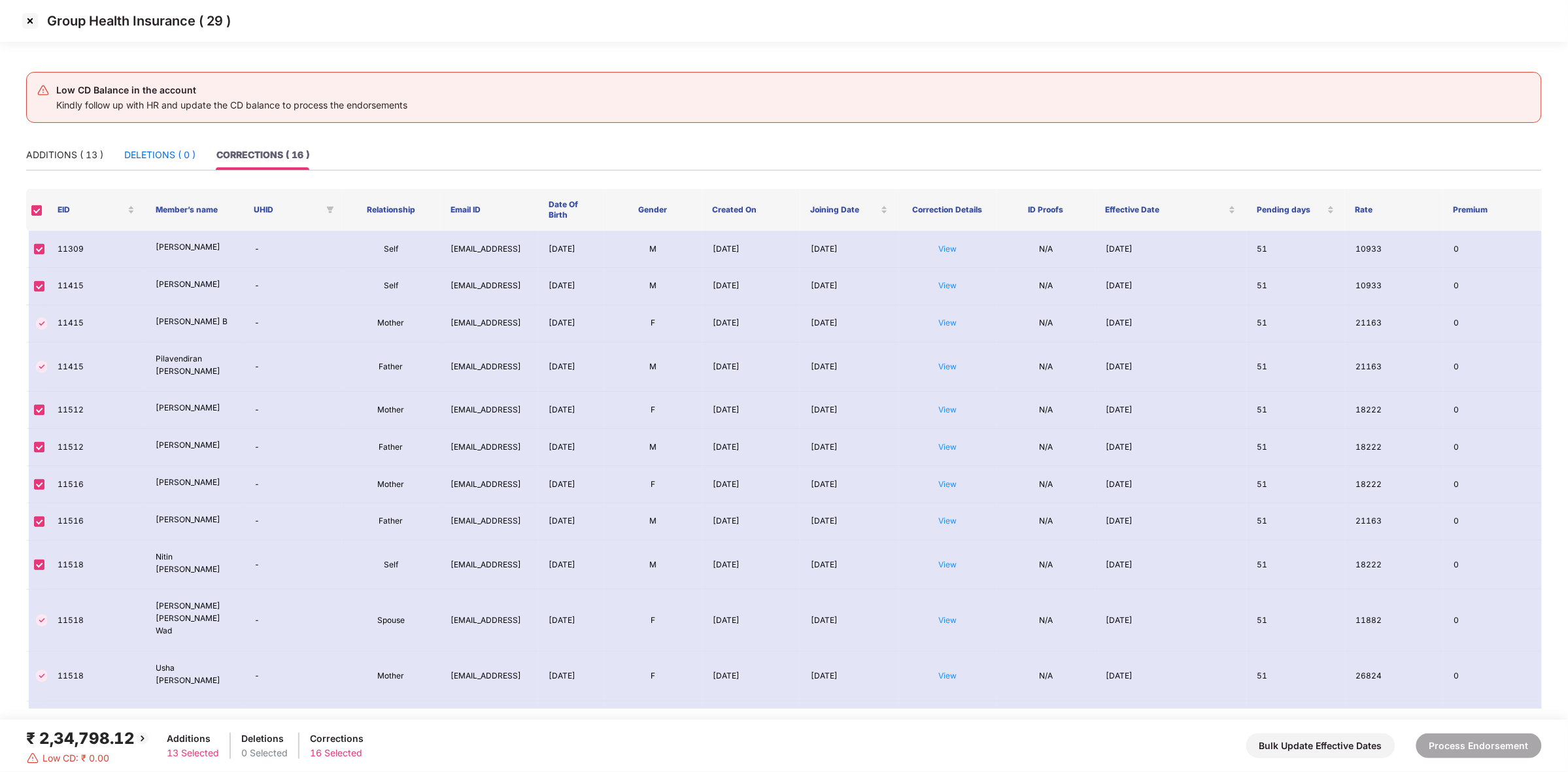
click at [135, 151] on div "DELETIONS ( 0 )" at bounding box center [160, 155] width 72 height 14
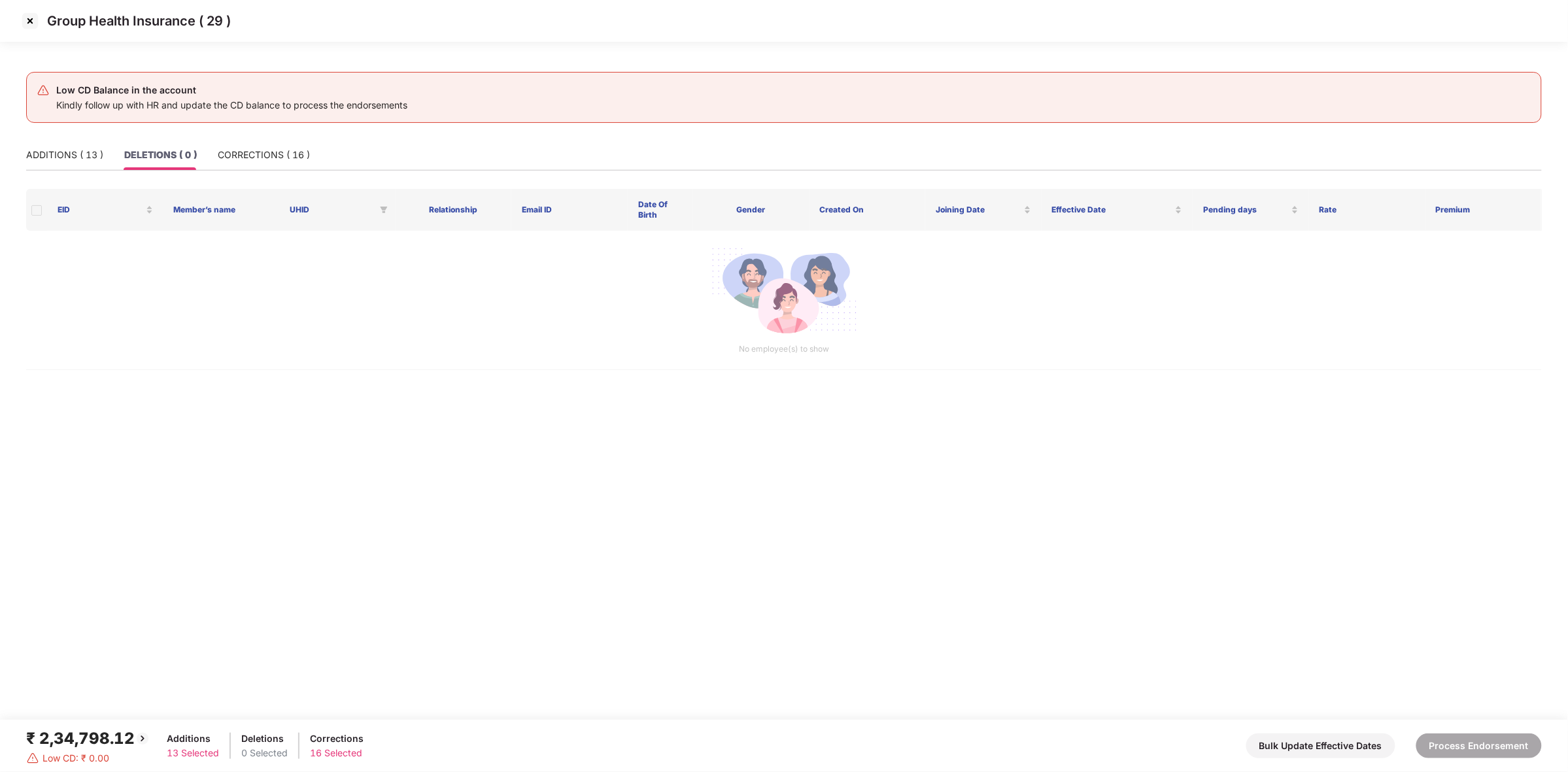
click at [33, 23] on img at bounding box center [29, 20] width 21 height 21
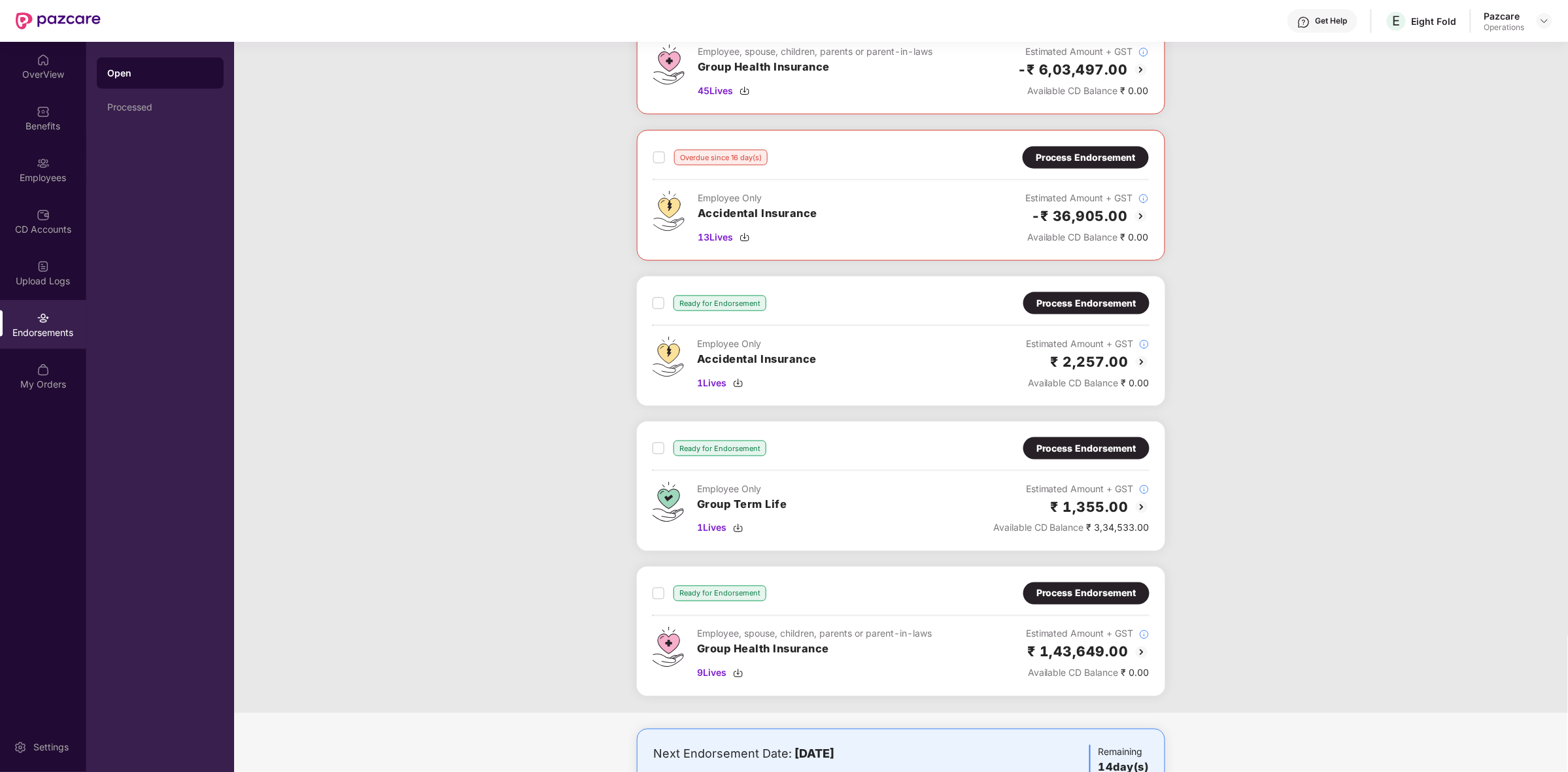
scroll to position [572, 0]
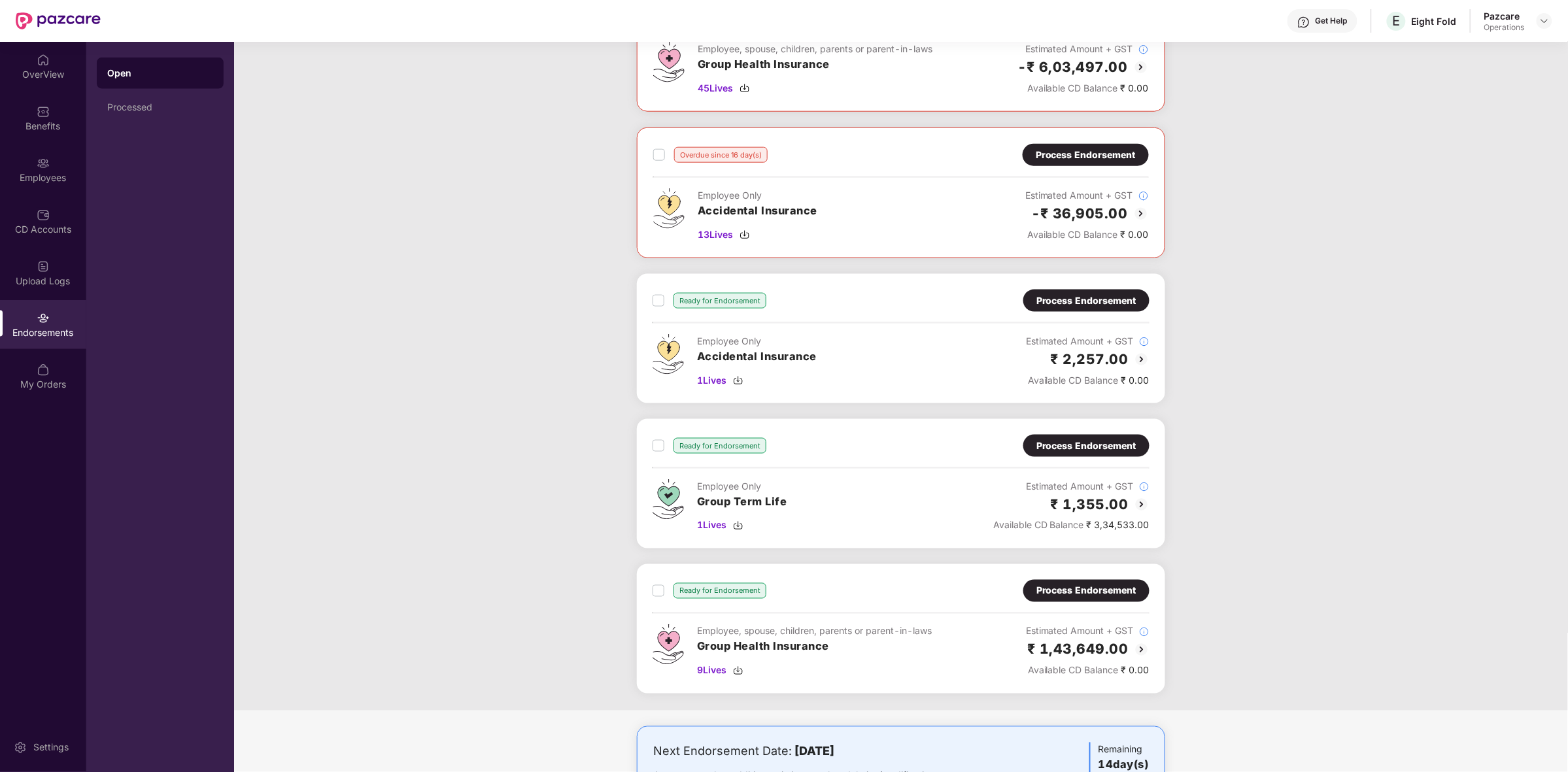
click at [1073, 589] on div "Process Endorsement" at bounding box center [1086, 590] width 100 height 14
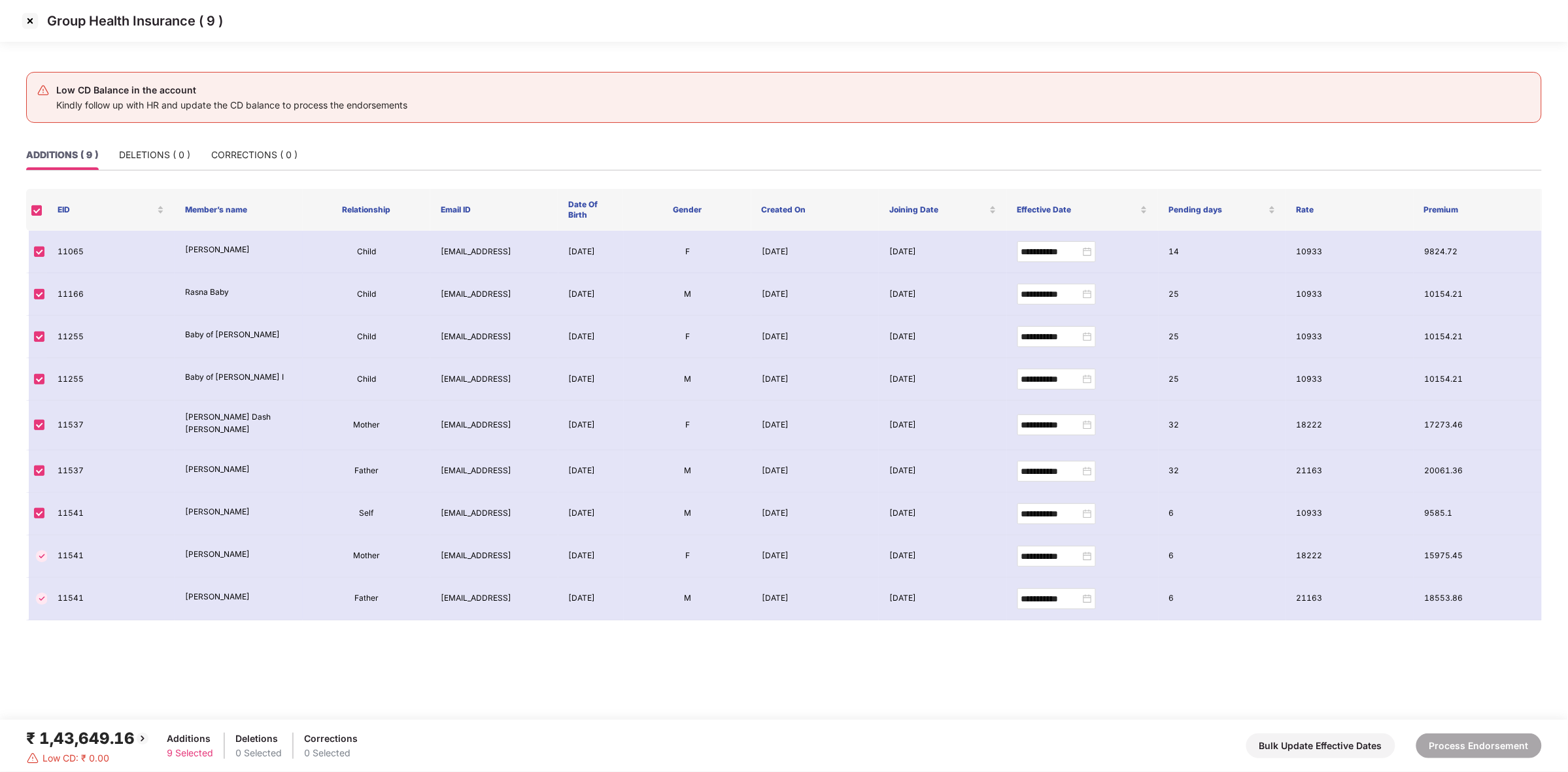
click at [31, 24] on img at bounding box center [29, 20] width 21 height 21
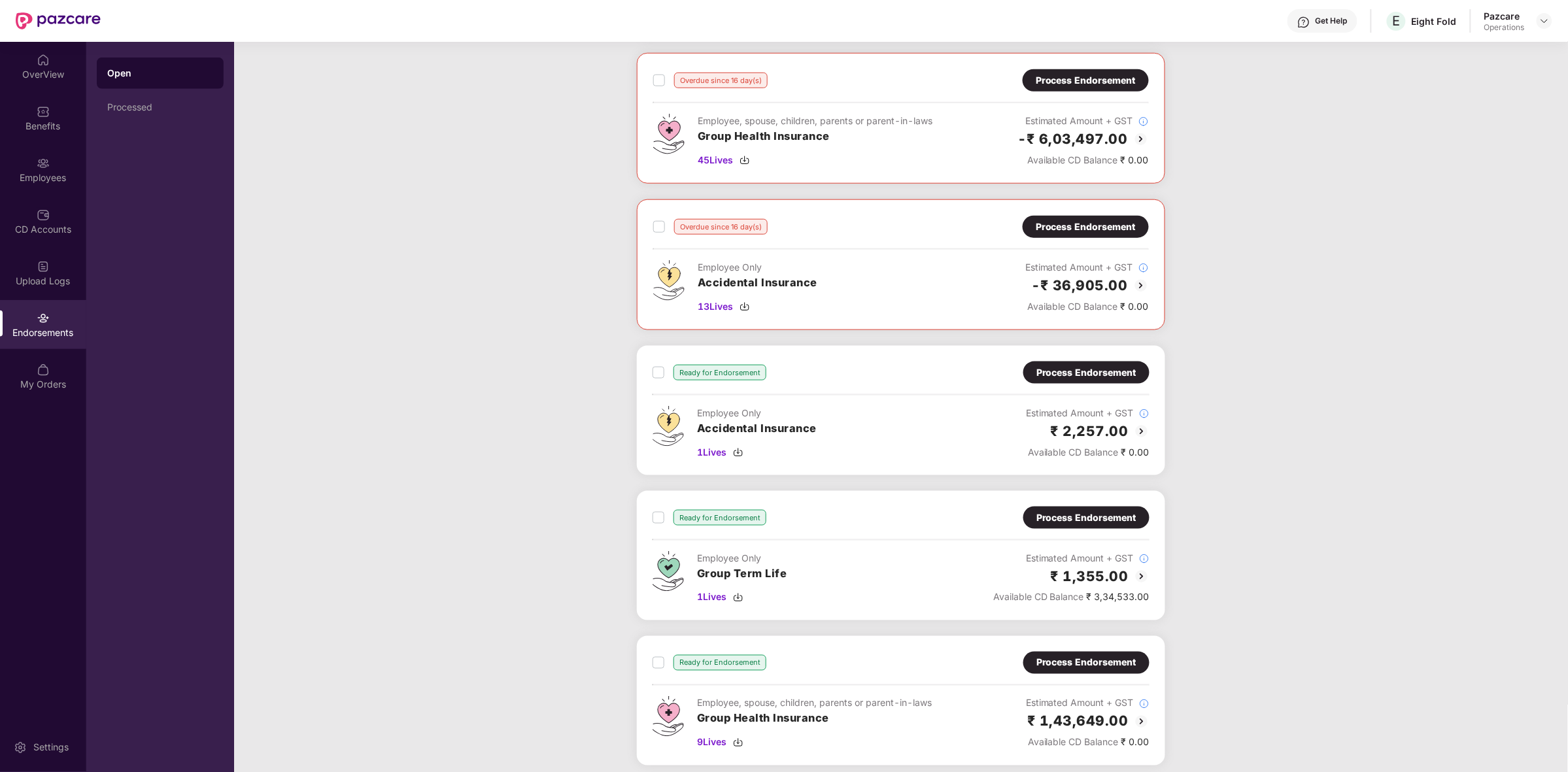
scroll to position [504, 0]
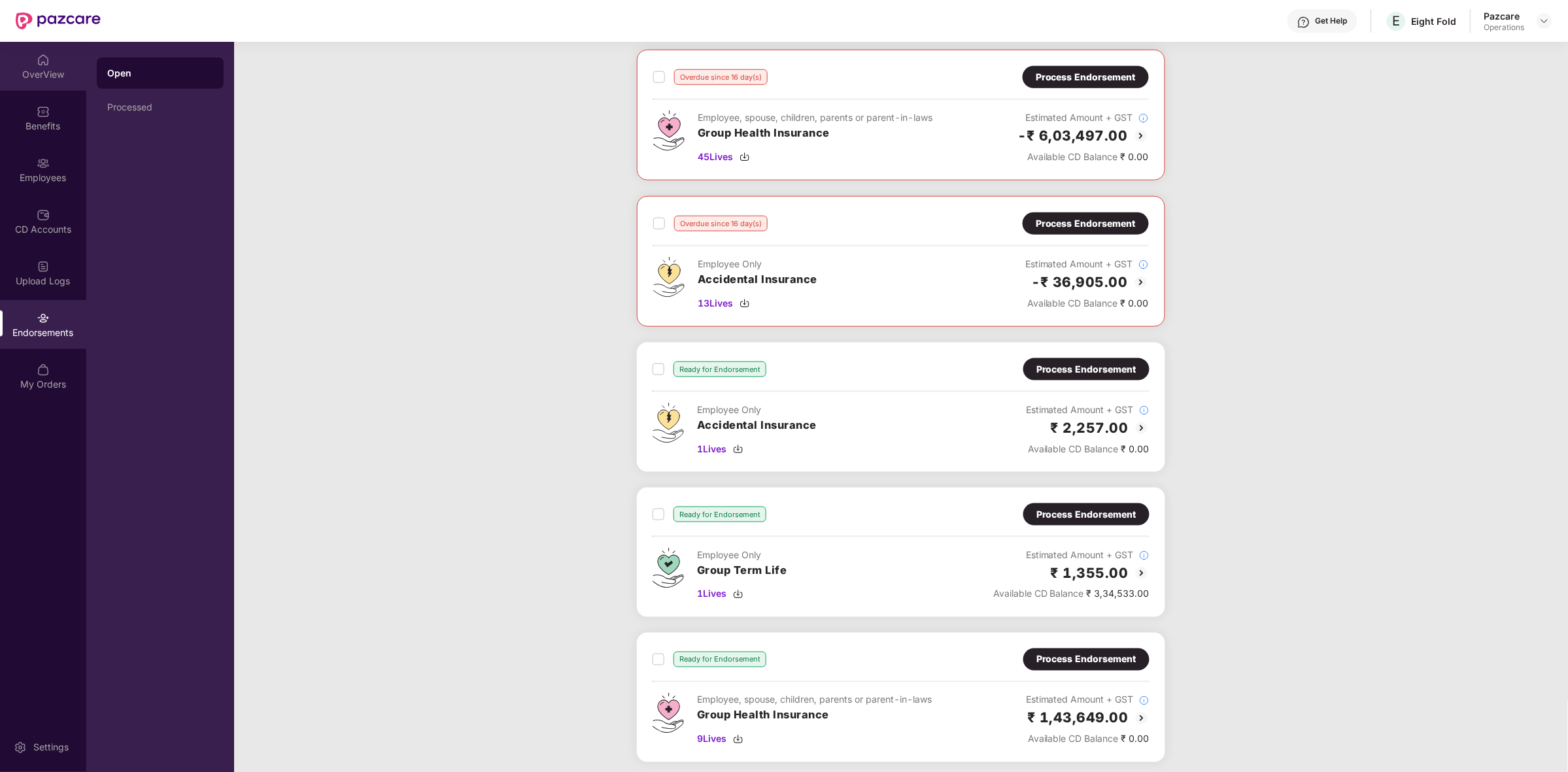
click at [41, 66] on img at bounding box center [44, 61] width 13 height 13
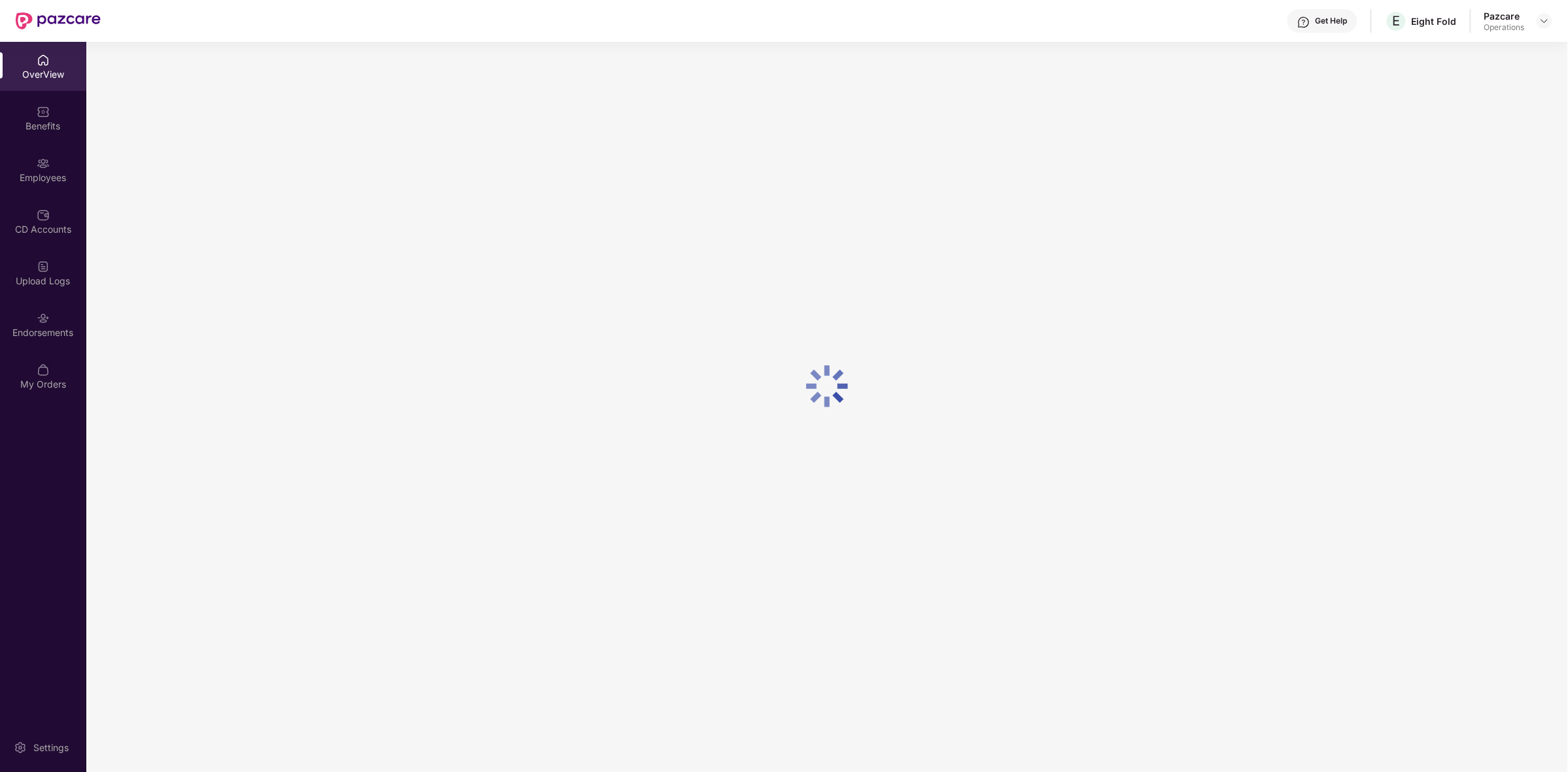
scroll to position [41, 0]
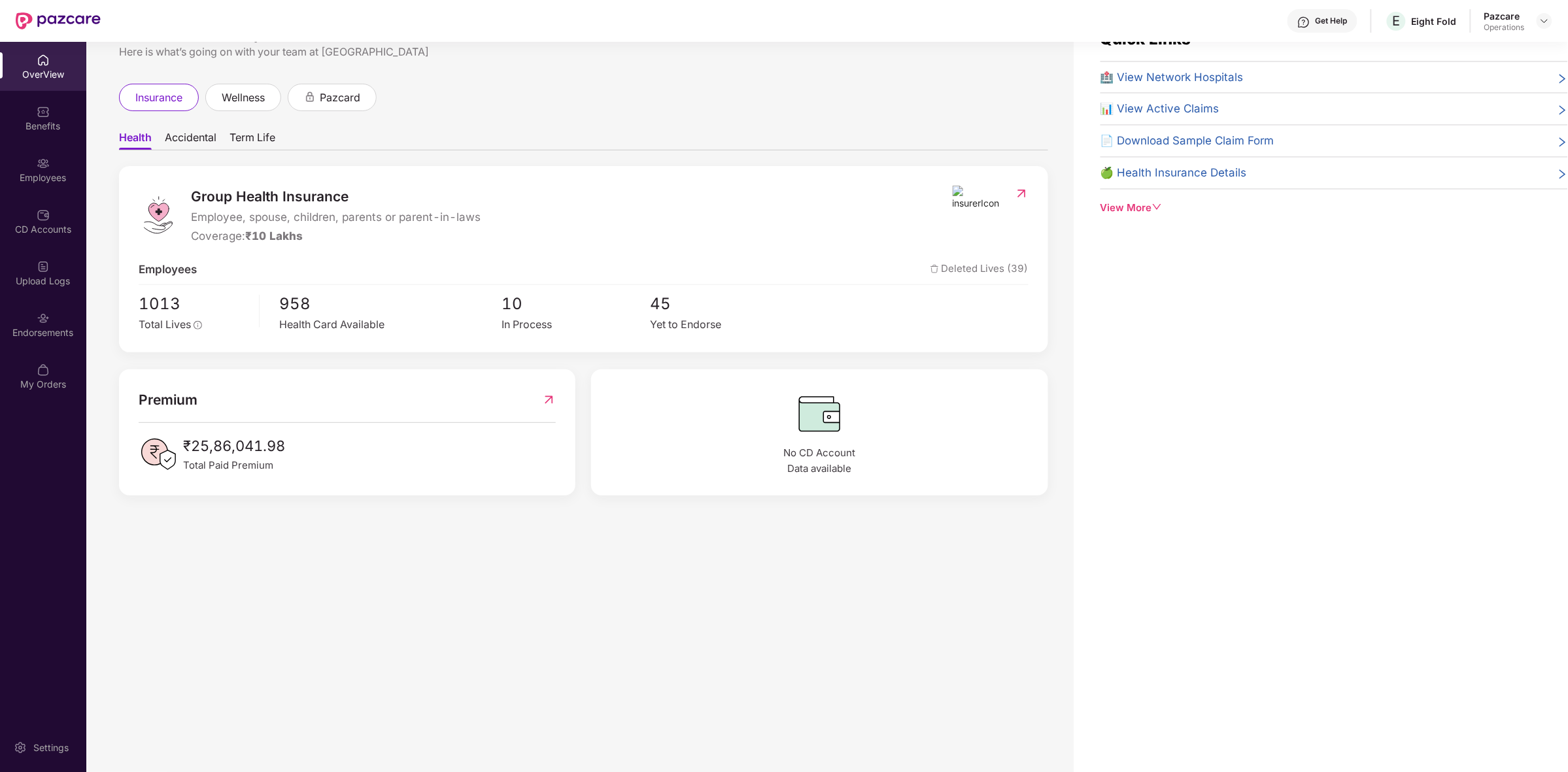
click at [201, 133] on span "Accidental" at bounding box center [190, 140] width 51 height 19
click at [260, 135] on span "Term Life" at bounding box center [253, 140] width 45 height 19
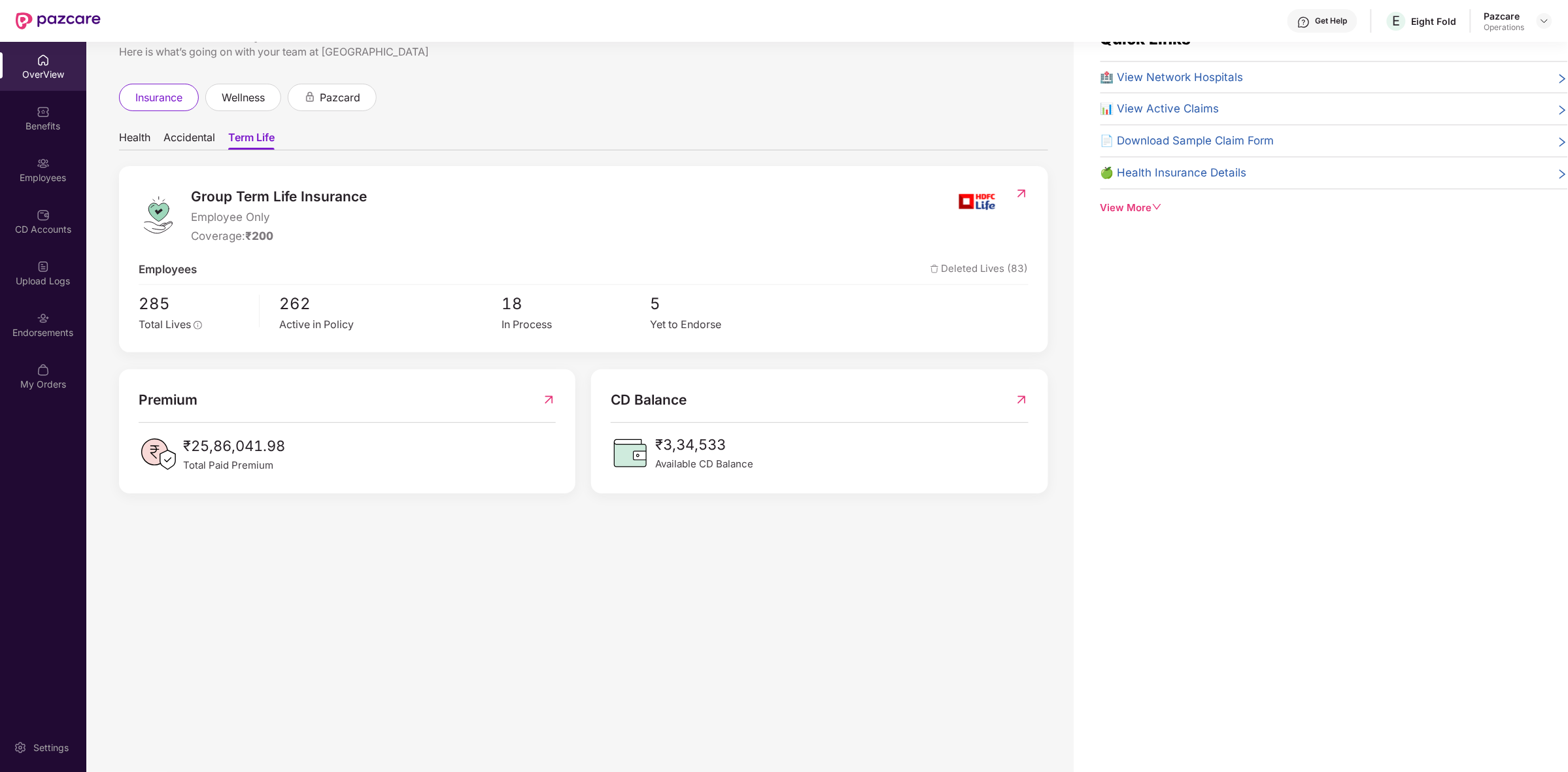
click at [1009, 197] on div at bounding box center [991, 215] width 76 height 59
click at [1019, 194] on img at bounding box center [1021, 193] width 13 height 13
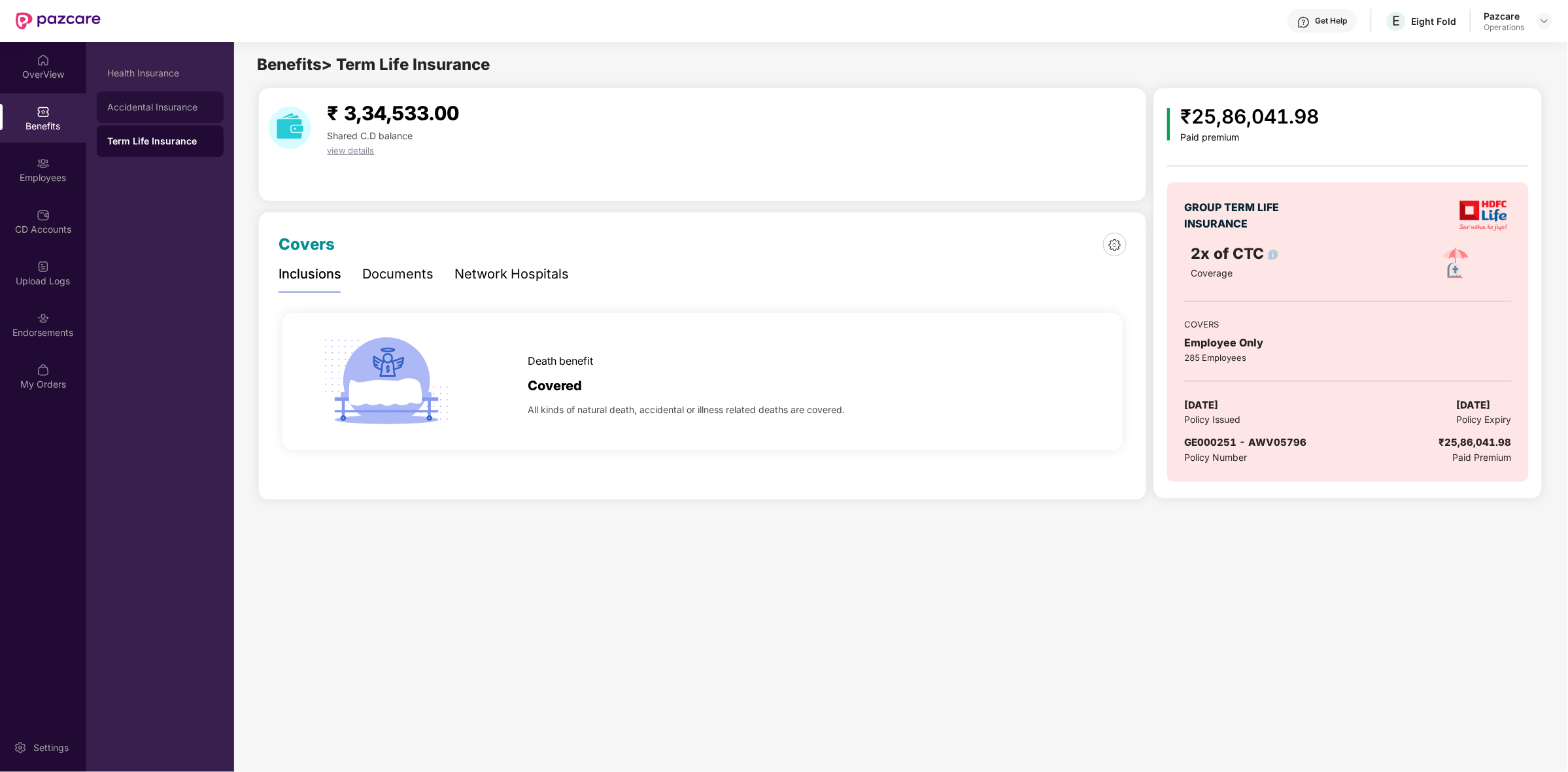
click at [177, 108] on div "Accidental Insurance" at bounding box center [160, 107] width 106 height 10
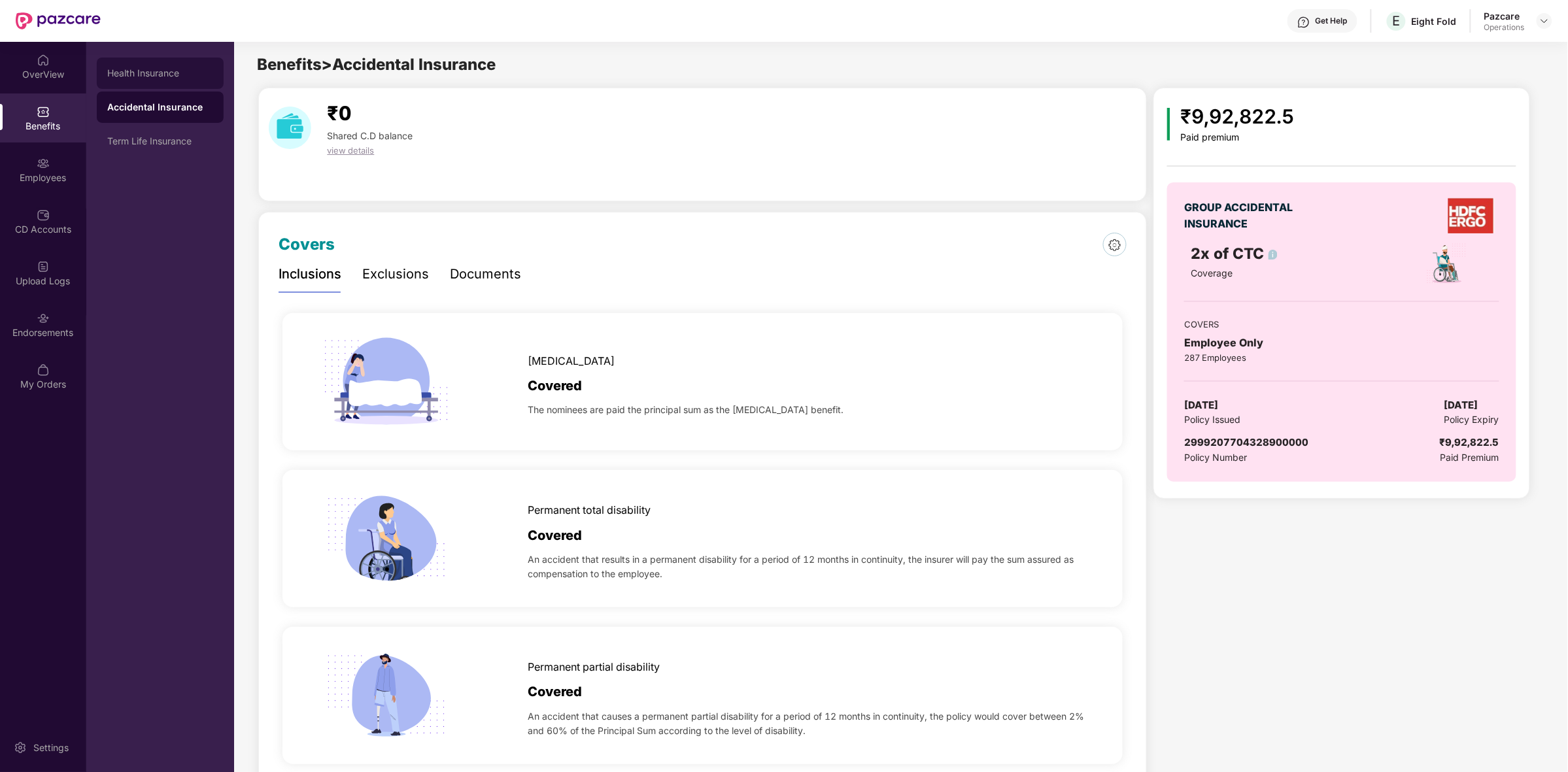
click at [157, 66] on div "Health Insurance" at bounding box center [160, 72] width 127 height 31
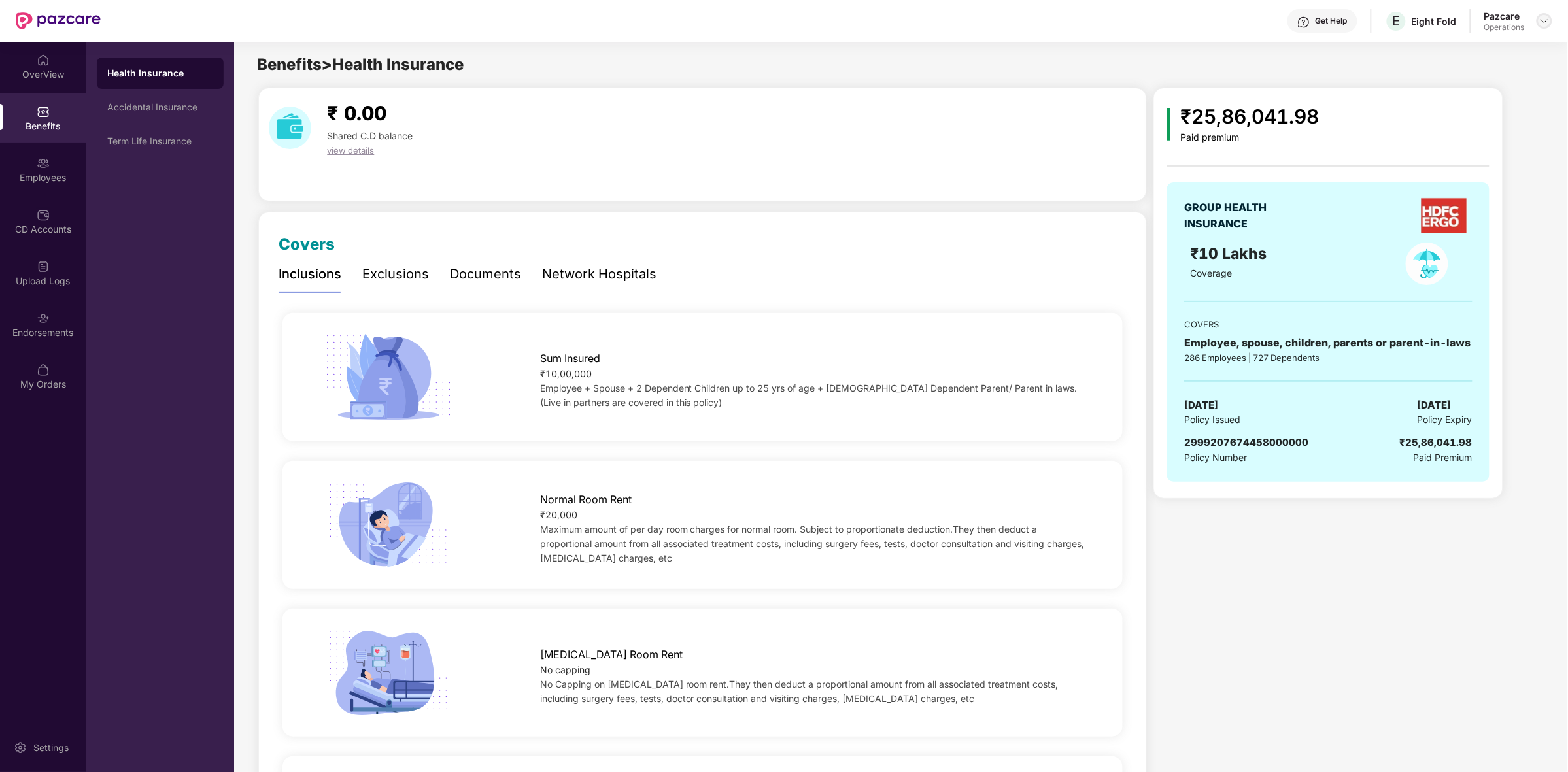
click at [1541, 21] on img at bounding box center [1544, 21] width 10 height 10
click at [1446, 56] on div "Switch to partner view" at bounding box center [1483, 51] width 170 height 25
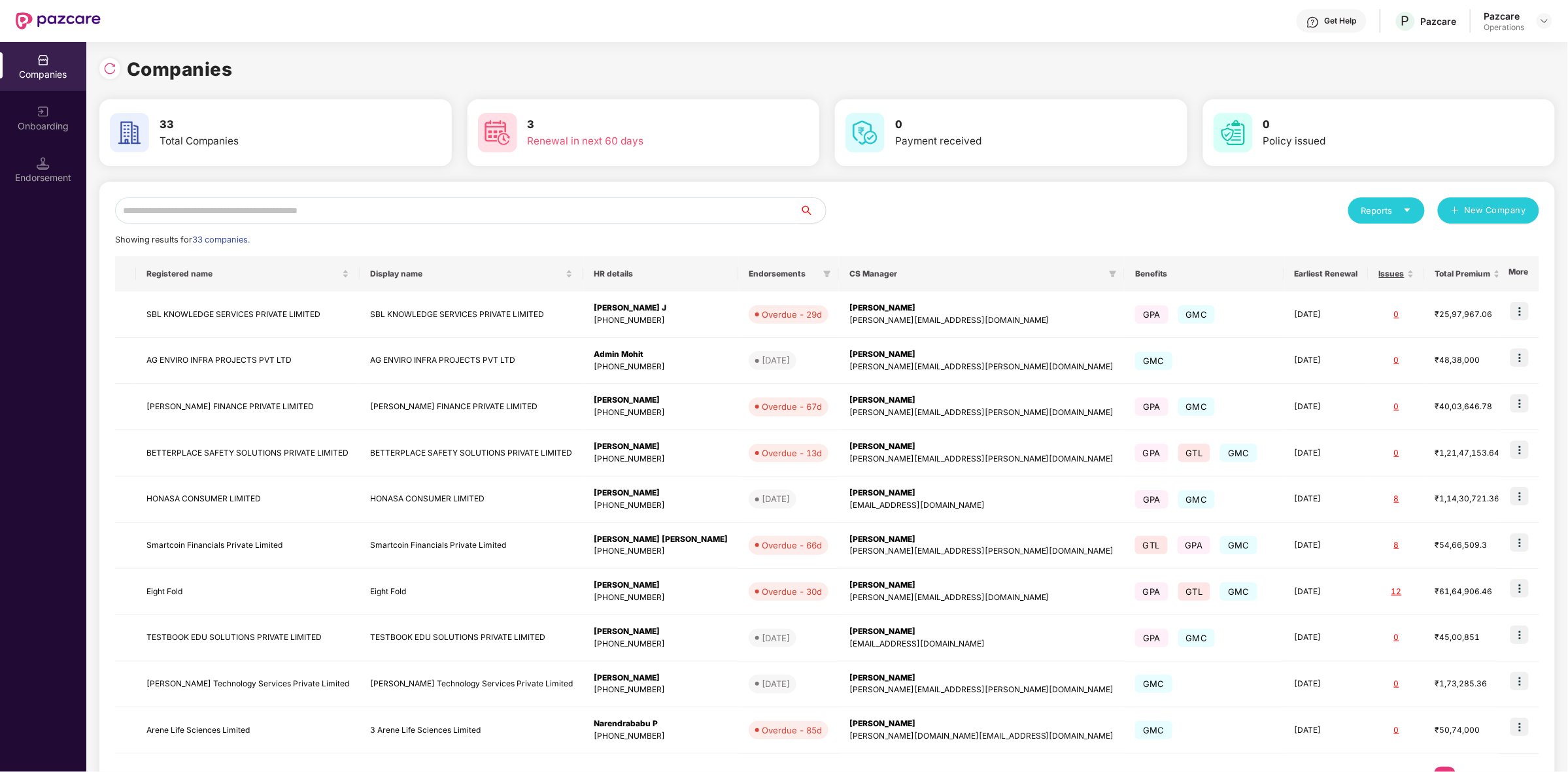
click at [327, 209] on input "text" at bounding box center [458, 210] width 685 height 26
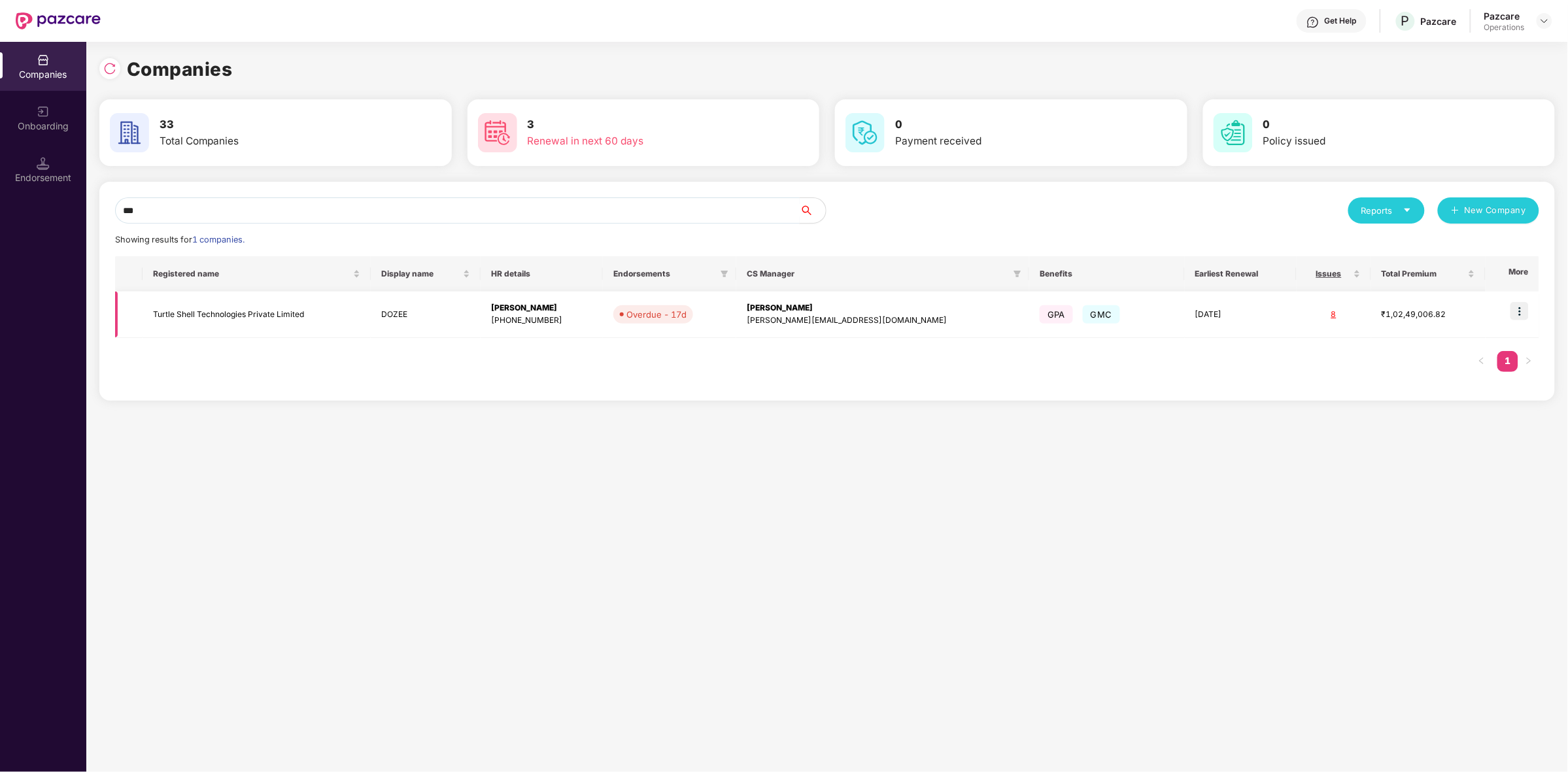
type input "***"
click at [1518, 322] on td at bounding box center [1512, 315] width 54 height 46
click at [1521, 317] on img at bounding box center [1520, 311] width 19 height 19
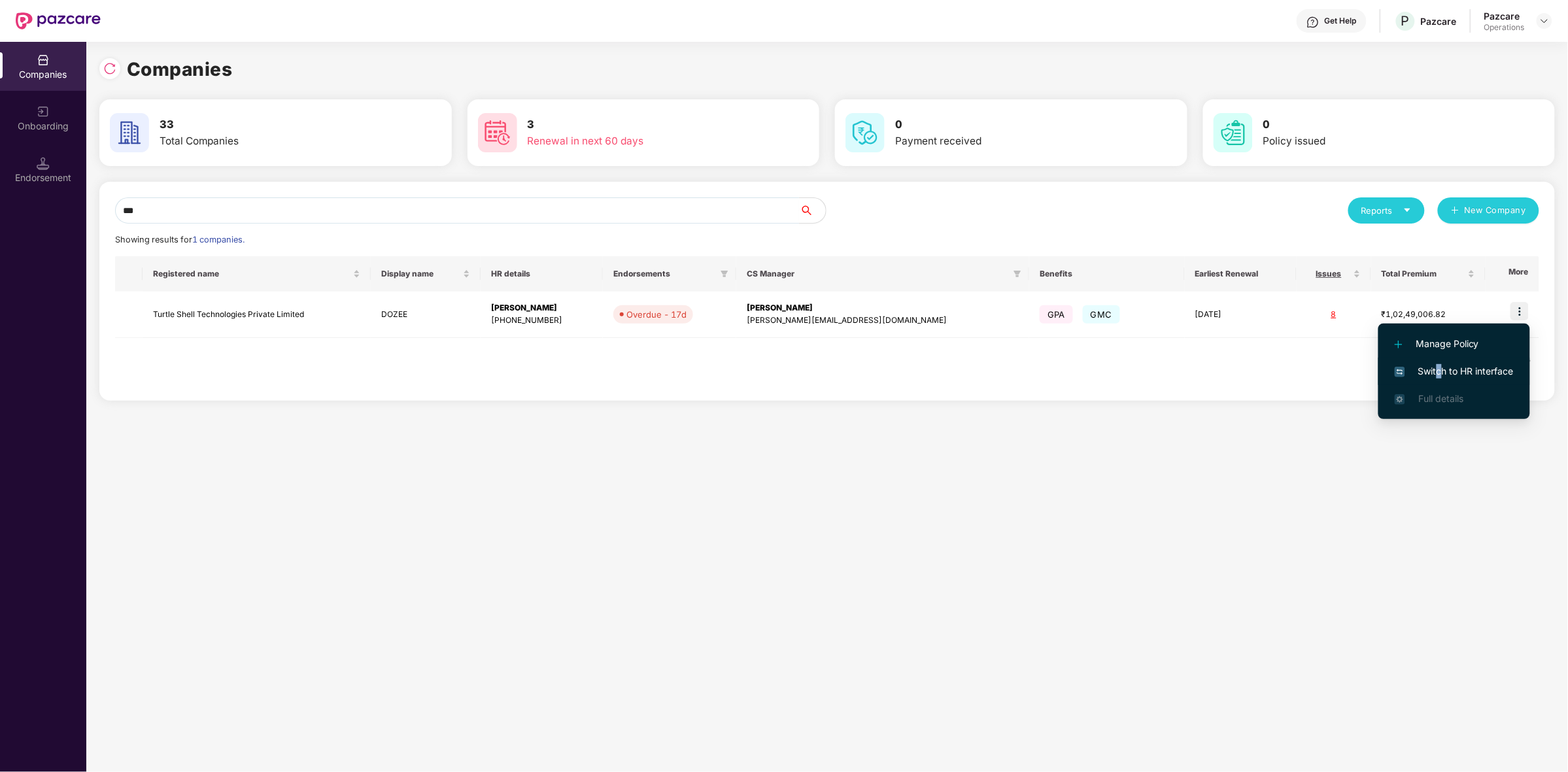
click at [1439, 362] on li "Switch to HR interface" at bounding box center [1454, 371] width 151 height 28
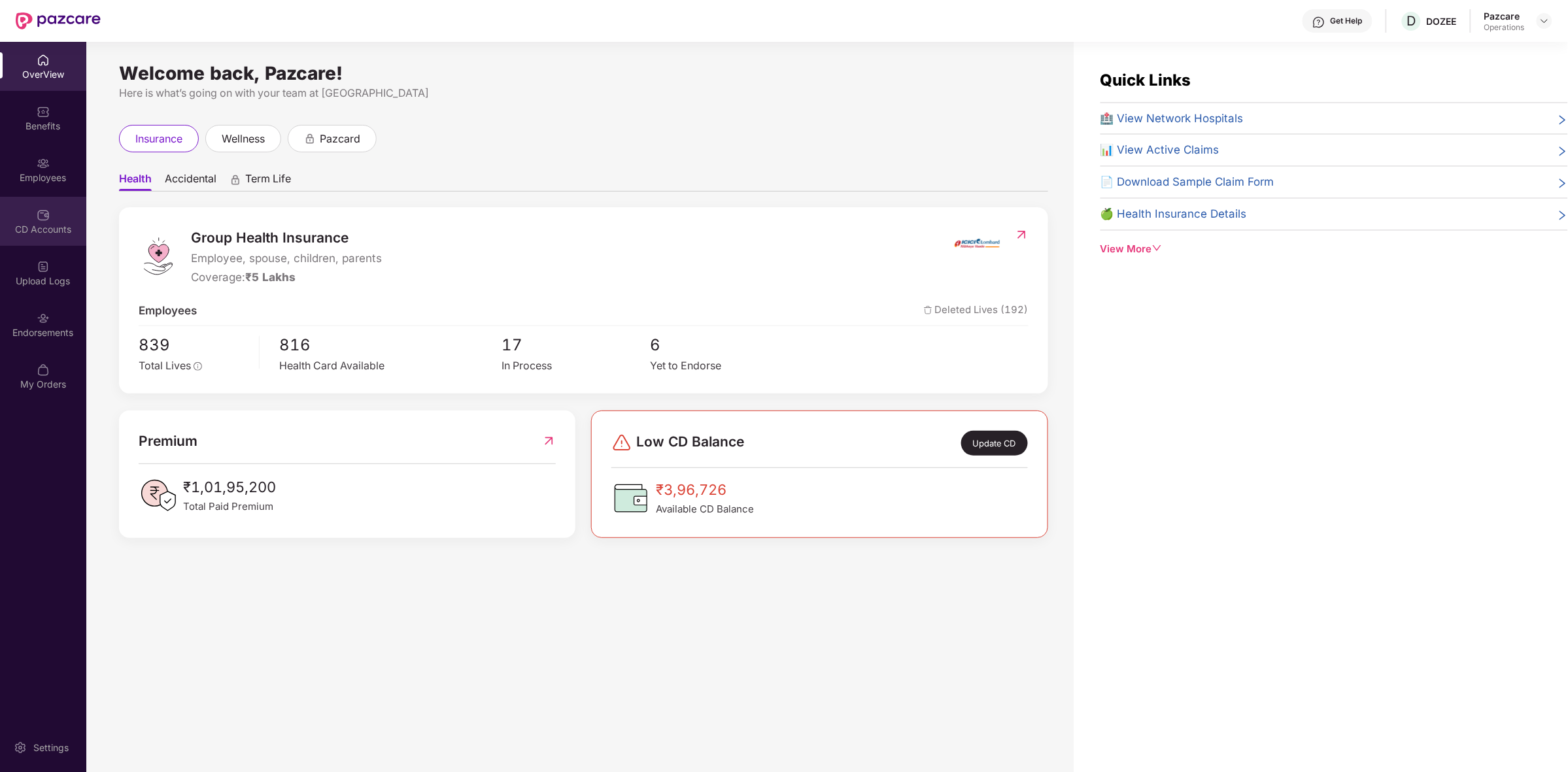
click at [59, 235] on div "CD Accounts" at bounding box center [43, 230] width 87 height 13
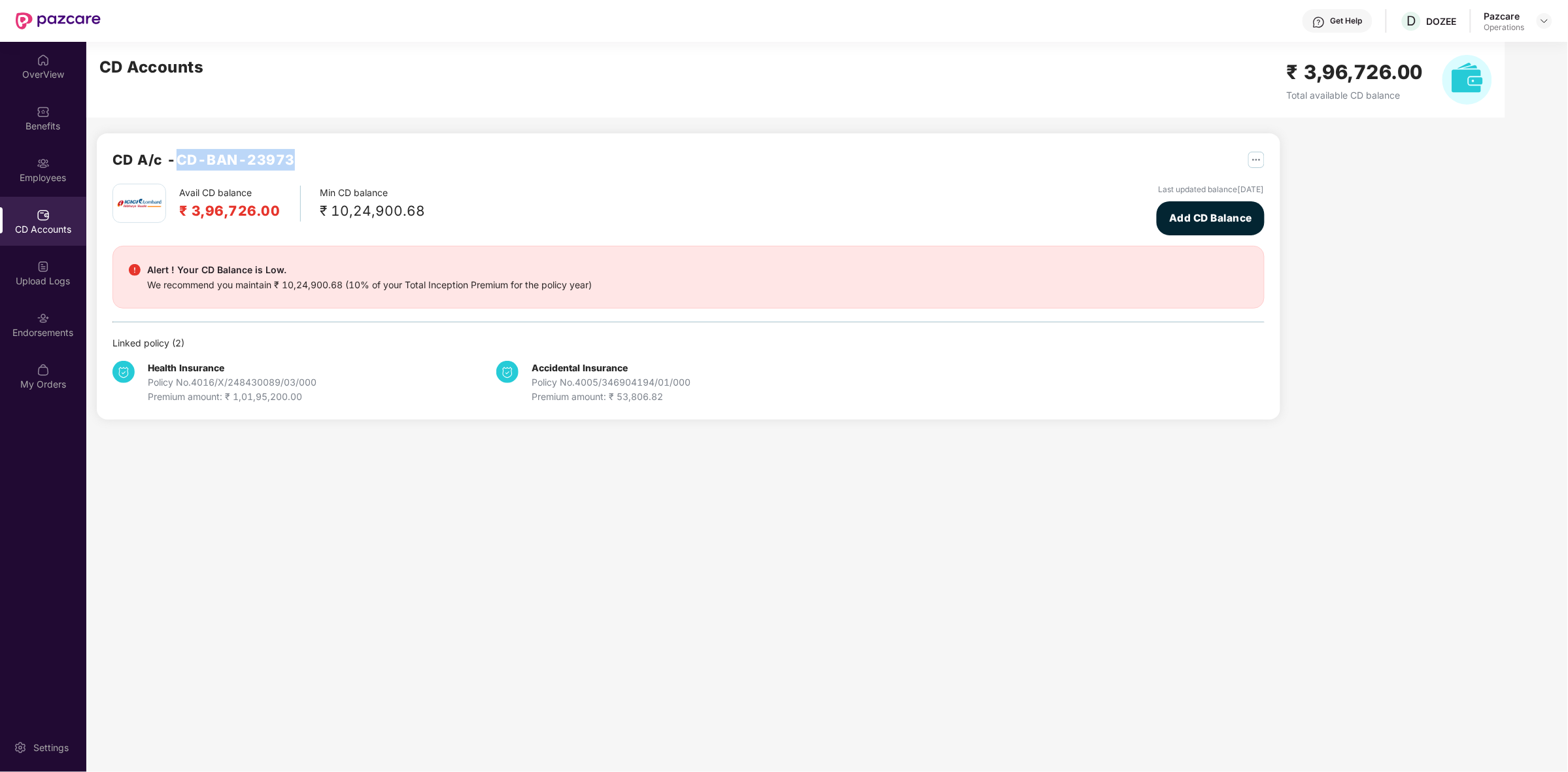
drag, startPoint x: 181, startPoint y: 157, endPoint x: 310, endPoint y: 172, distance: 129.9
click at [310, 172] on div "CD A/c - CD-BAN-23973" at bounding box center [689, 166] width 1152 height 34
copy h2 "CD-BAN-23973"
click at [31, 318] on div "Endorsements" at bounding box center [43, 325] width 87 height 49
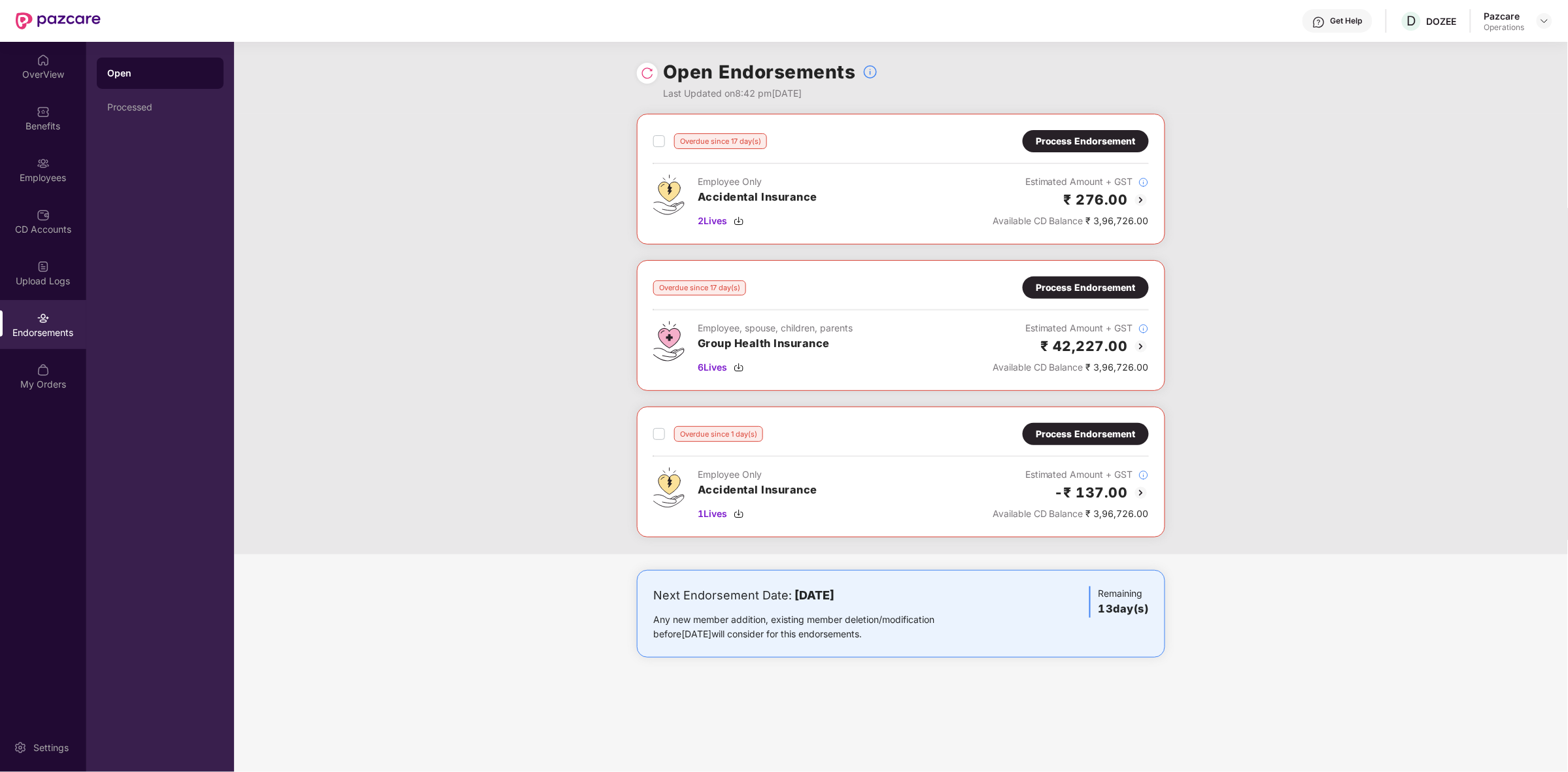
click at [1126, 429] on div "Process Endorsement" at bounding box center [1085, 434] width 100 height 14
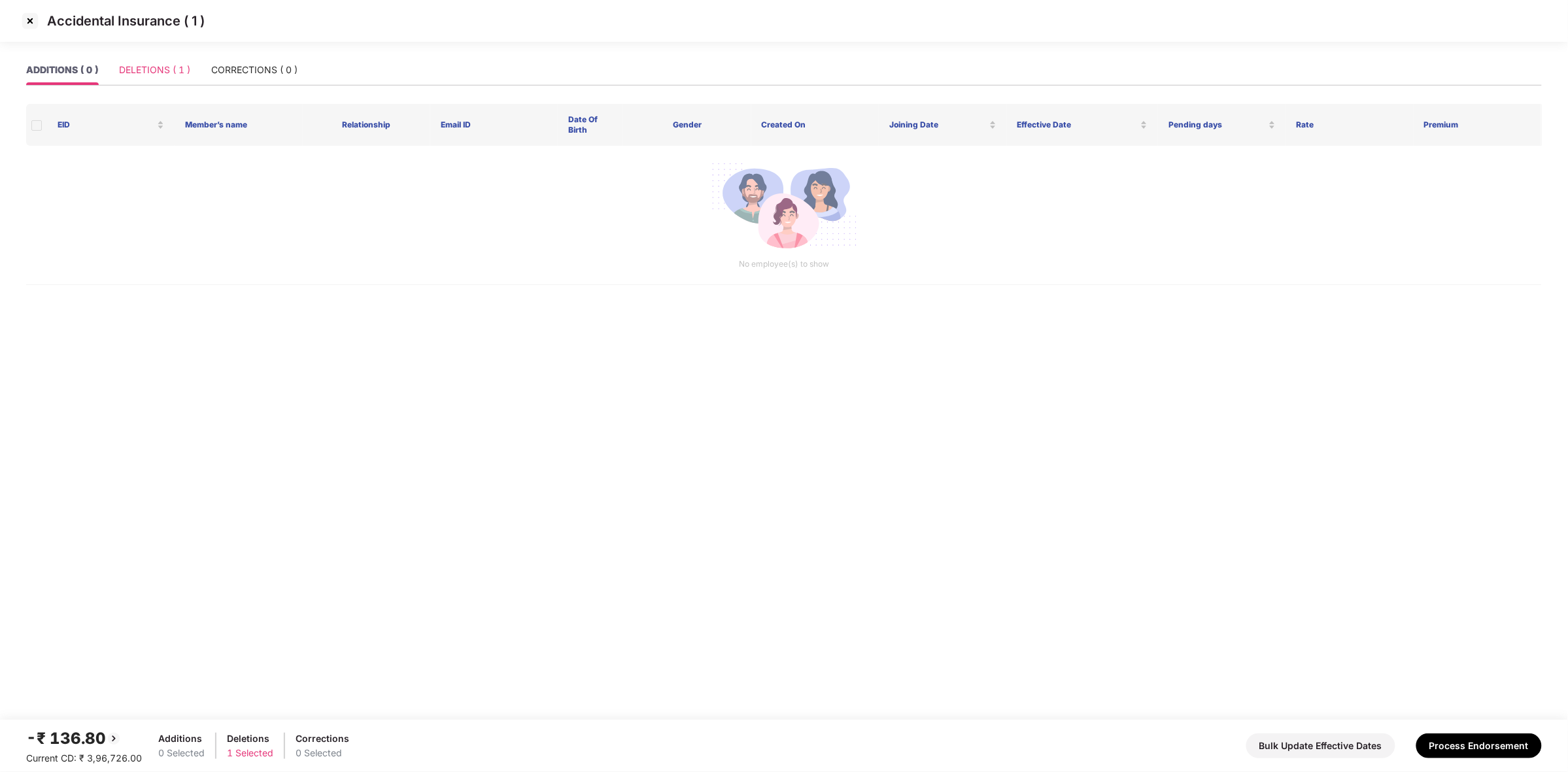
click at [177, 59] on div "DELETIONS ( 1 )" at bounding box center [154, 70] width 72 height 30
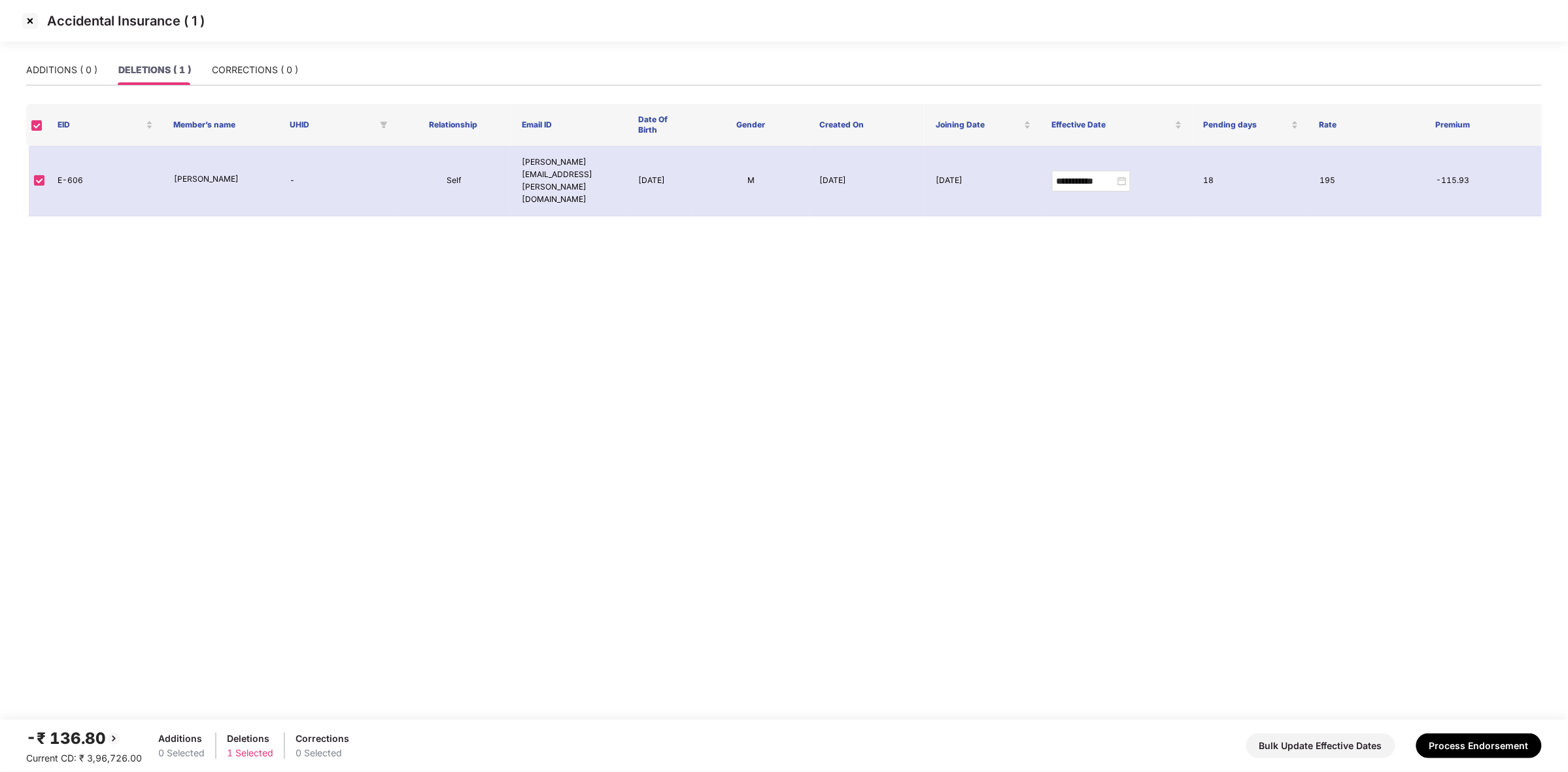
click at [34, 19] on img at bounding box center [29, 20] width 21 height 21
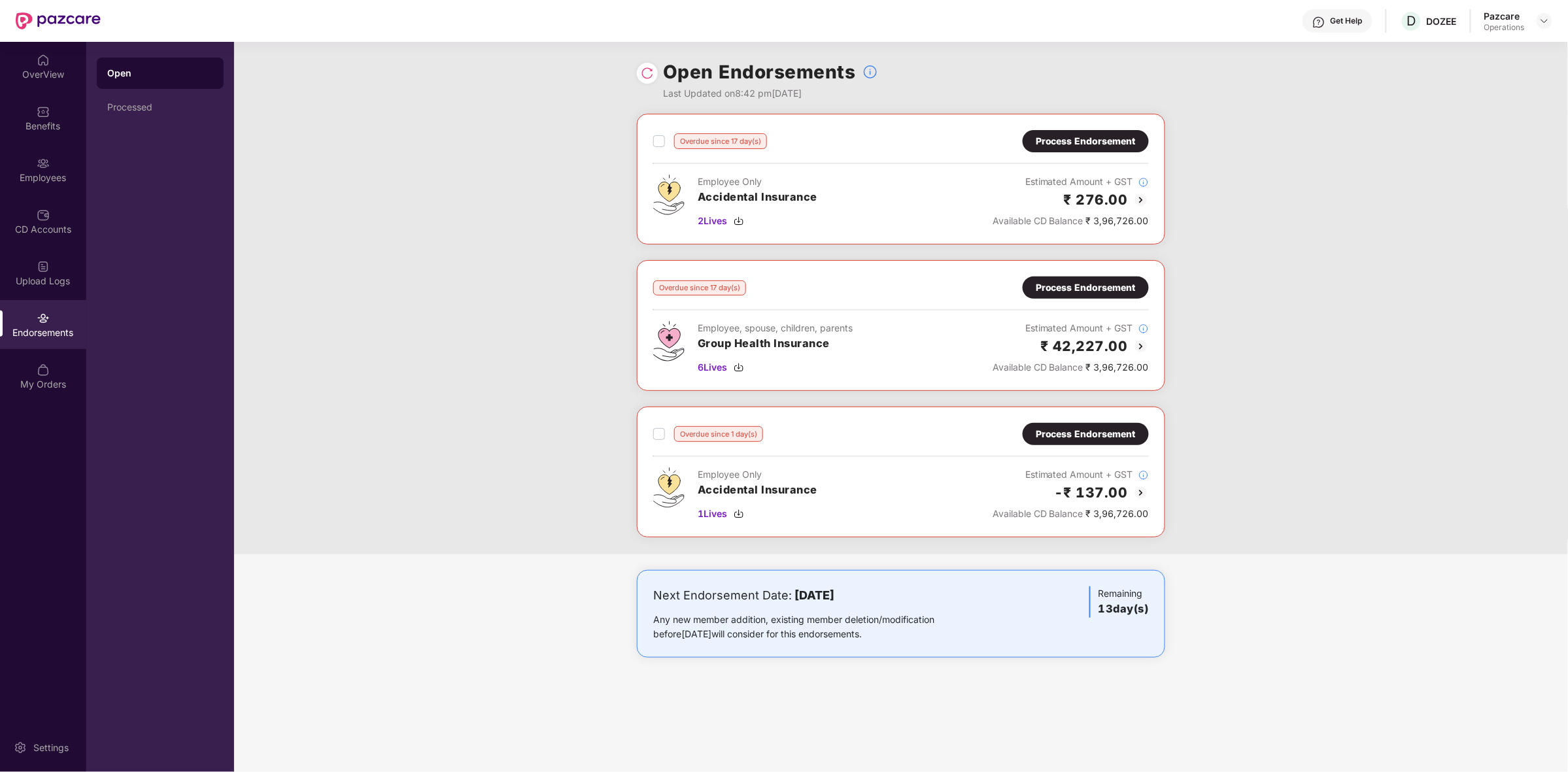
click at [1326, 504] on div "Overdue since 17 day(s) Process Endorsement Employee Only Accidental Insurance …" at bounding box center [901, 334] width 1334 height 441
click at [1541, 20] on img at bounding box center [1544, 21] width 10 height 10
click at [1449, 57] on div "Switch to partner view" at bounding box center [1483, 51] width 170 height 25
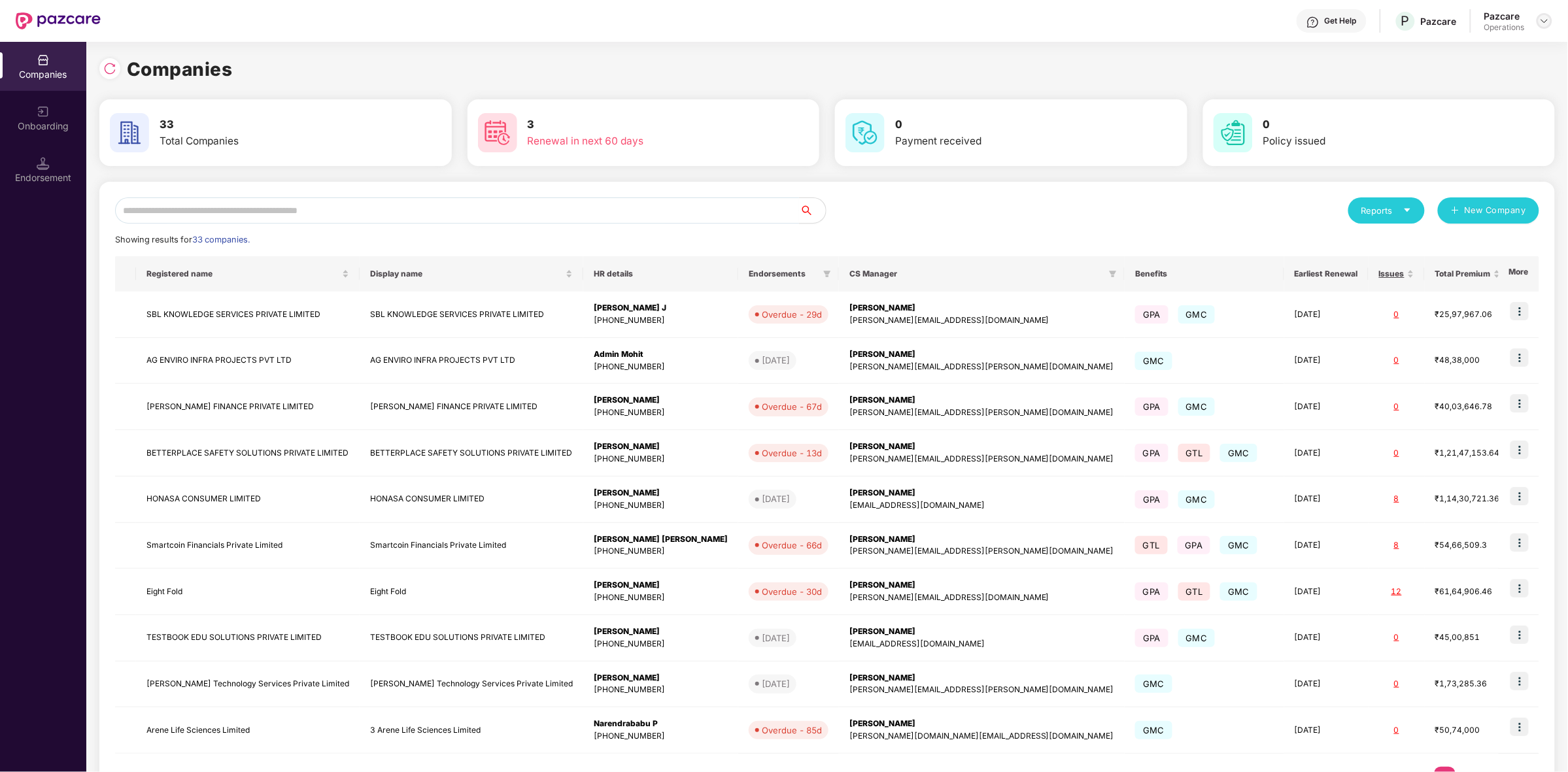
click at [1545, 16] on img at bounding box center [1544, 21] width 10 height 10
click at [870, 156] on div "0 Payment received" at bounding box center [1011, 132] width 352 height 66
click at [43, 188] on div "Endorsement" at bounding box center [43, 170] width 87 height 49
